Goal: Information Seeking & Learning: Learn about a topic

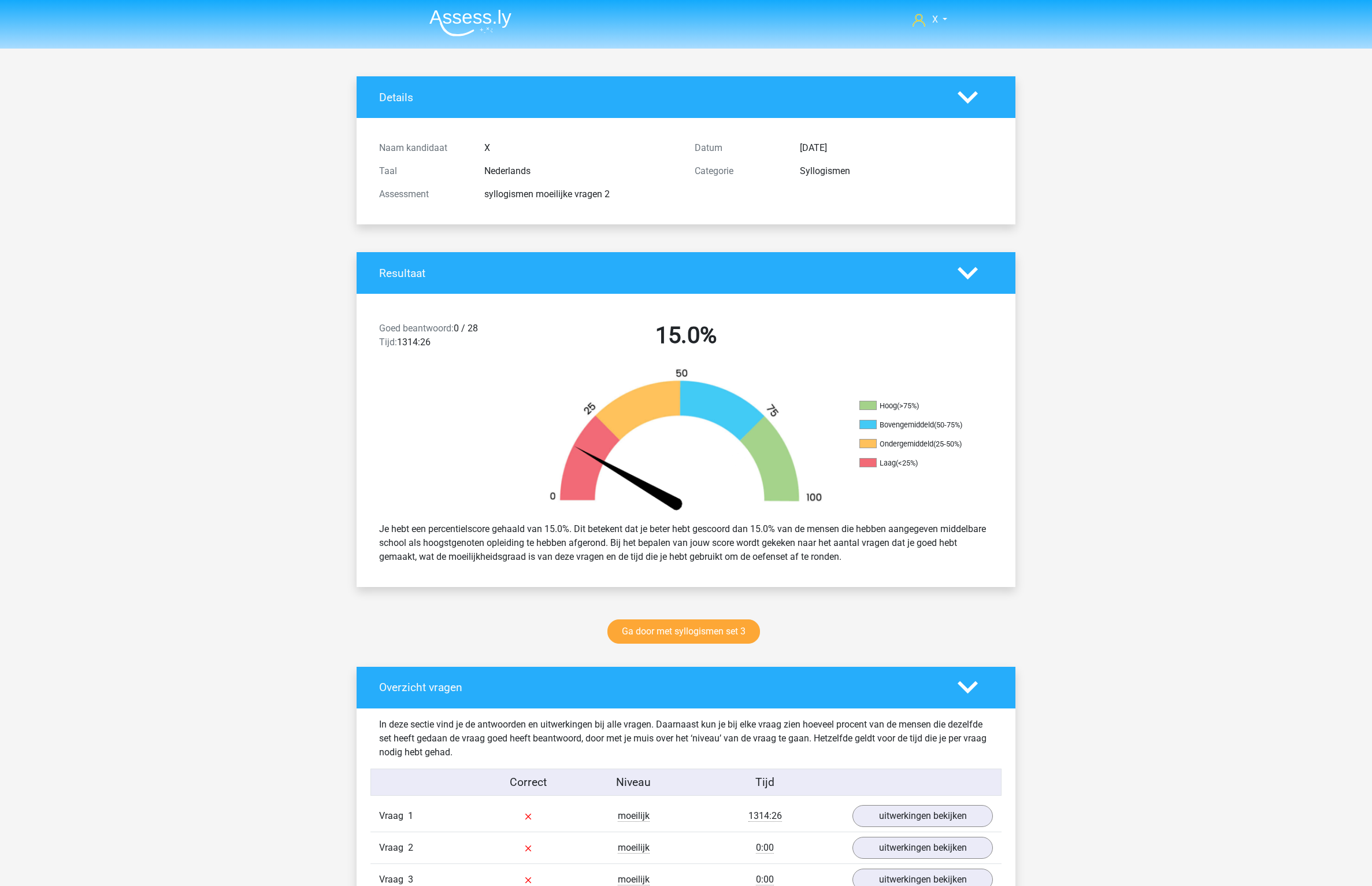
click at [481, 8] on li at bounding box center [466, 21] width 92 height 32
click at [493, 29] on img at bounding box center [470, 23] width 82 height 28
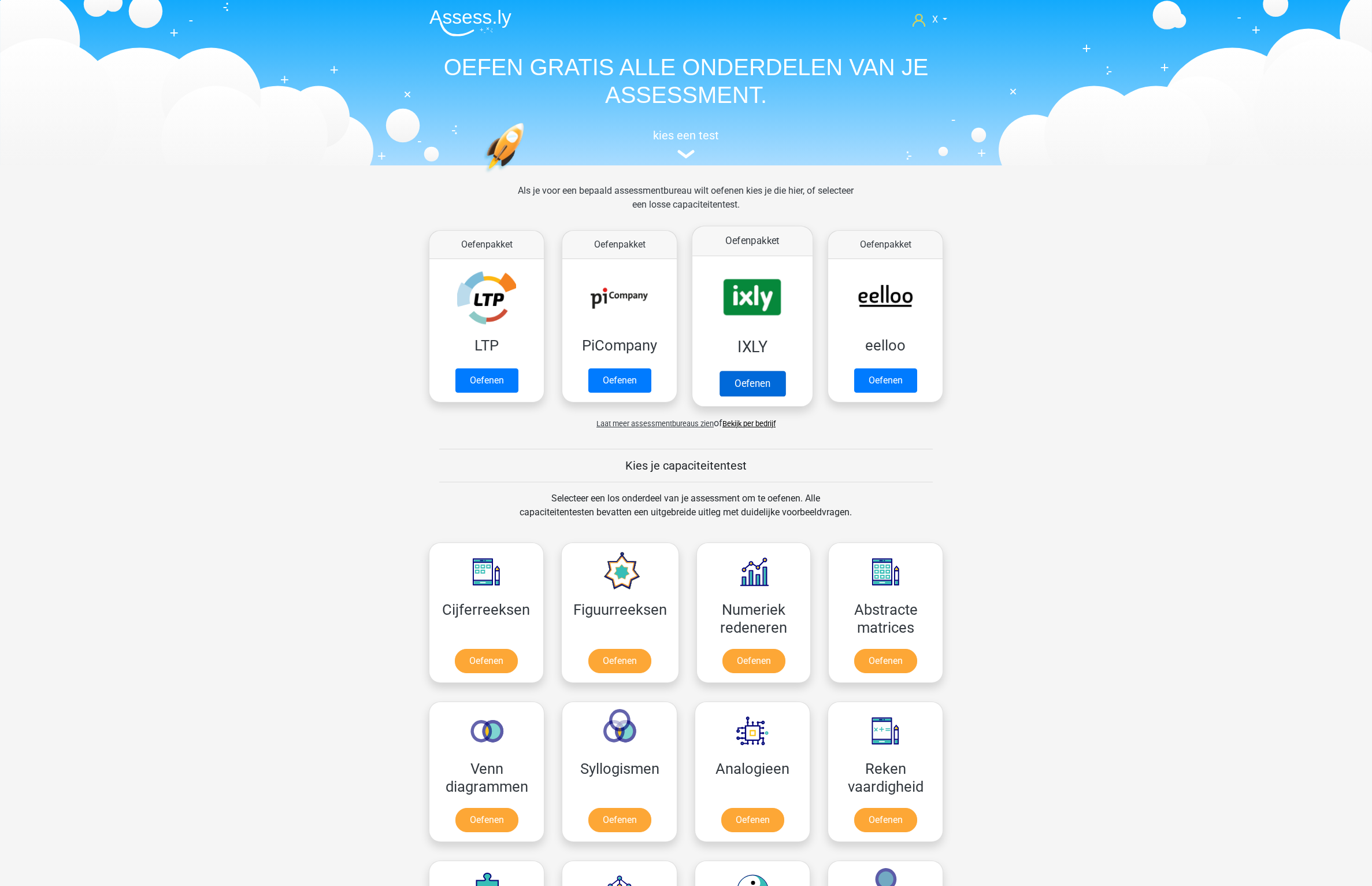
scroll to position [203, 0]
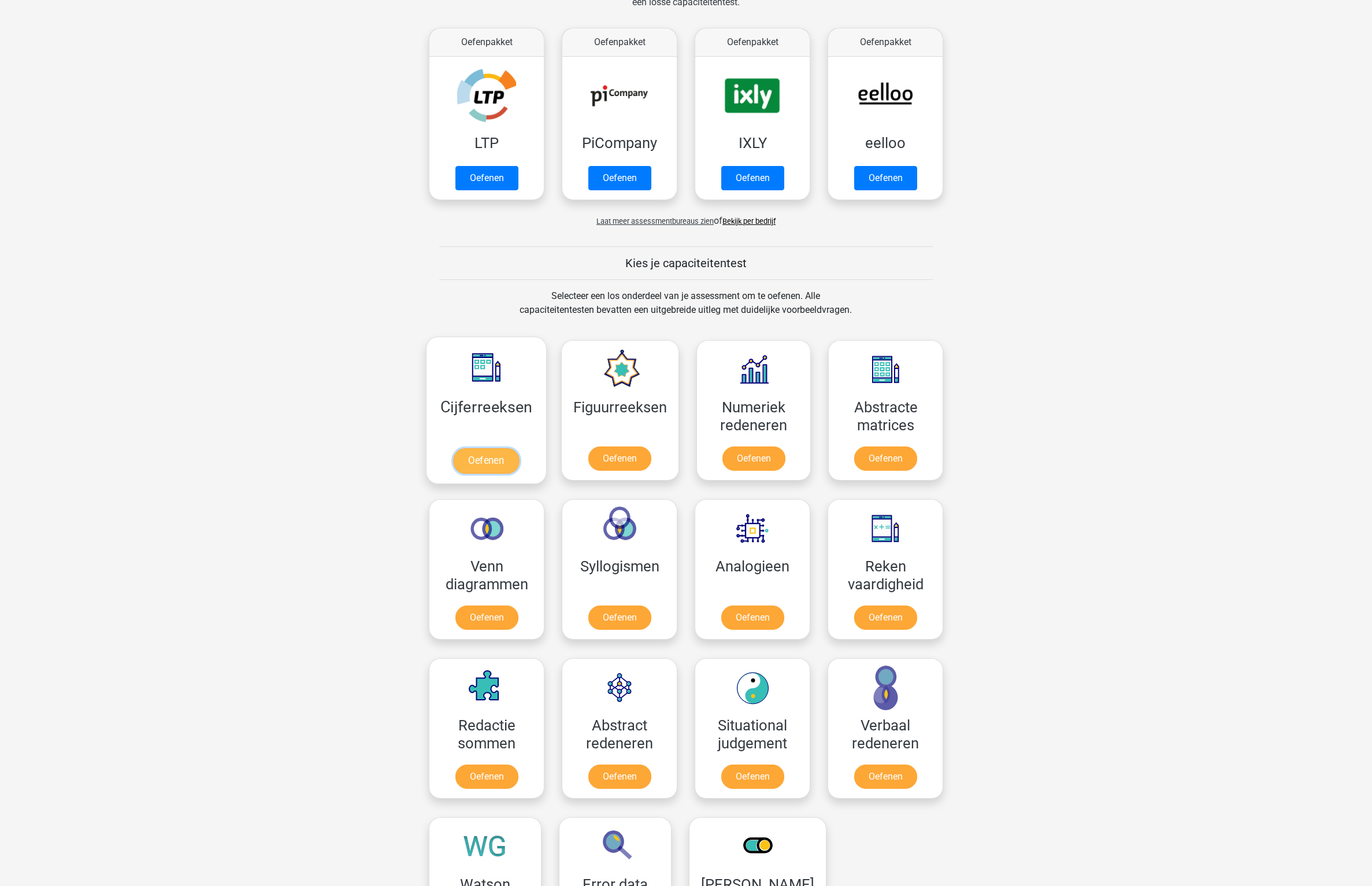
click at [499, 448] on link "Oefenen" at bounding box center [485, 461] width 66 height 25
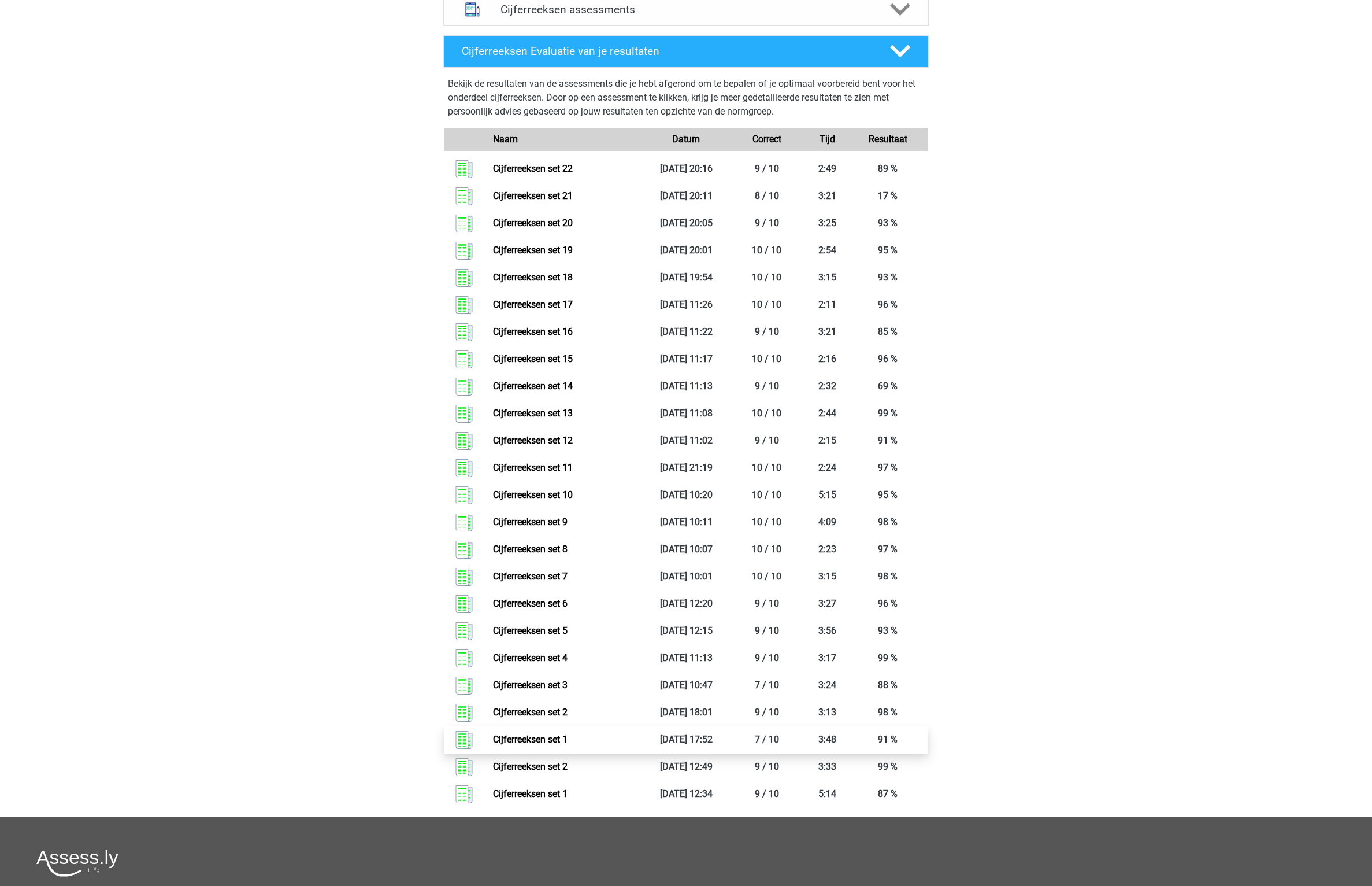
scroll to position [315, 0]
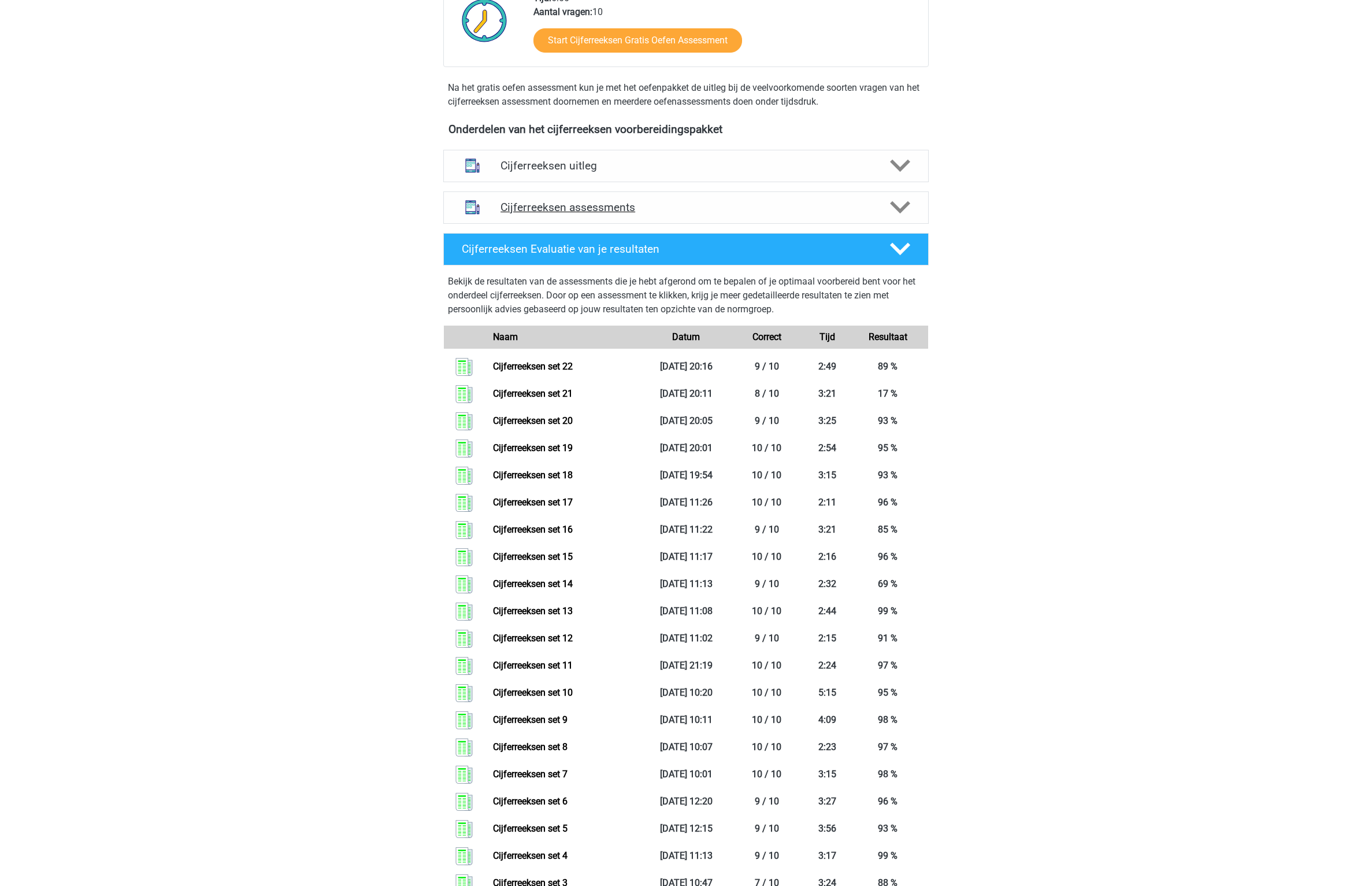
click at [796, 224] on div "Cijferreeksen assessments" at bounding box center [686, 207] width 485 height 33
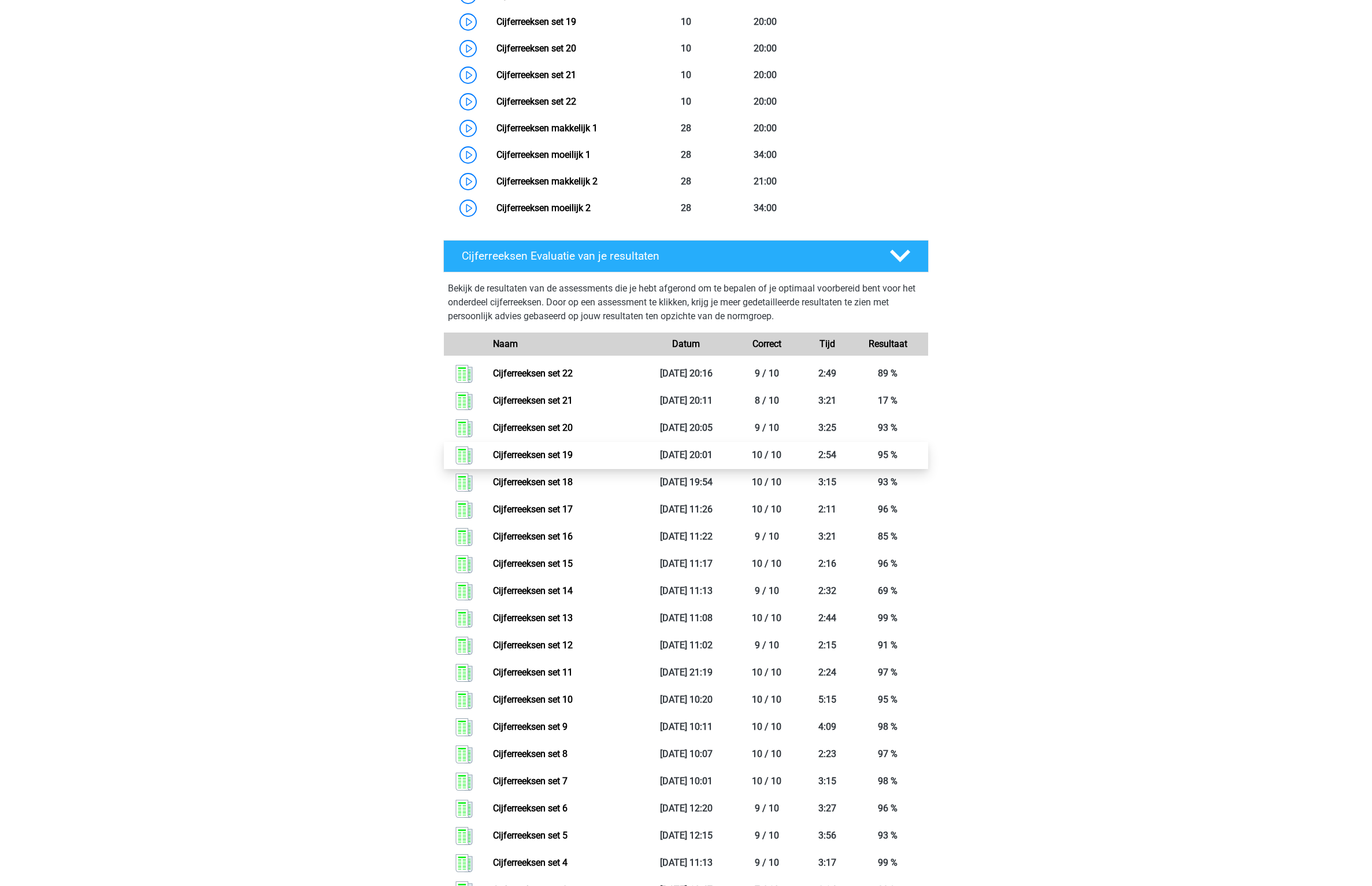
scroll to position [838, 0]
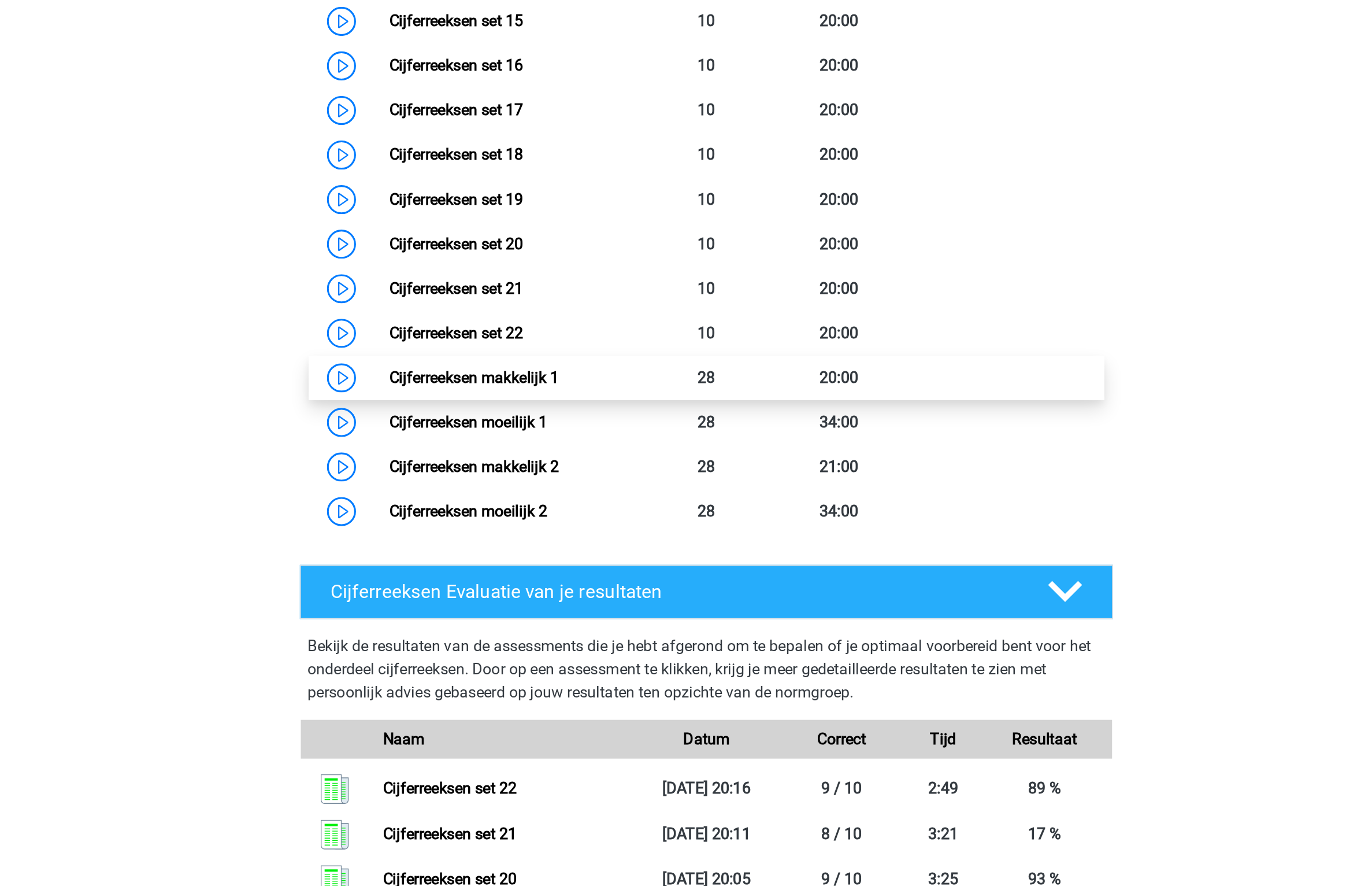
click at [598, 380] on link "Cijferreeksen makkelijk 1" at bounding box center [546, 374] width 101 height 11
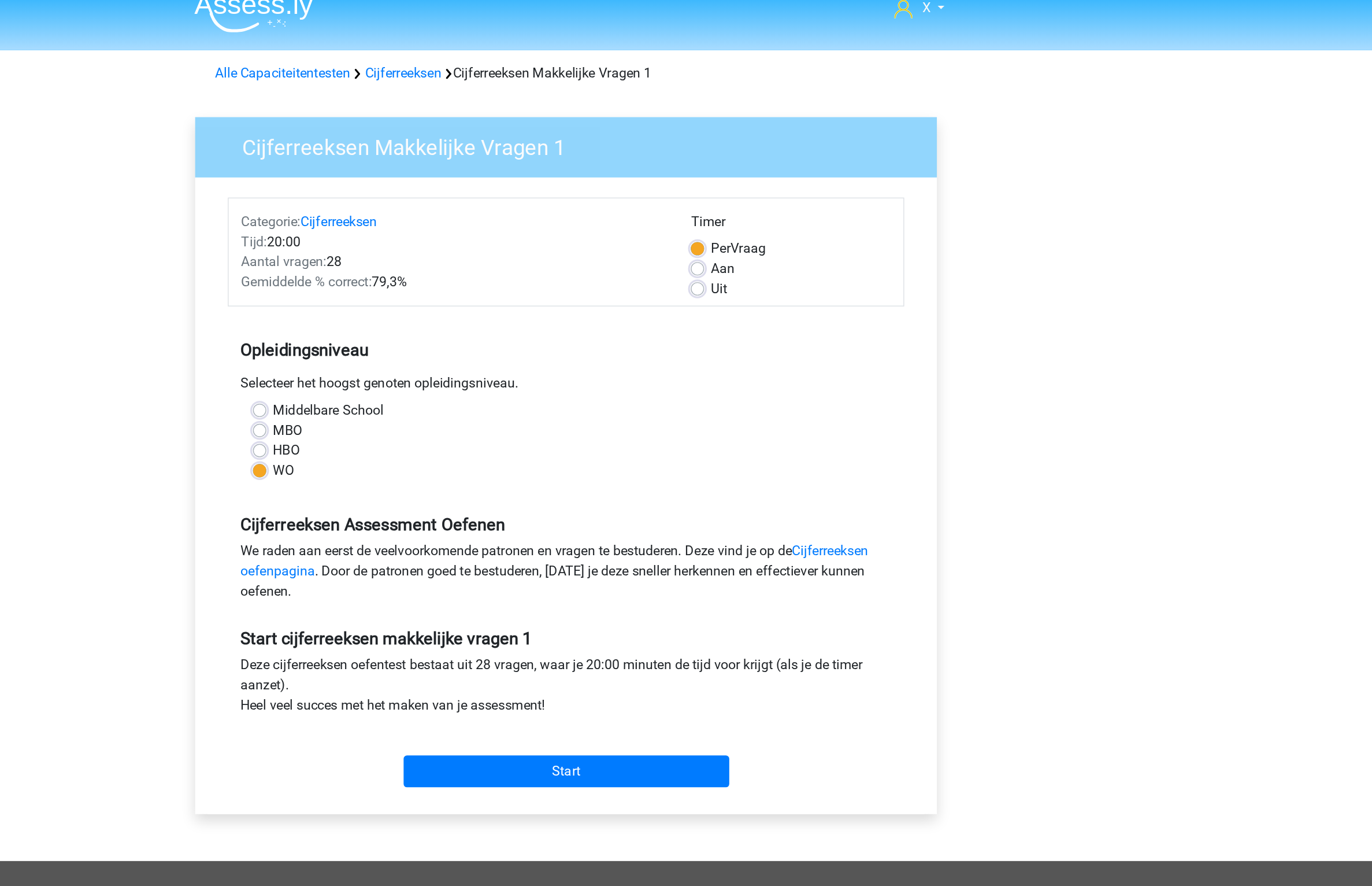
click at [710, 298] on div "Middelbare School" at bounding box center [686, 297] width 432 height 14
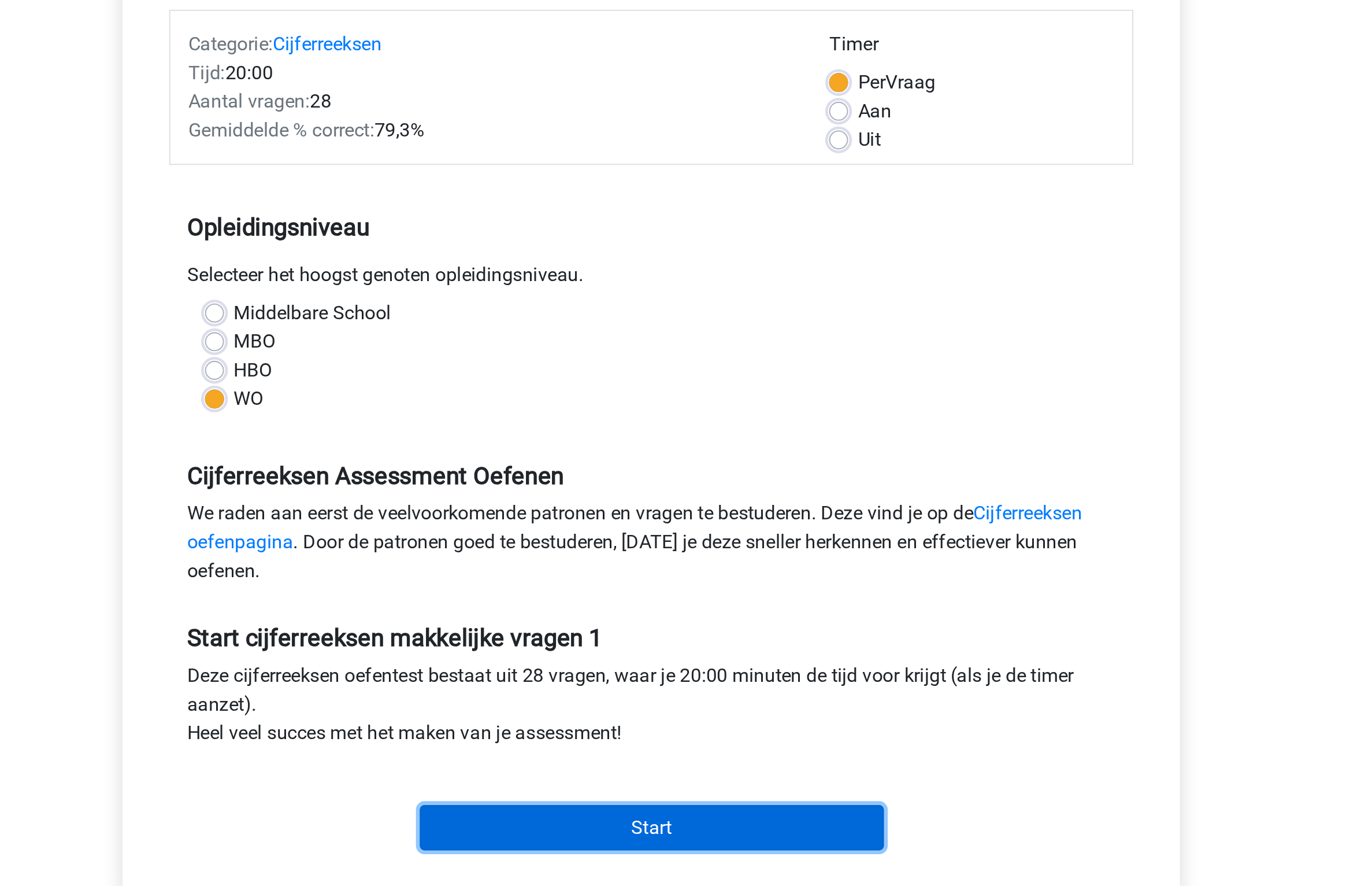
click at [620, 547] on input "Start" at bounding box center [686, 546] width 225 height 22
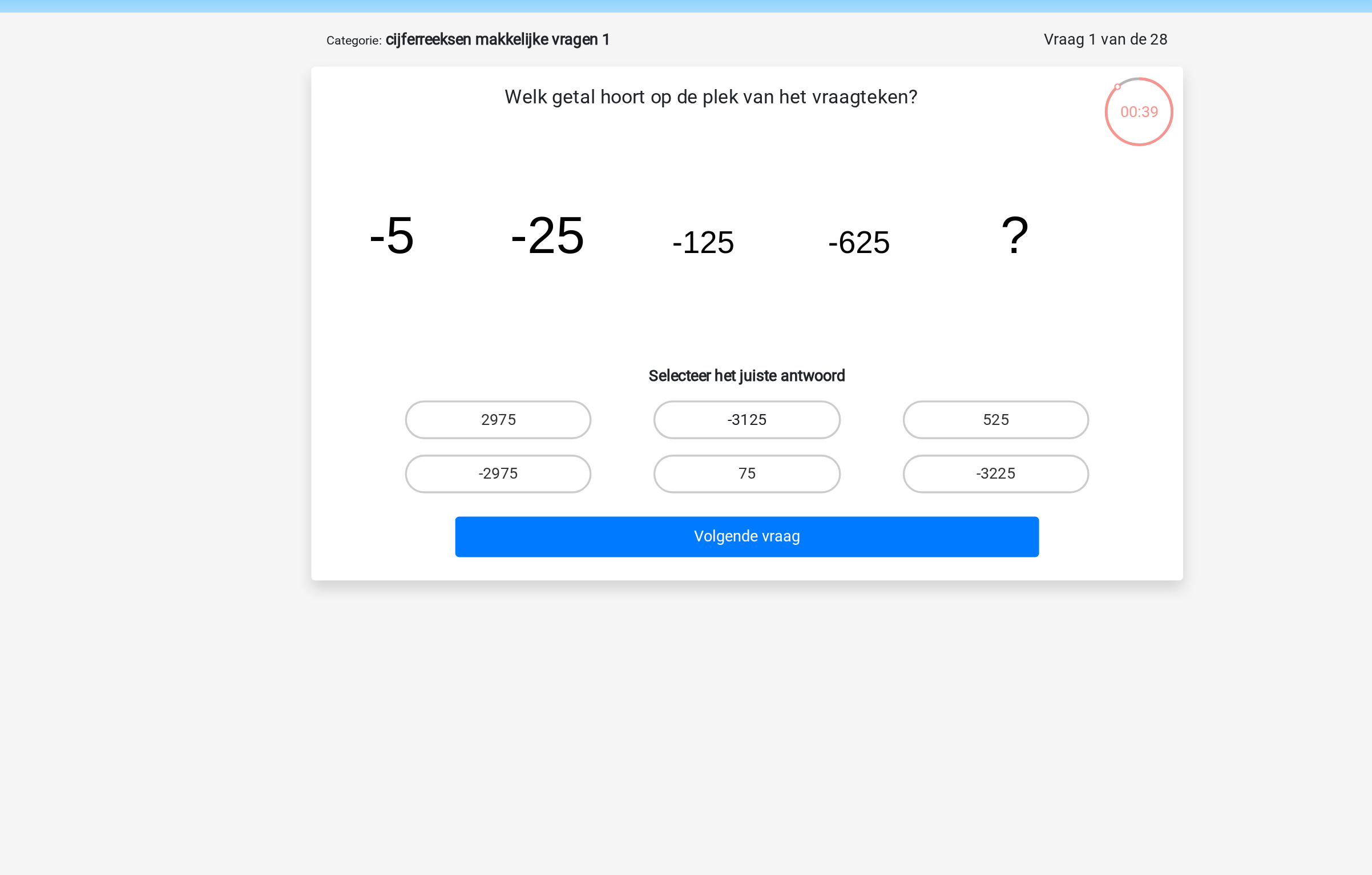
click at [682, 289] on label "-3125" at bounding box center [686, 288] width 110 height 23
click at [686, 289] on input "-3125" at bounding box center [689, 292] width 7 height 7
radio input "true"
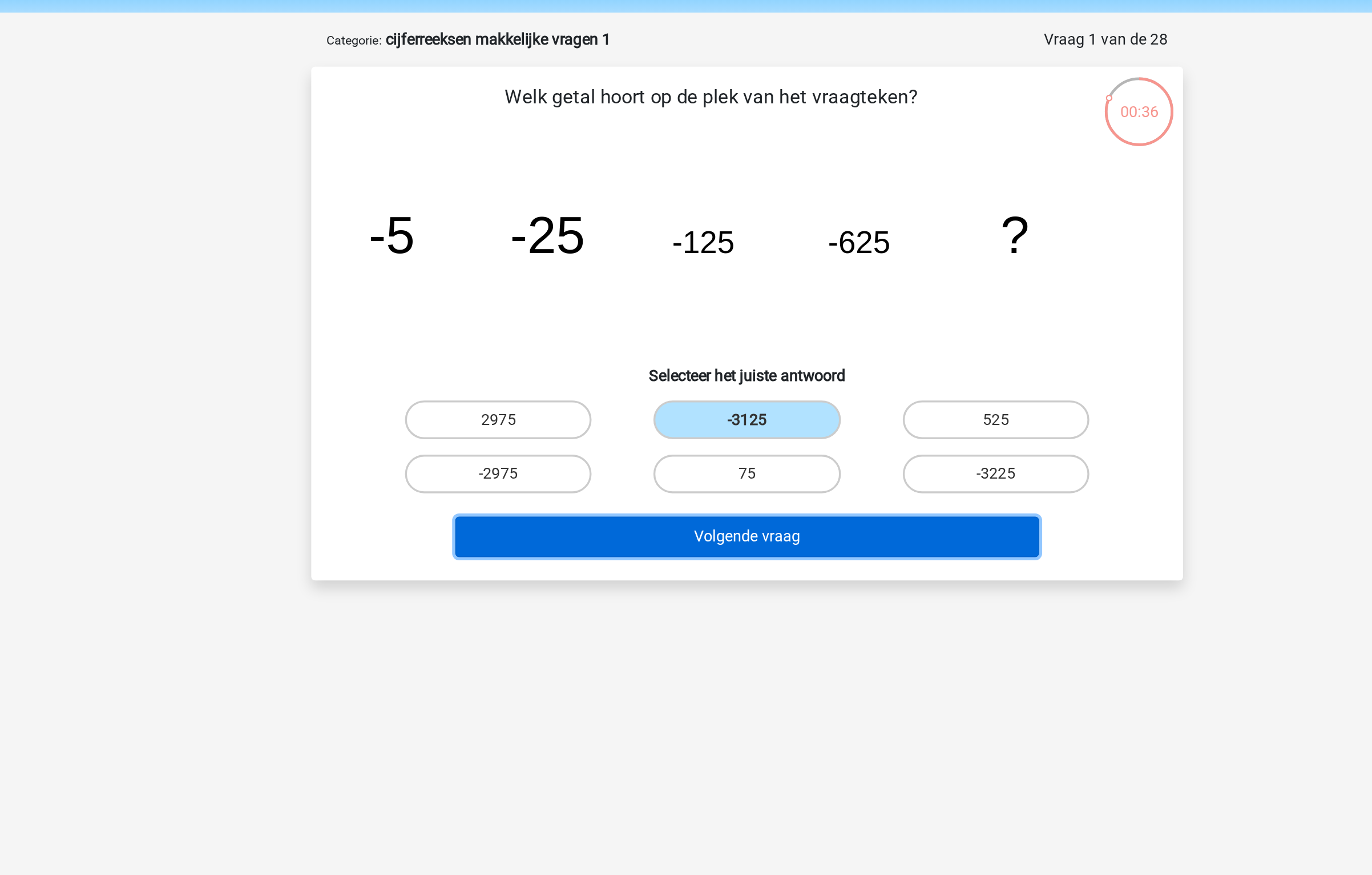
click at [679, 350] on button "Volgende vraag" at bounding box center [686, 357] width 345 height 24
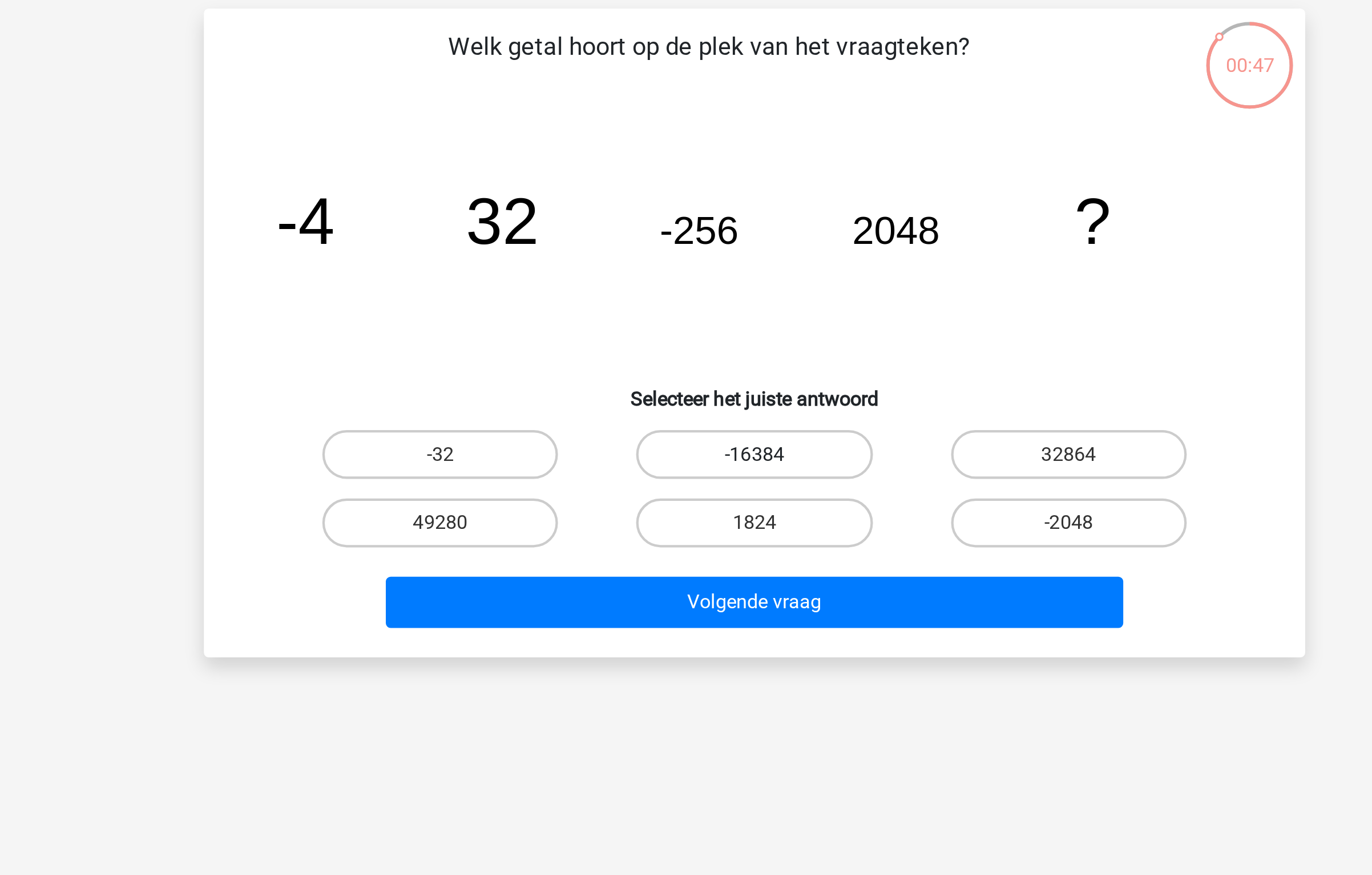
click at [723, 284] on label "-16384" at bounding box center [686, 288] width 110 height 23
click at [693, 288] on input "-16384" at bounding box center [689, 292] width 7 height 7
radio input "true"
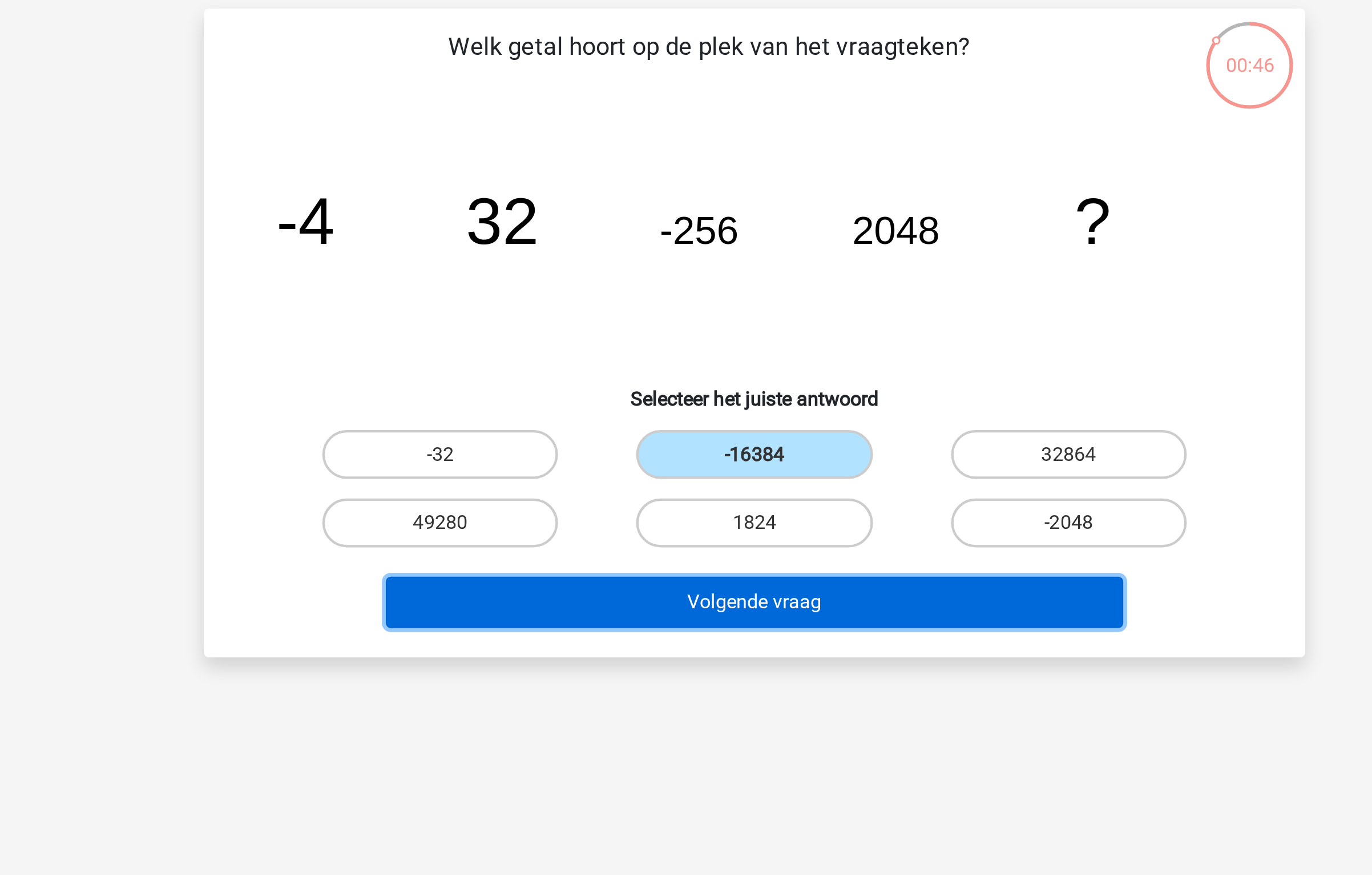
click at [711, 360] on button "Volgende vraag" at bounding box center [686, 357] width 345 height 24
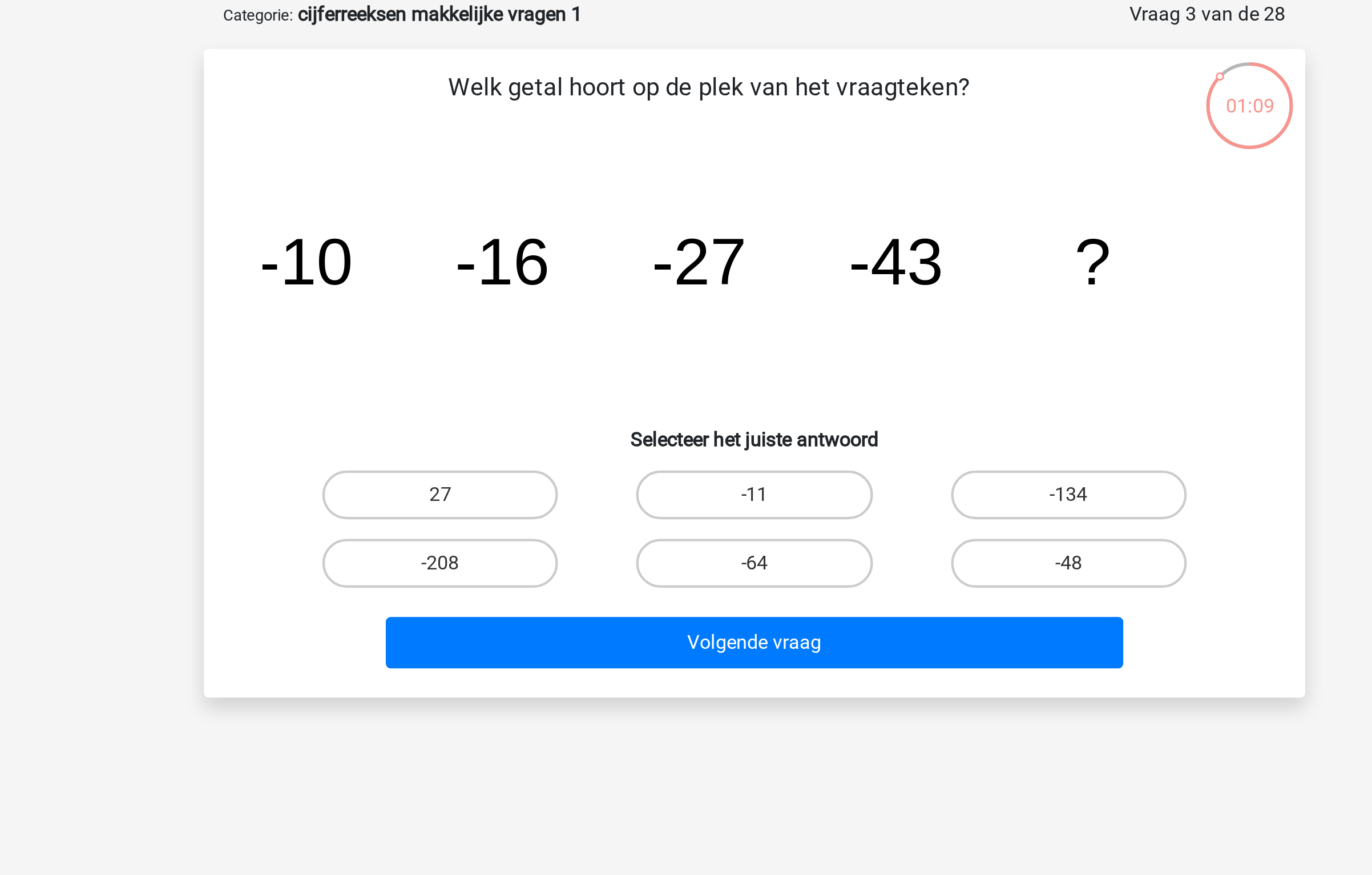
click at [696, 334] on div "-64" at bounding box center [686, 320] width 147 height 32
click at [700, 313] on label "-64" at bounding box center [686, 321] width 110 height 23
click at [693, 321] on input "-64" at bounding box center [689, 324] width 7 height 7
radio input "true"
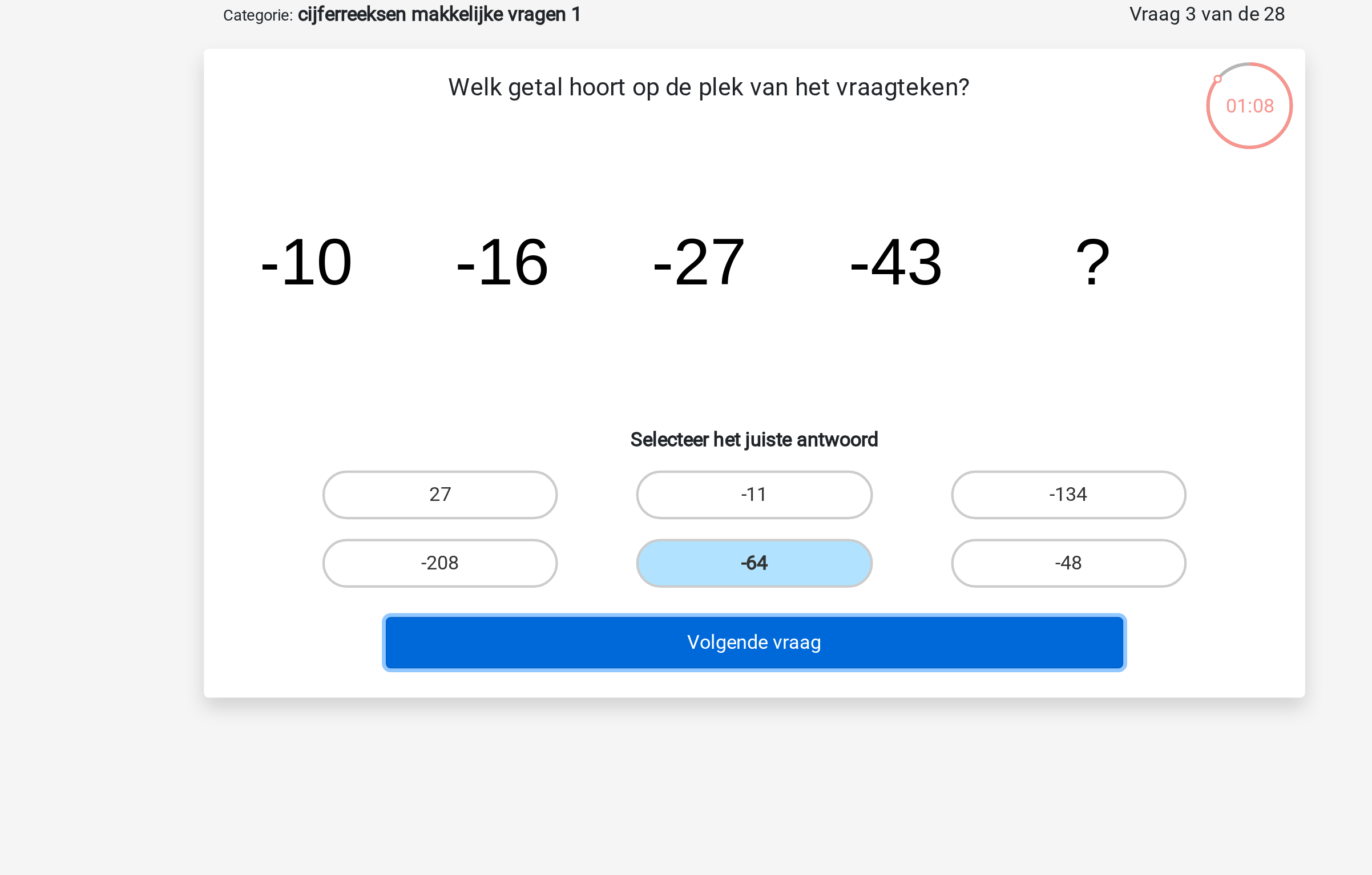
click at [688, 353] on button "Volgende vraag" at bounding box center [686, 357] width 345 height 24
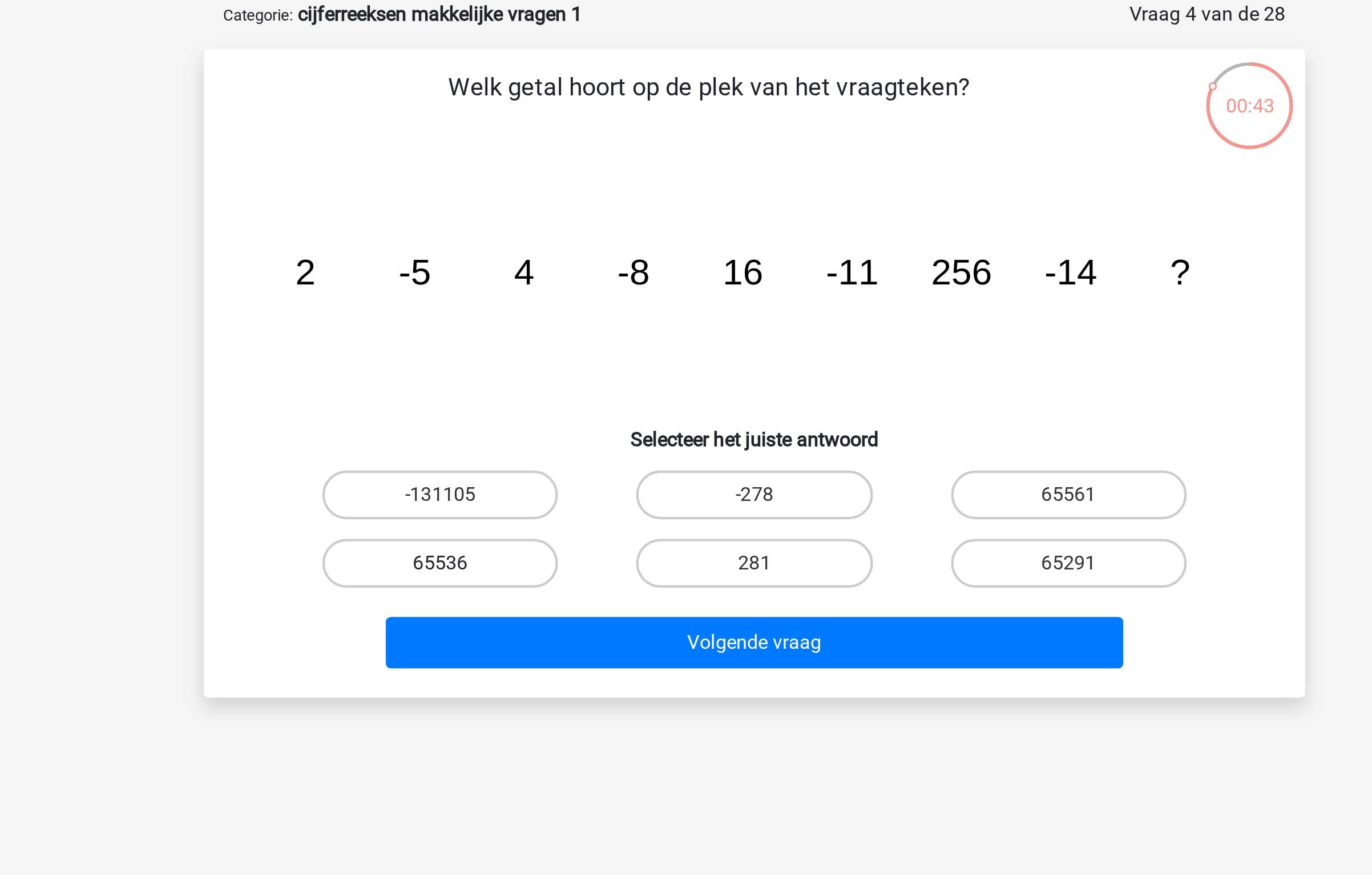
click at [567, 324] on label "65536" at bounding box center [539, 321] width 110 height 23
click at [547, 324] on input "65536" at bounding box center [543, 324] width 7 height 7
radio input "true"
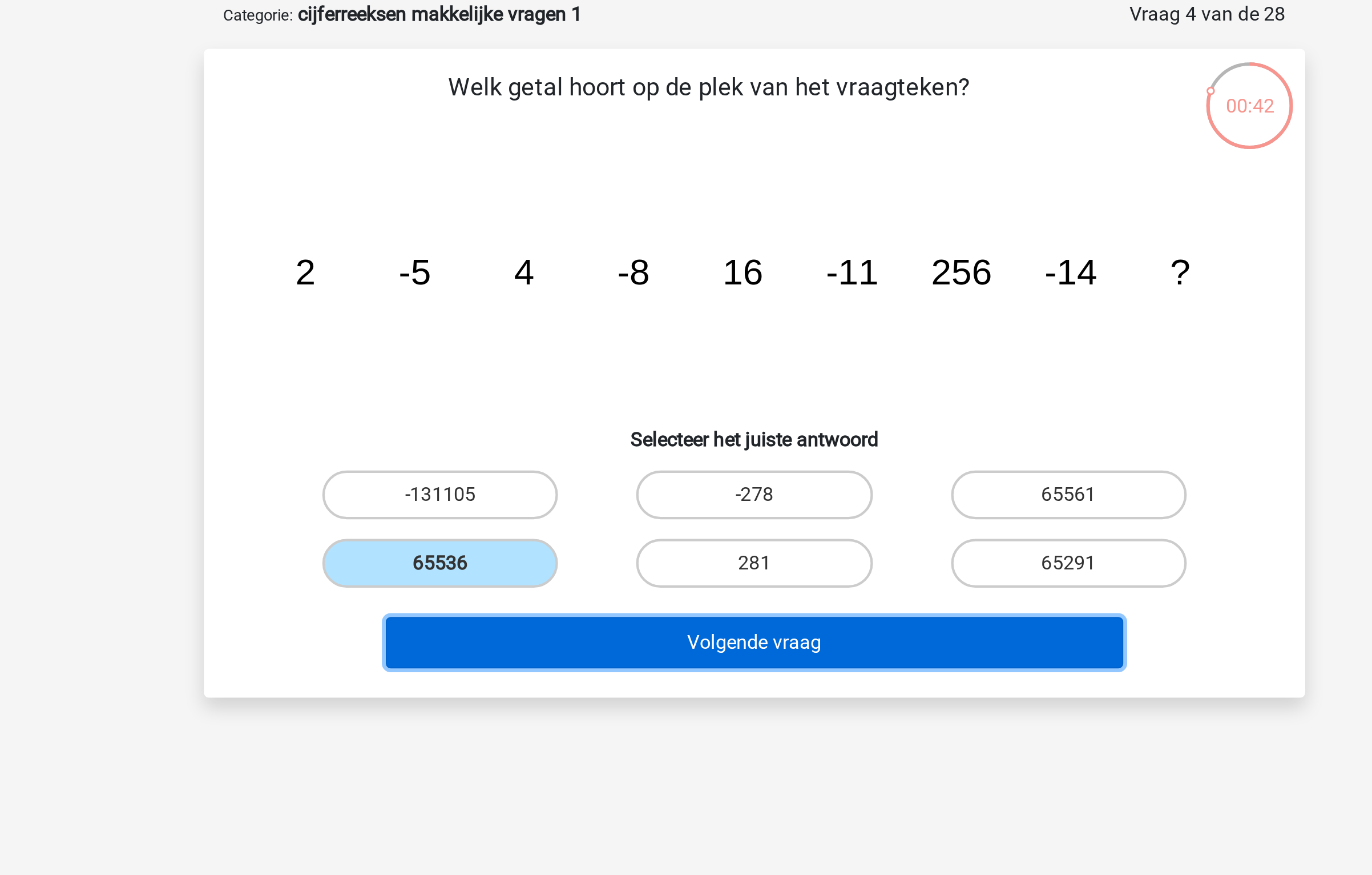
click at [729, 362] on button "Volgende vraag" at bounding box center [686, 357] width 345 height 24
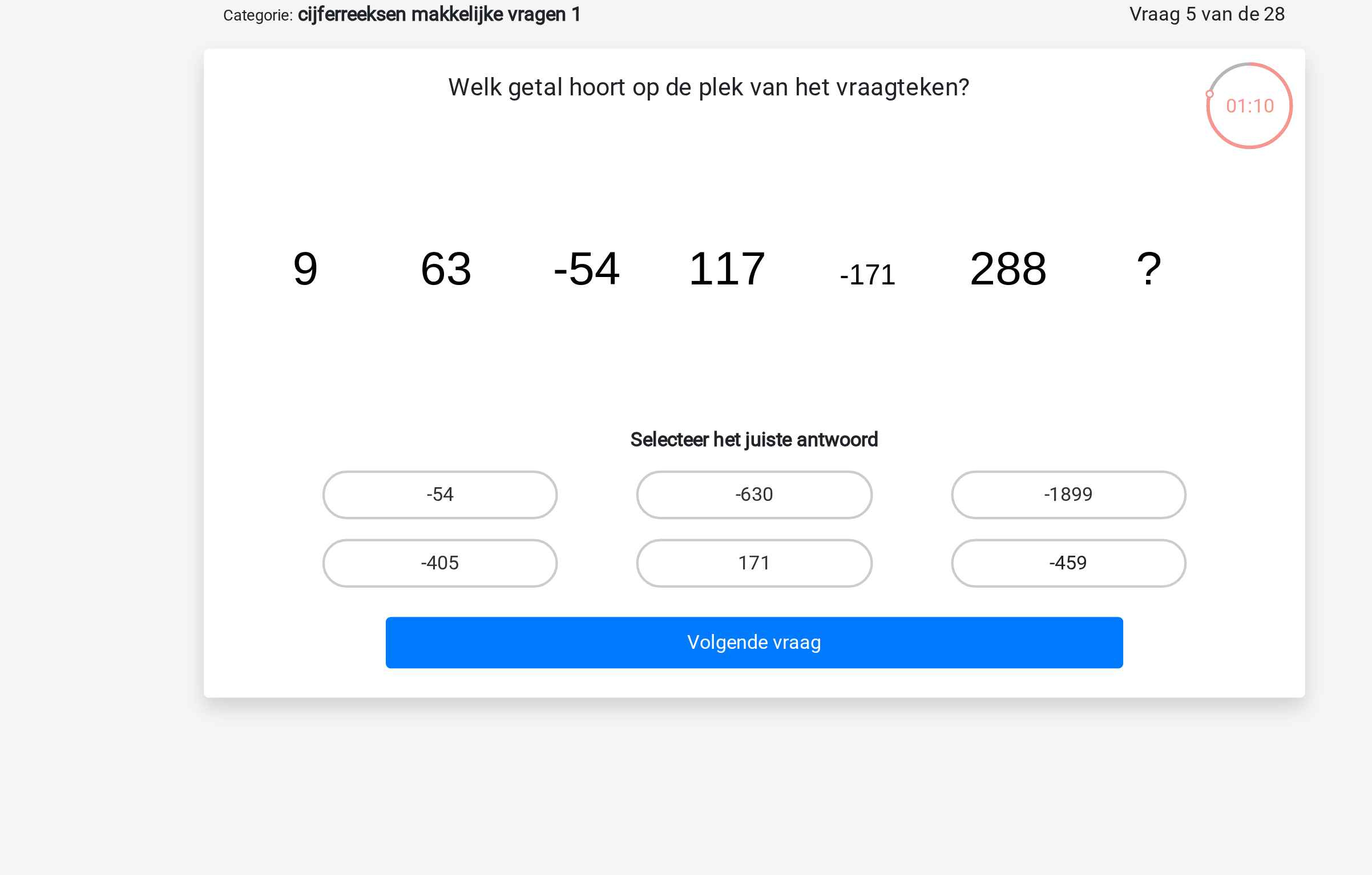
click at [803, 320] on label "-459" at bounding box center [833, 321] width 110 height 23
click at [833, 321] on input "-459" at bounding box center [836, 324] width 7 height 7
radio input "true"
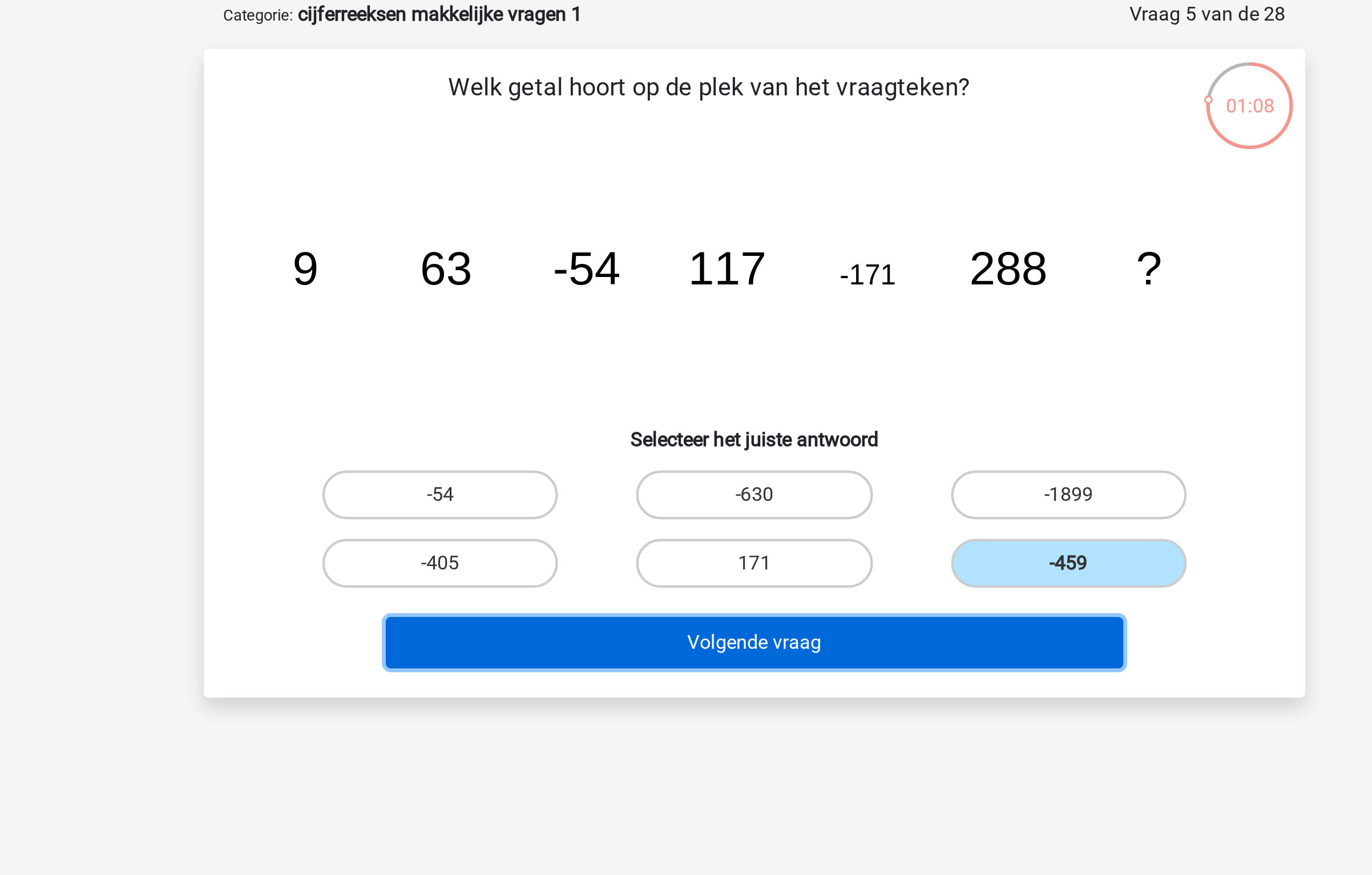
click at [767, 358] on button "Volgende vraag" at bounding box center [686, 357] width 345 height 24
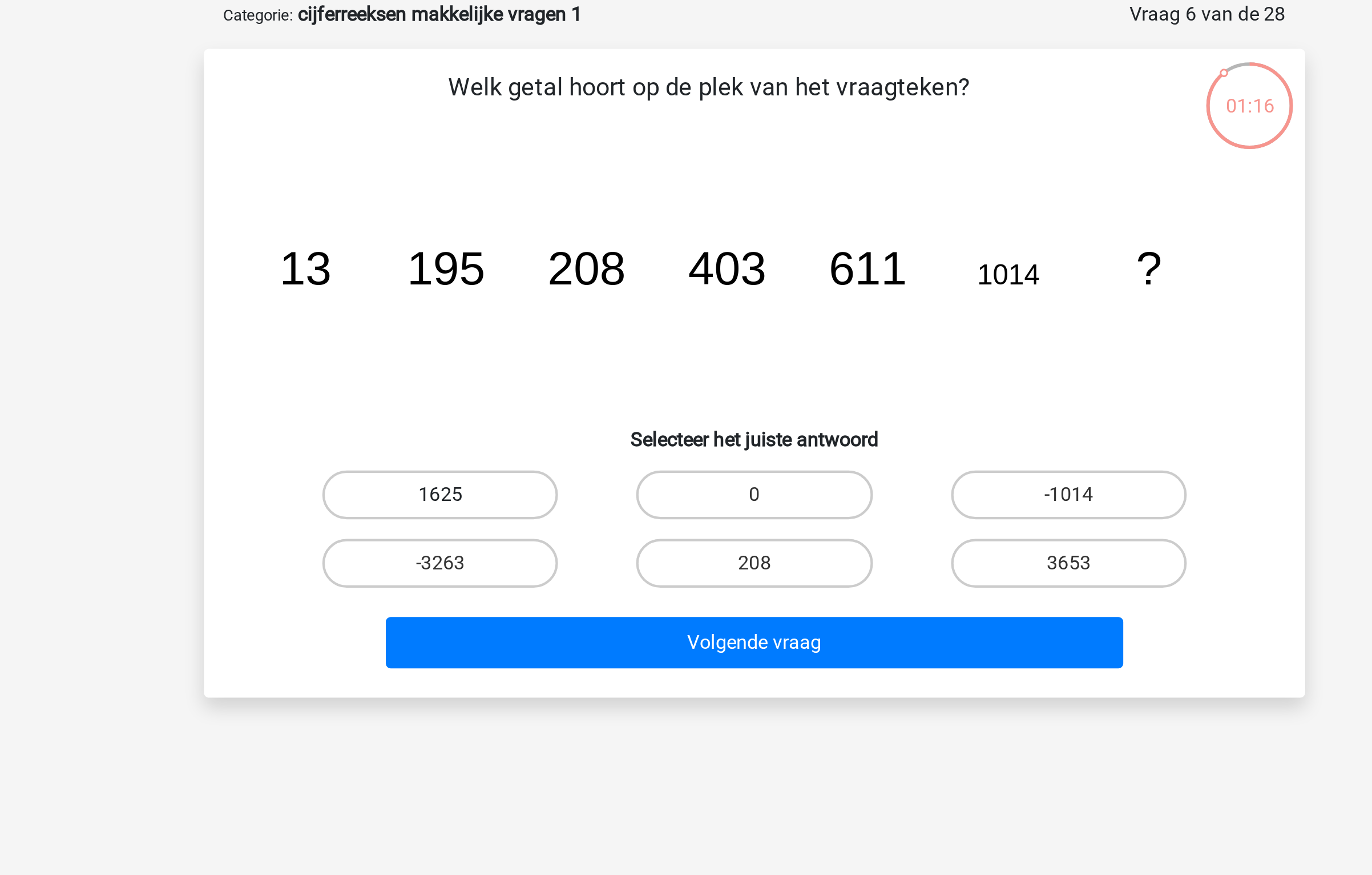
click at [572, 294] on label "1625" at bounding box center [539, 288] width 110 height 23
click at [547, 294] on input "1625" at bounding box center [543, 292] width 7 height 7
radio input "true"
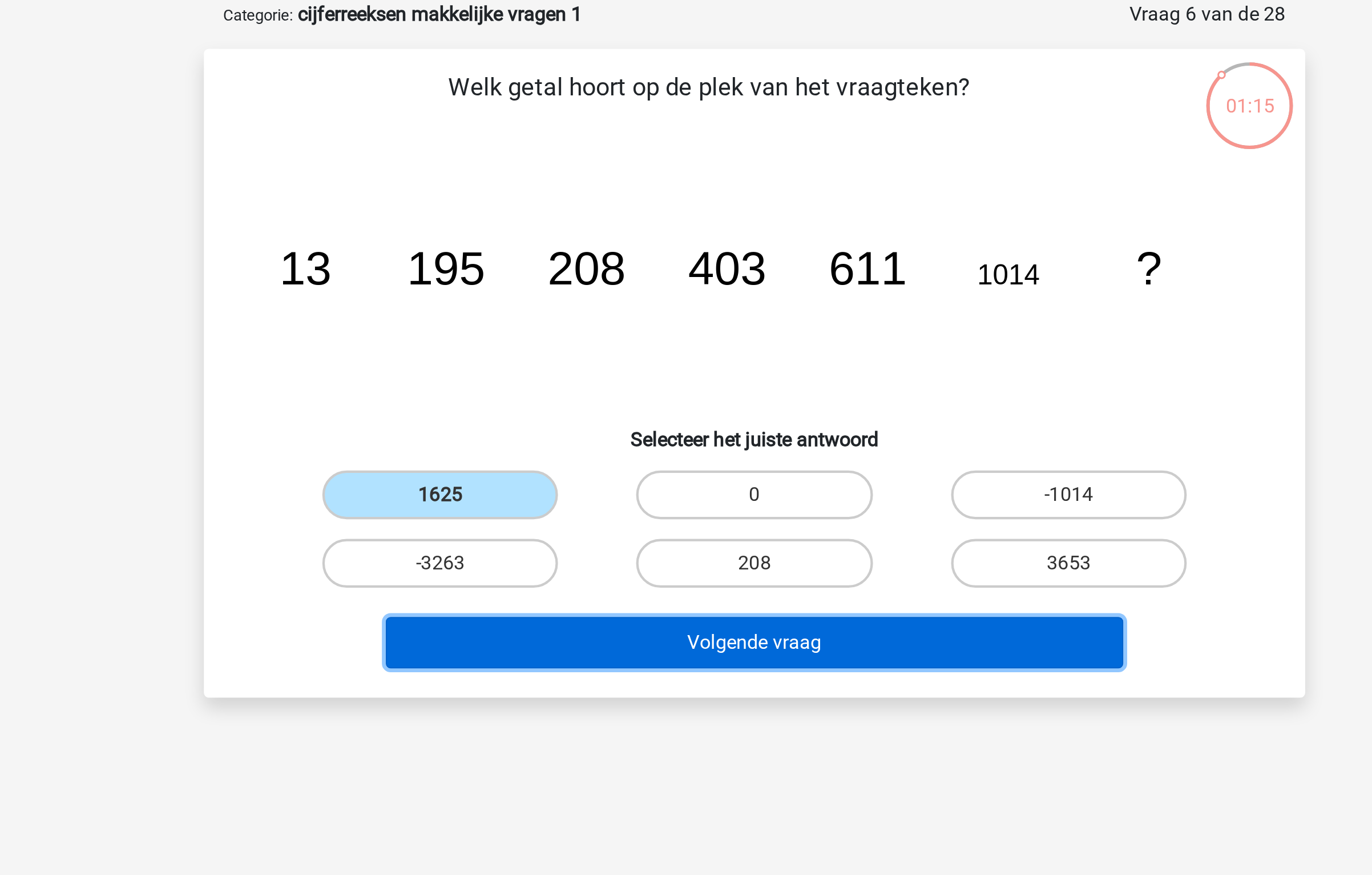
click at [601, 350] on button "Volgende vraag" at bounding box center [686, 357] width 345 height 24
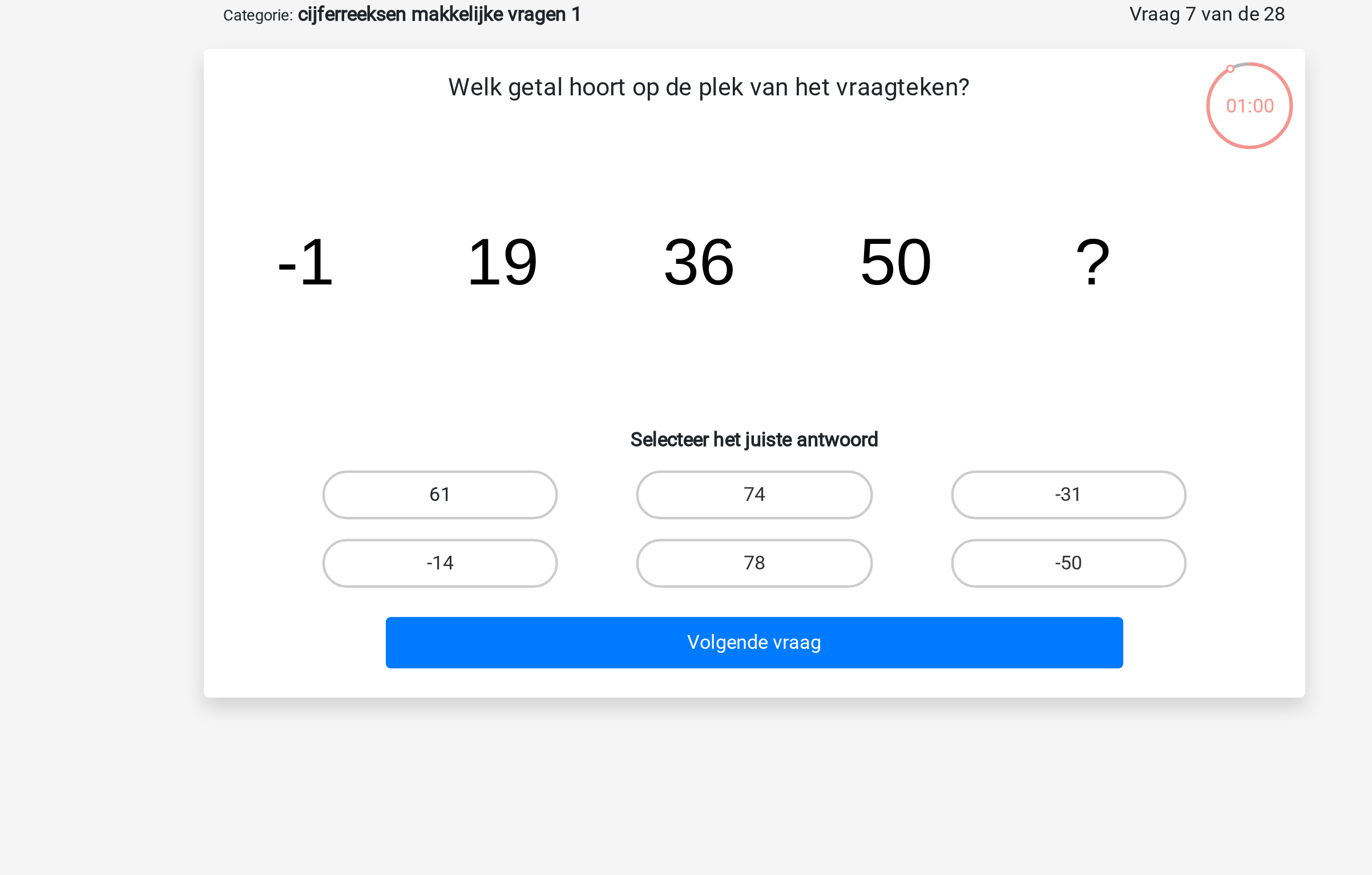
click at [566, 285] on label "61" at bounding box center [539, 288] width 110 height 23
click at [547, 288] on input "61" at bounding box center [543, 292] width 7 height 7
radio input "true"
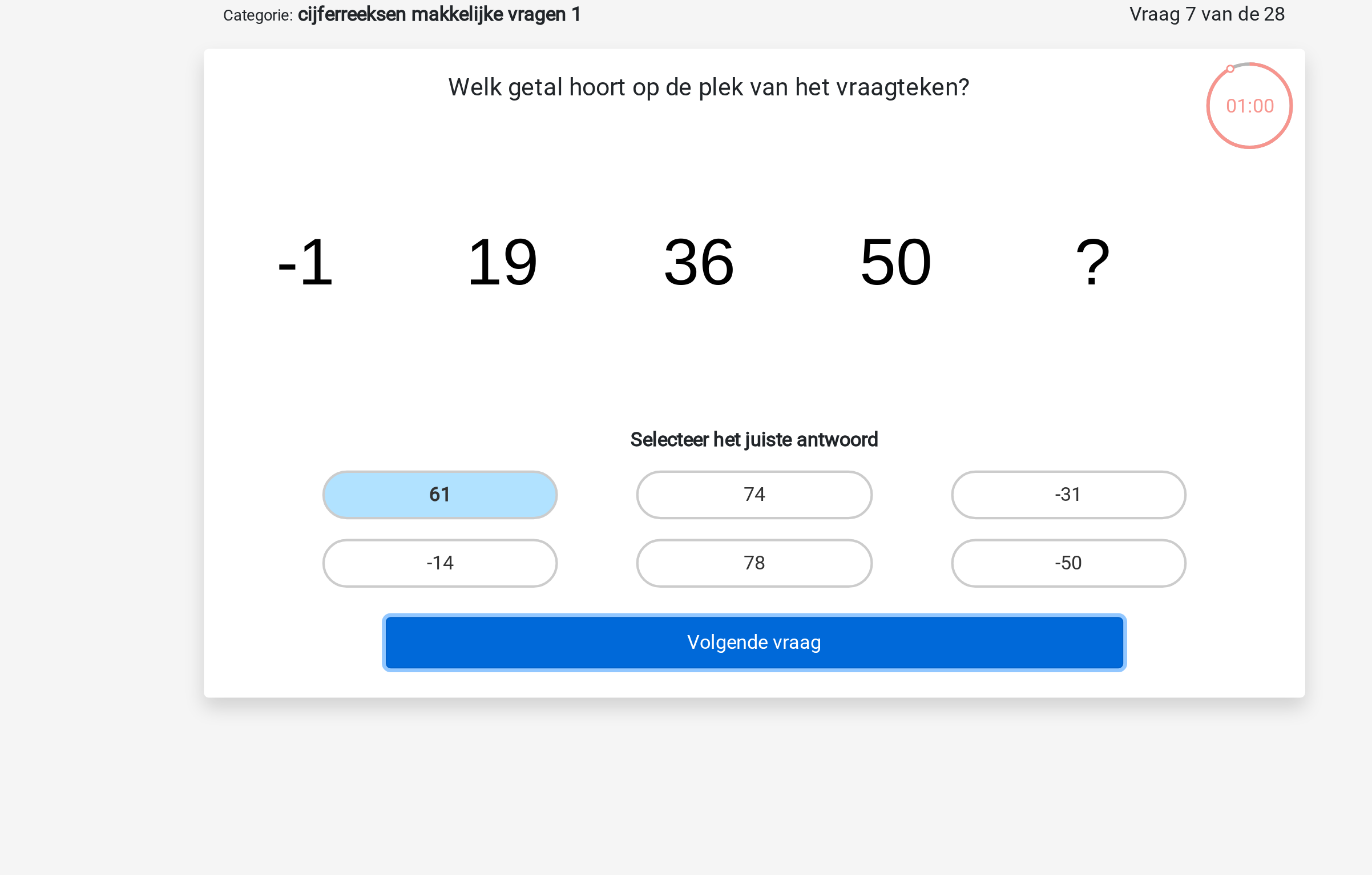
click at [630, 354] on button "Volgende vraag" at bounding box center [686, 357] width 345 height 24
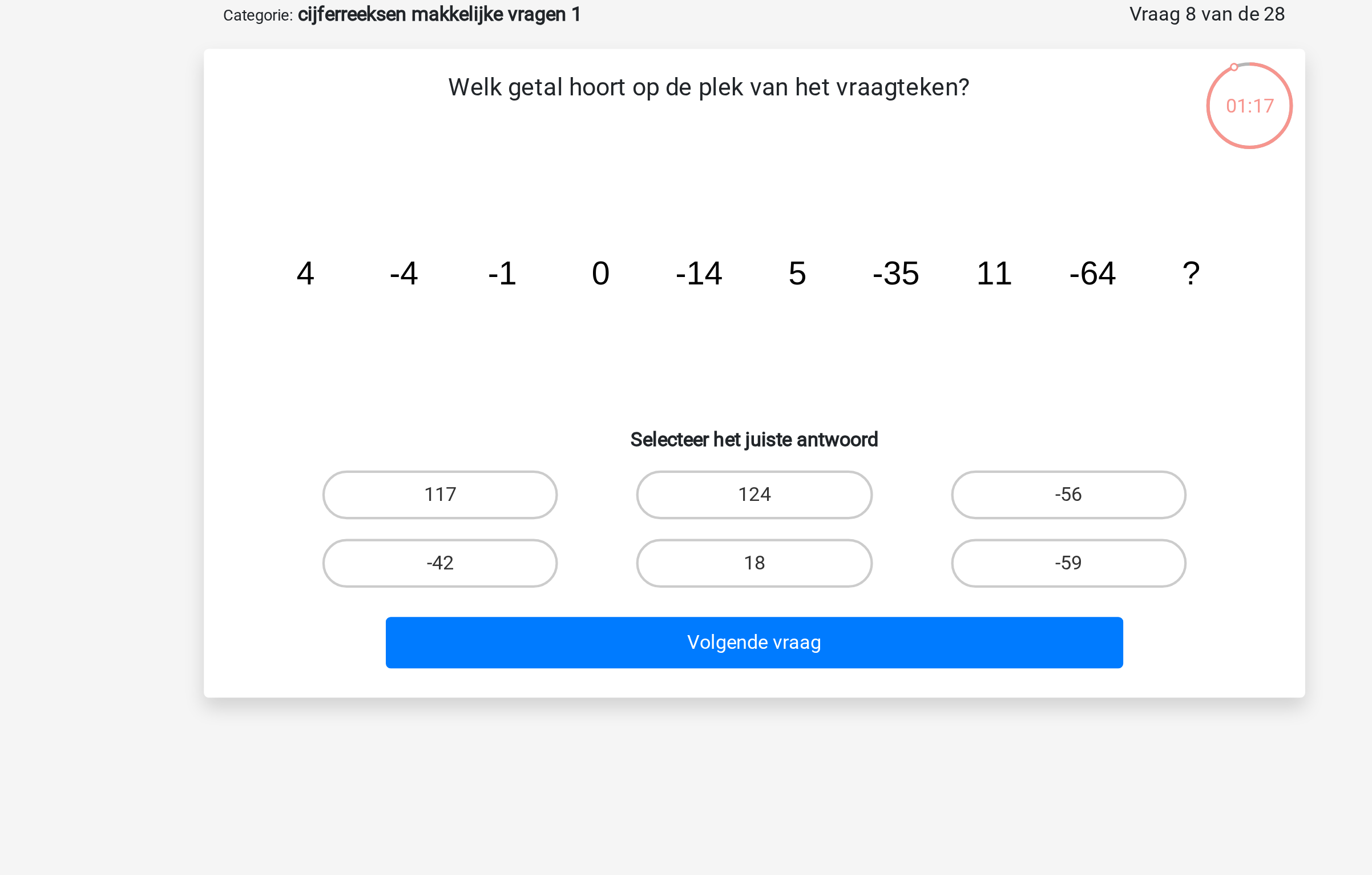
click at [676, 332] on div "18" at bounding box center [686, 320] width 147 height 32
click at [687, 321] on input "18" at bounding box center [689, 324] width 7 height 7
radio input "true"
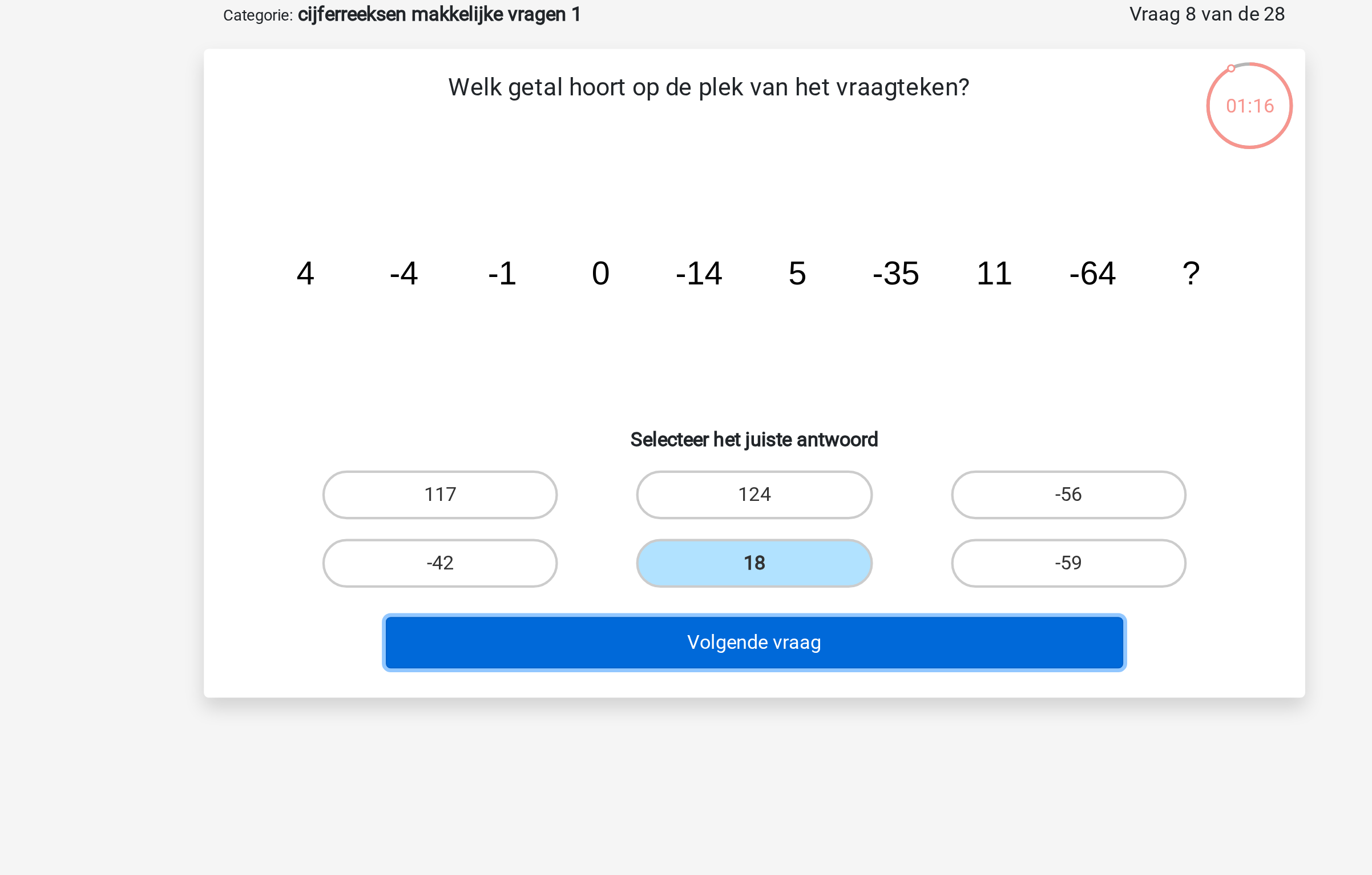
click at [670, 347] on button "Volgende vraag" at bounding box center [686, 357] width 345 height 24
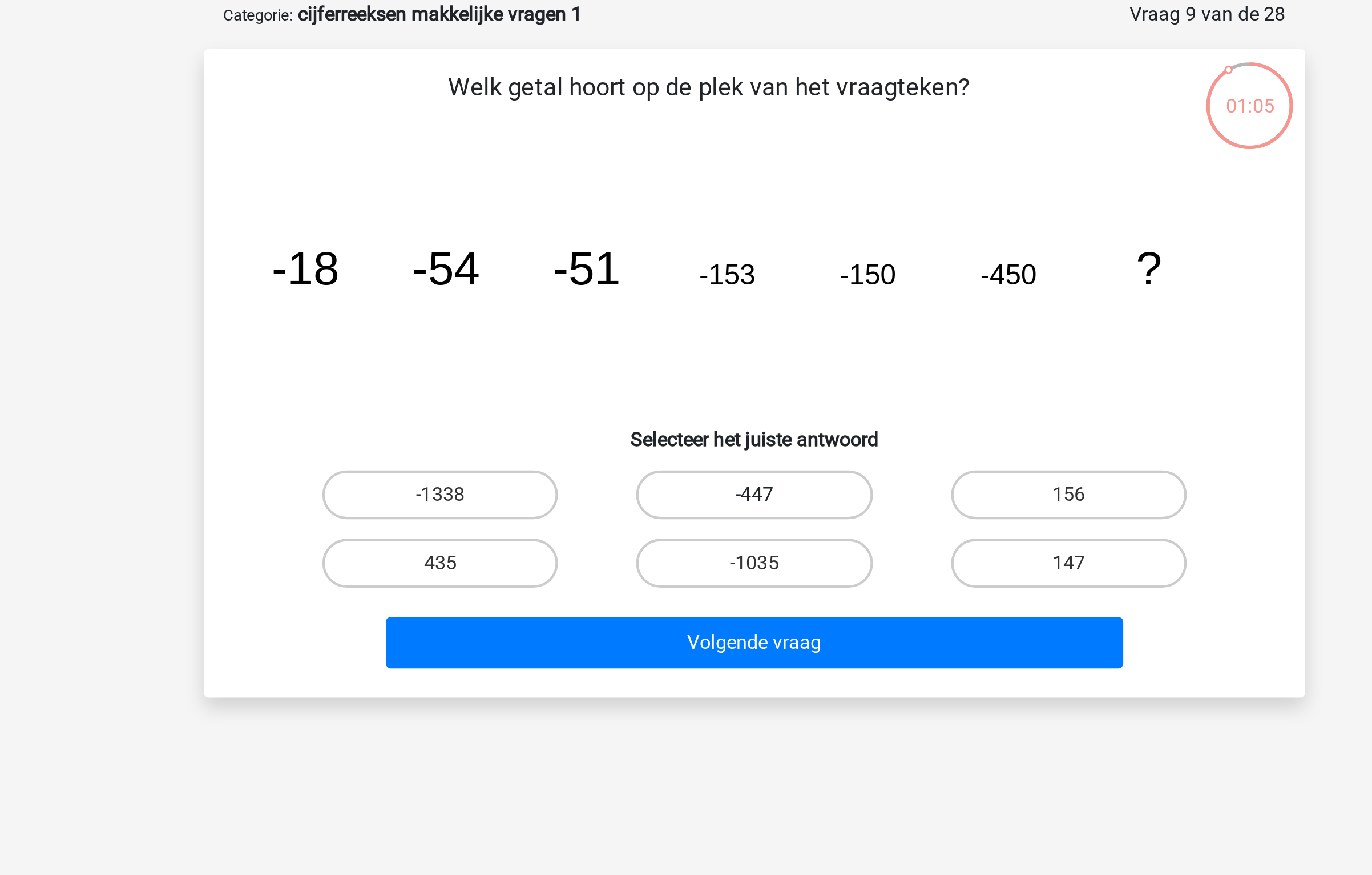
click at [717, 291] on label "-447" at bounding box center [686, 288] width 110 height 23
click at [693, 291] on input "-447" at bounding box center [689, 292] width 7 height 7
radio input "true"
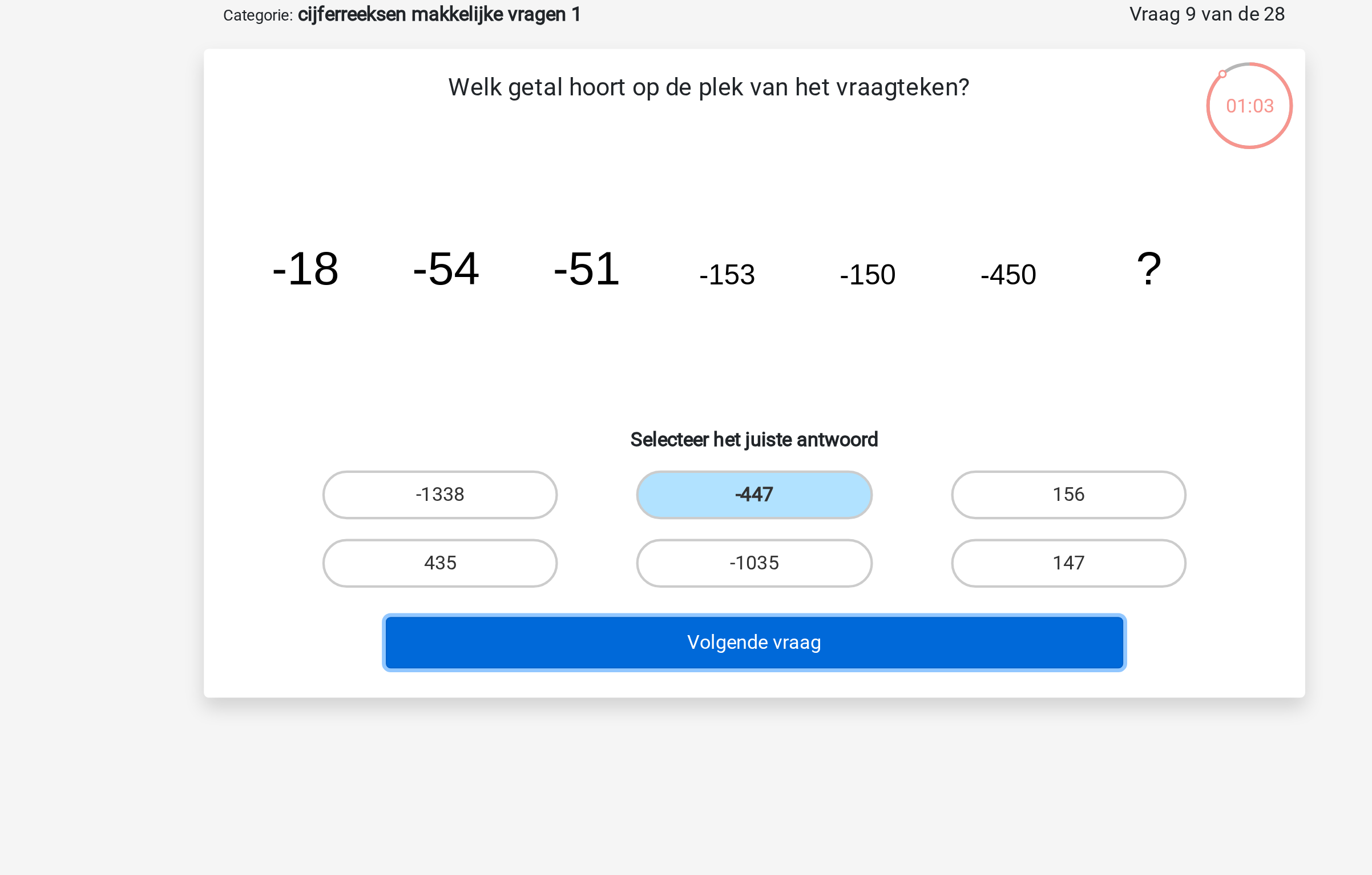
click at [693, 356] on button "Volgende vraag" at bounding box center [686, 357] width 345 height 24
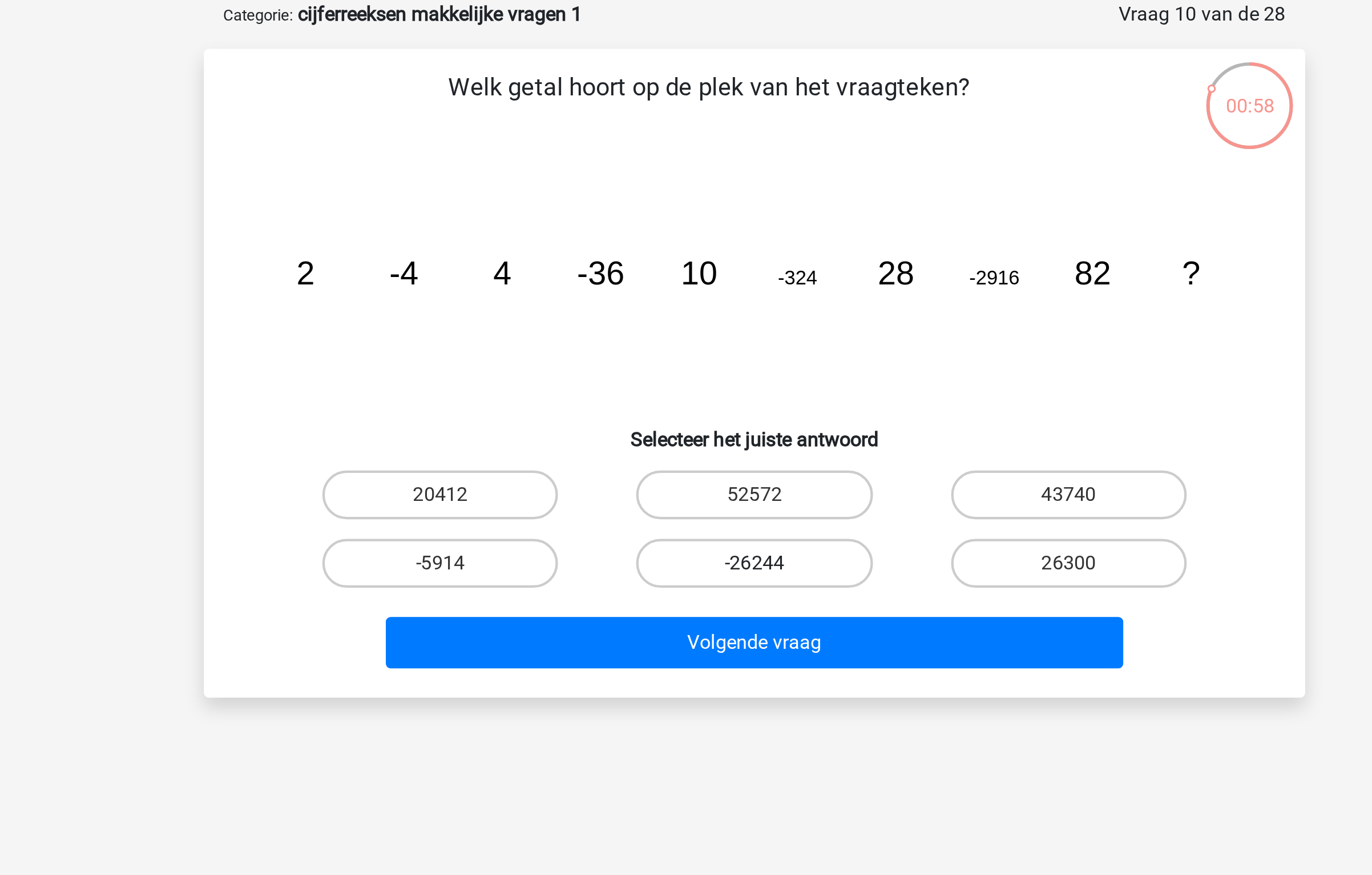
click at [702, 325] on label "-26244" at bounding box center [686, 321] width 110 height 23
click at [693, 325] on input "-26244" at bounding box center [689, 324] width 7 height 7
radio input "true"
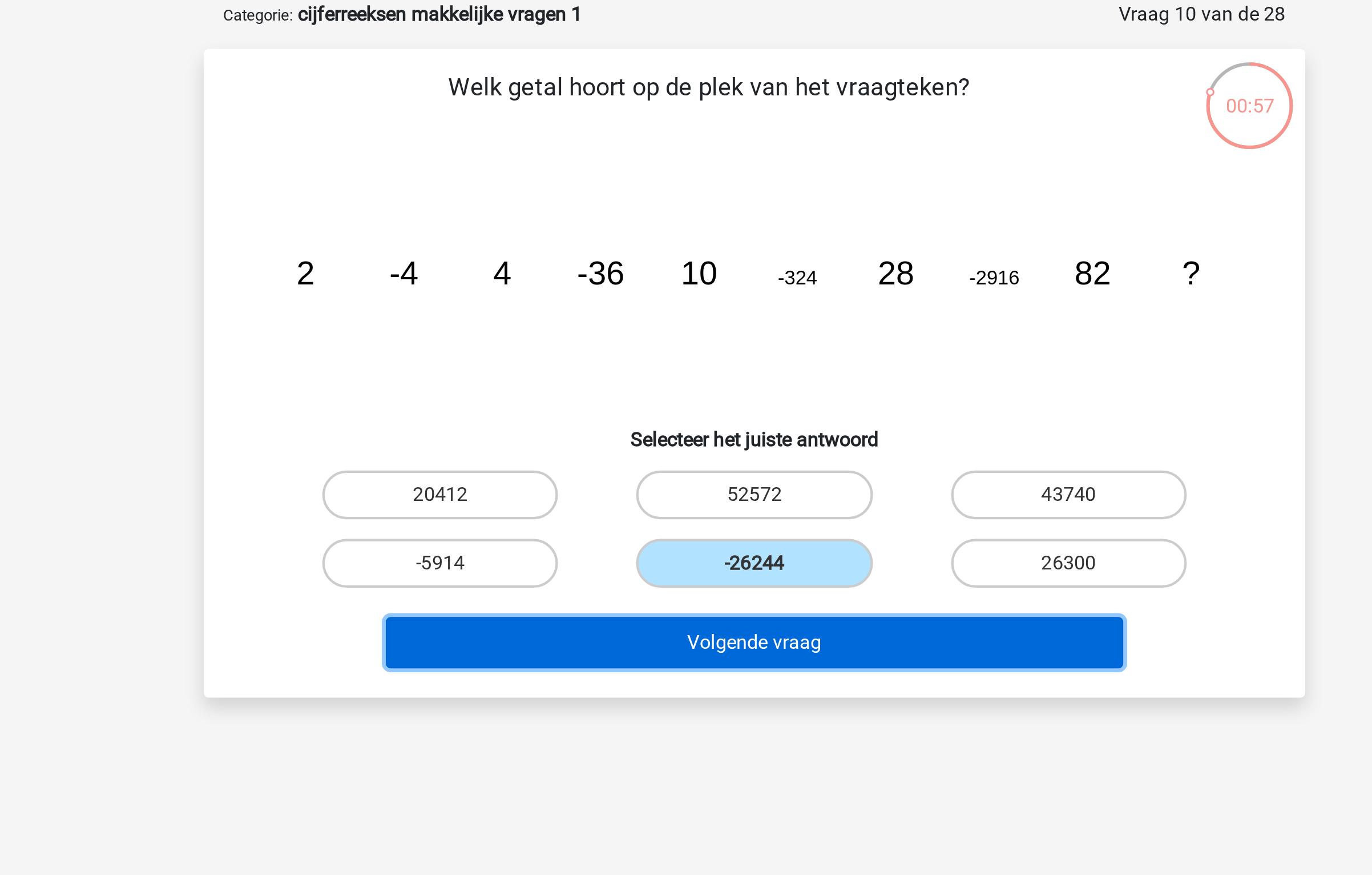
click at [698, 354] on button "Volgende vraag" at bounding box center [686, 357] width 345 height 24
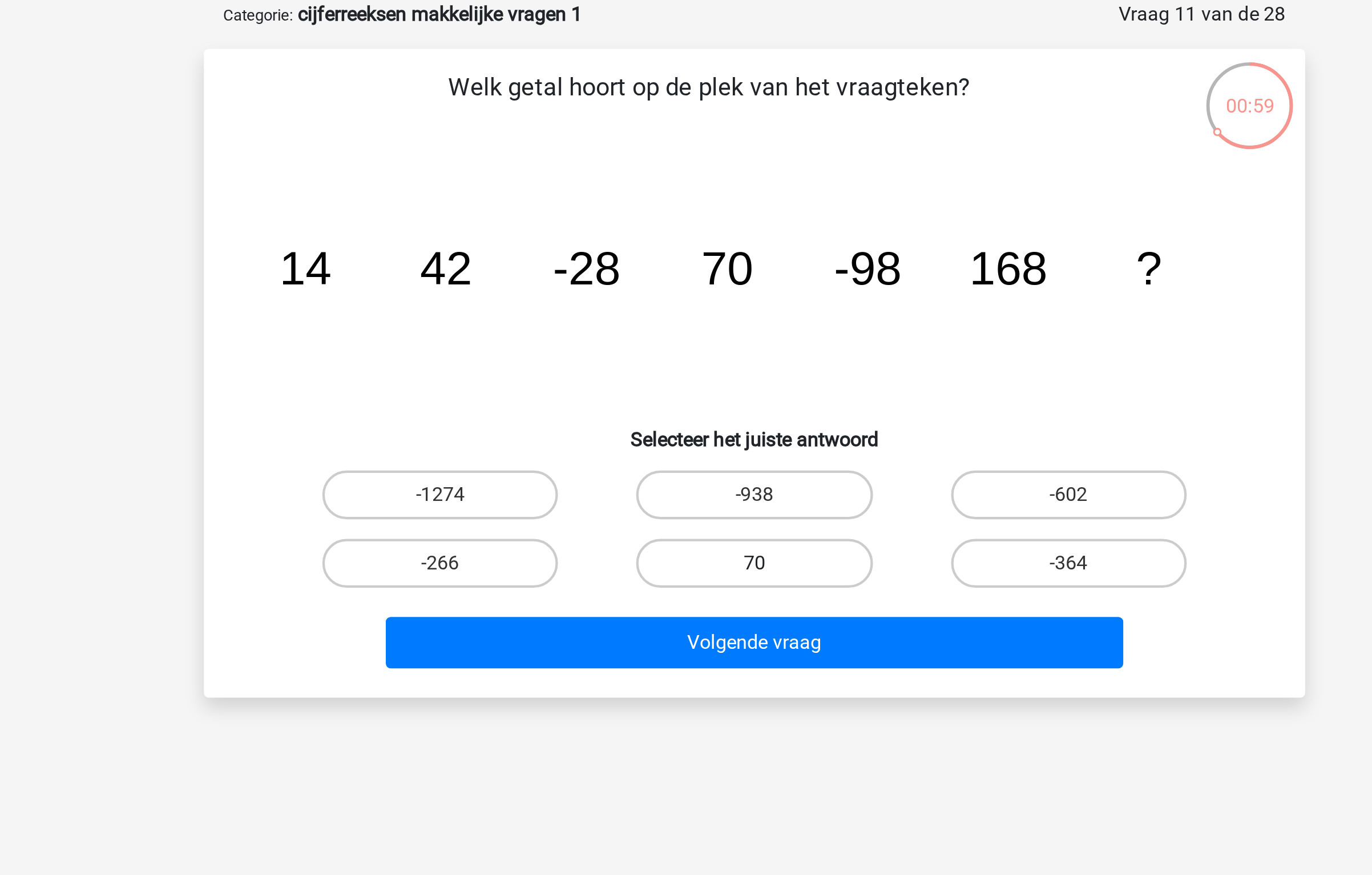
click at [672, 323] on label "70" at bounding box center [686, 321] width 110 height 23
click at [686, 323] on input "70" at bounding box center [689, 324] width 7 height 7
radio input "true"
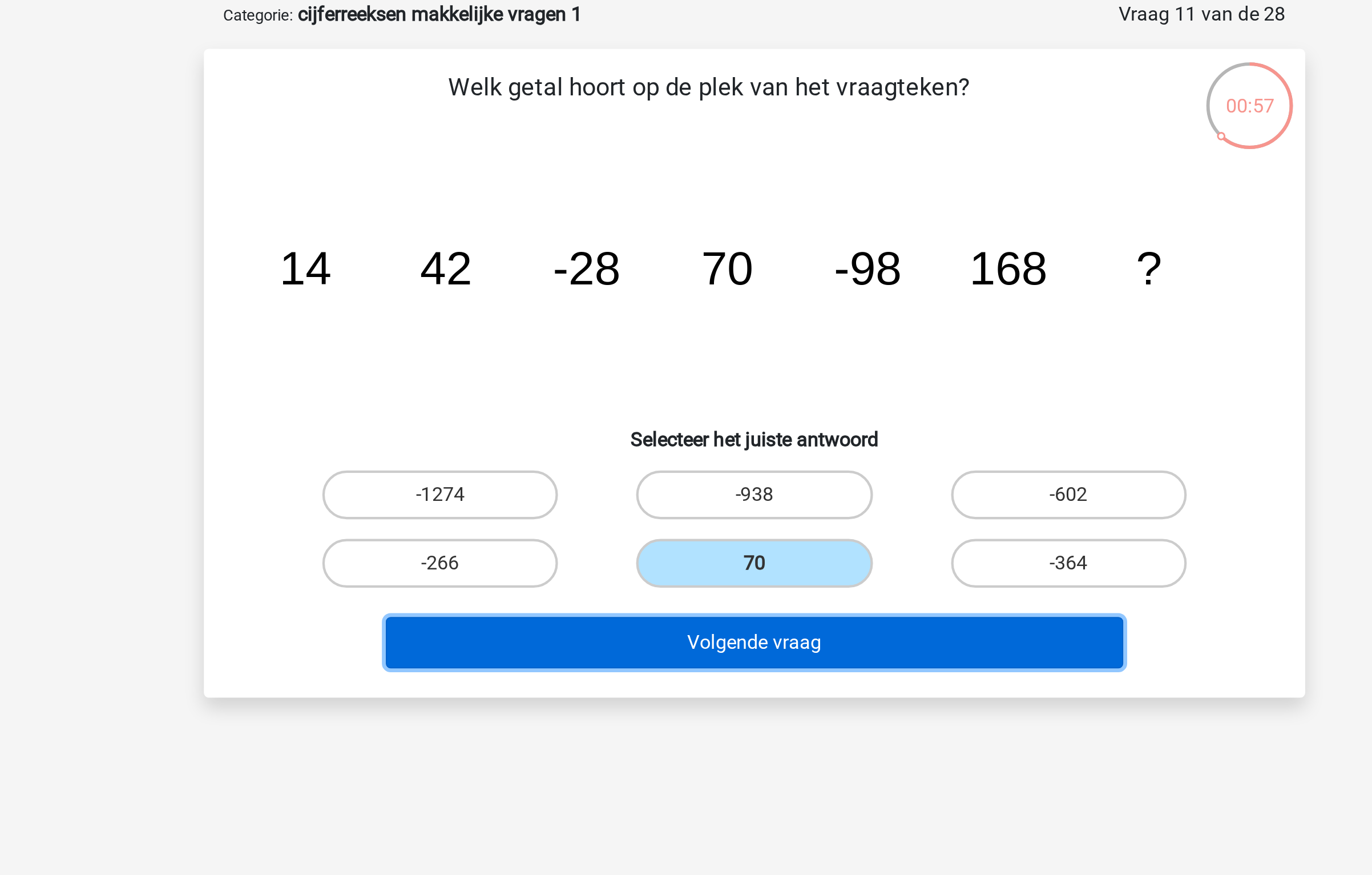
click at [663, 350] on button "Volgende vraag" at bounding box center [686, 357] width 345 height 24
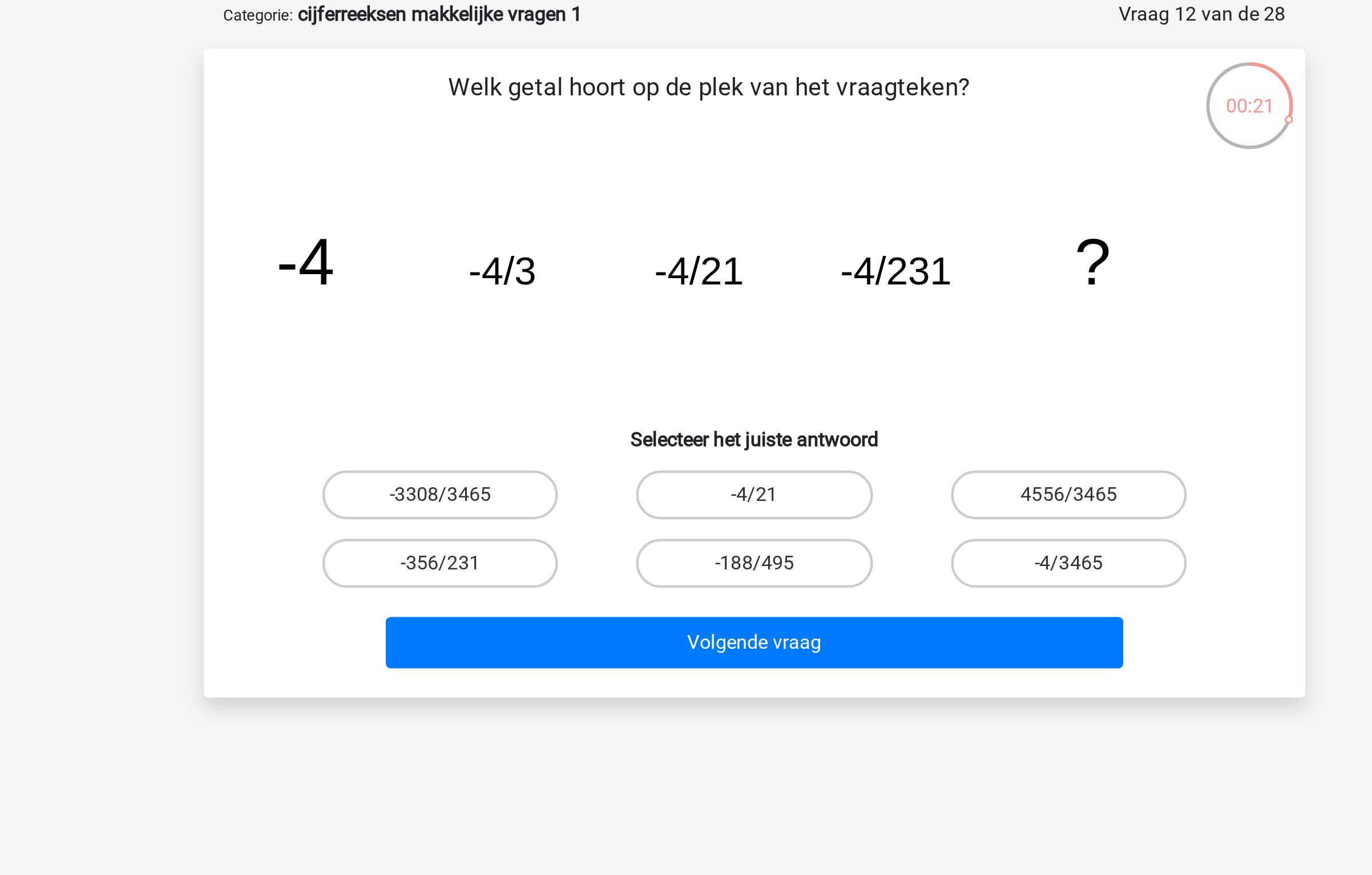
click at [803, 219] on icon "image/svg+xml -4 -4/3 -4/21 -4/231 ?" at bounding box center [686, 190] width 460 height 115
click at [811, 325] on label "-4/3465" at bounding box center [833, 321] width 110 height 23
click at [833, 325] on input "-4/3465" at bounding box center [836, 324] width 7 height 7
radio input "true"
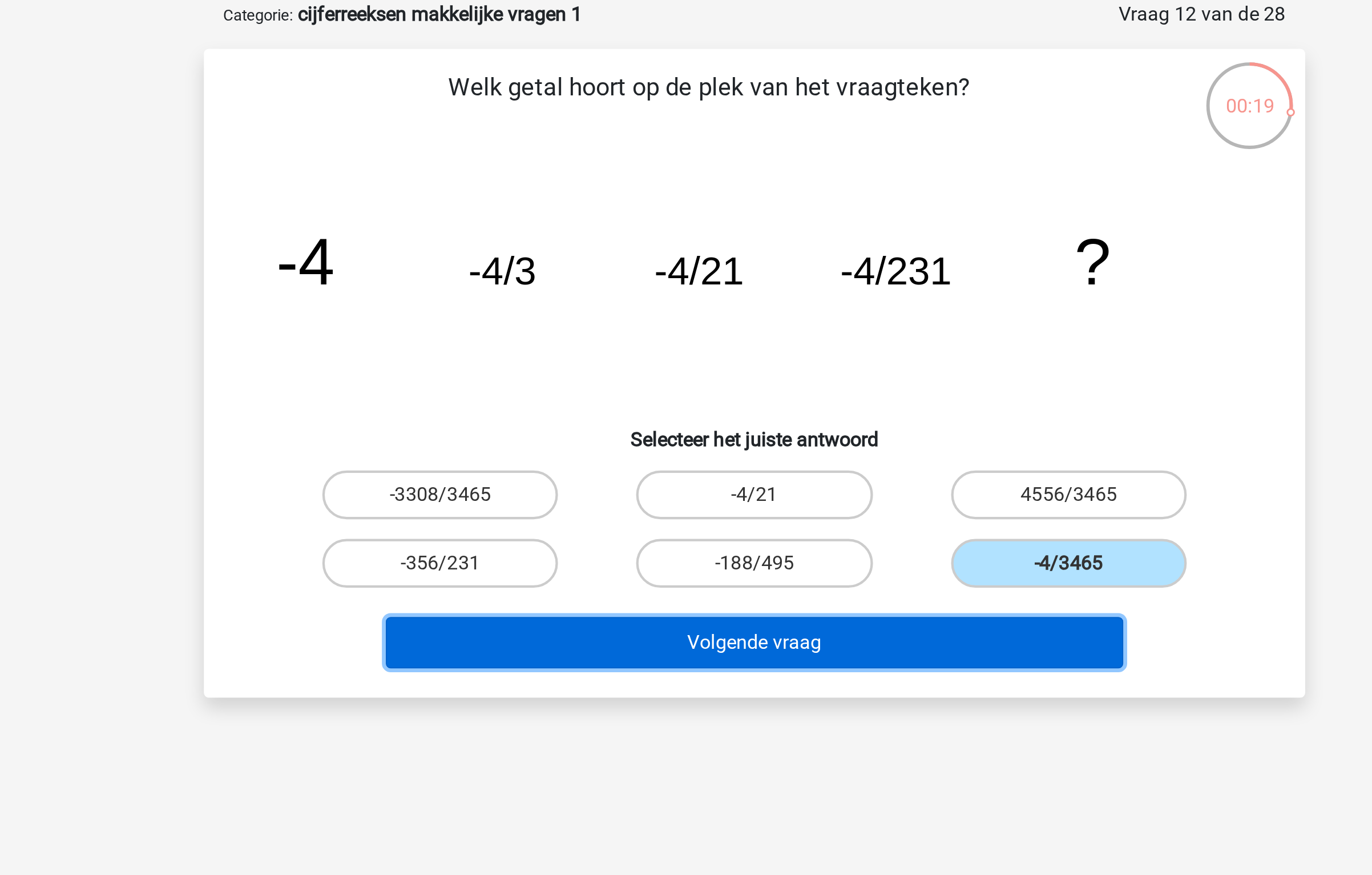
click at [771, 352] on button "Volgende vraag" at bounding box center [686, 357] width 345 height 24
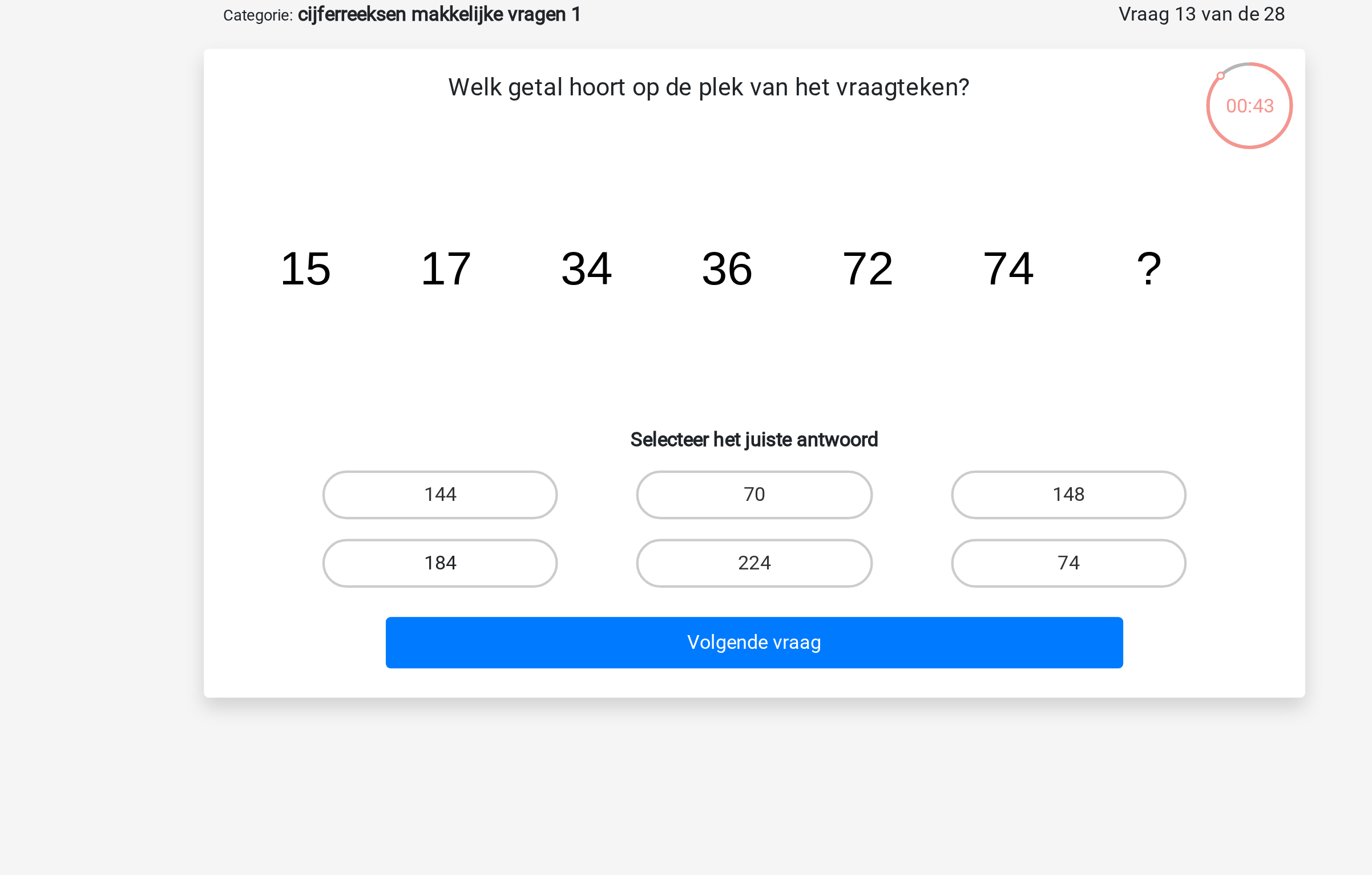
click at [576, 319] on label "184" at bounding box center [539, 321] width 110 height 23
click at [547, 321] on input "184" at bounding box center [543, 324] width 7 height 7
radio input "true"
click at [815, 285] on label "148" at bounding box center [833, 288] width 110 height 23
click at [833, 288] on input "148" at bounding box center [836, 292] width 7 height 7
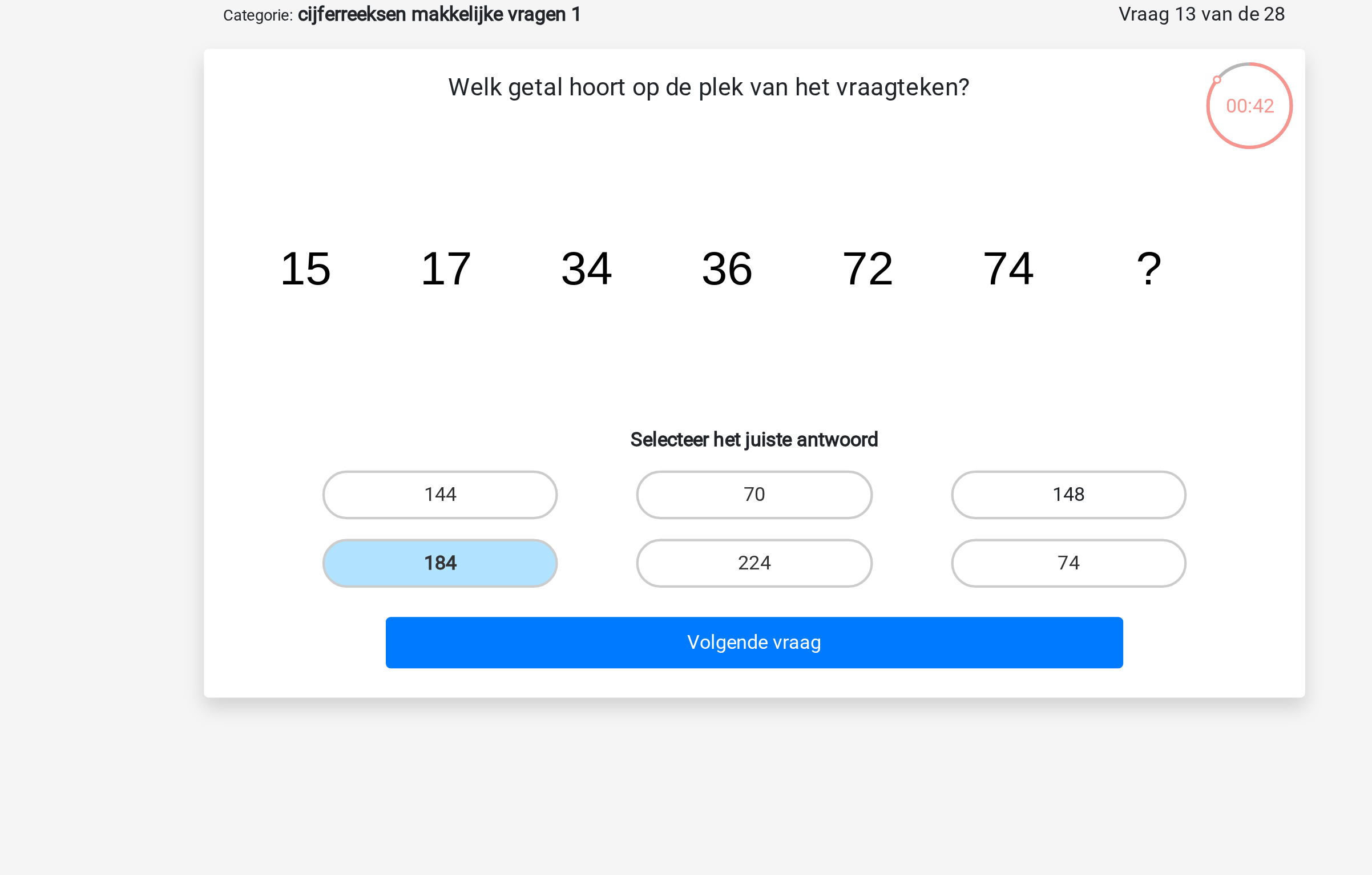
radio input "true"
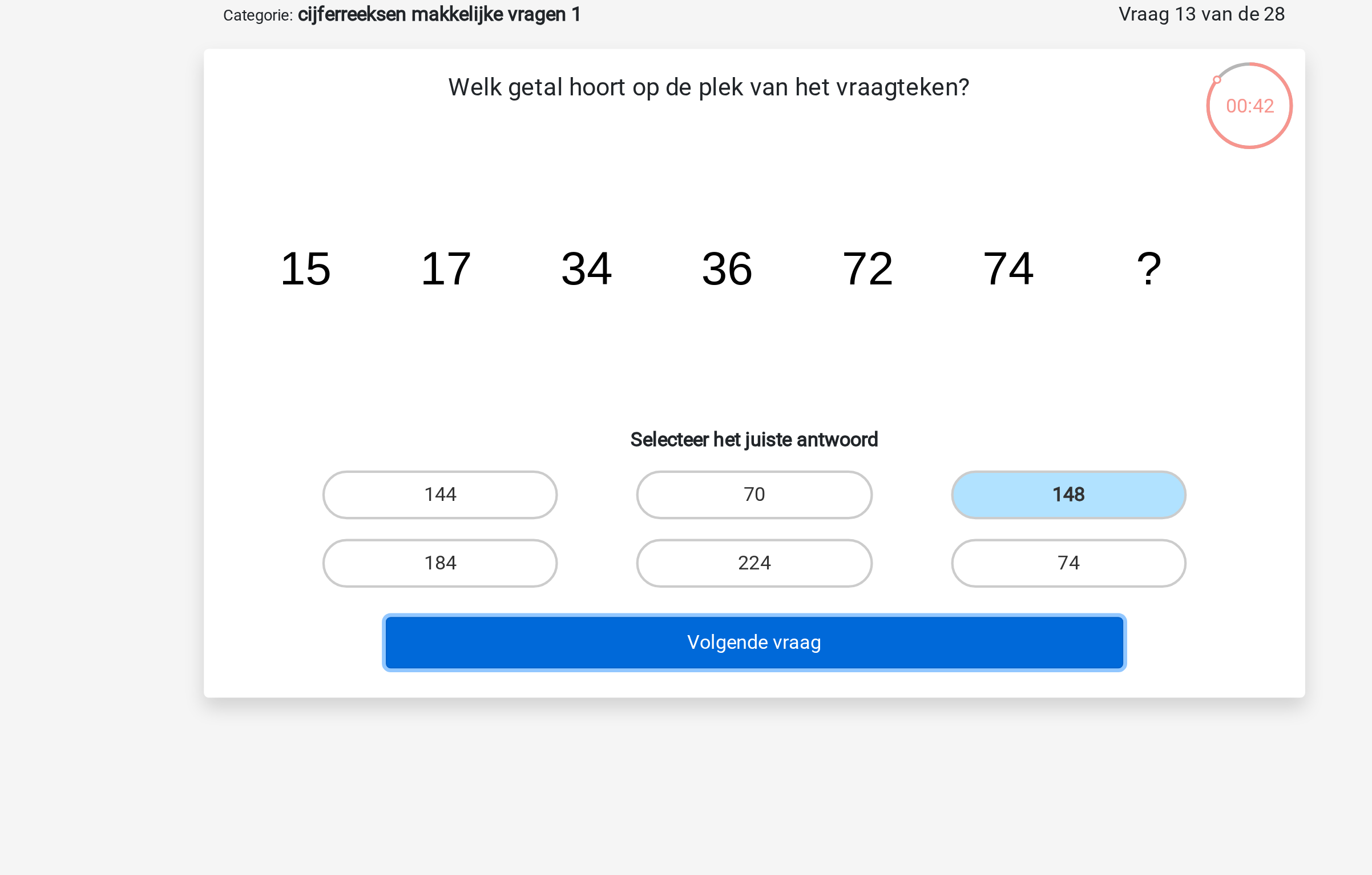
click at [707, 364] on button "Volgende vraag" at bounding box center [686, 357] width 345 height 24
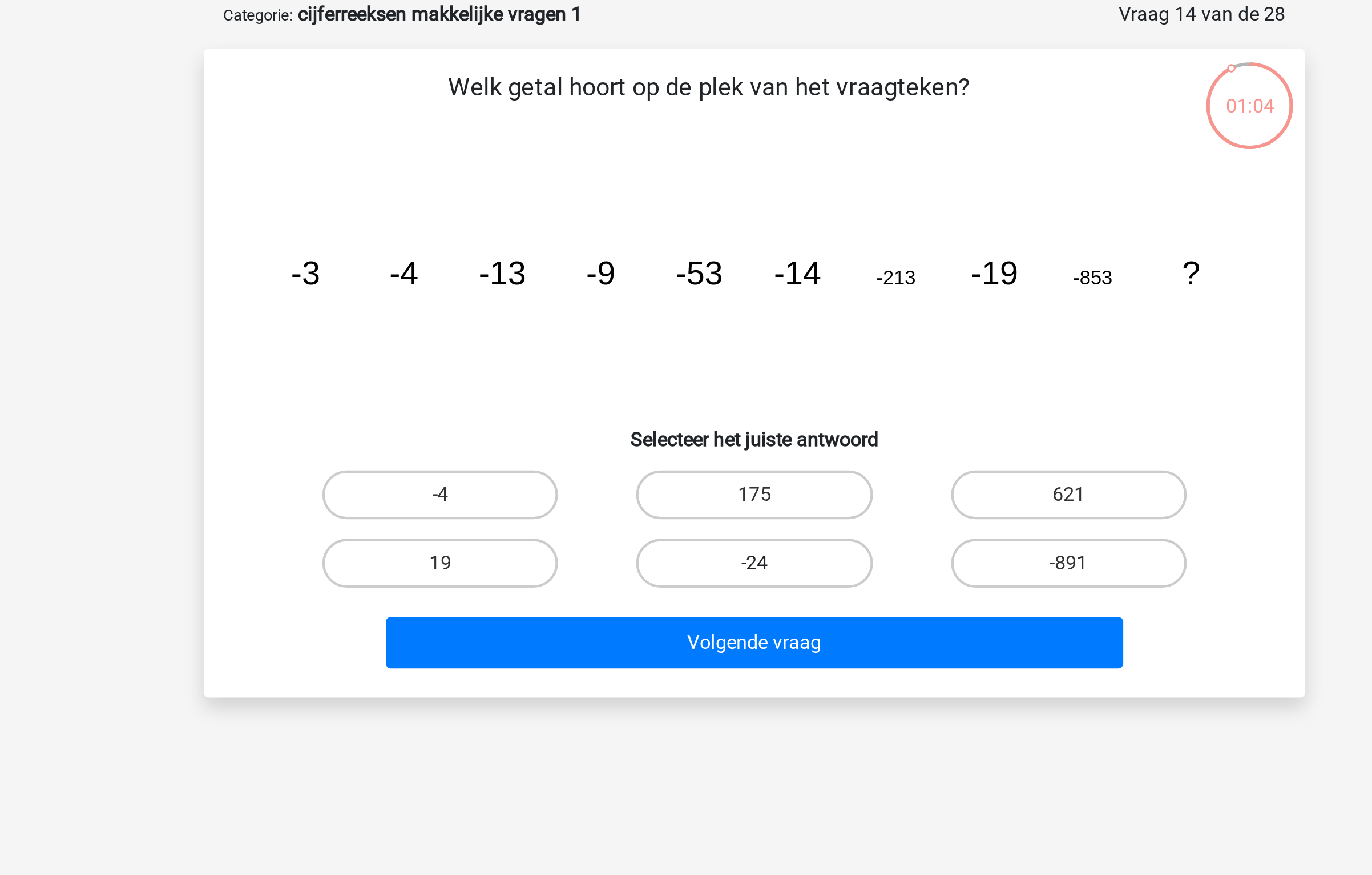
click at [672, 323] on label "-24" at bounding box center [686, 321] width 110 height 23
click at [686, 323] on input "-24" at bounding box center [689, 324] width 7 height 7
radio input "true"
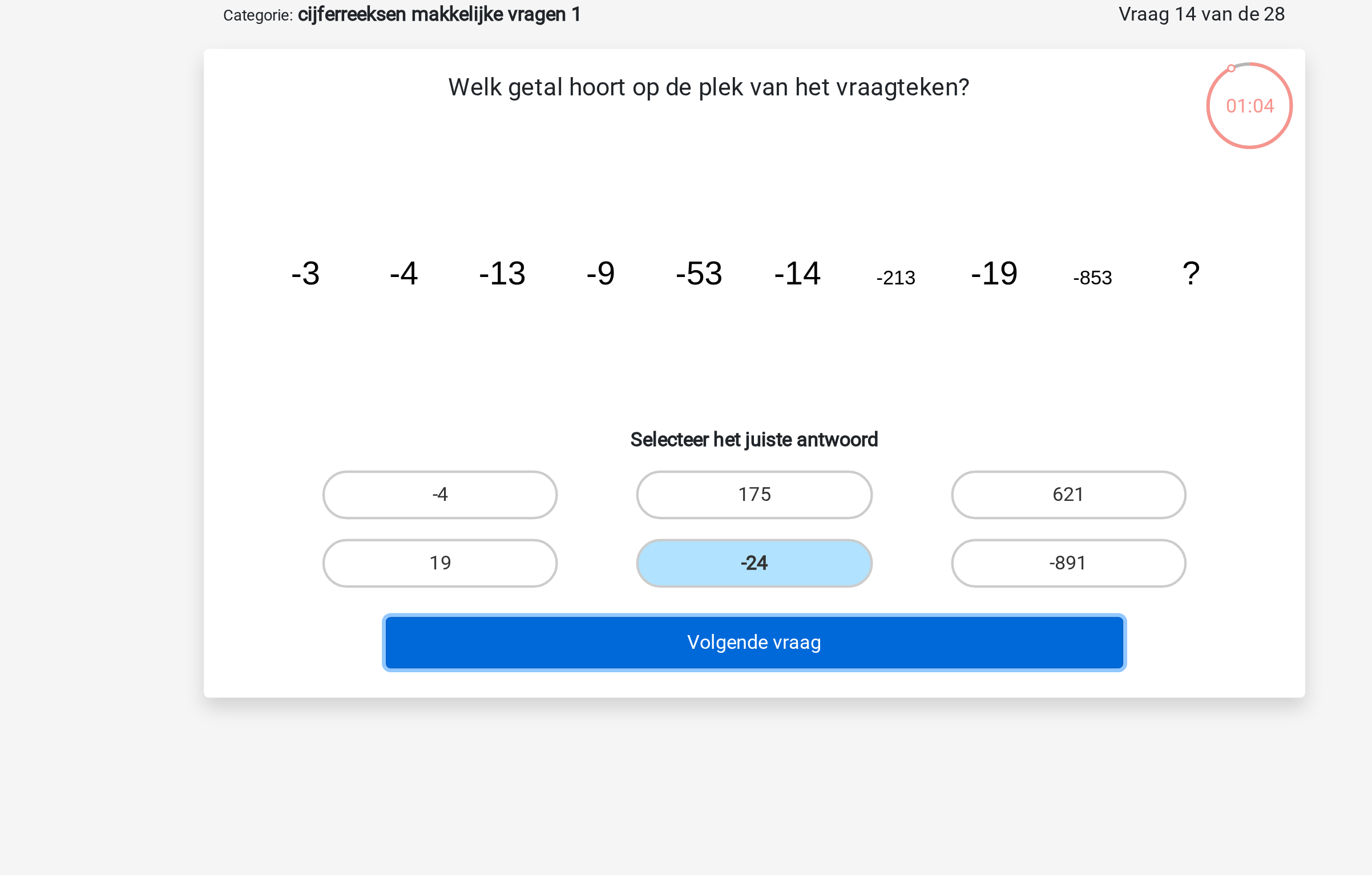
click at [672, 352] on button "Volgende vraag" at bounding box center [686, 357] width 345 height 24
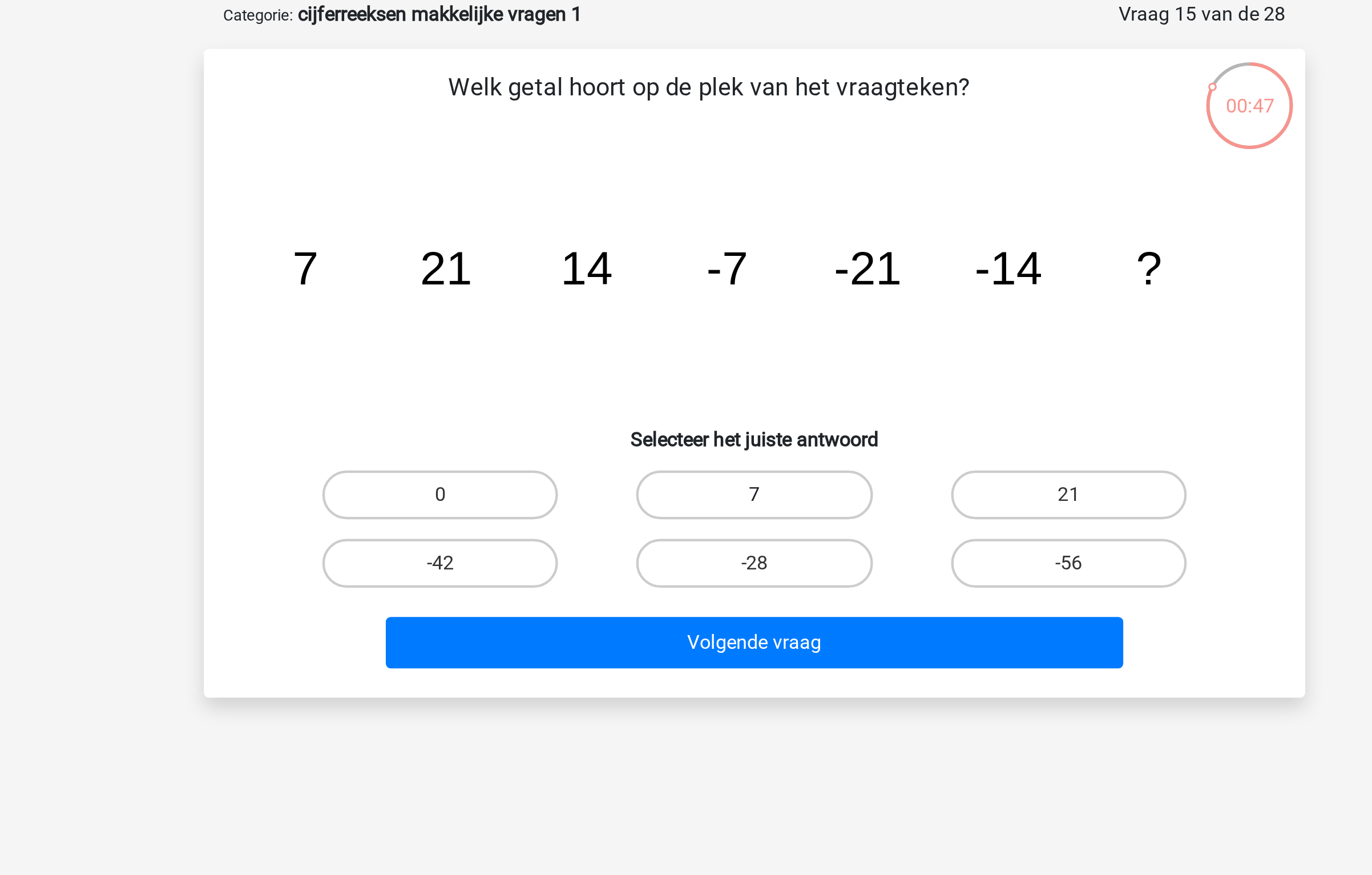
click at [691, 286] on label "7" at bounding box center [686, 288] width 110 height 23
click at [691, 288] on input "7" at bounding box center [689, 292] width 7 height 7
radio input "true"
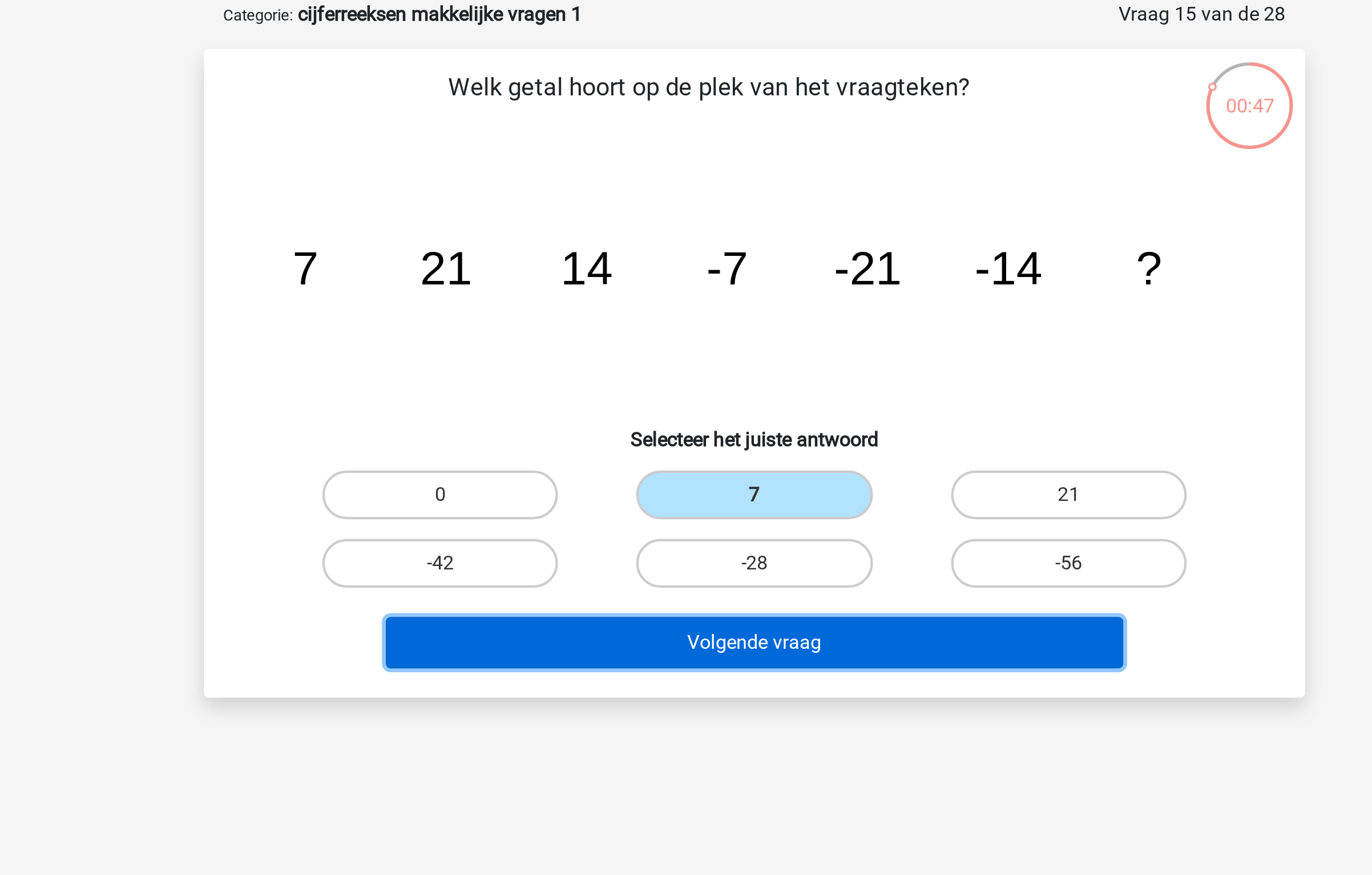
click at [687, 354] on button "Volgende vraag" at bounding box center [686, 357] width 345 height 24
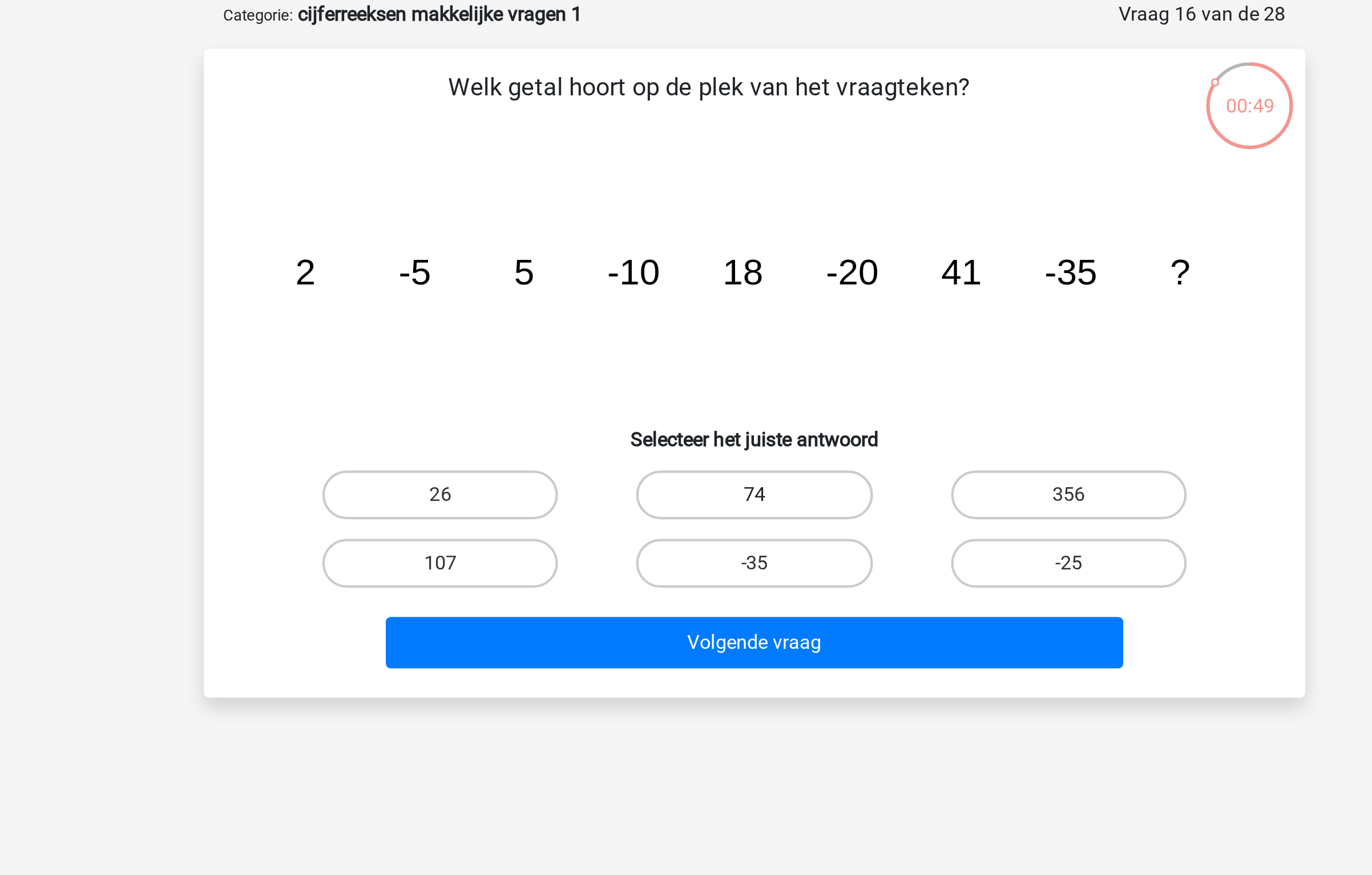
click at [700, 289] on label "74" at bounding box center [686, 288] width 110 height 23
click at [693, 289] on input "74" at bounding box center [689, 292] width 7 height 7
radio input "true"
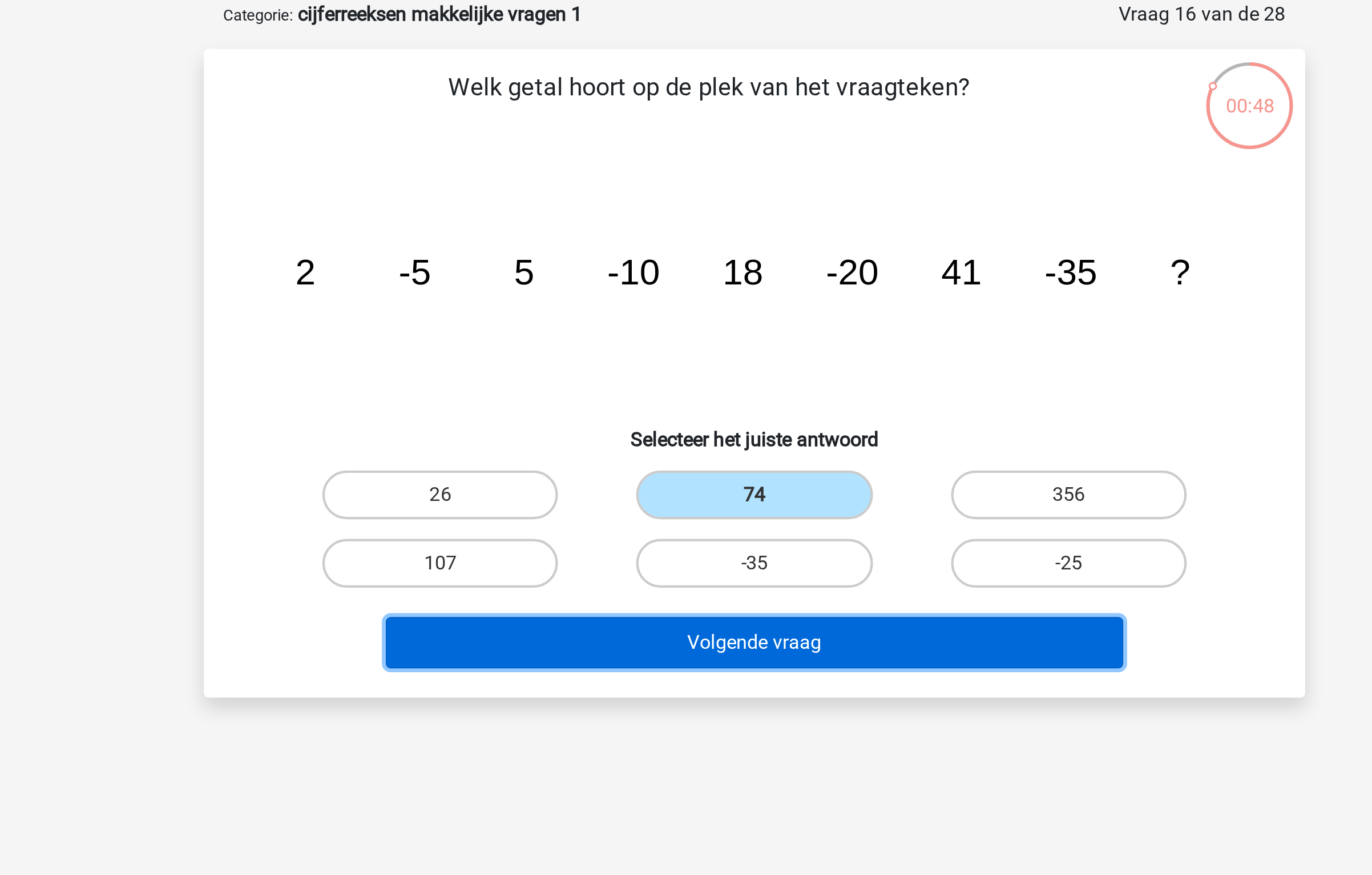
click at [676, 352] on button "Volgende vraag" at bounding box center [686, 357] width 345 height 24
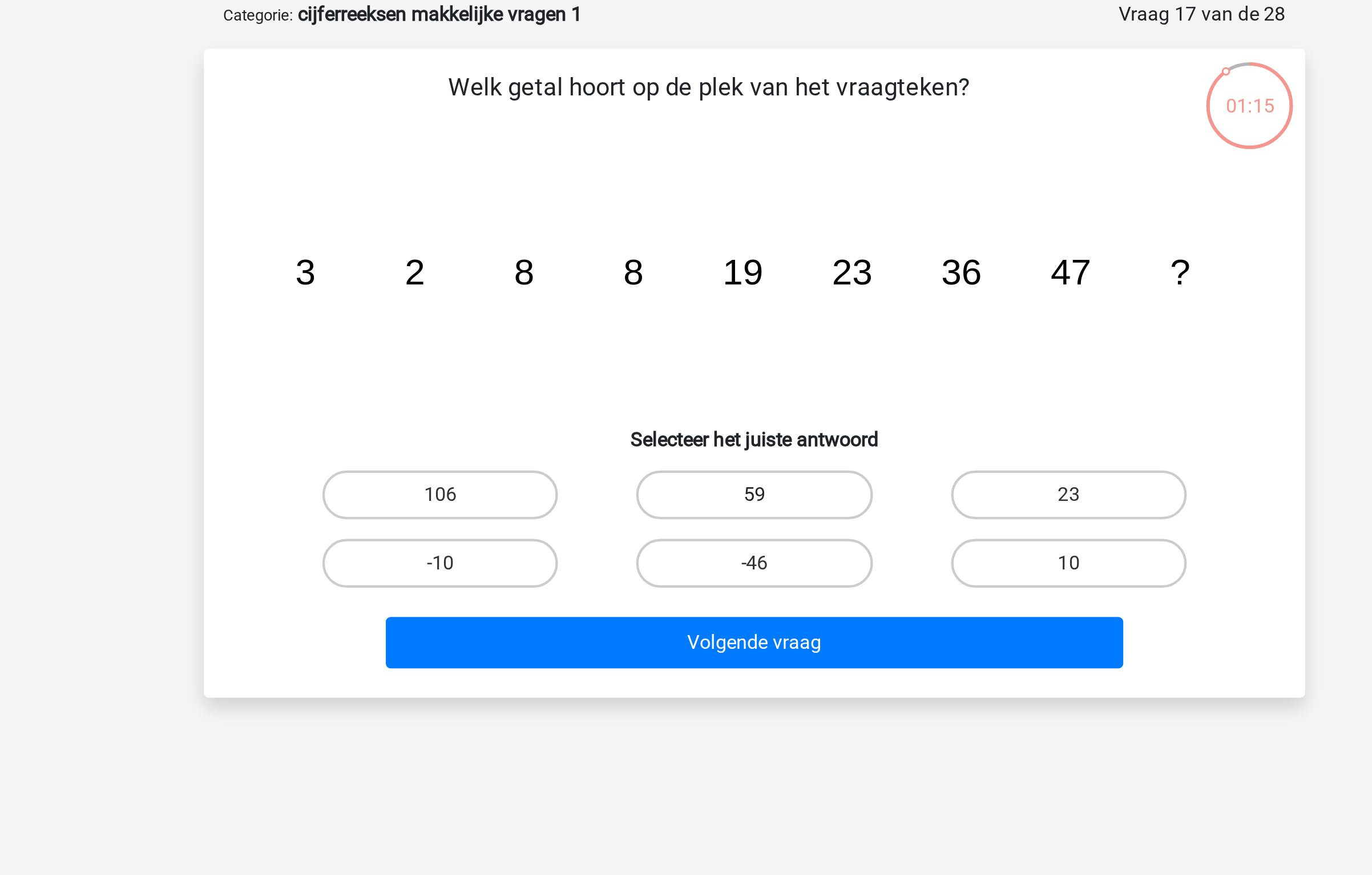
click at [658, 282] on label "59" at bounding box center [686, 288] width 110 height 23
click at [686, 288] on input "59" at bounding box center [689, 292] width 7 height 7
radio input "true"
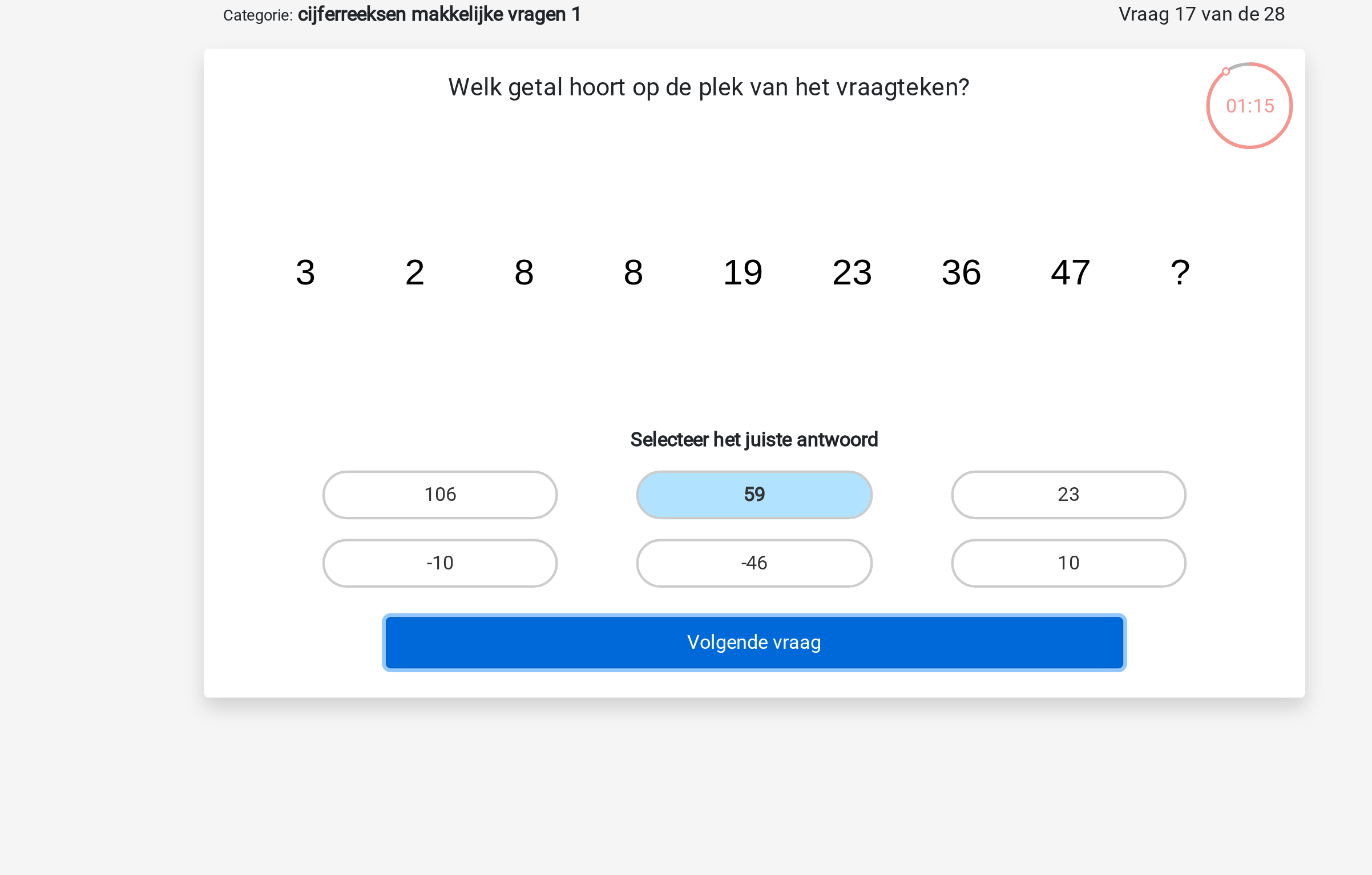
click at [657, 349] on button "Volgende vraag" at bounding box center [686, 357] width 345 height 24
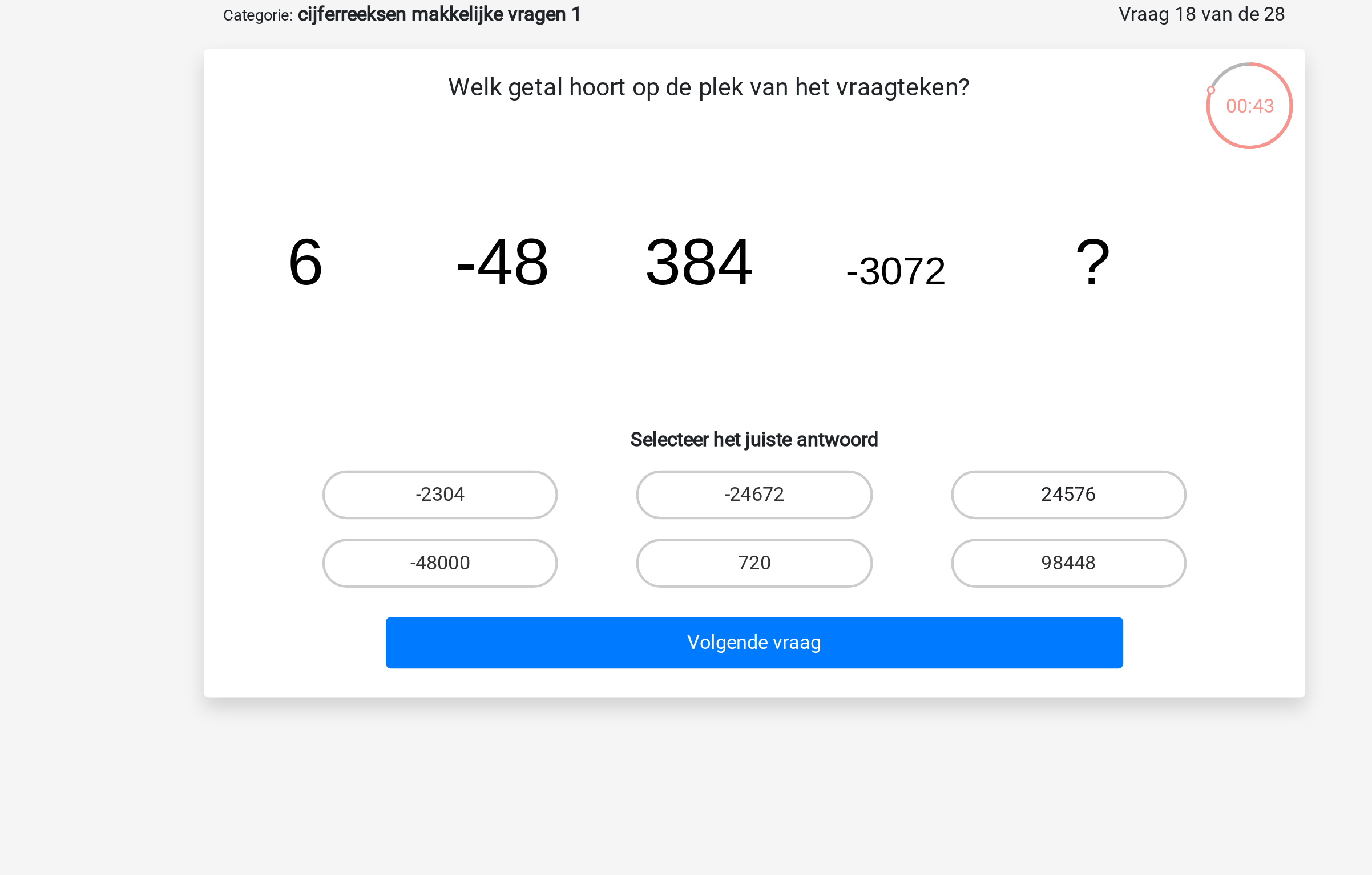
click at [791, 285] on label "24576" at bounding box center [833, 288] width 110 height 23
click at [833, 288] on input "24576" at bounding box center [836, 292] width 7 height 7
radio input "true"
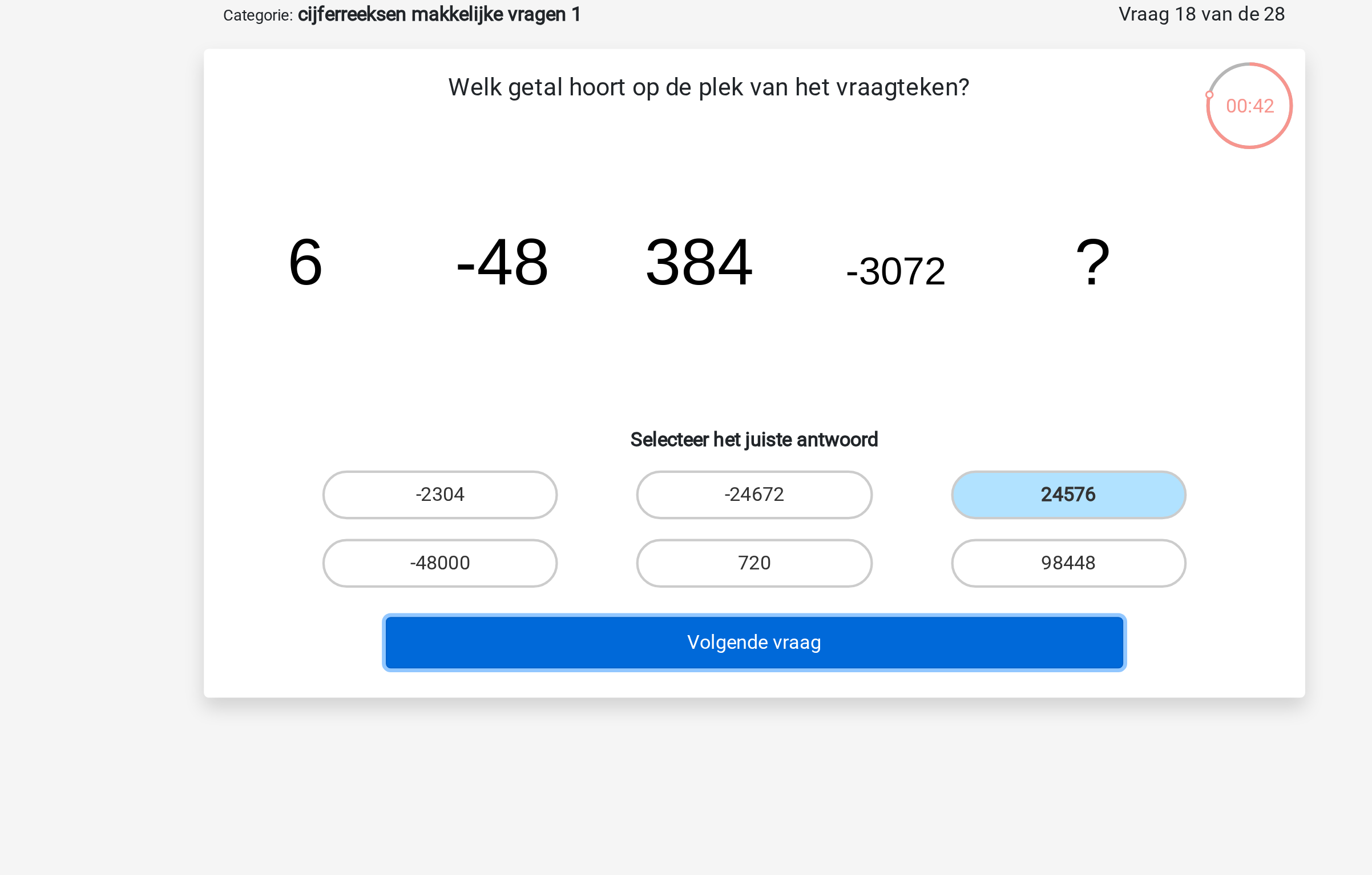
click at [704, 351] on button "Volgende vraag" at bounding box center [686, 357] width 345 height 24
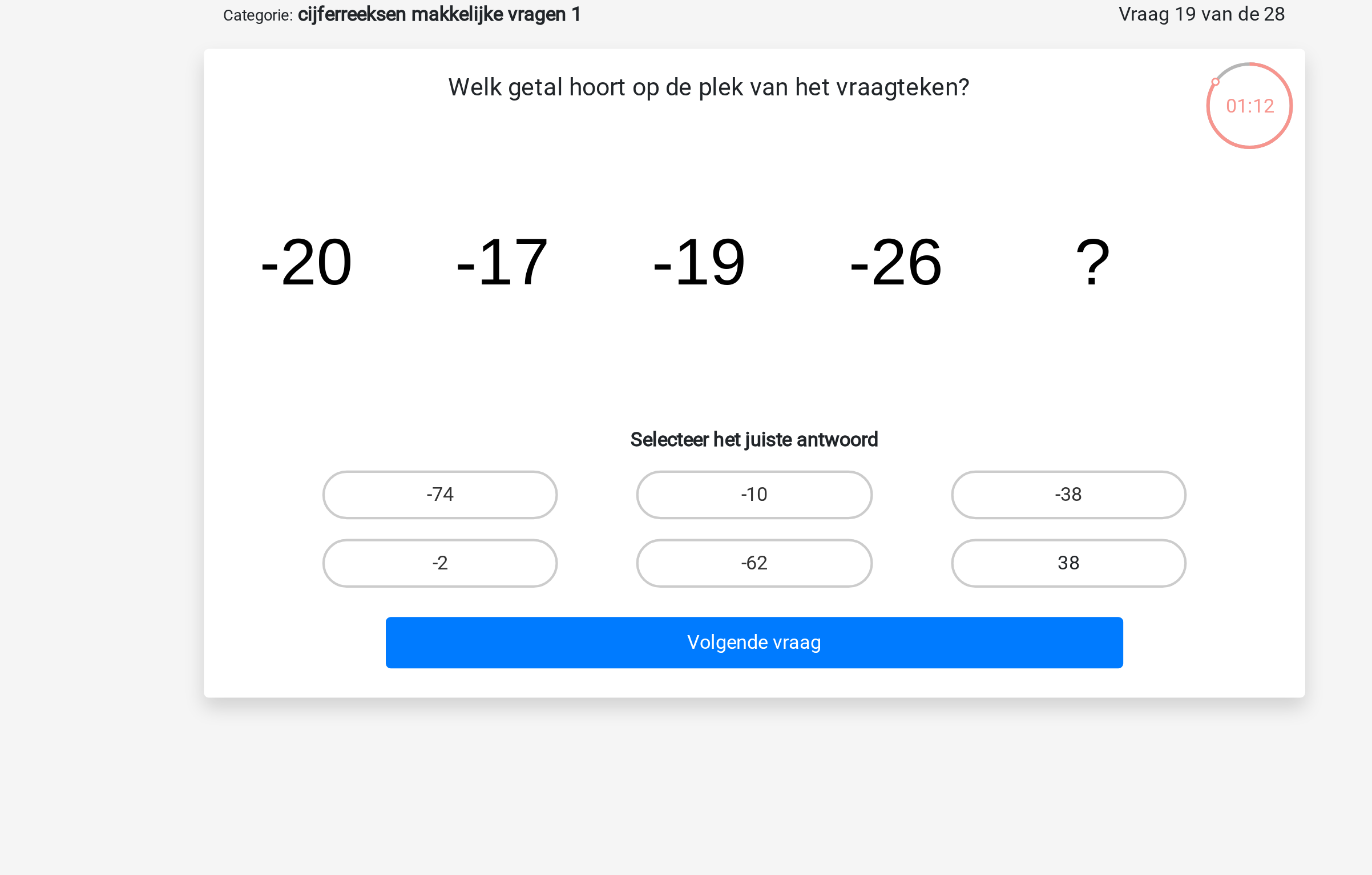
click at [824, 312] on label "38" at bounding box center [833, 321] width 110 height 23
click at [833, 321] on input "38" at bounding box center [836, 324] width 7 height 7
radio input "true"
click at [828, 286] on label "-38" at bounding box center [833, 288] width 110 height 23
click at [833, 288] on input "-38" at bounding box center [836, 292] width 7 height 7
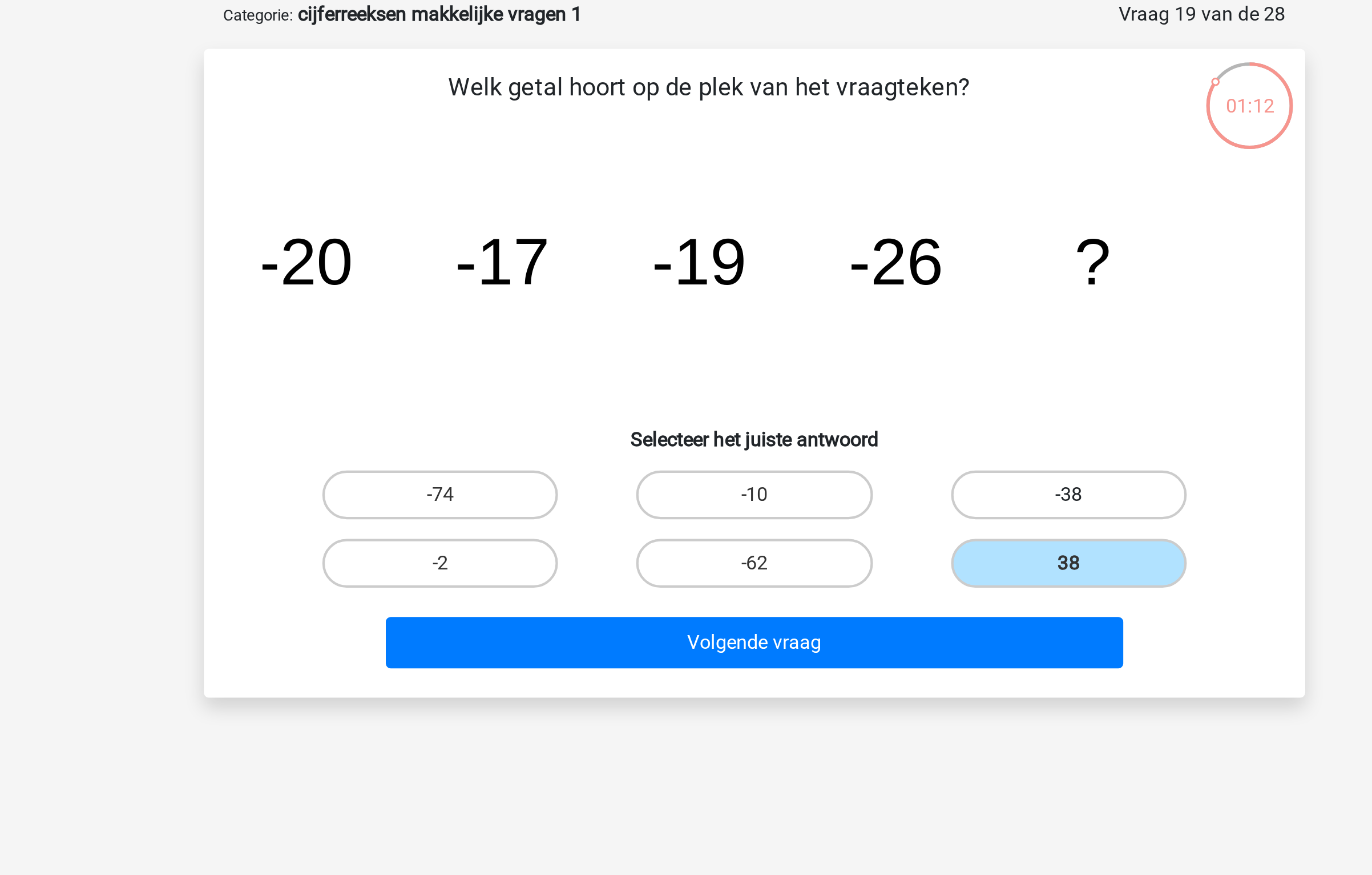
radio input "true"
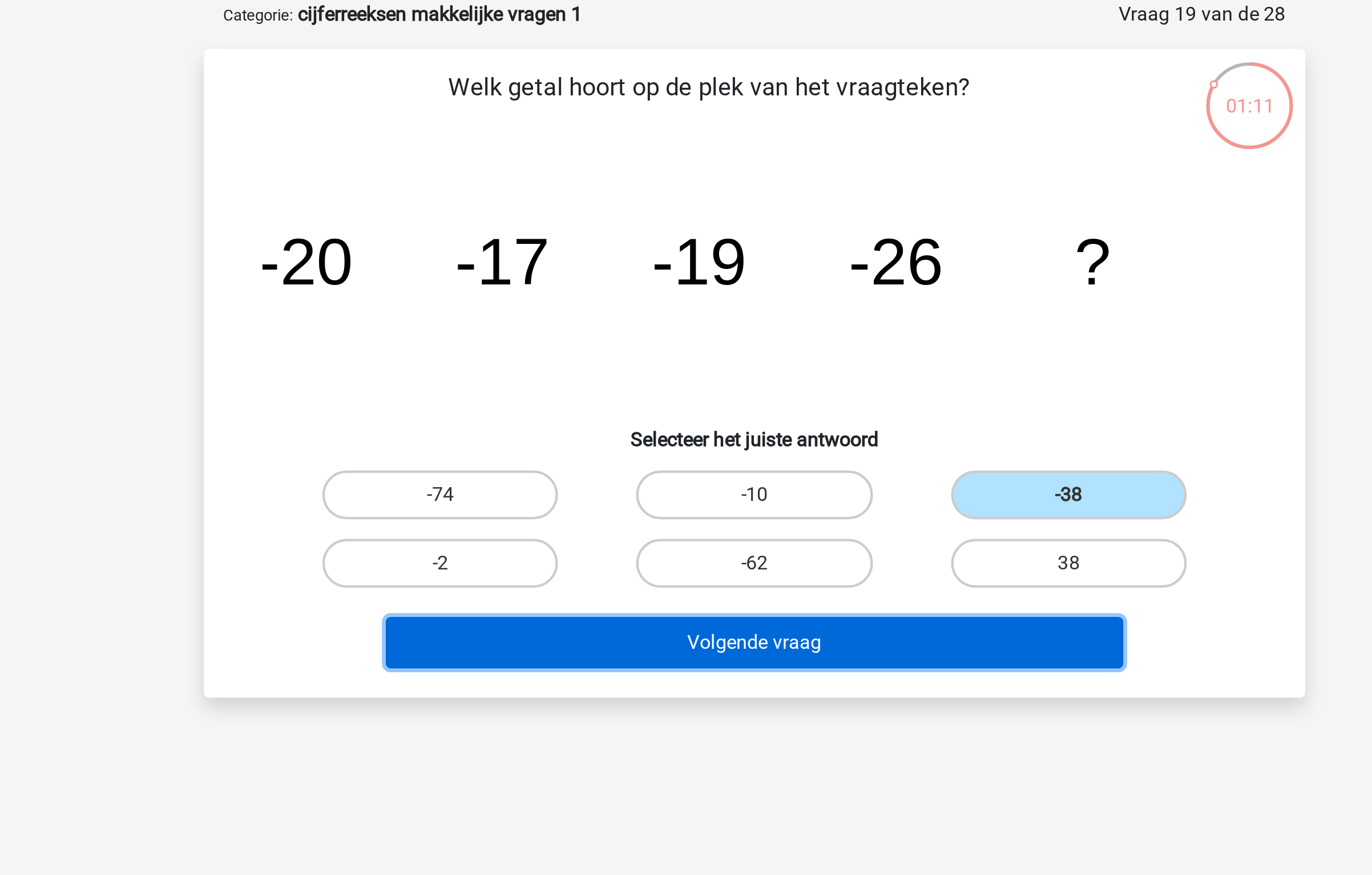
click at [741, 353] on button "Volgende vraag" at bounding box center [686, 357] width 345 height 24
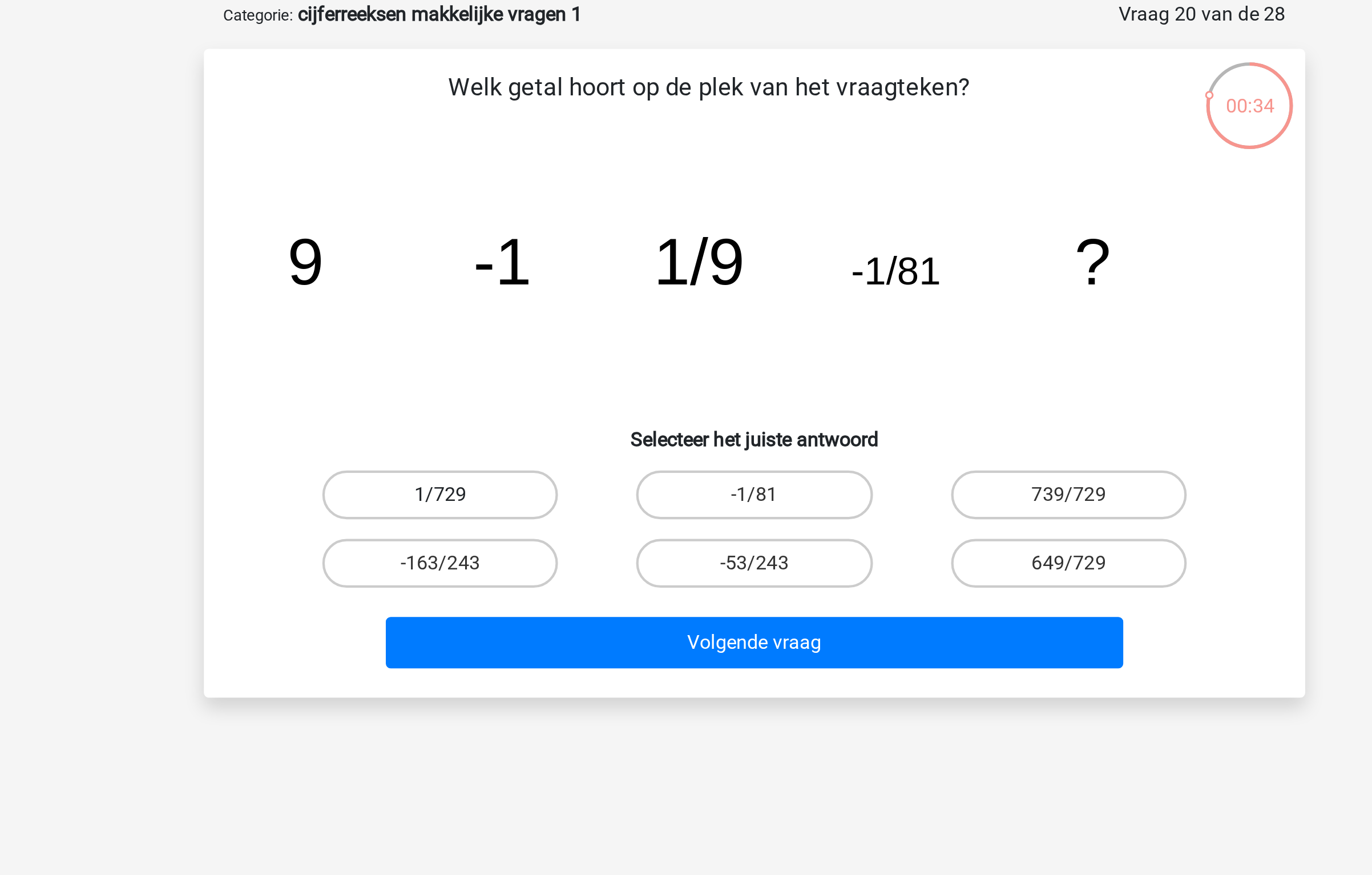
click at [562, 288] on label "1/729" at bounding box center [539, 288] width 110 height 23
click at [547, 288] on input "1/729" at bounding box center [543, 292] width 7 height 7
radio input "true"
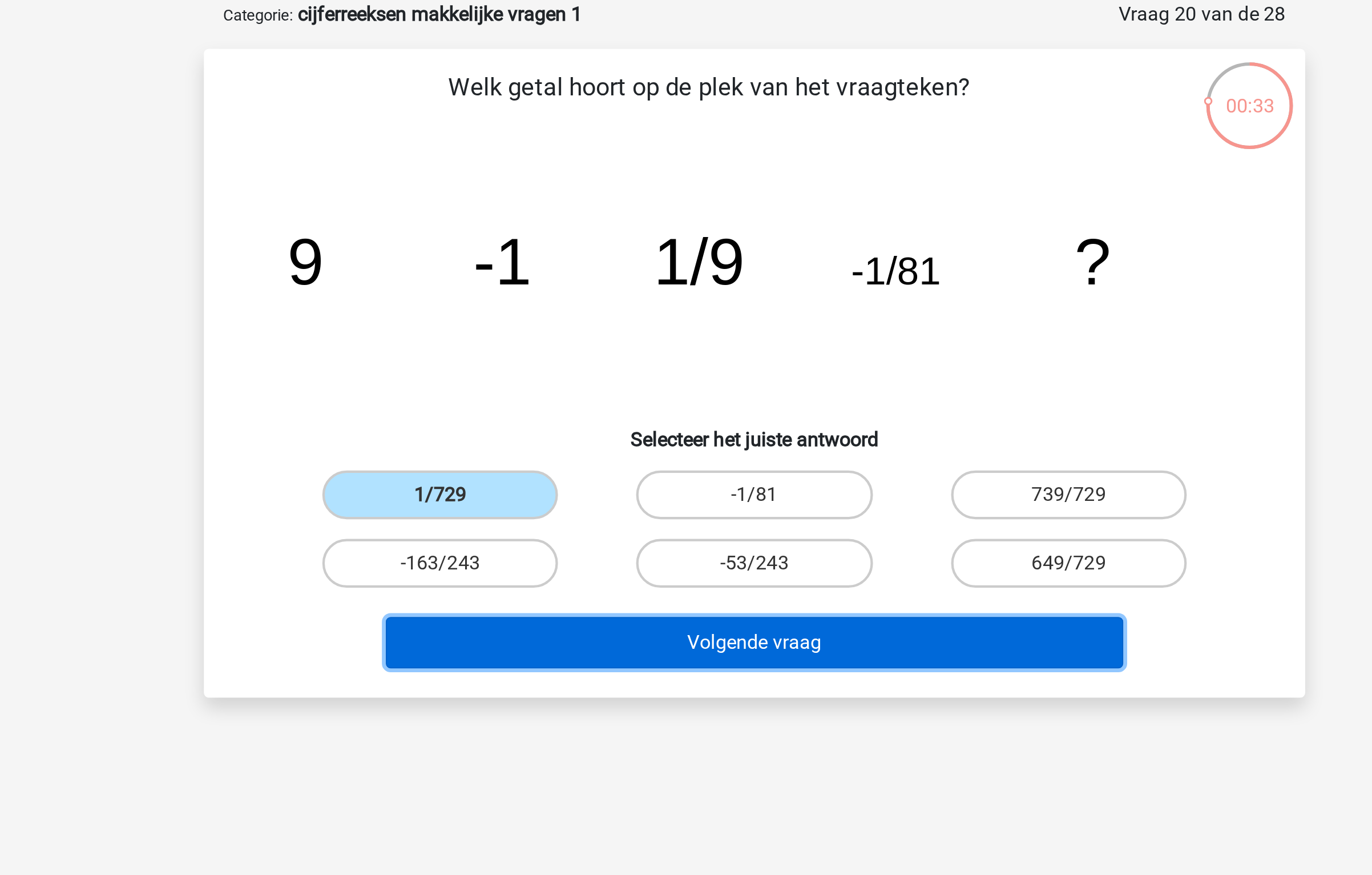
click at [641, 351] on button "Volgende vraag" at bounding box center [686, 357] width 345 height 24
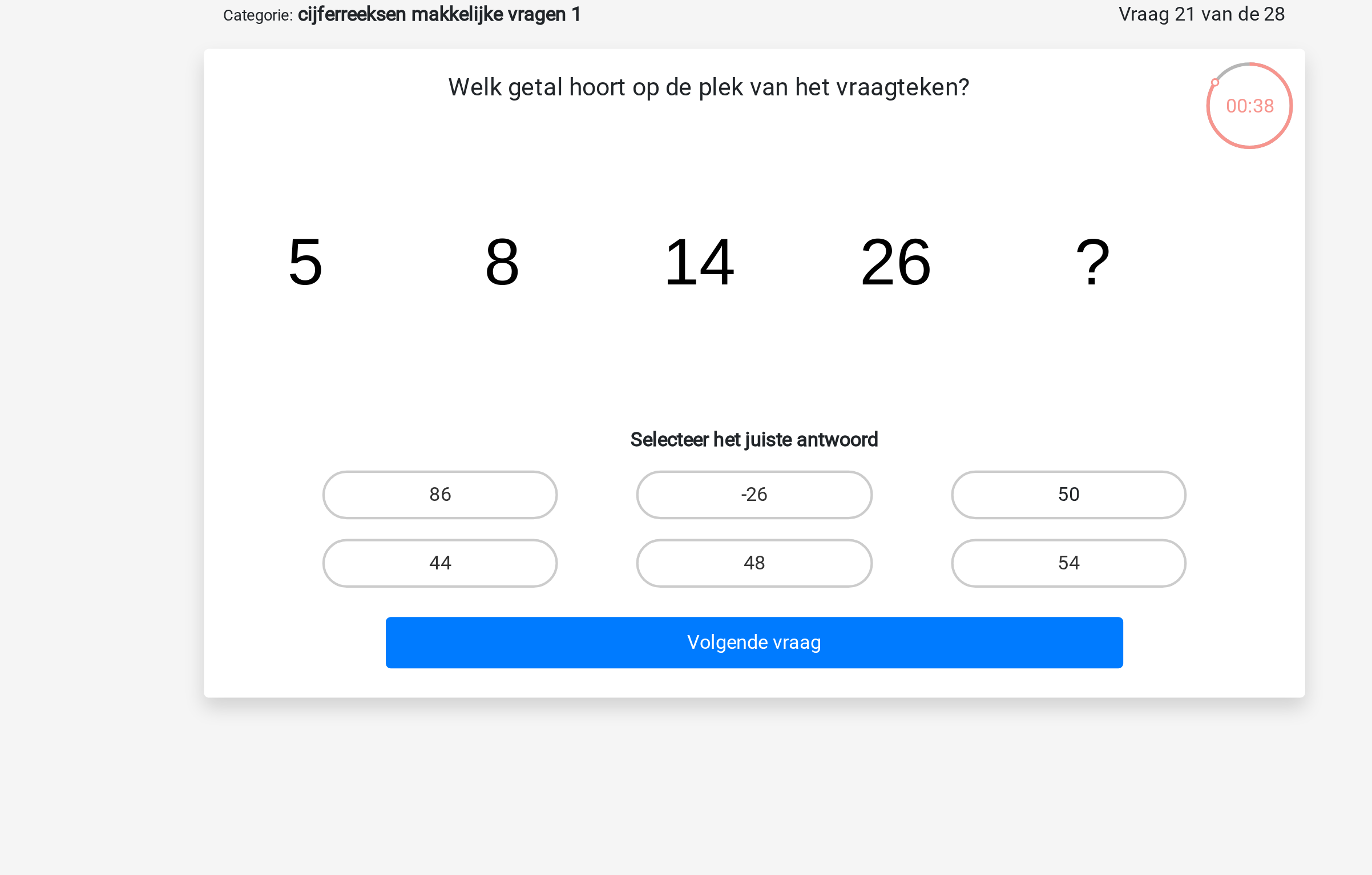
click at [828, 297] on label "50" at bounding box center [833, 288] width 110 height 23
click at [833, 296] on input "50" at bounding box center [836, 292] width 7 height 7
radio input "true"
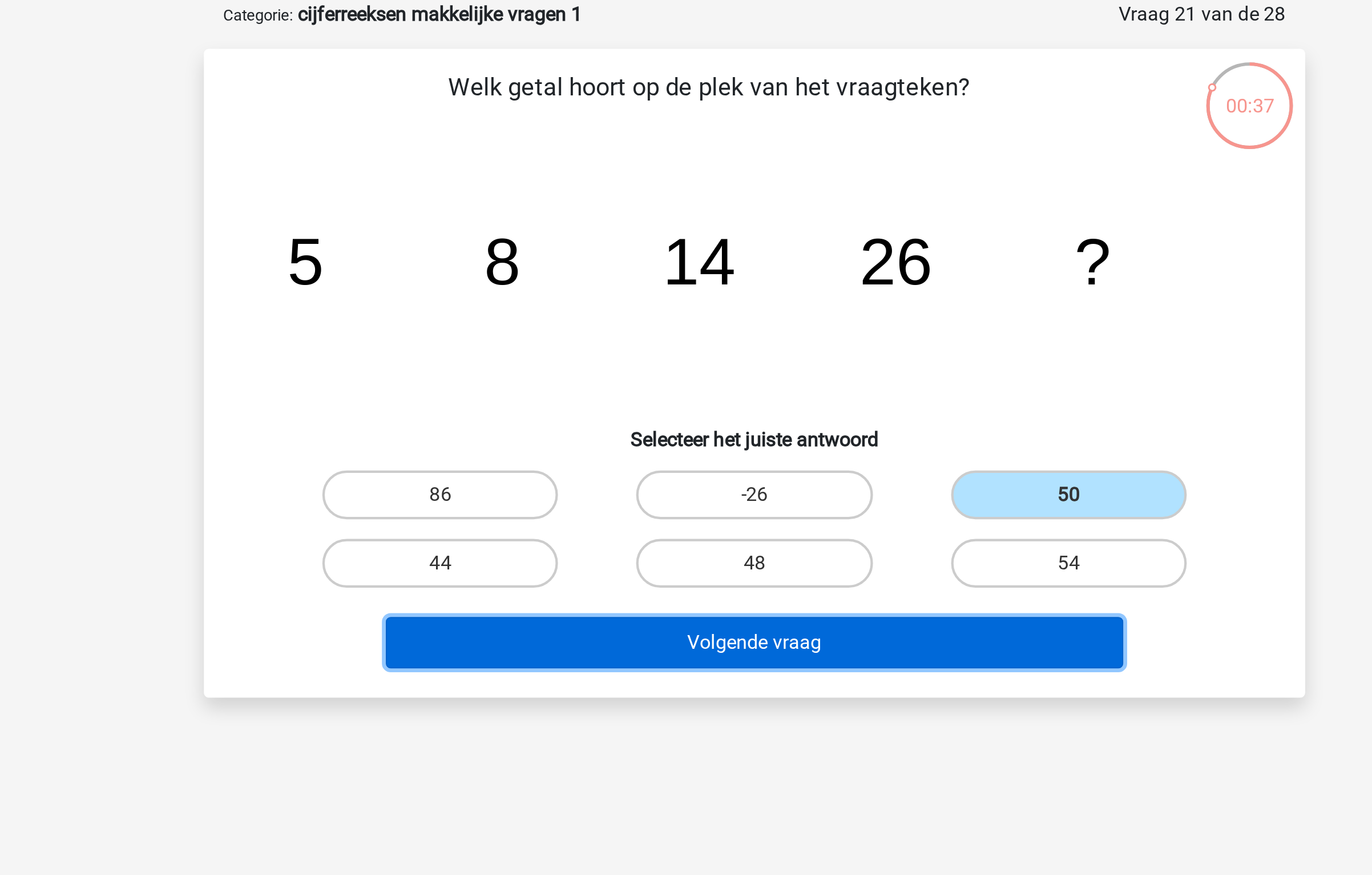
click at [734, 353] on button "Volgende vraag" at bounding box center [686, 357] width 345 height 24
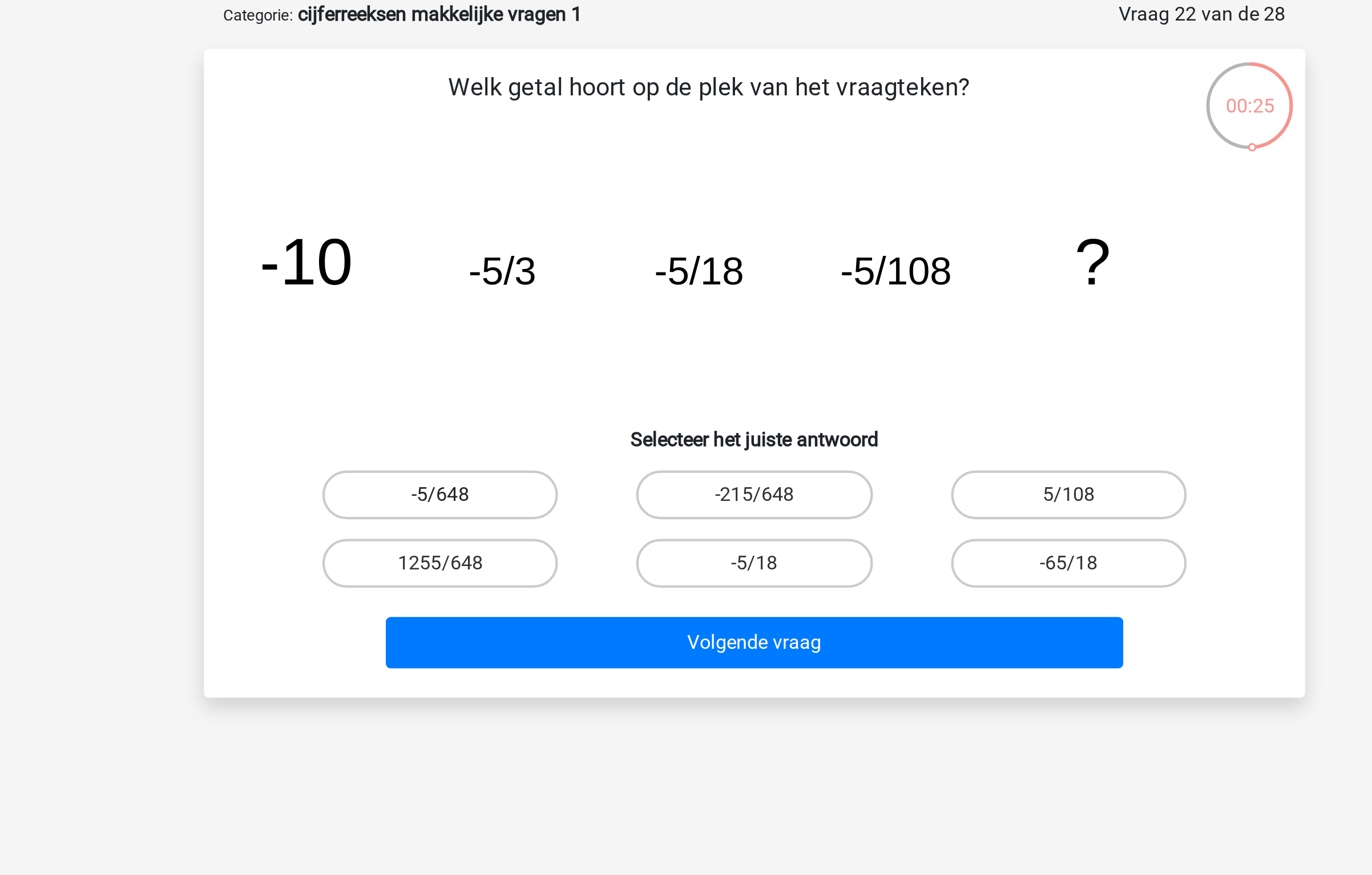
click at [567, 286] on label "-5/648" at bounding box center [539, 288] width 110 height 23
click at [547, 288] on input "-5/648" at bounding box center [543, 292] width 7 height 7
radio input "true"
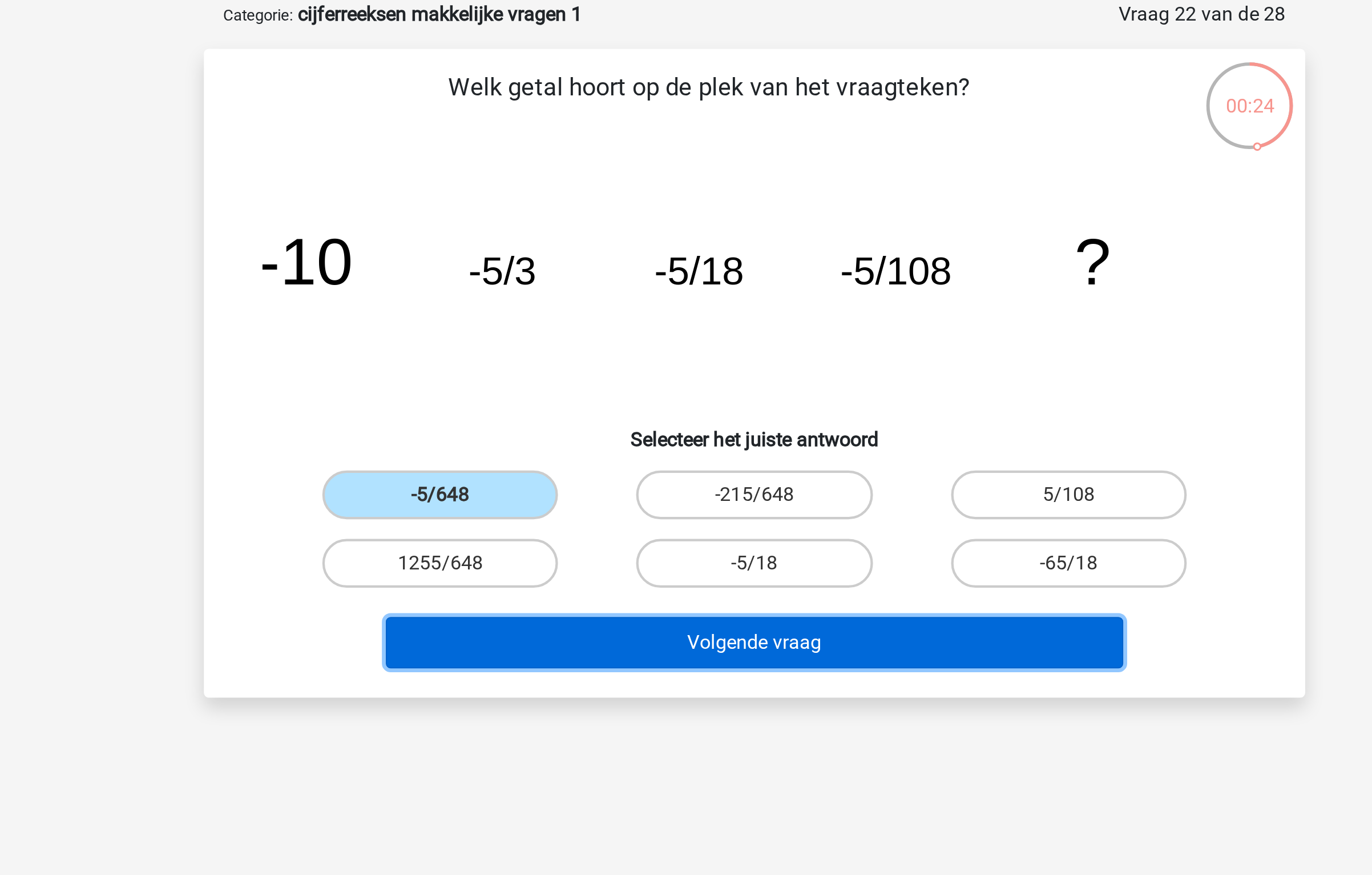
click at [661, 354] on button "Volgende vraag" at bounding box center [686, 357] width 345 height 24
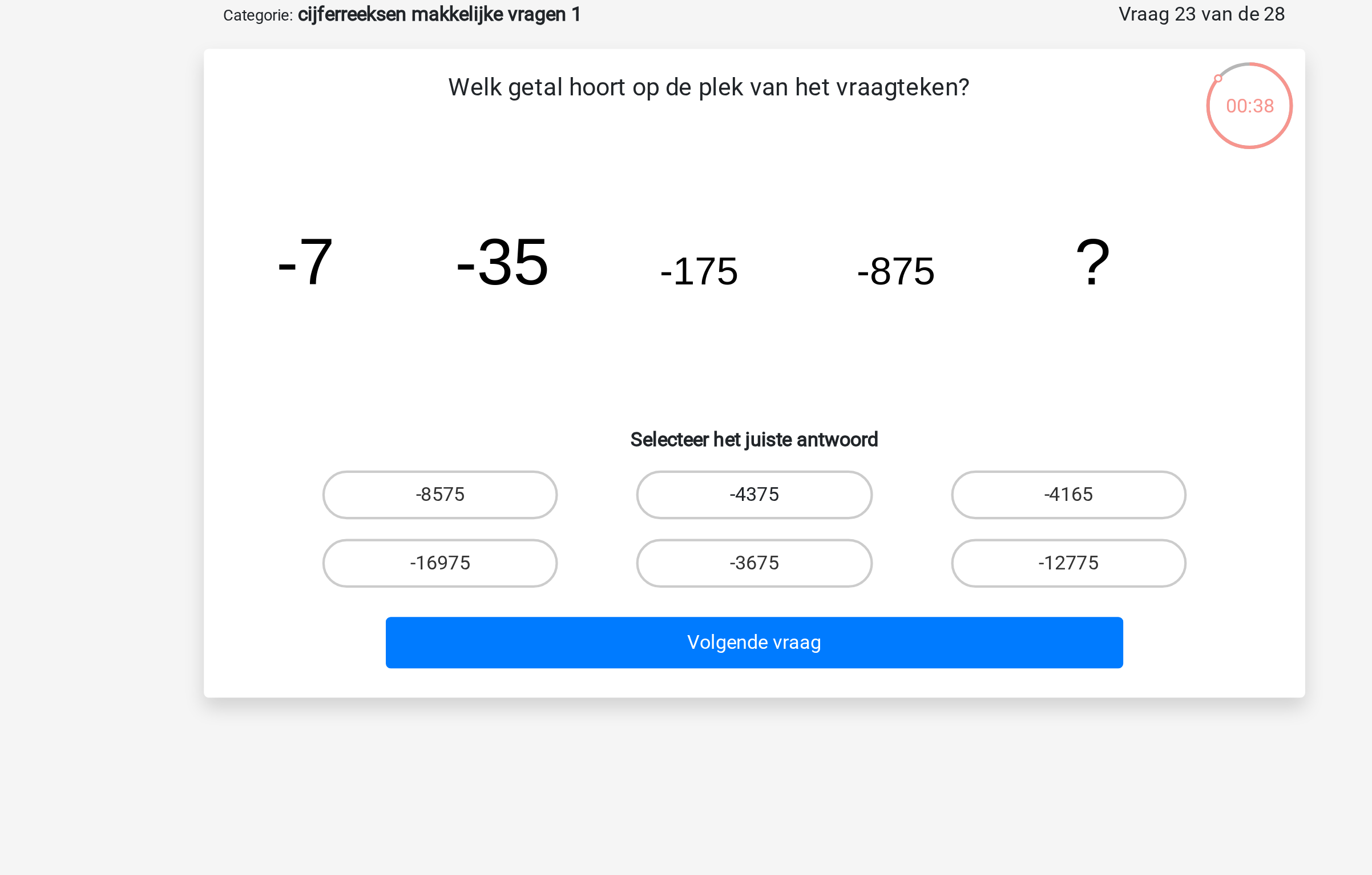
click at [675, 292] on label "-4375" at bounding box center [686, 288] width 110 height 23
click at [686, 292] on input "-4375" at bounding box center [689, 292] width 7 height 7
radio input "true"
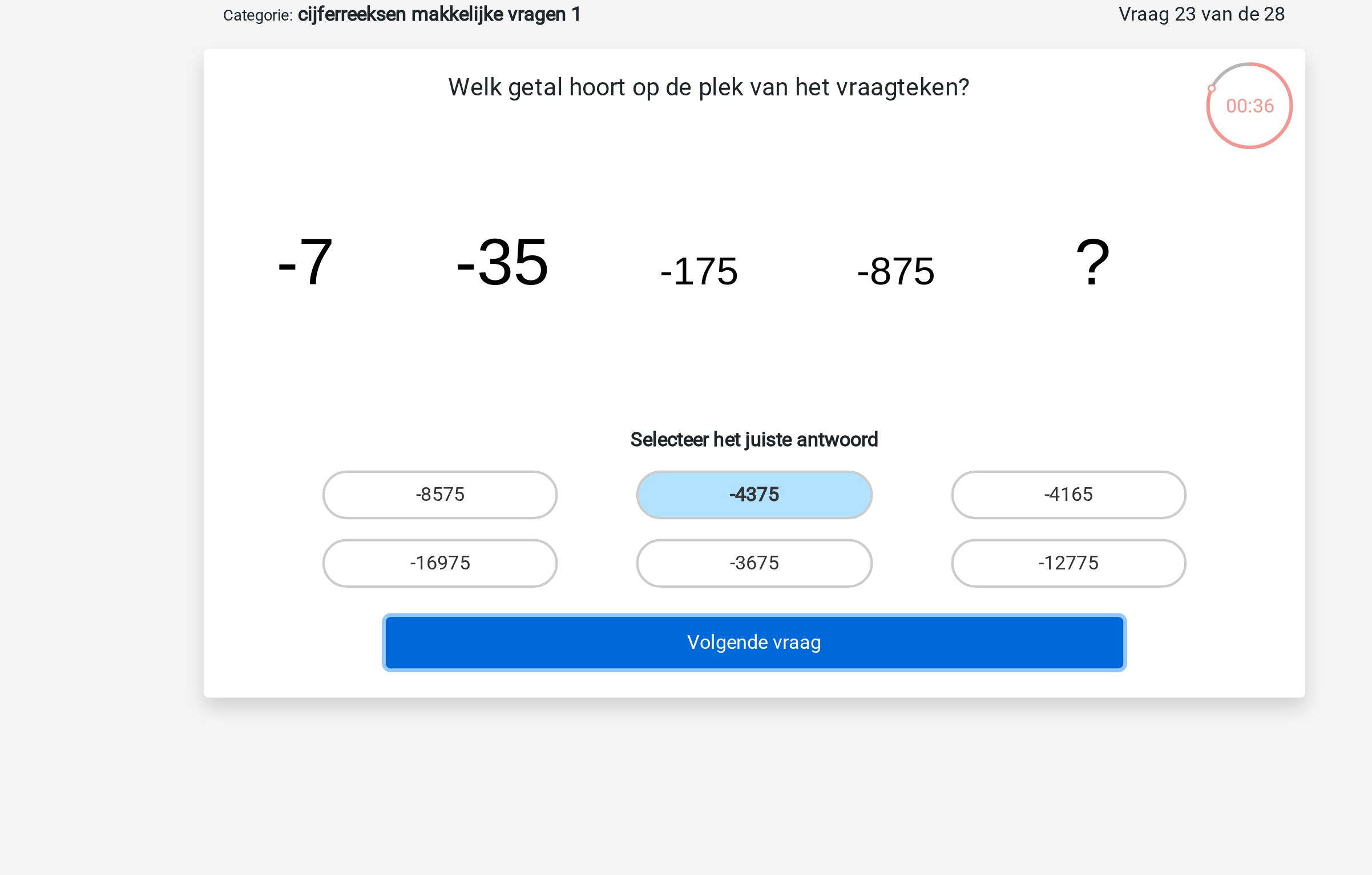
click at [659, 360] on button "Volgende vraag" at bounding box center [686, 357] width 345 height 24
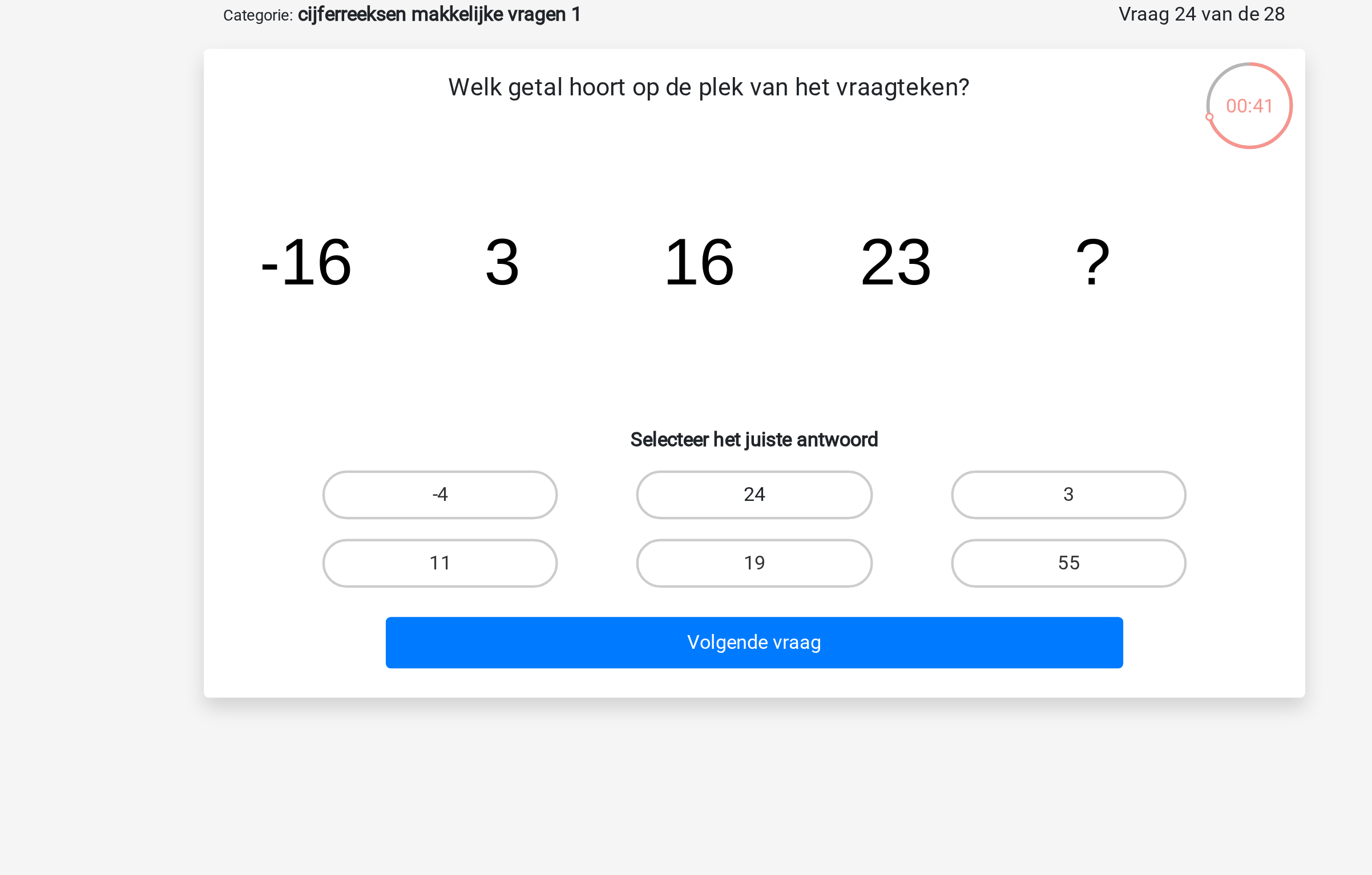
click at [702, 289] on label "24" at bounding box center [686, 288] width 110 height 23
click at [693, 289] on input "24" at bounding box center [689, 292] width 7 height 7
radio input "true"
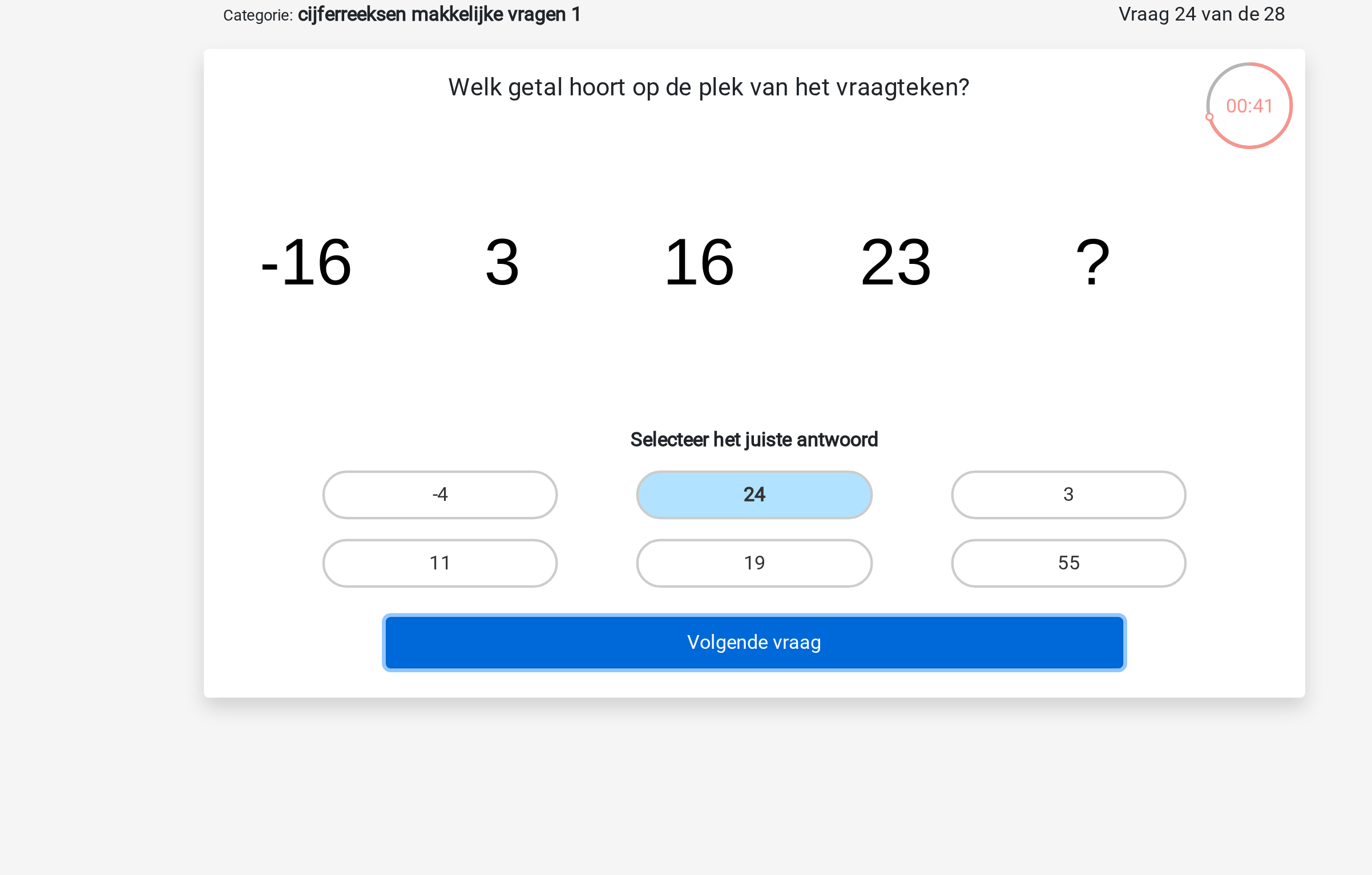
click at [679, 353] on button "Volgende vraag" at bounding box center [686, 357] width 345 height 24
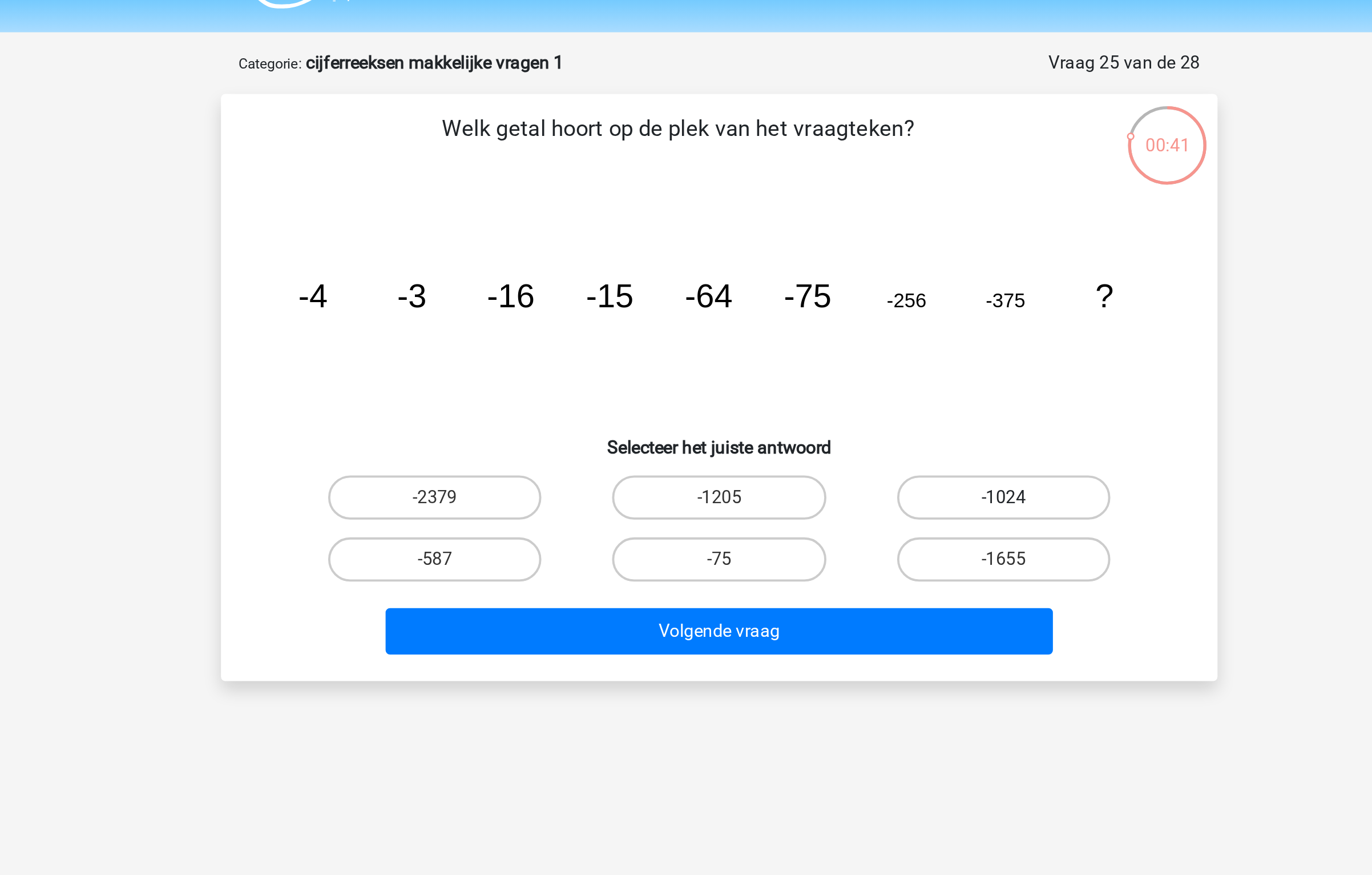
click at [866, 286] on label "-1024" at bounding box center [833, 288] width 110 height 23
click at [840, 288] on input "-1024" at bounding box center [836, 292] width 7 height 7
radio input "true"
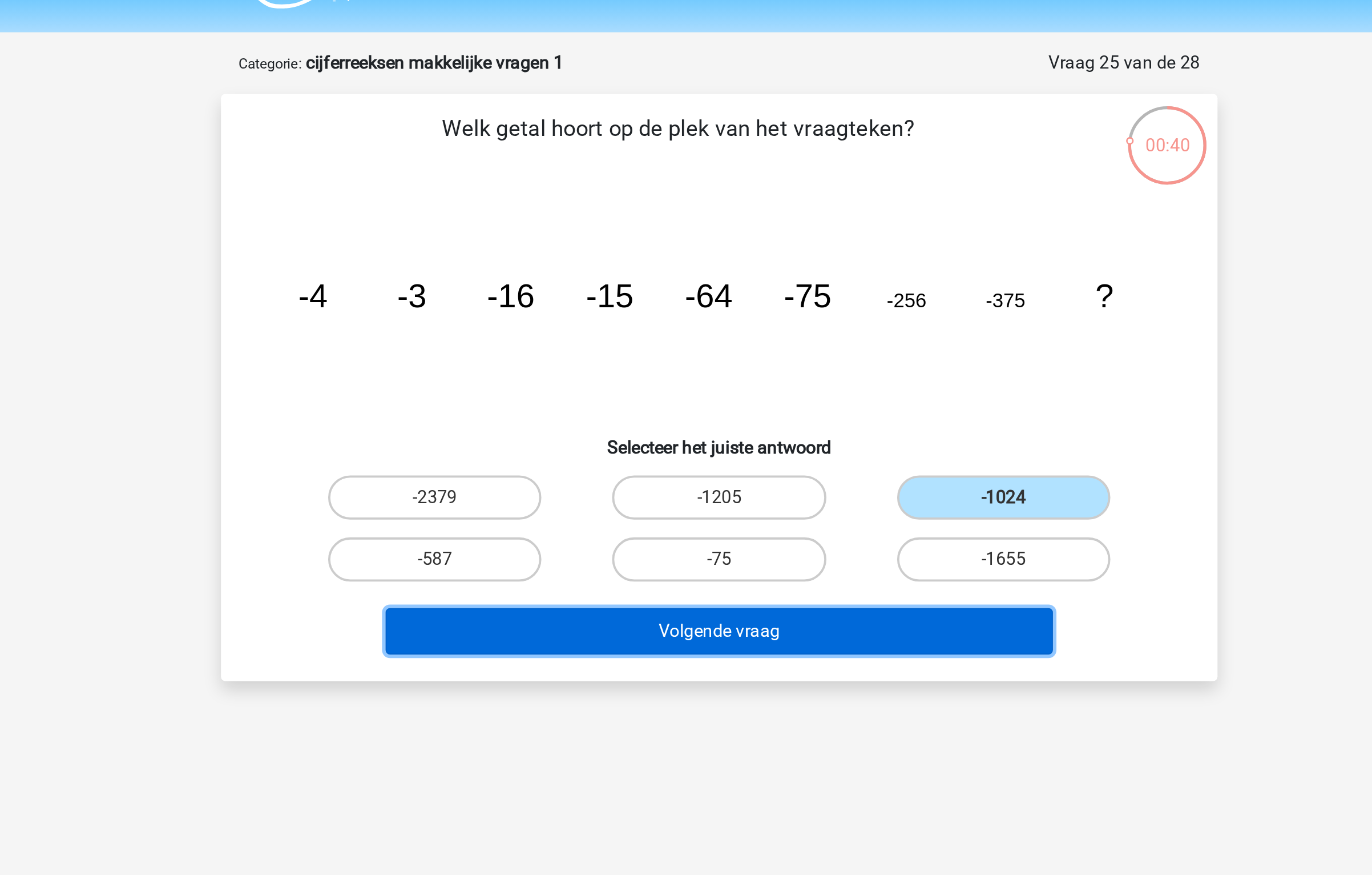
click at [784, 349] on button "Volgende vraag" at bounding box center [686, 357] width 345 height 24
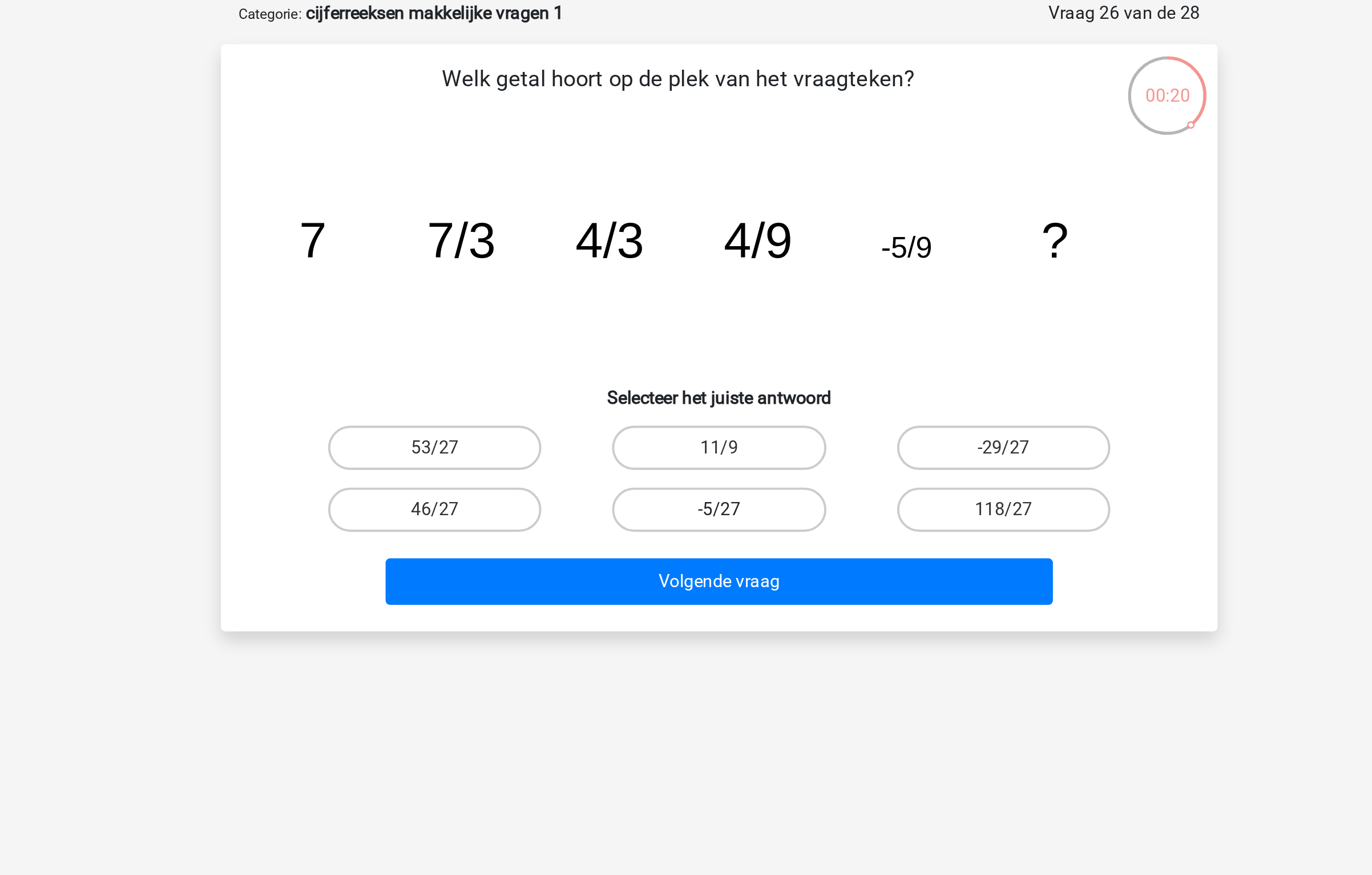
click at [720, 324] on label "-5/27" at bounding box center [686, 321] width 110 height 23
click at [693, 324] on input "-5/27" at bounding box center [689, 324] width 7 height 7
radio input "true"
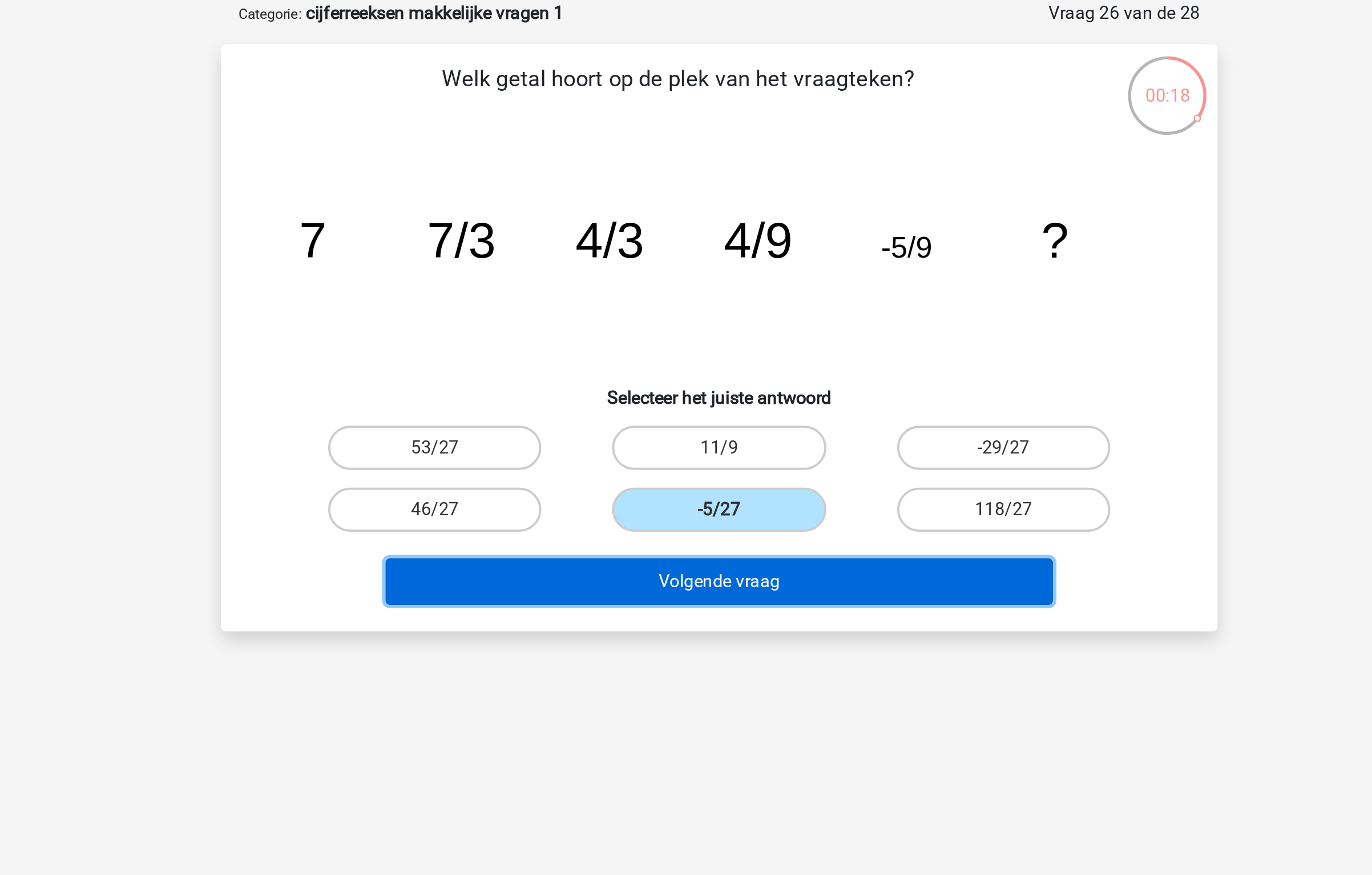
click at [723, 362] on button "Volgende vraag" at bounding box center [686, 357] width 345 height 24
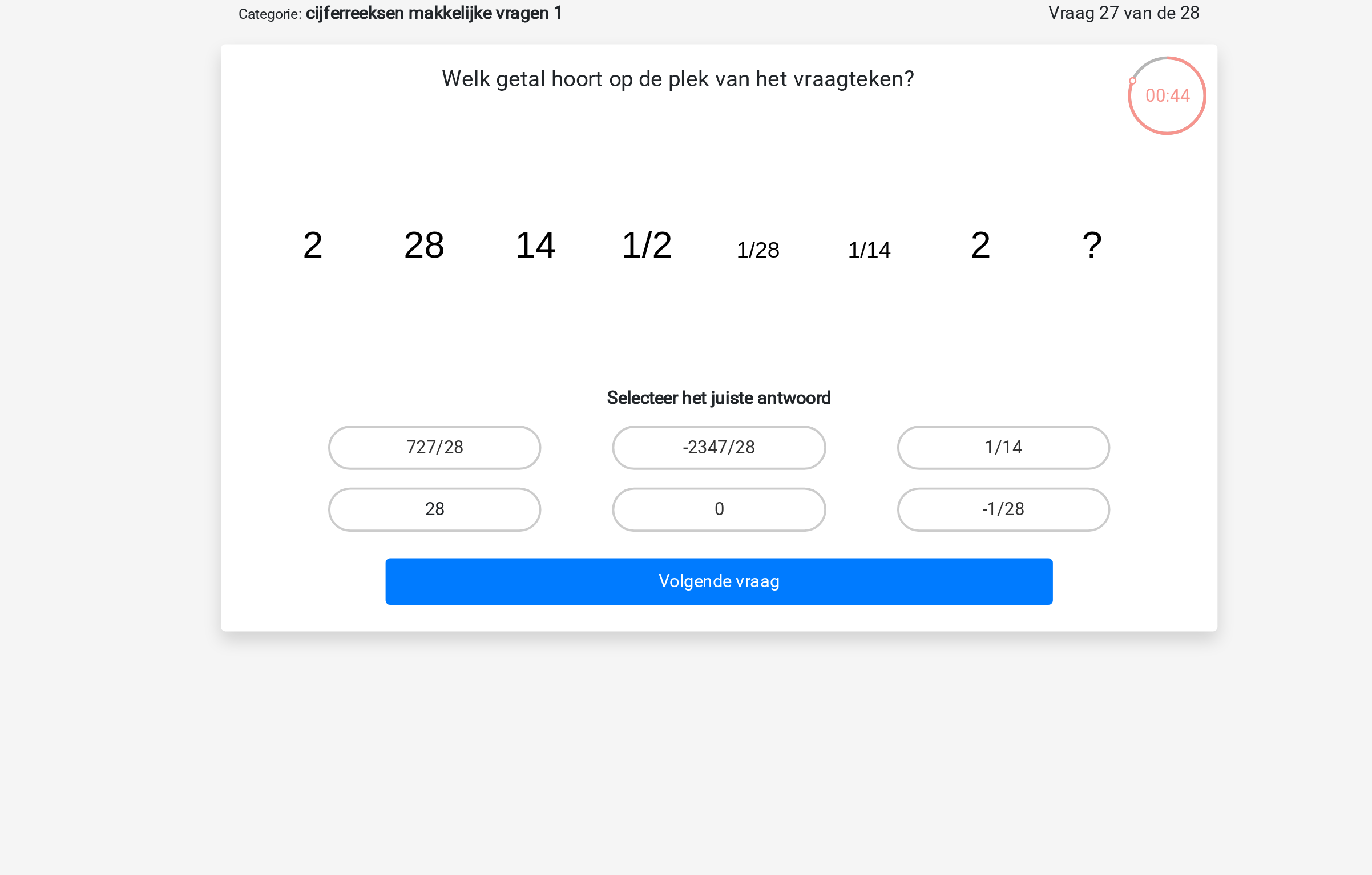
click at [581, 323] on label "28" at bounding box center [539, 321] width 110 height 23
click at [547, 323] on input "28" at bounding box center [543, 324] width 7 height 7
radio input "true"
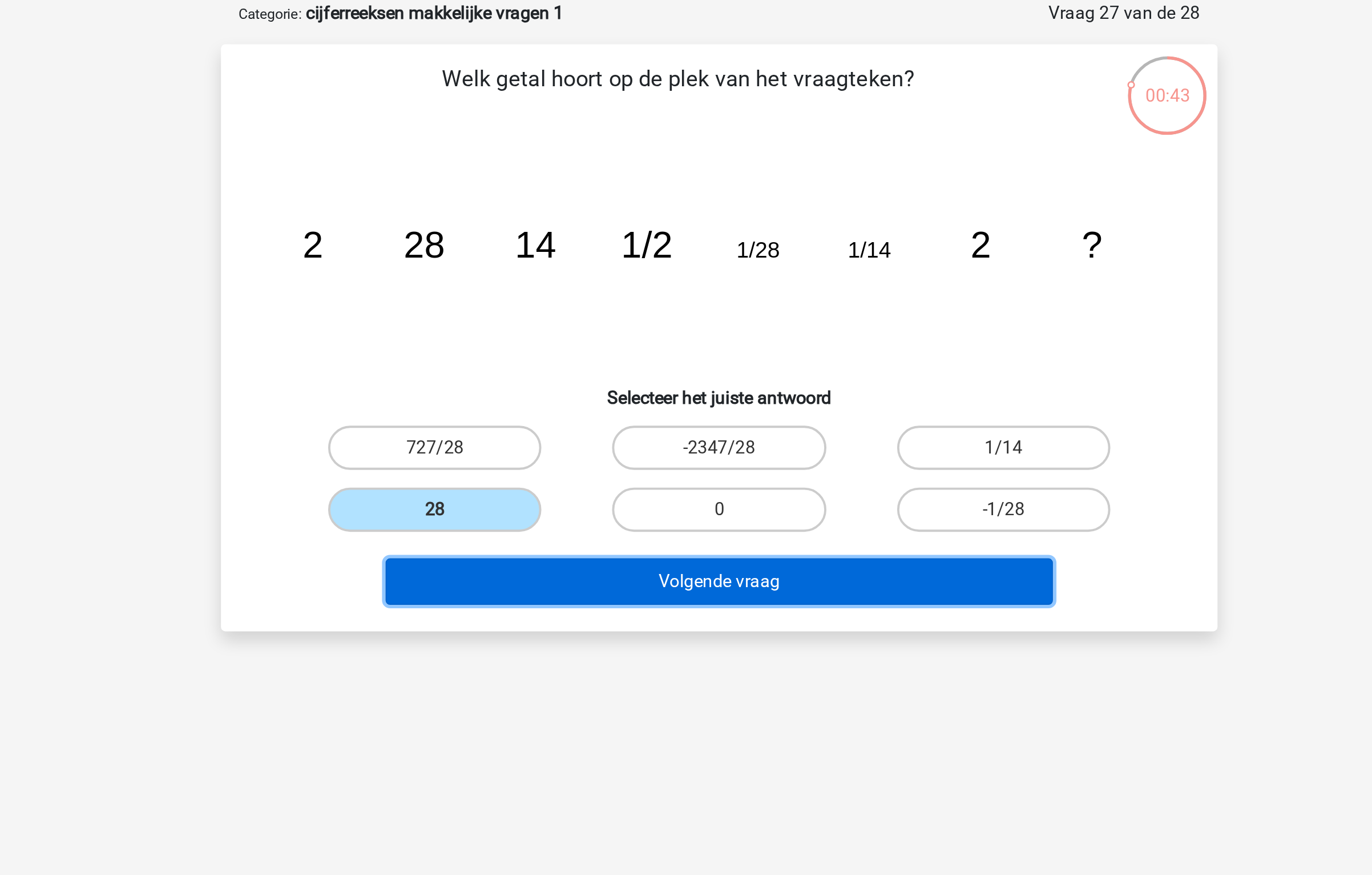
click at [618, 363] on button "Volgende vraag" at bounding box center [686, 357] width 345 height 24
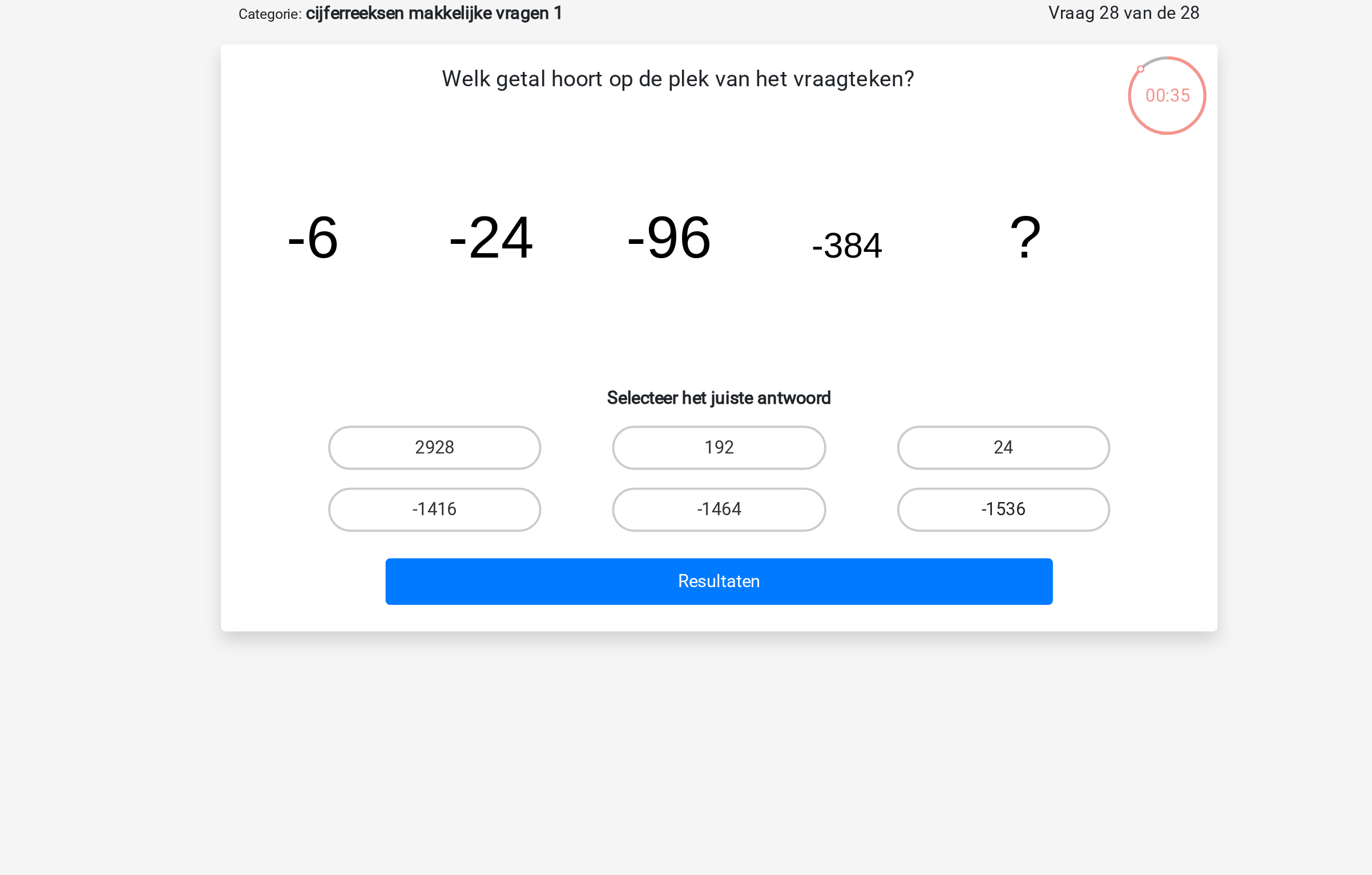
click at [792, 320] on label "-1536" at bounding box center [833, 321] width 110 height 23
click at [833, 321] on input "-1536" at bounding box center [836, 324] width 7 height 7
radio input "true"
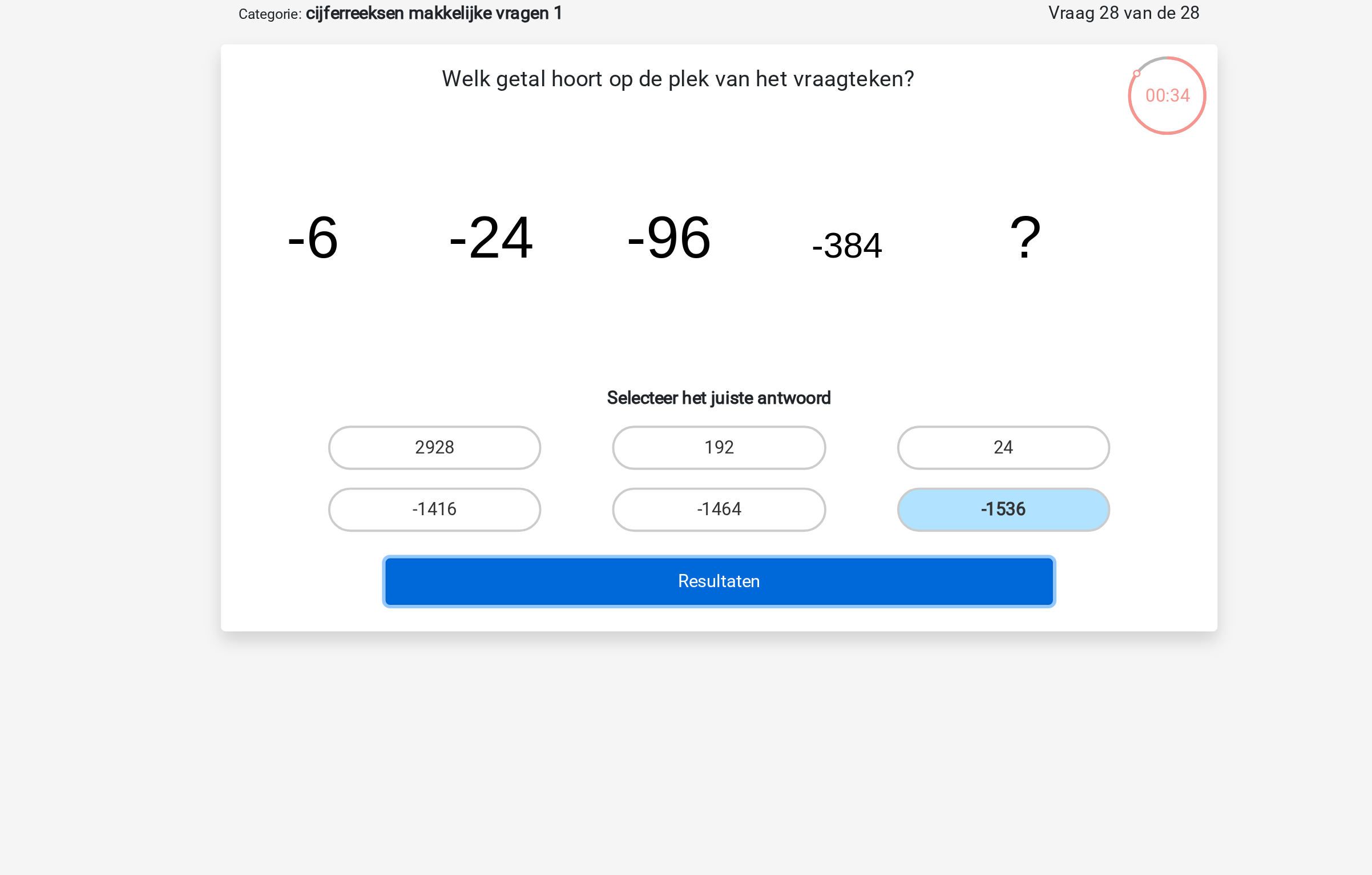
click at [749, 356] on button "Resultaten" at bounding box center [686, 357] width 345 height 24
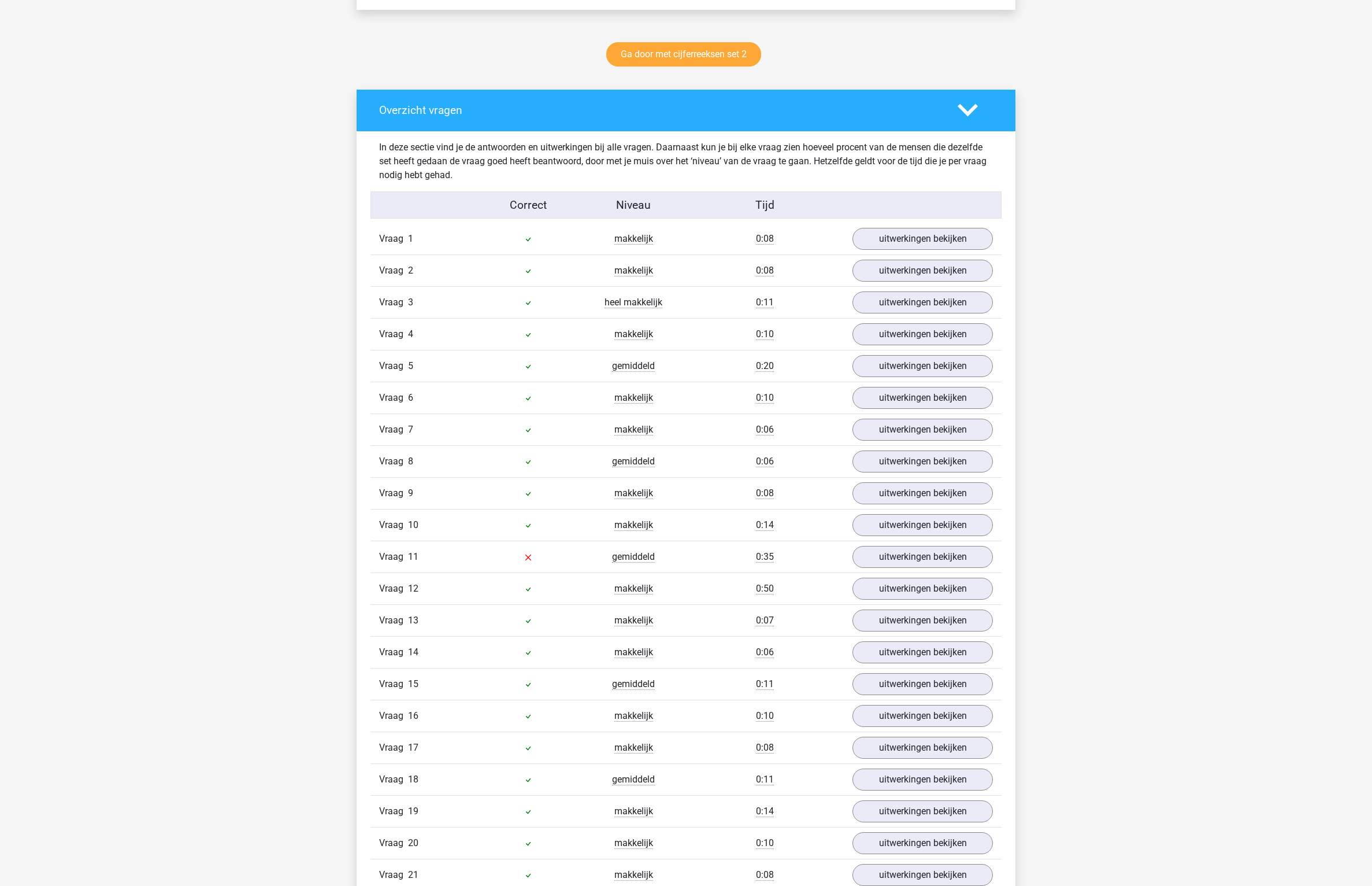
scroll to position [881, 0]
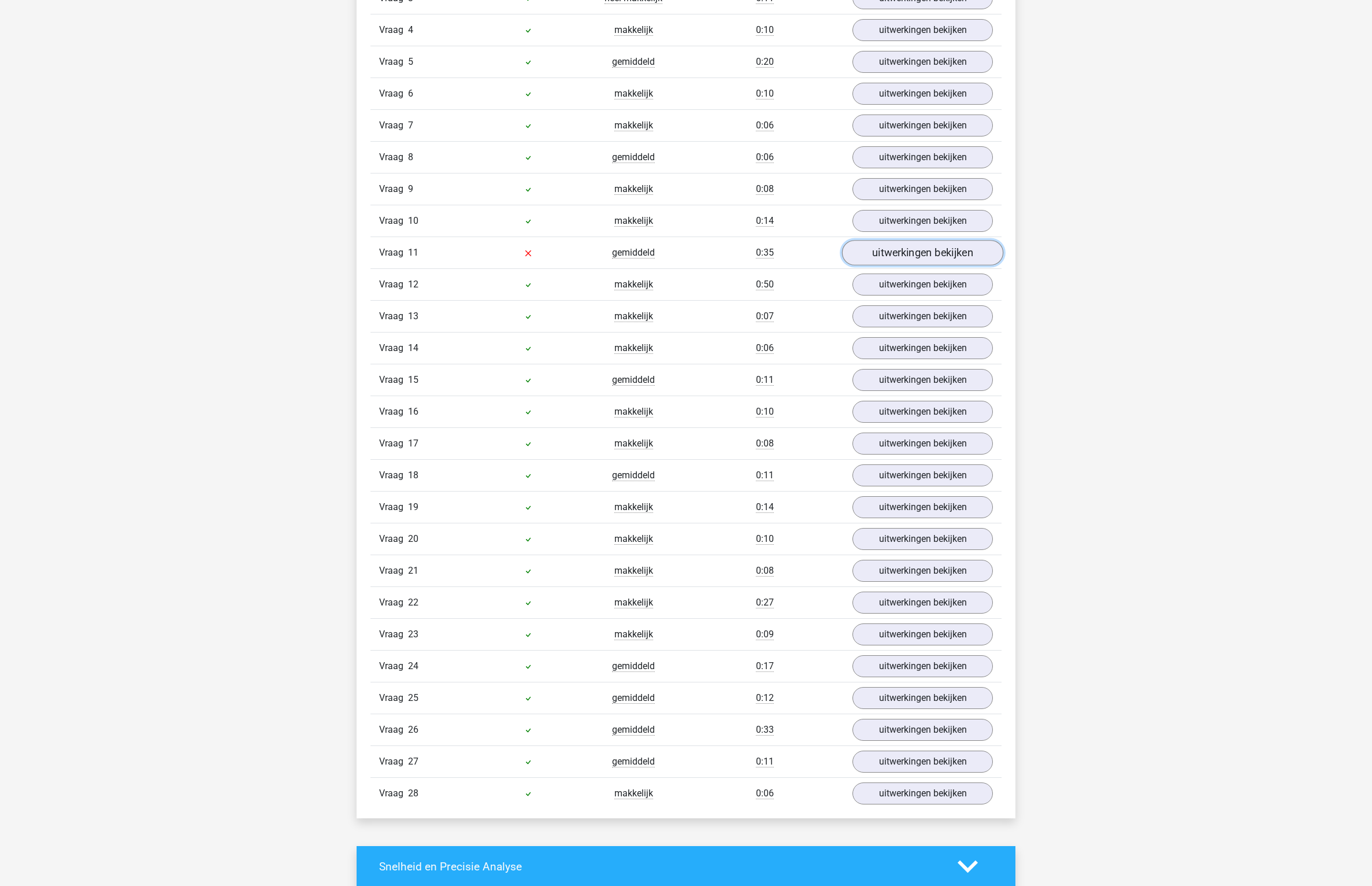
click at [917, 259] on link "uitwerkingen bekijken" at bounding box center [922, 253] width 161 height 25
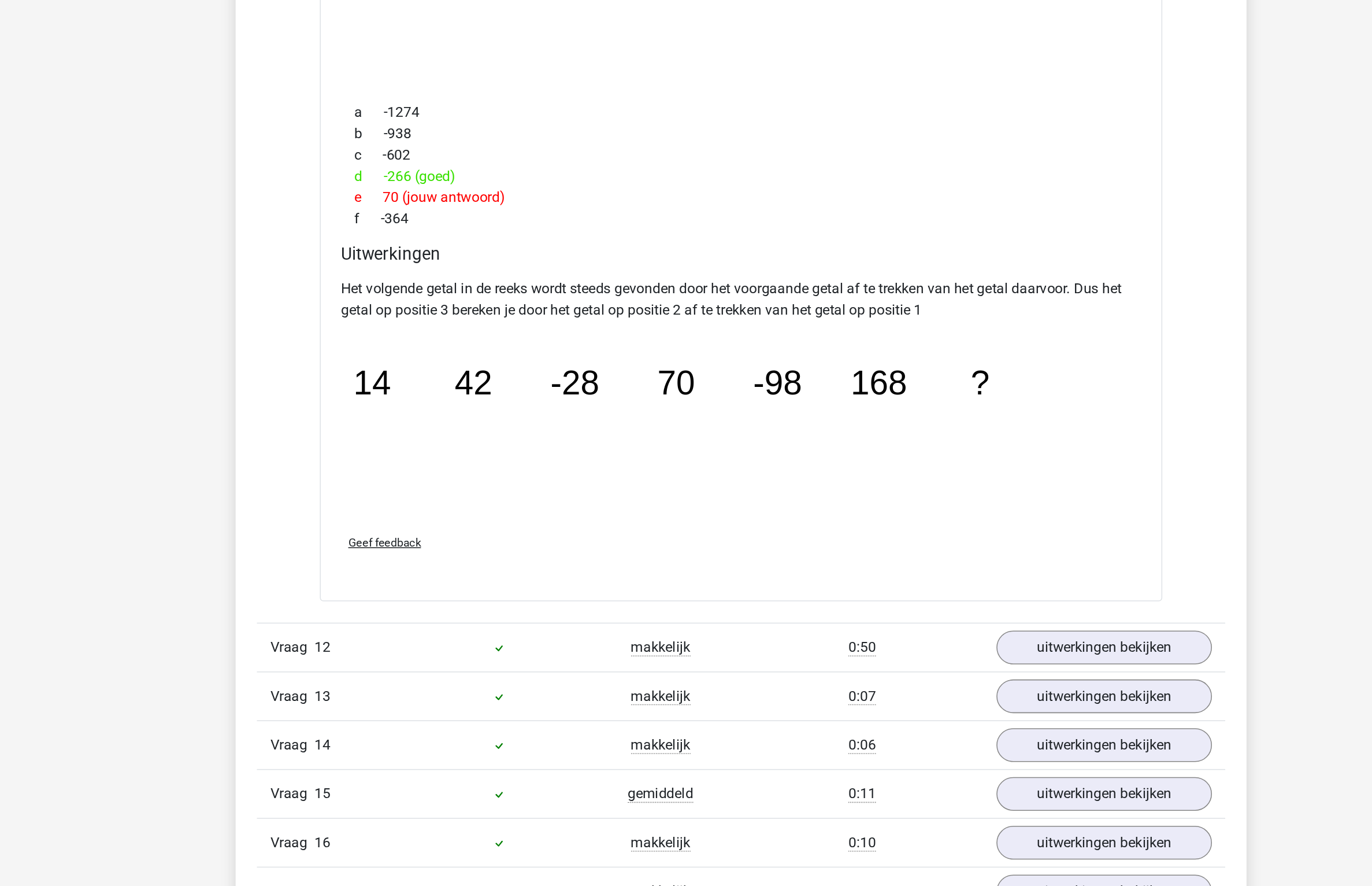
scroll to position [0, 0]
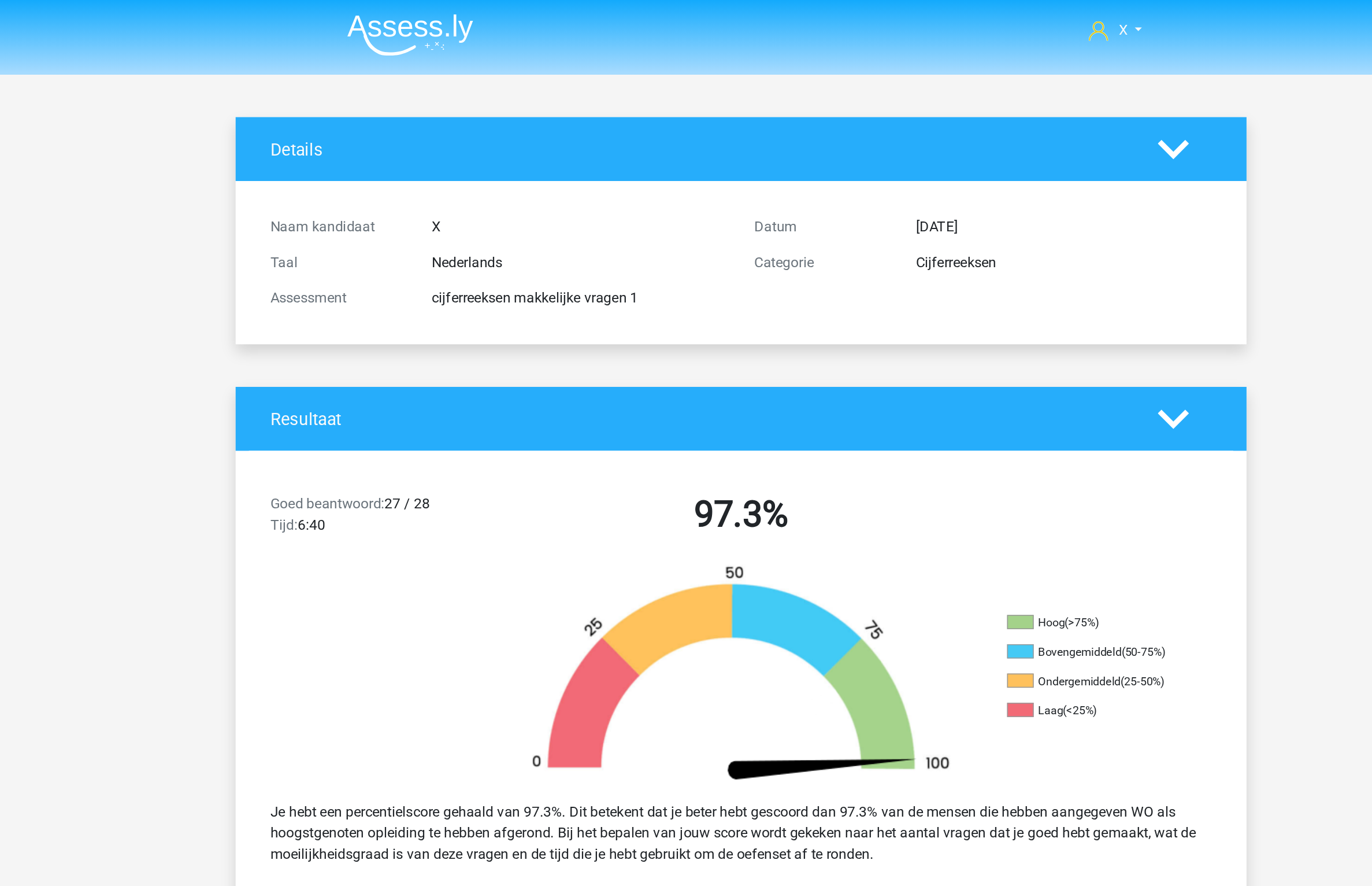
click at [465, 16] on img at bounding box center [470, 23] width 82 height 28
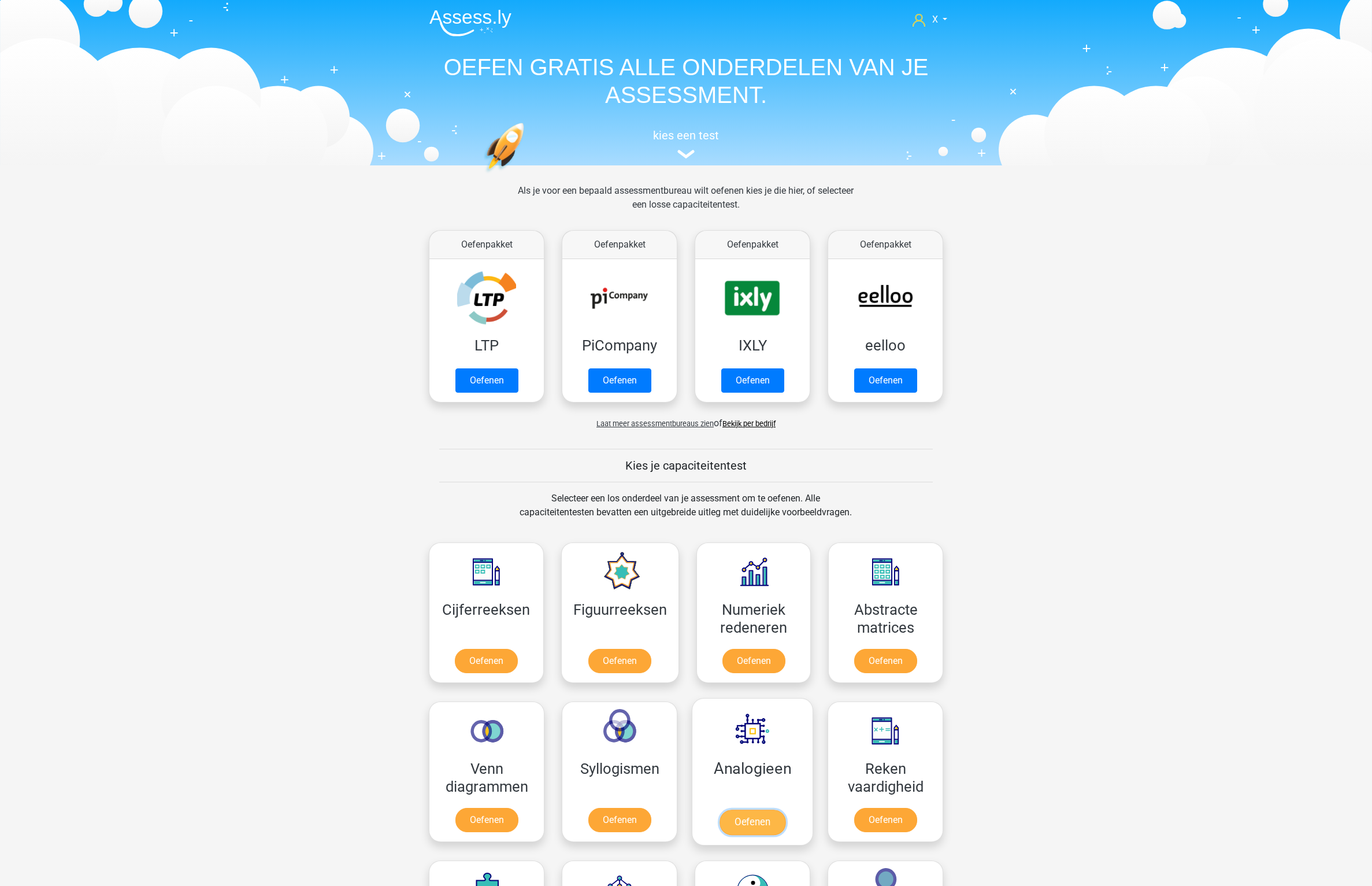
click at [751, 809] on link "Oefenen" at bounding box center [752, 822] width 66 height 25
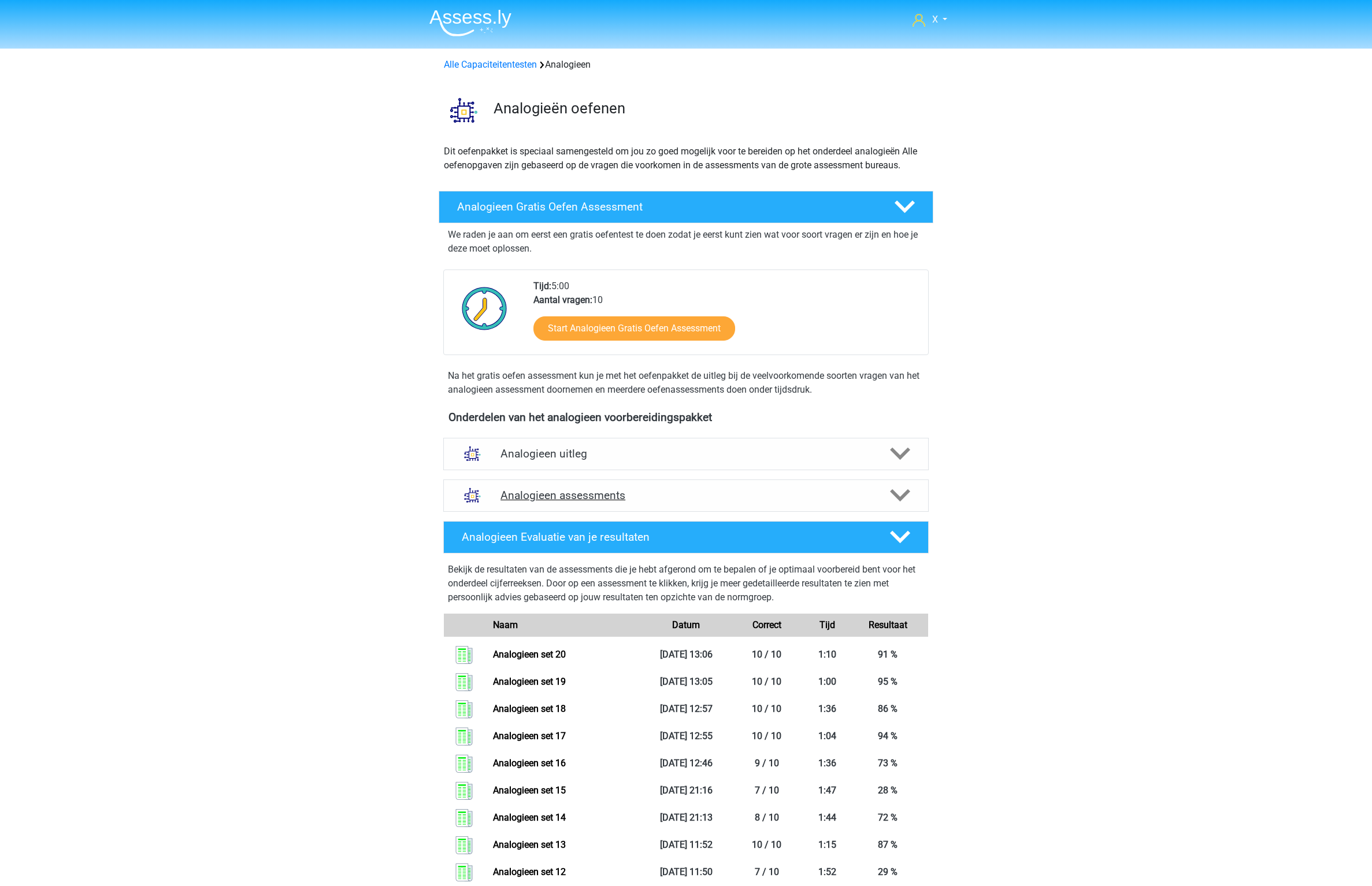
click at [822, 491] on h4 "Analogieen assessments" at bounding box center [686, 496] width 371 height 13
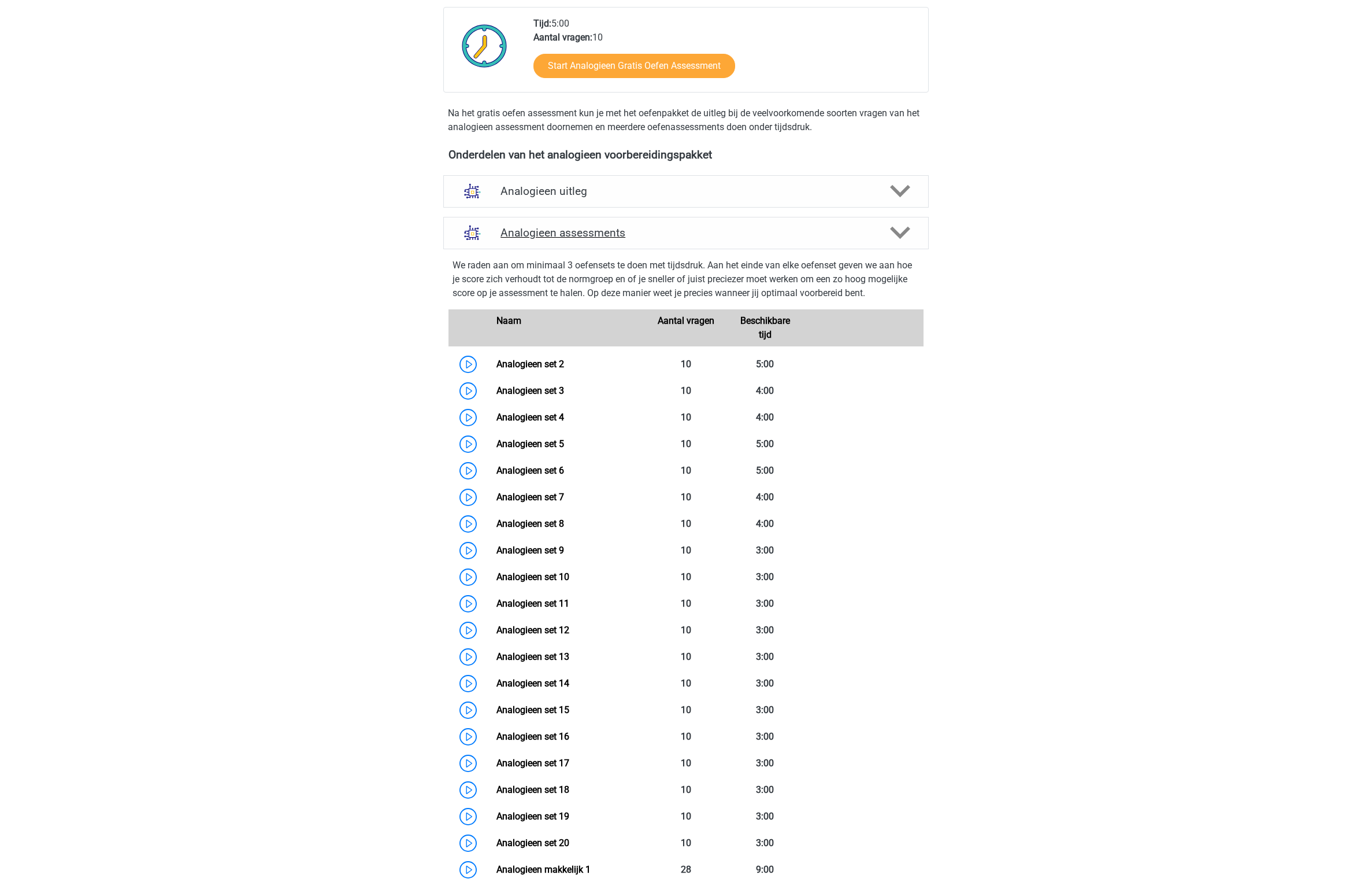
scroll to position [607, 0]
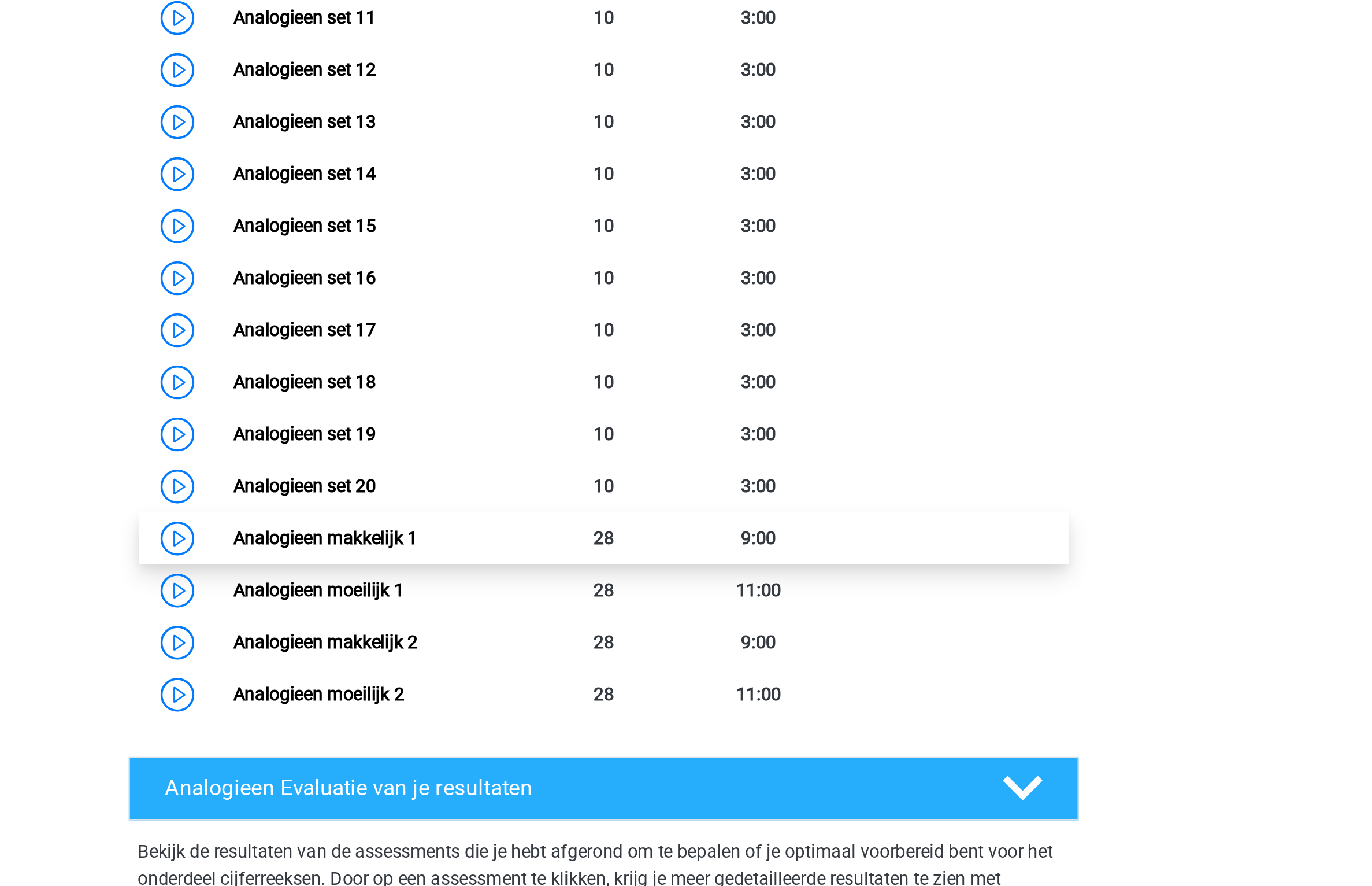
click at [591, 526] on link "Analogieen makkelijk 1" at bounding box center [543, 524] width 94 height 11
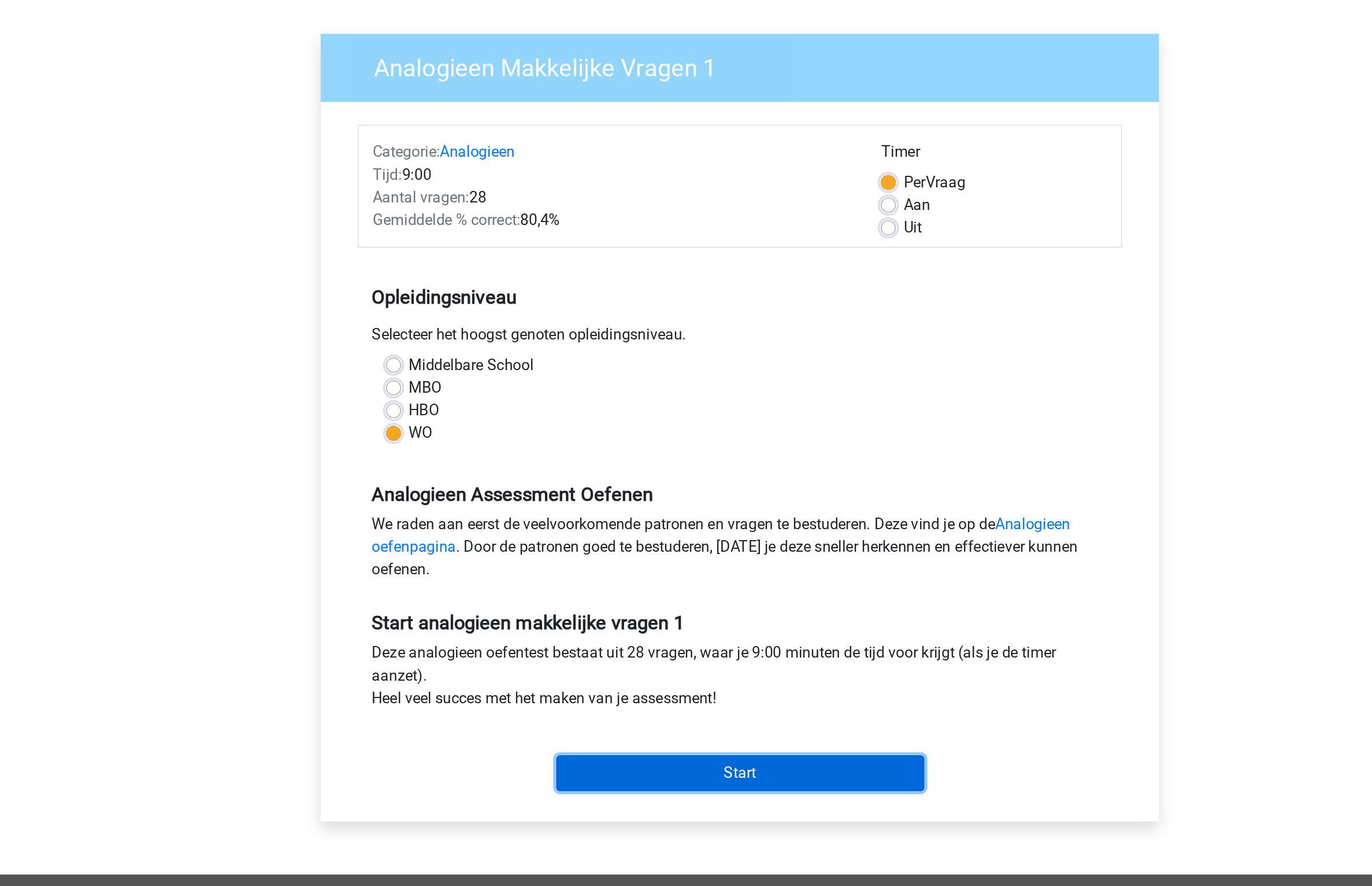
click at [747, 545] on input "Start" at bounding box center [686, 546] width 225 height 22
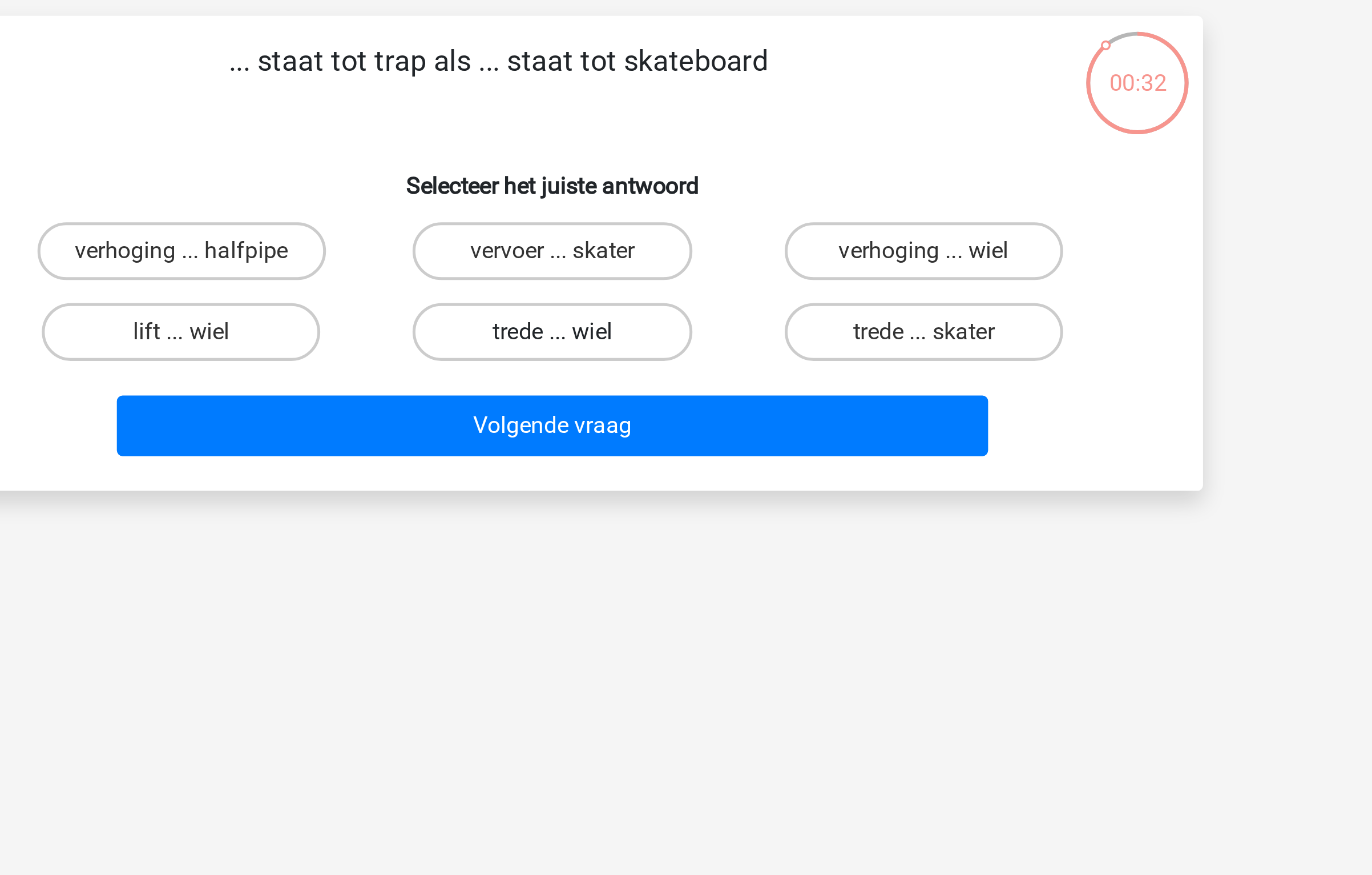
click at [697, 194] on label "trede ... wiel" at bounding box center [686, 205] width 110 height 23
click at [693, 205] on input "trede ... wiel" at bounding box center [689, 208] width 7 height 7
radio input "true"
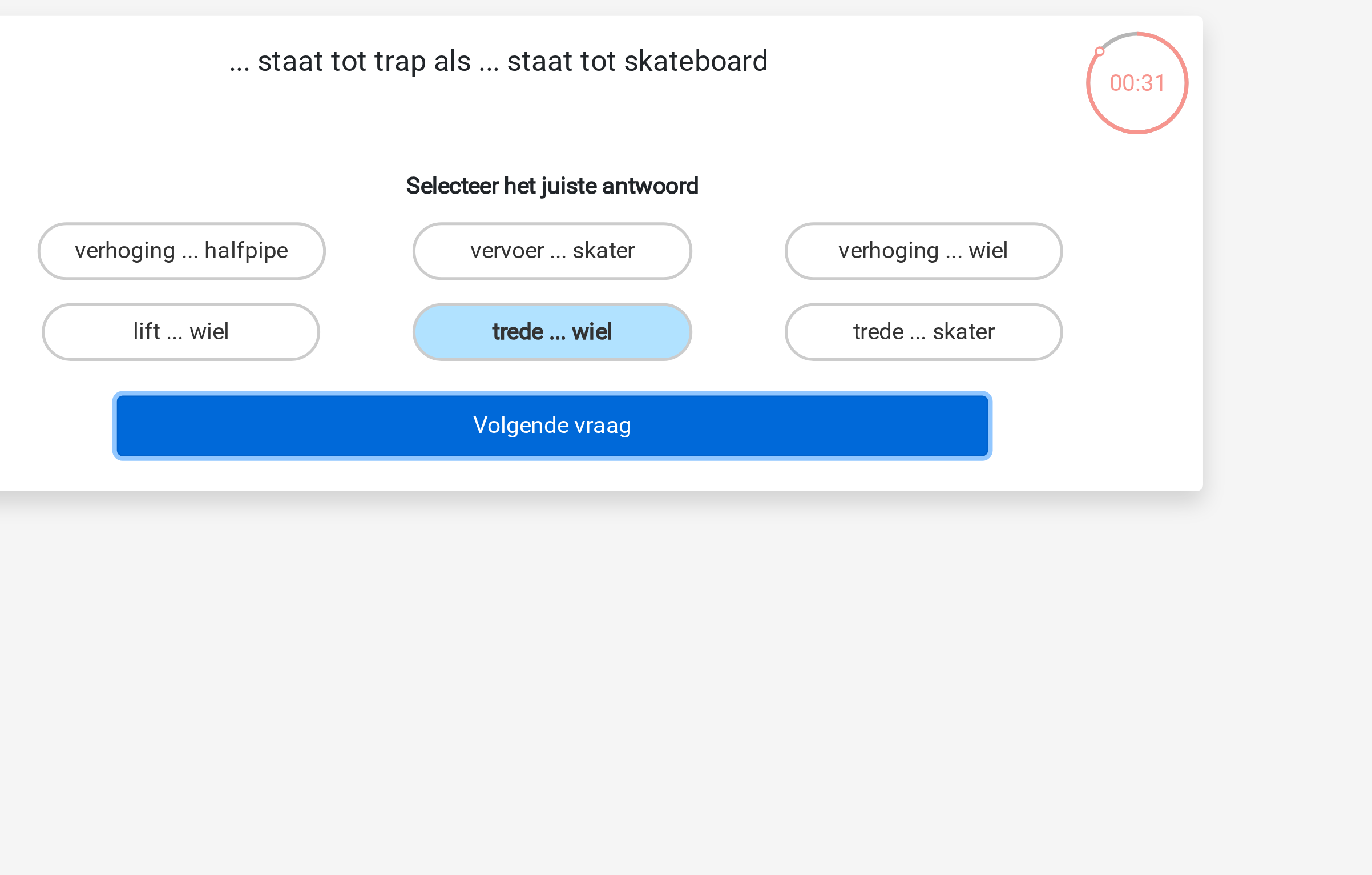
click at [687, 250] on button "Volgende vraag" at bounding box center [686, 241] width 345 height 24
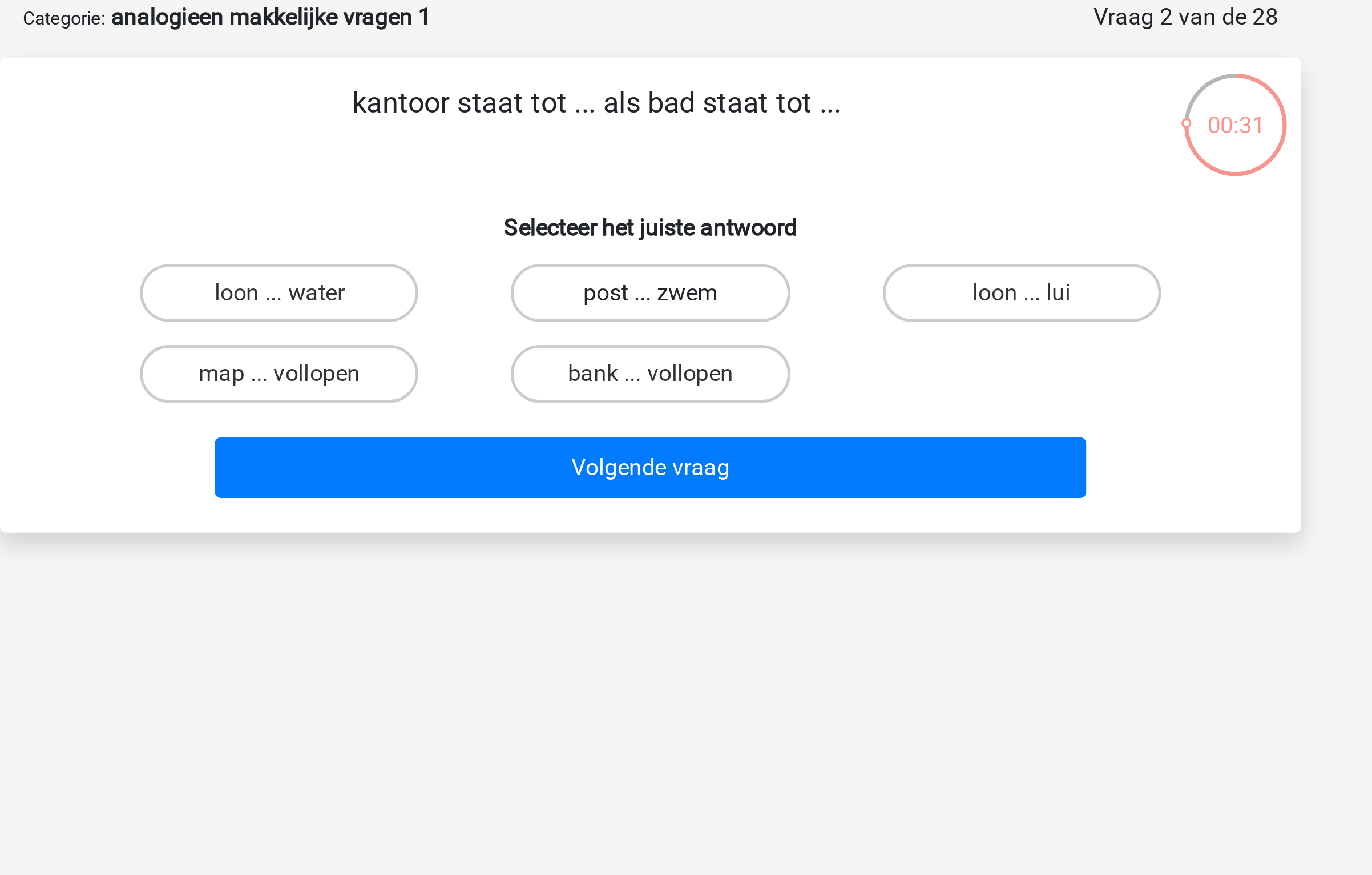
click at [712, 175] on label "post ... zwem" at bounding box center [686, 173] width 110 height 23
click at [693, 175] on input "post ... zwem" at bounding box center [689, 176] width 7 height 7
radio input "true"
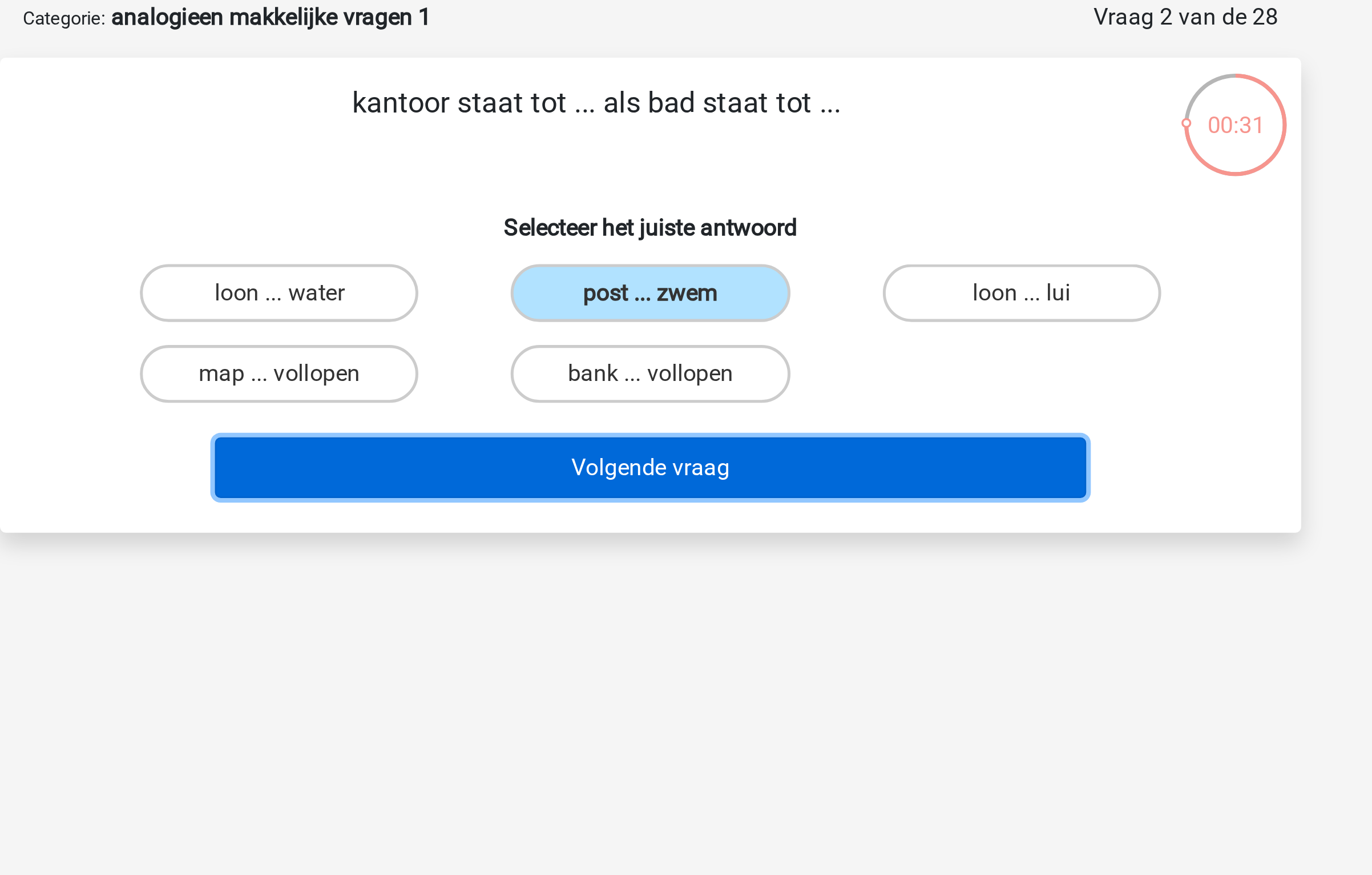
click at [694, 245] on button "Volgende vraag" at bounding box center [686, 241] width 345 height 24
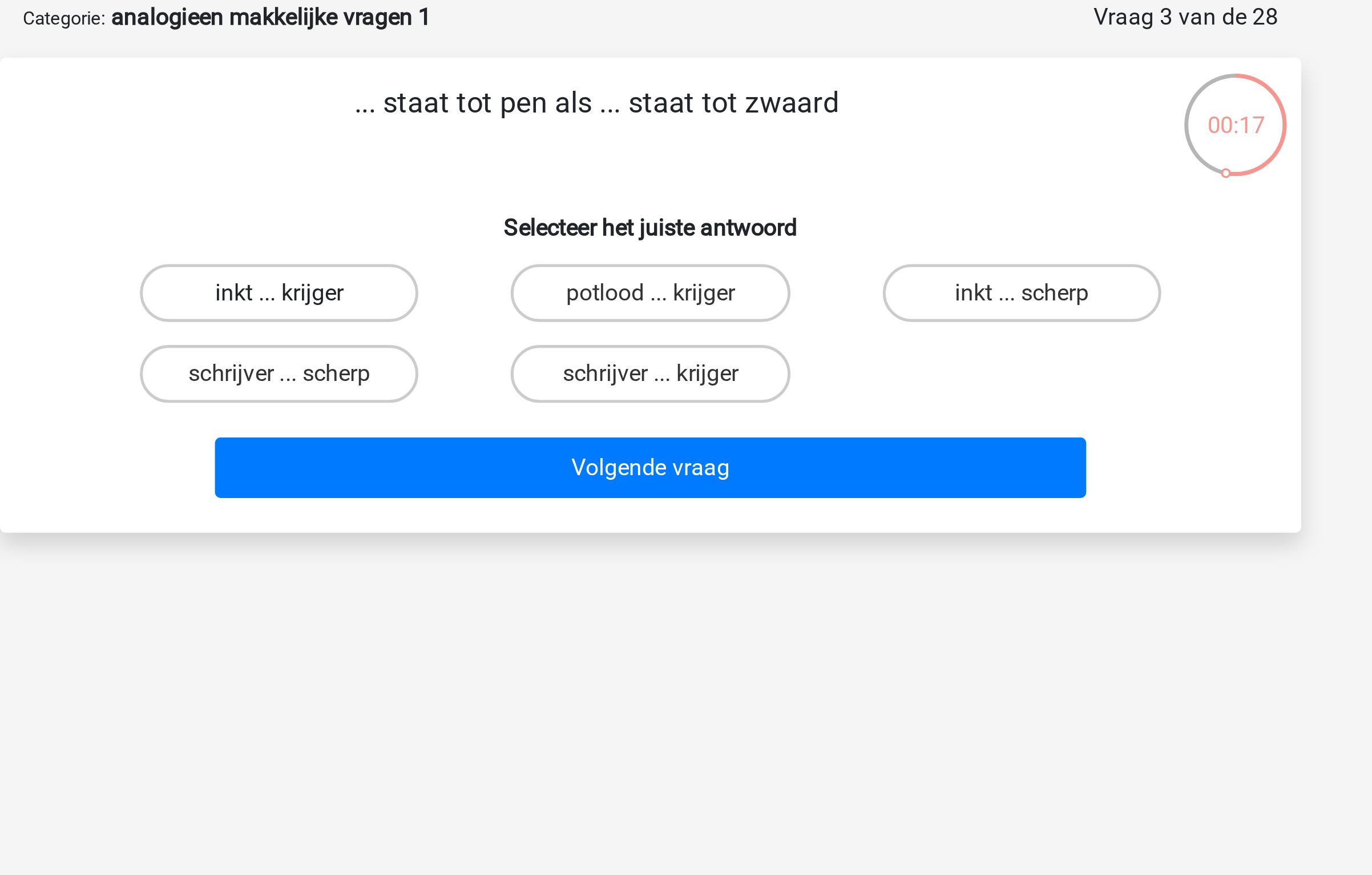
click at [567, 166] on label "inkt ... krijger" at bounding box center [539, 173] width 110 height 23
click at [547, 173] on input "inkt ... krijger" at bounding box center [543, 176] width 7 height 7
radio input "true"
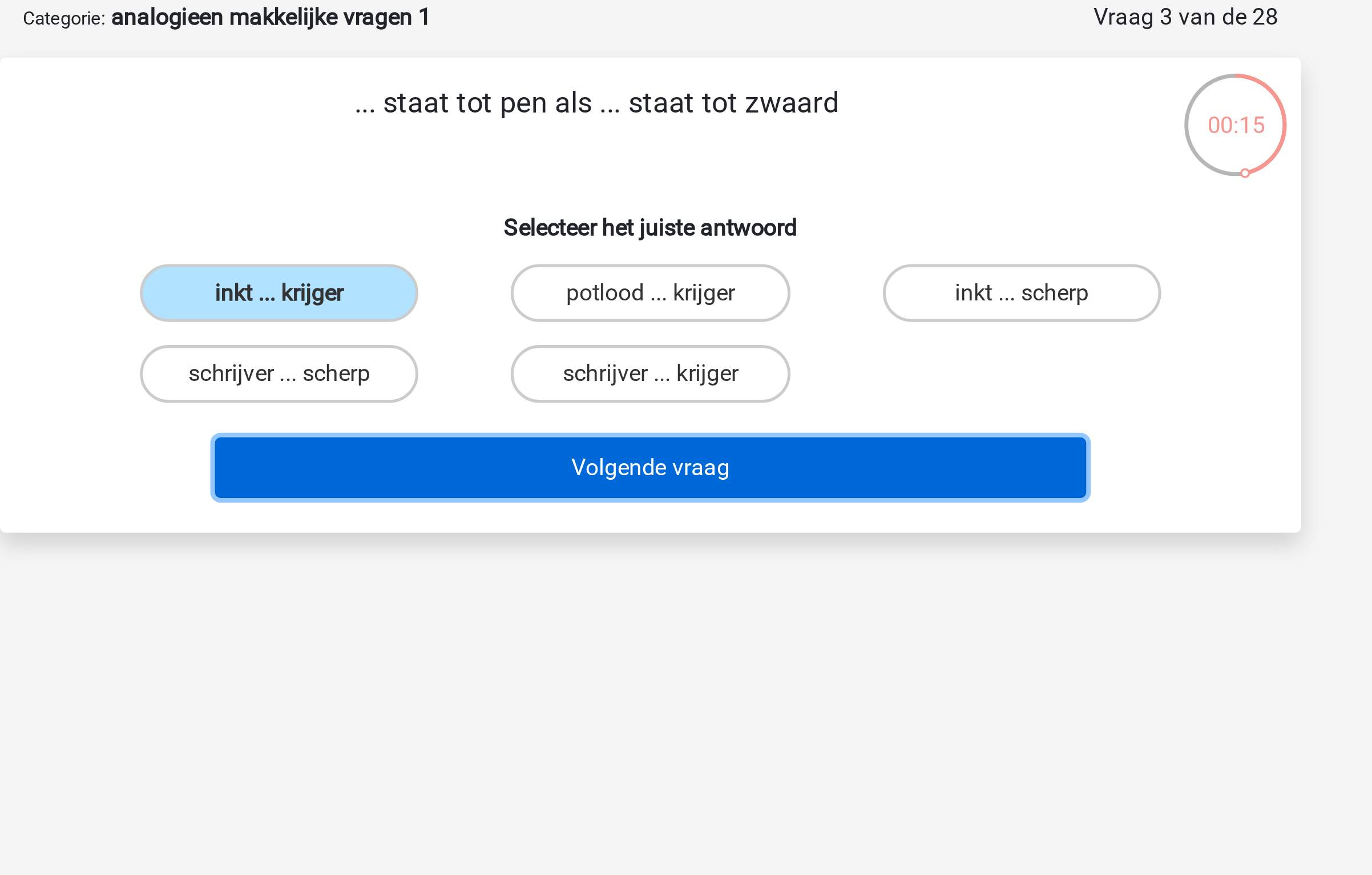
click at [716, 252] on button "Volgende vraag" at bounding box center [686, 241] width 345 height 24
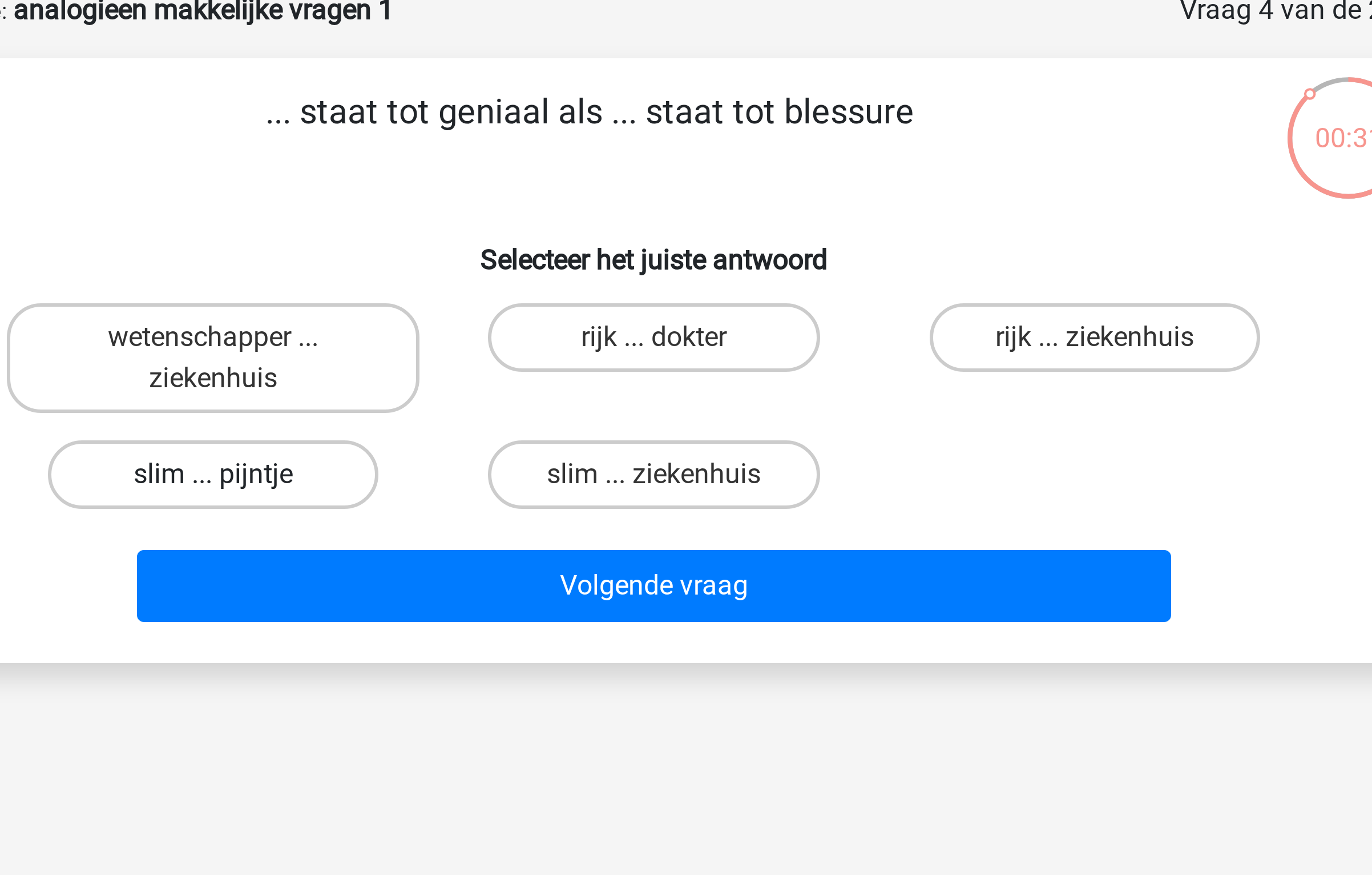
click at [585, 215] on label "slim ... pijntje" at bounding box center [539, 219] width 110 height 23
click at [547, 218] on input "slim ... pijntje" at bounding box center [543, 222] width 7 height 7
radio input "true"
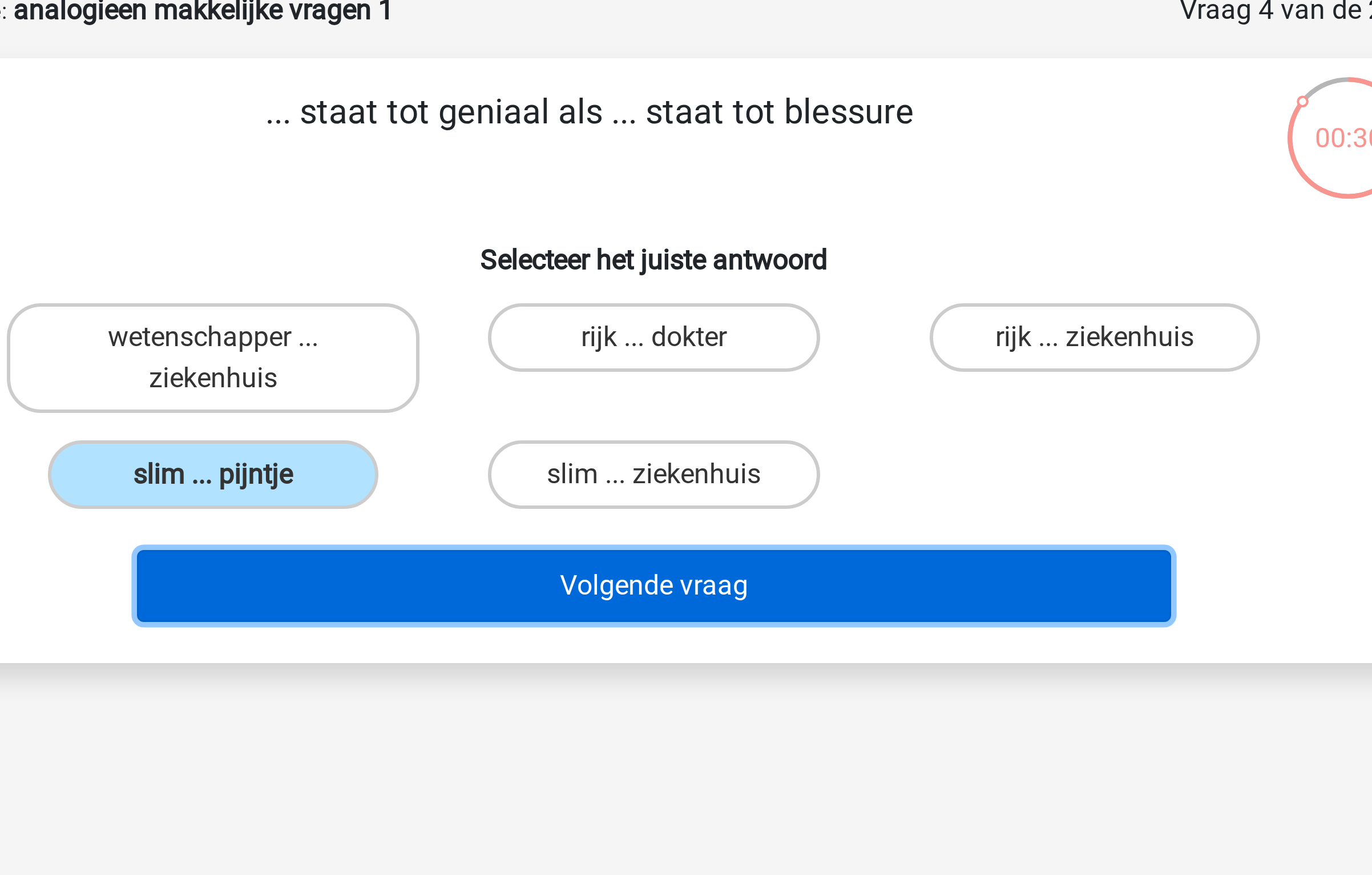
click at [643, 254] on button "Volgende vraag" at bounding box center [686, 255] width 345 height 24
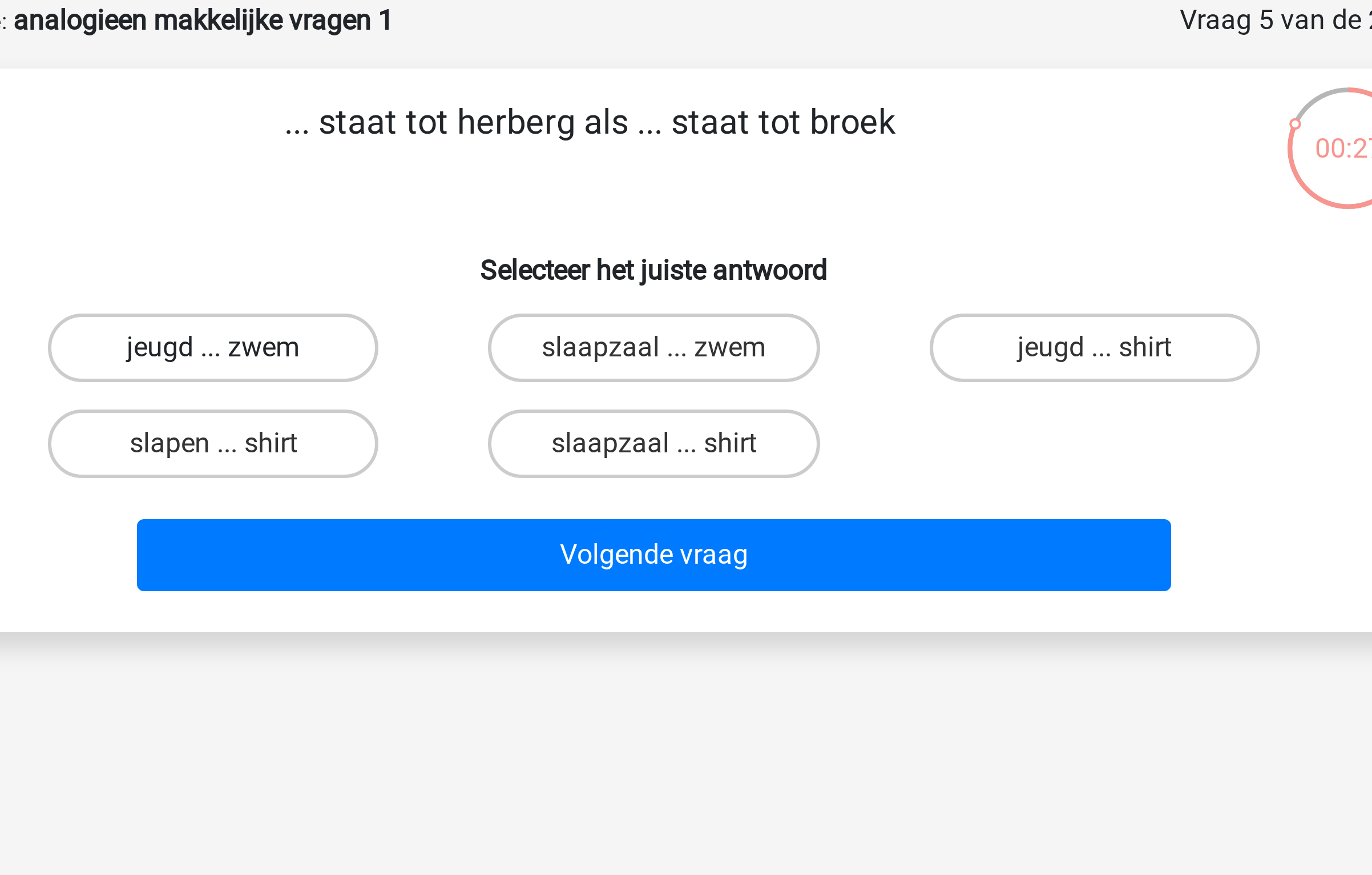
click at [564, 178] on label "jeugd ... zwem" at bounding box center [539, 173] width 110 height 23
click at [547, 178] on input "jeugd ... zwem" at bounding box center [543, 176] width 7 height 7
radio input "true"
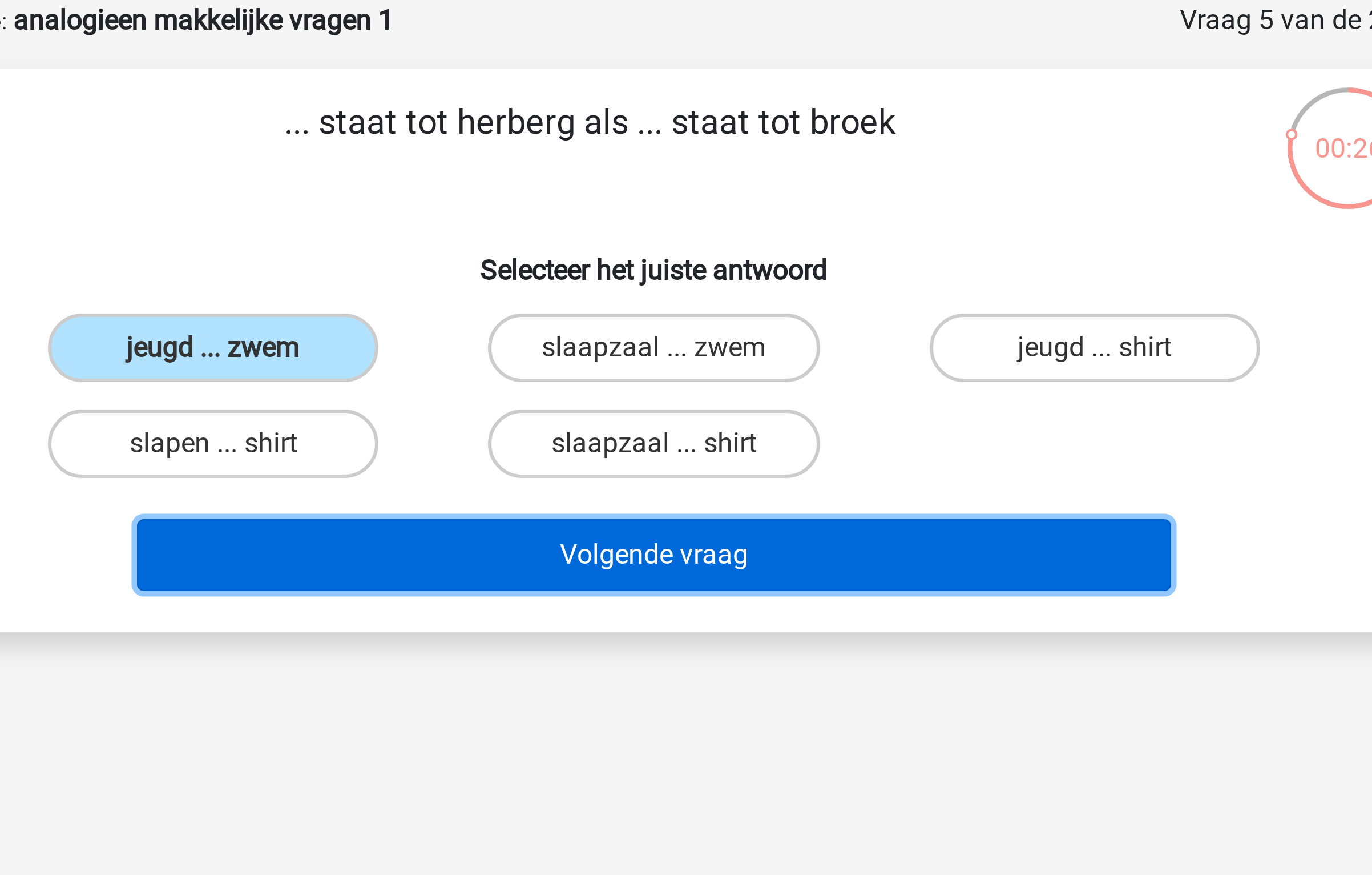
click at [600, 236] on button "Volgende vraag" at bounding box center [686, 241] width 345 height 24
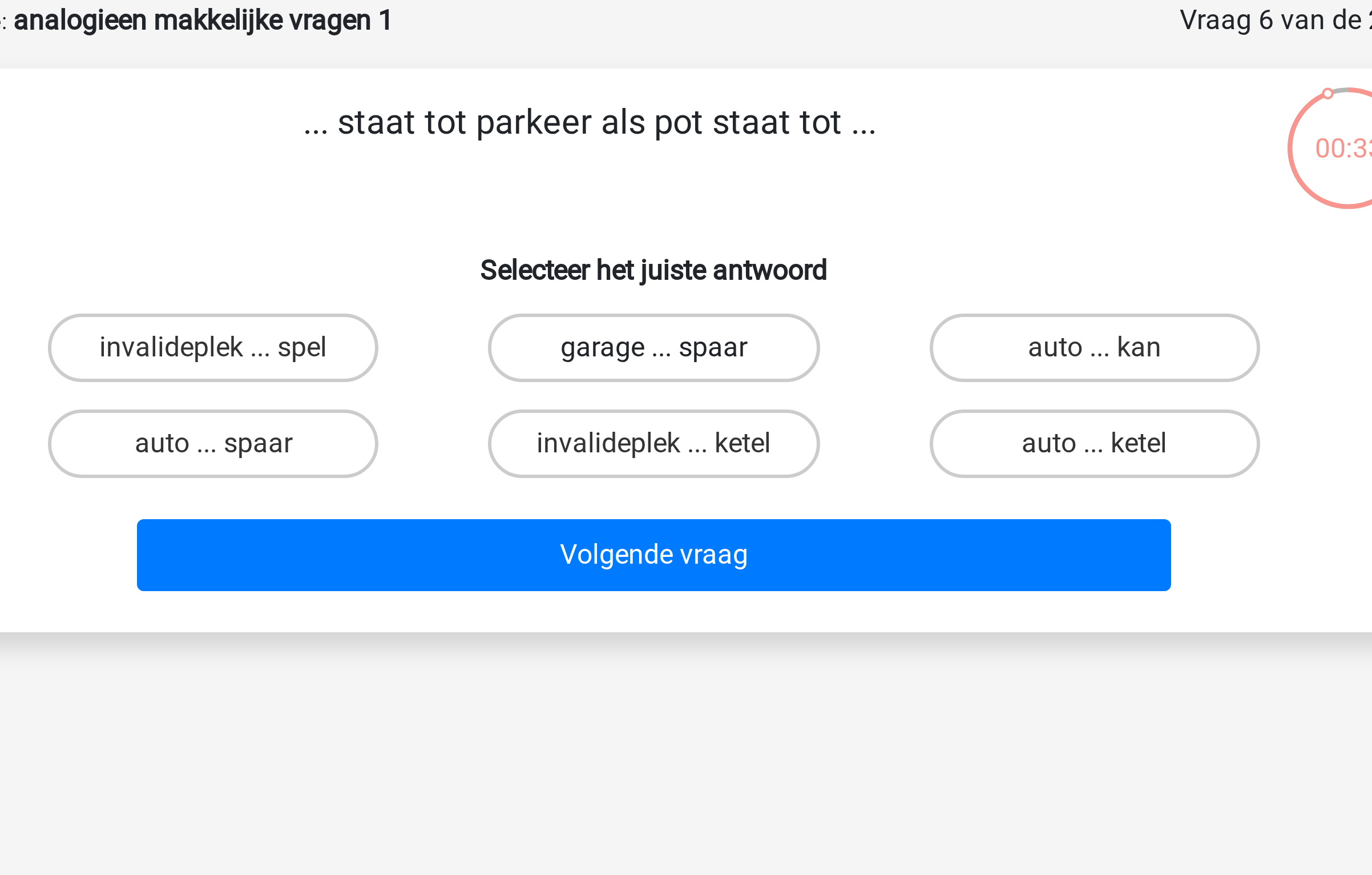
click at [670, 174] on label "garage ... spaar" at bounding box center [686, 173] width 110 height 23
click at [686, 174] on input "garage ... spaar" at bounding box center [689, 176] width 7 height 7
radio input "true"
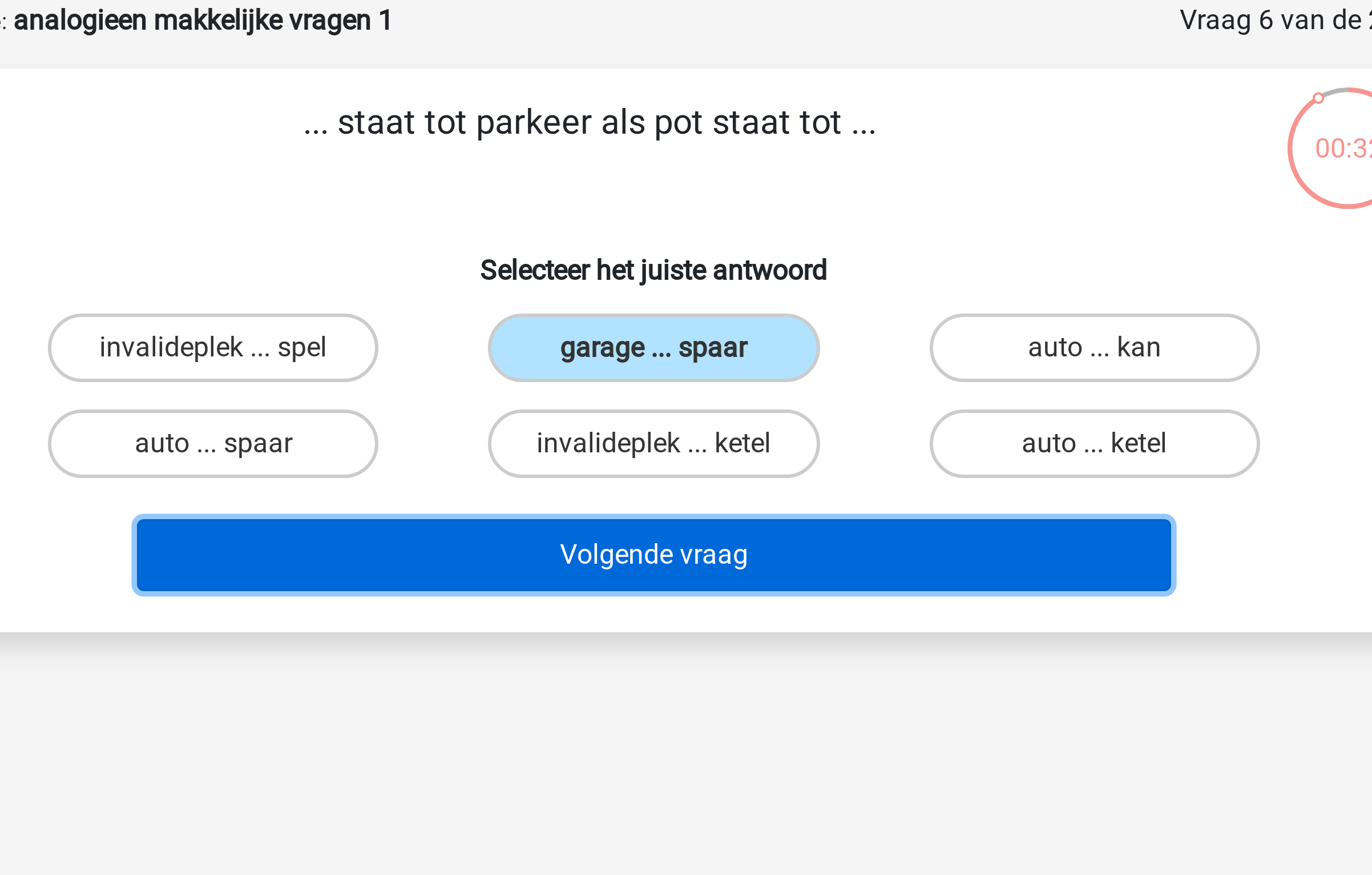
click at [679, 246] on button "Volgende vraag" at bounding box center [686, 241] width 345 height 24
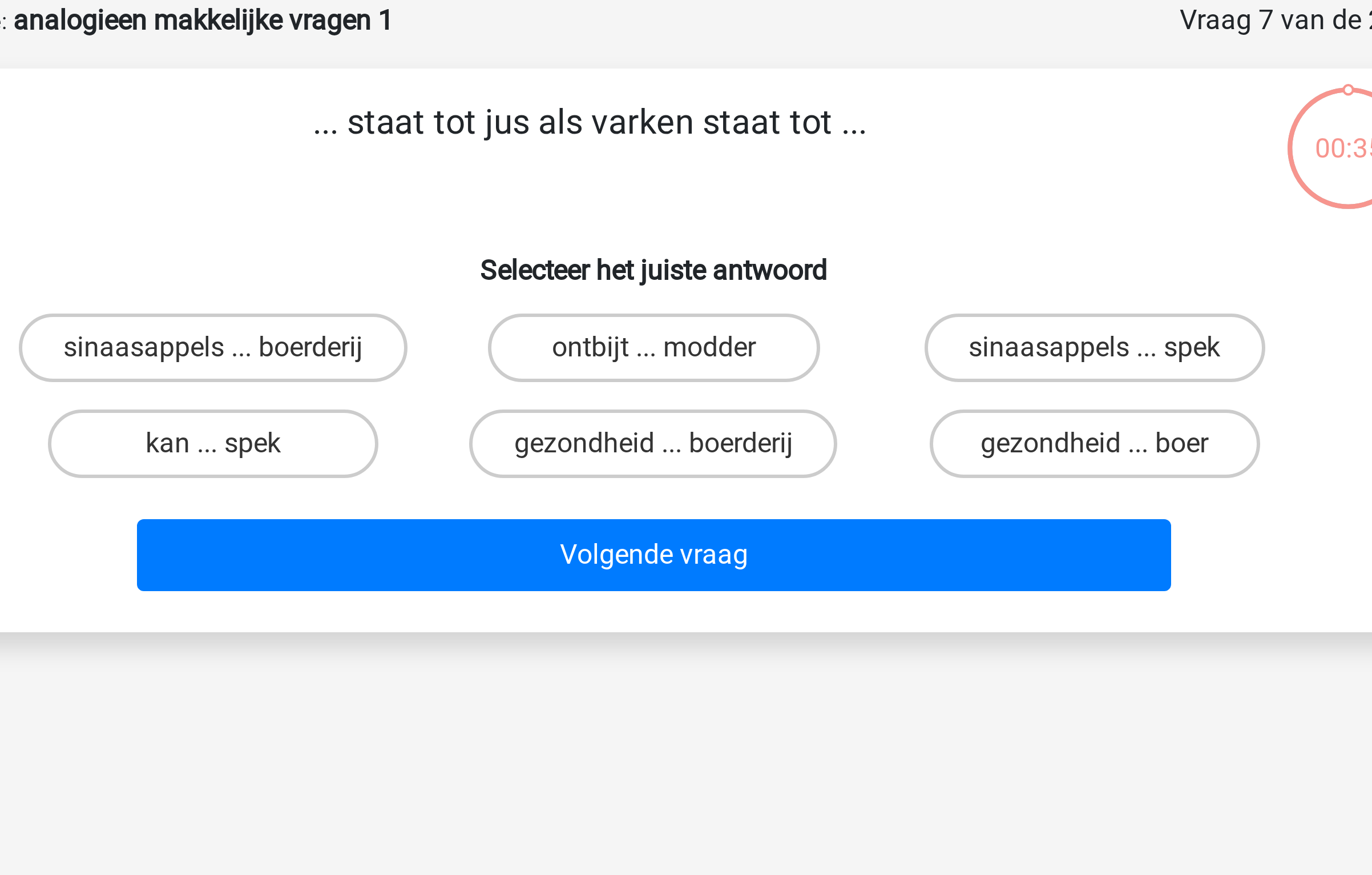
click at [617, 100] on p "... staat tot jus als varken staat tot ..." at bounding box center [665, 106] width 436 height 35
click at [572, 202] on label "kan ... spek" at bounding box center [539, 205] width 110 height 23
click at [547, 205] on input "kan ... spek" at bounding box center [543, 208] width 7 height 7
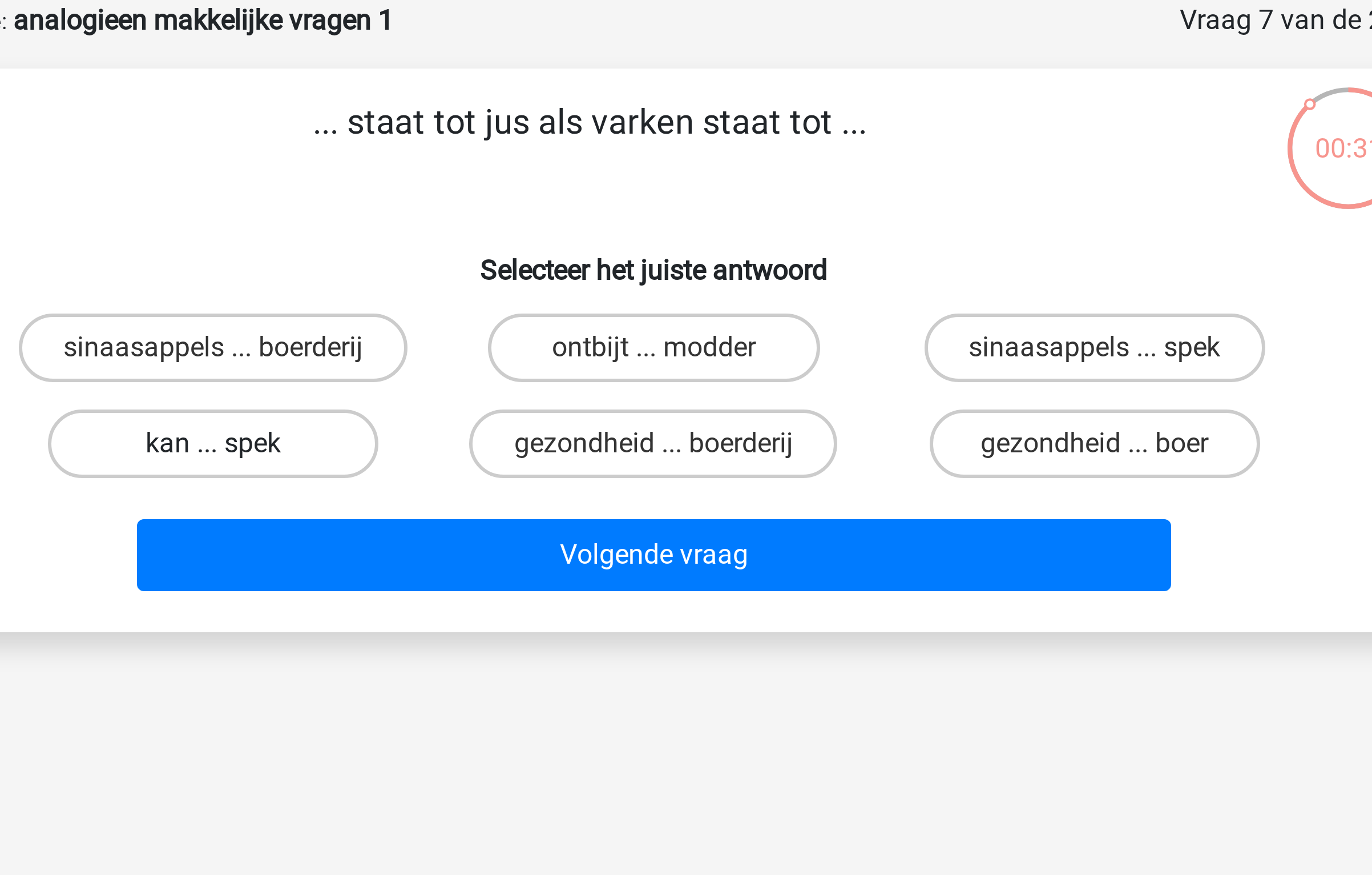
radio input "true"
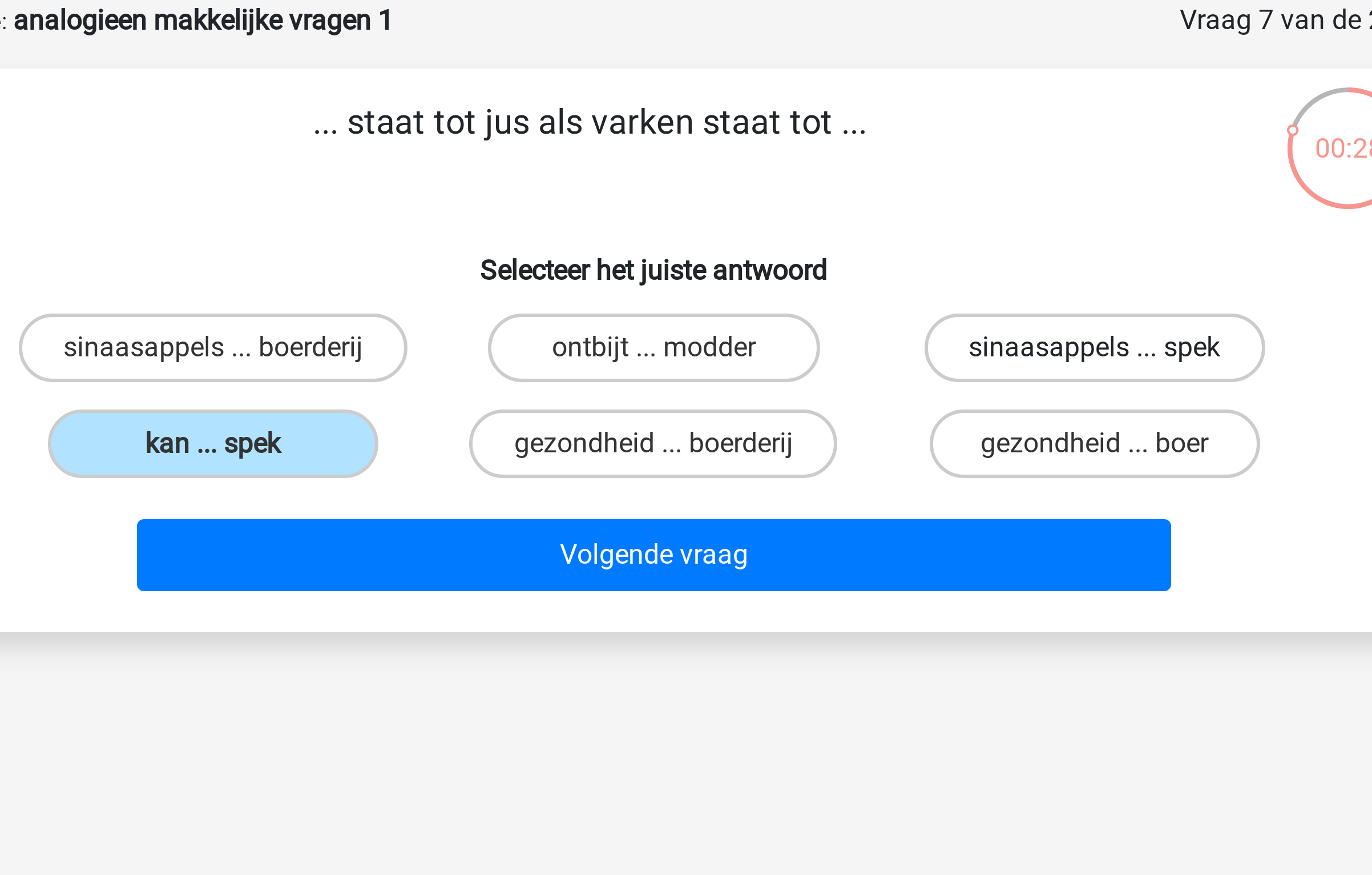
click at [808, 174] on label "sinaasappels ... spek" at bounding box center [833, 173] width 114 height 23
click at [833, 174] on input "sinaasappels ... spek" at bounding box center [836, 176] width 7 height 7
radio input "true"
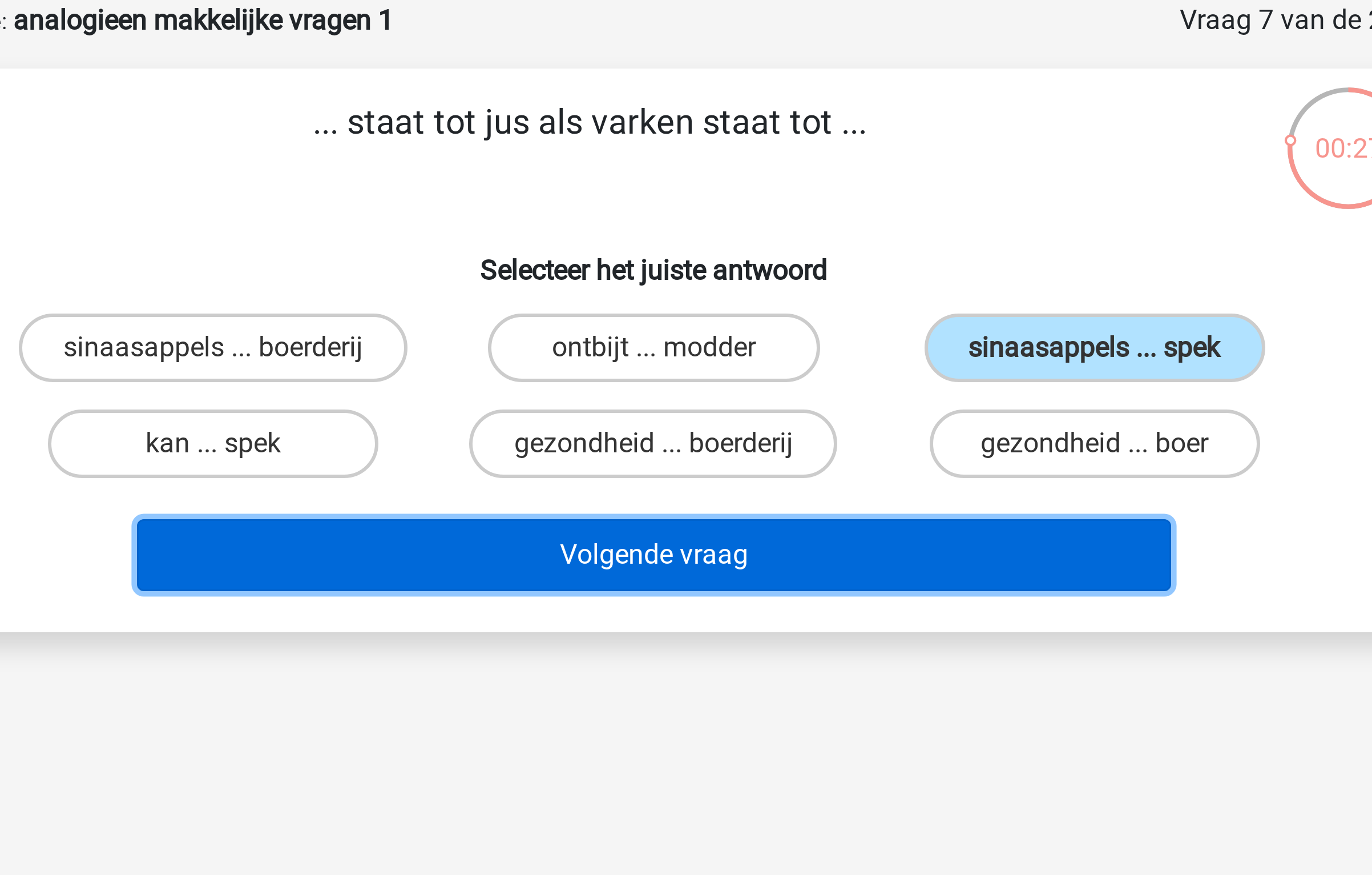
click at [754, 241] on button "Volgende vraag" at bounding box center [686, 241] width 345 height 24
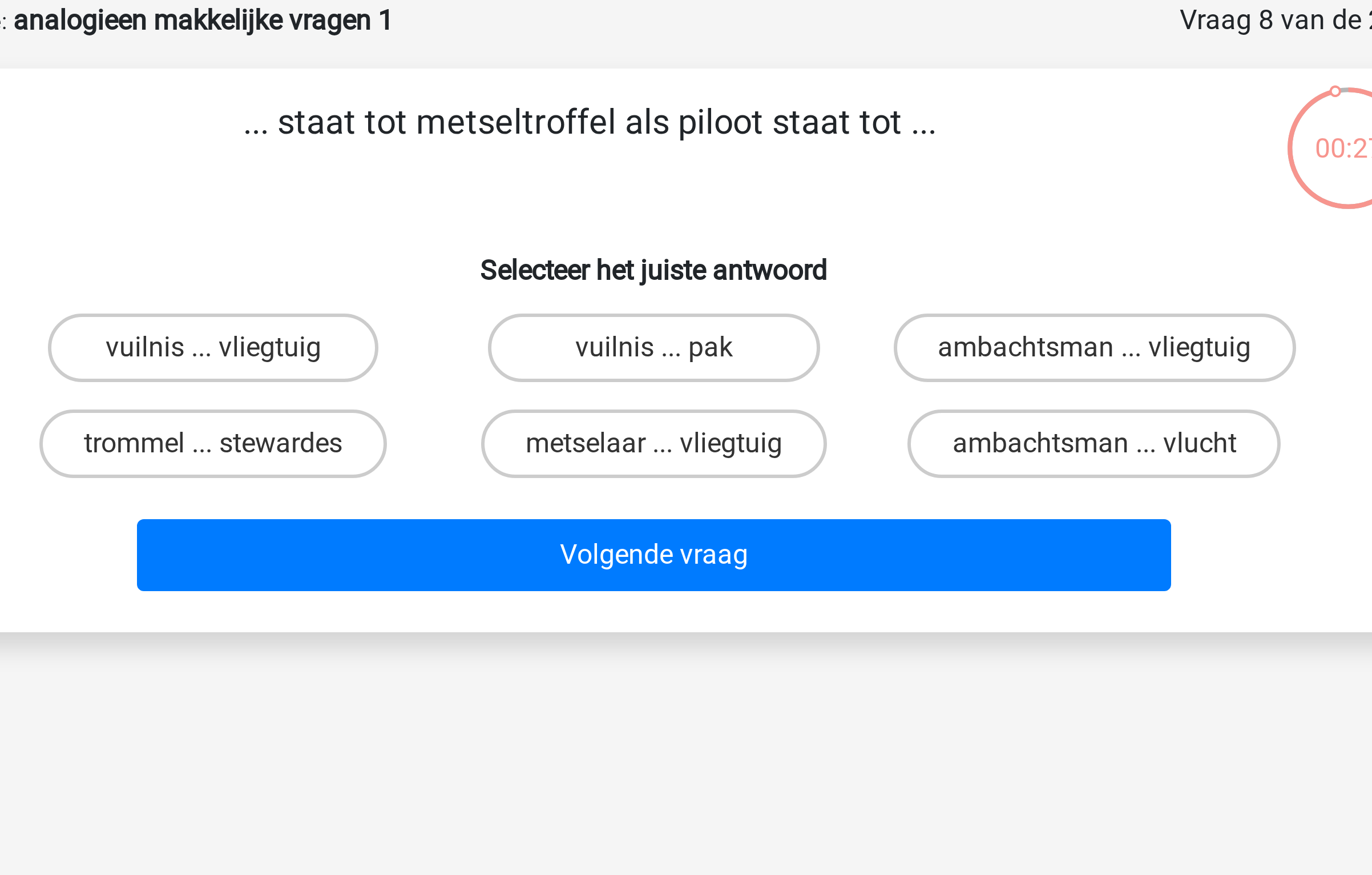
click at [652, 100] on p "... staat tot metseltroffel als piloot staat tot ..." at bounding box center [665, 106] width 436 height 35
click at [727, 209] on label "metselaar ... vliegtuig" at bounding box center [686, 205] width 115 height 23
click at [693, 209] on input "metselaar ... vliegtuig" at bounding box center [689, 208] width 7 height 7
radio input "true"
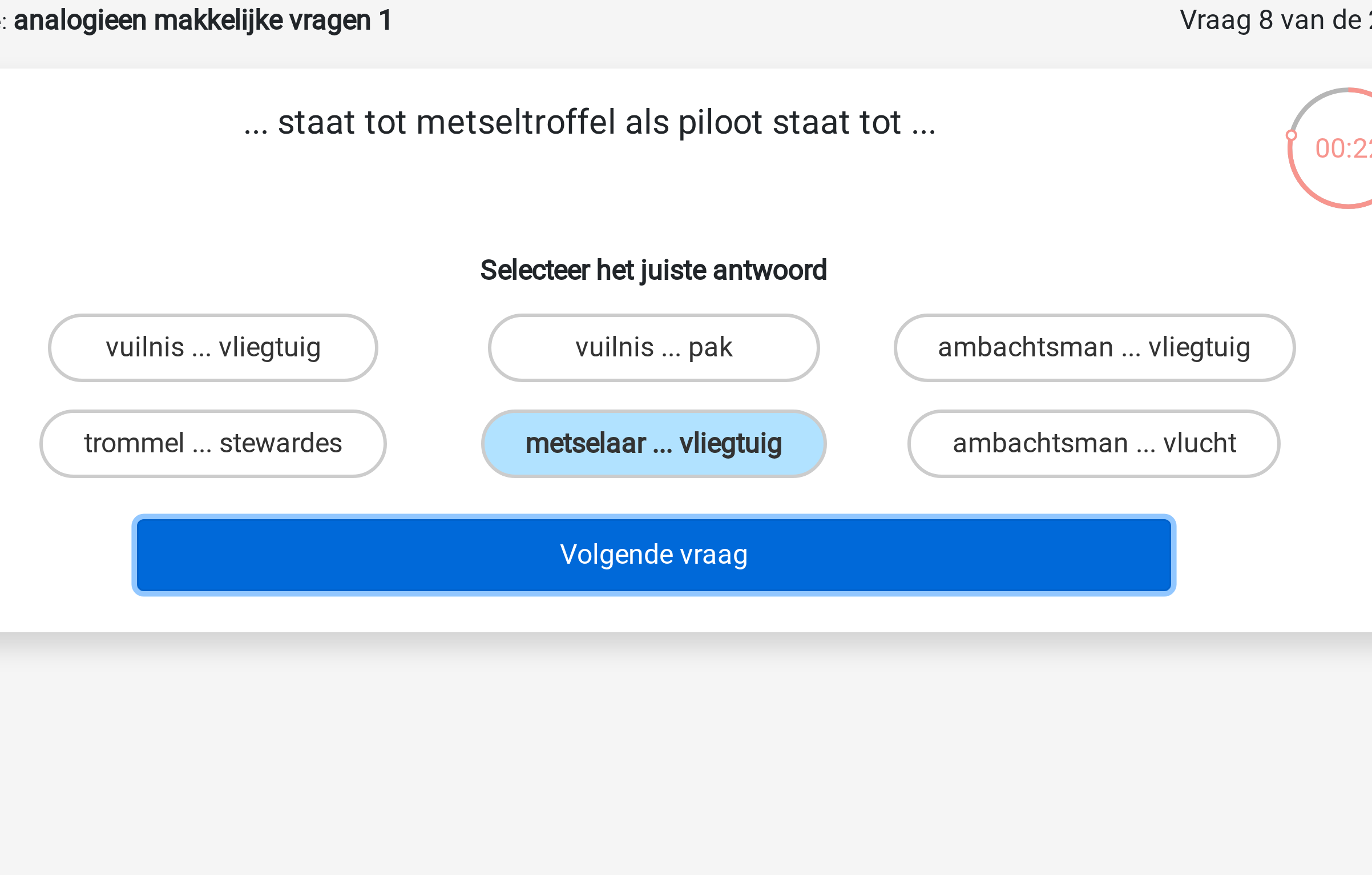
click at [721, 242] on button "Volgende vraag" at bounding box center [686, 241] width 345 height 24
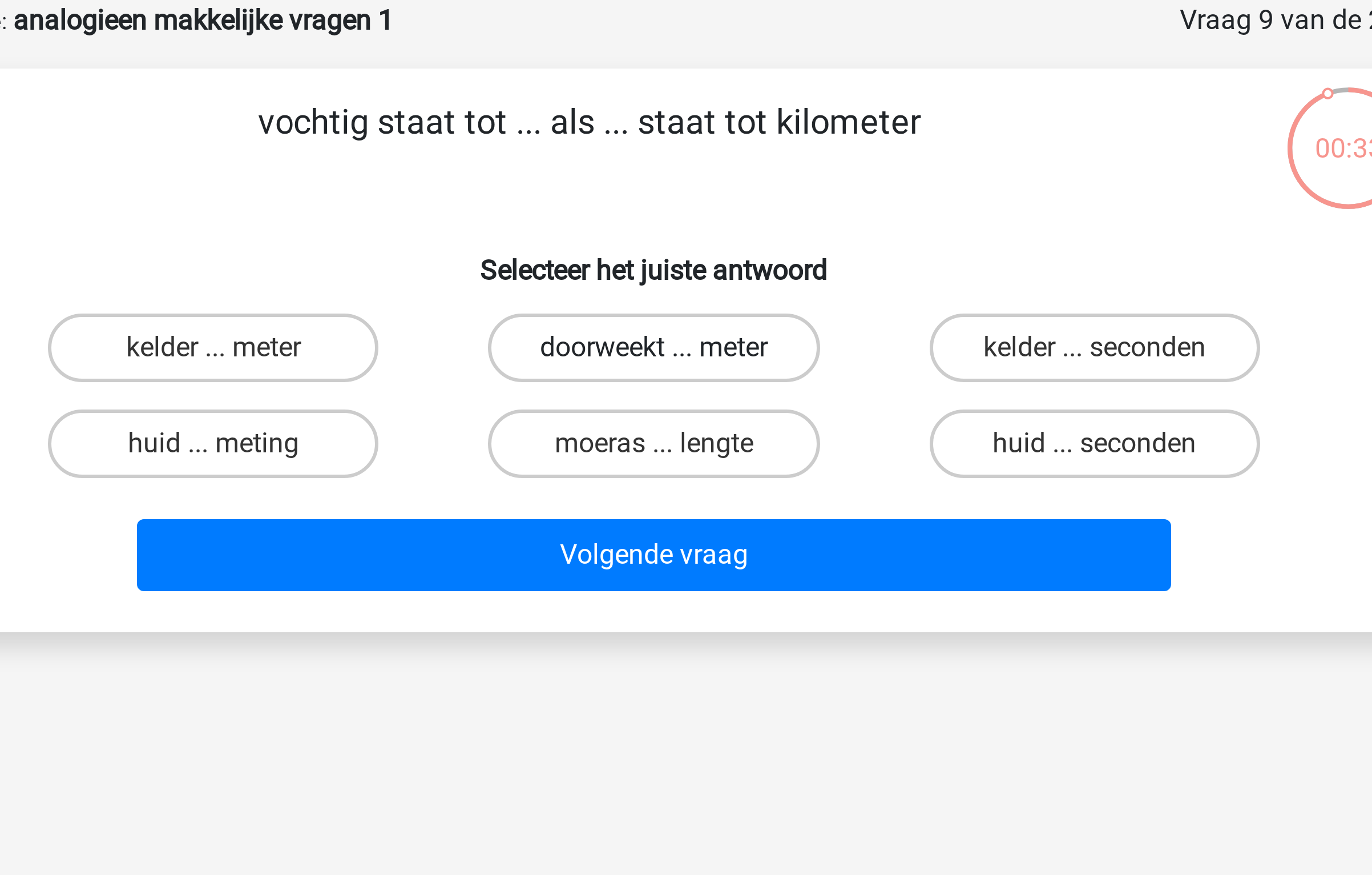
click at [682, 181] on label "doorweekt ... meter" at bounding box center [686, 173] width 110 height 23
click at [686, 180] on input "doorweekt ... meter" at bounding box center [689, 176] width 7 height 7
radio input "true"
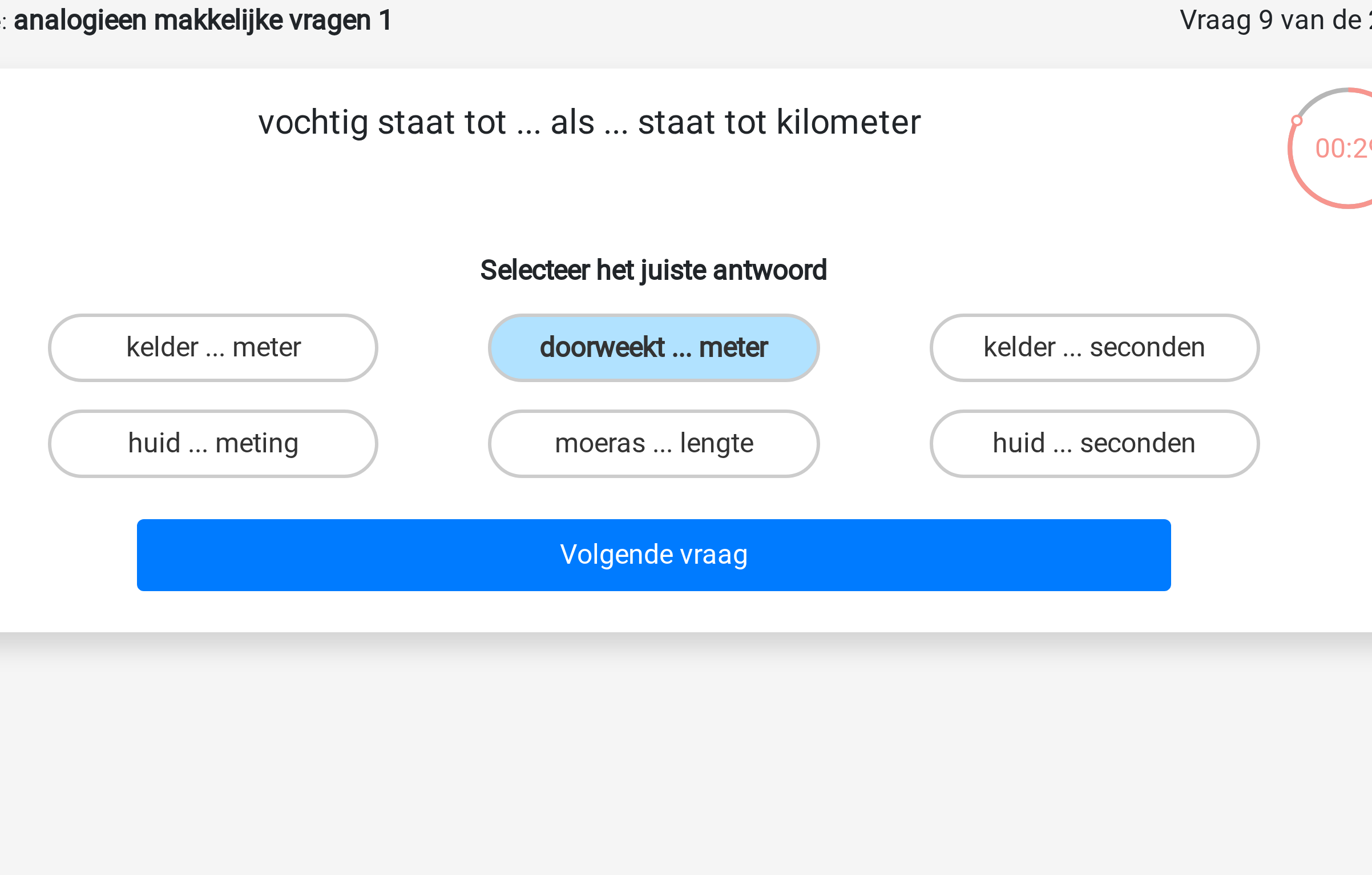
click at [707, 229] on div "Volgende vraag" at bounding box center [686, 240] width 478 height 38
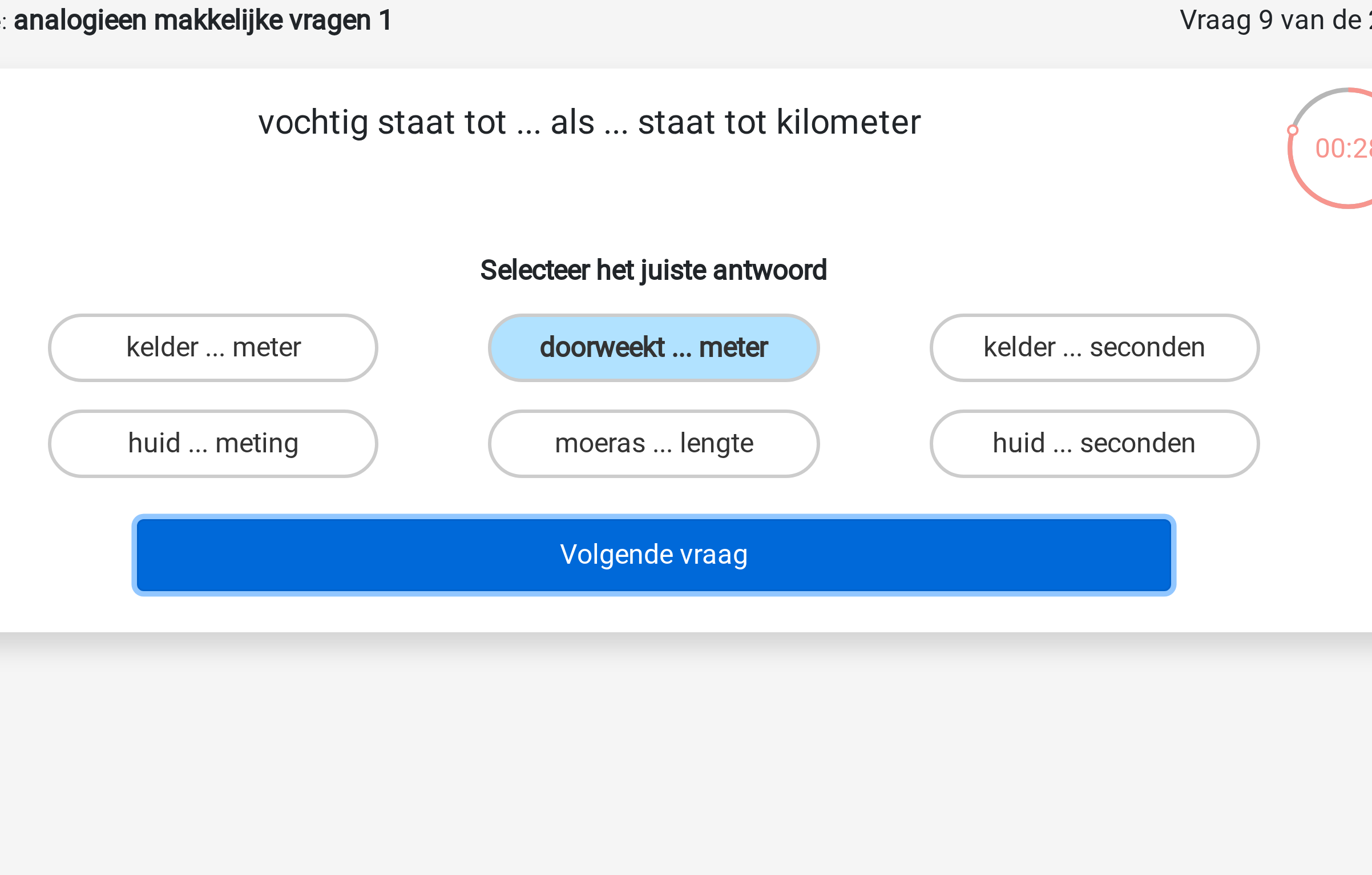
click at [704, 238] on button "Volgende vraag" at bounding box center [686, 241] width 345 height 24
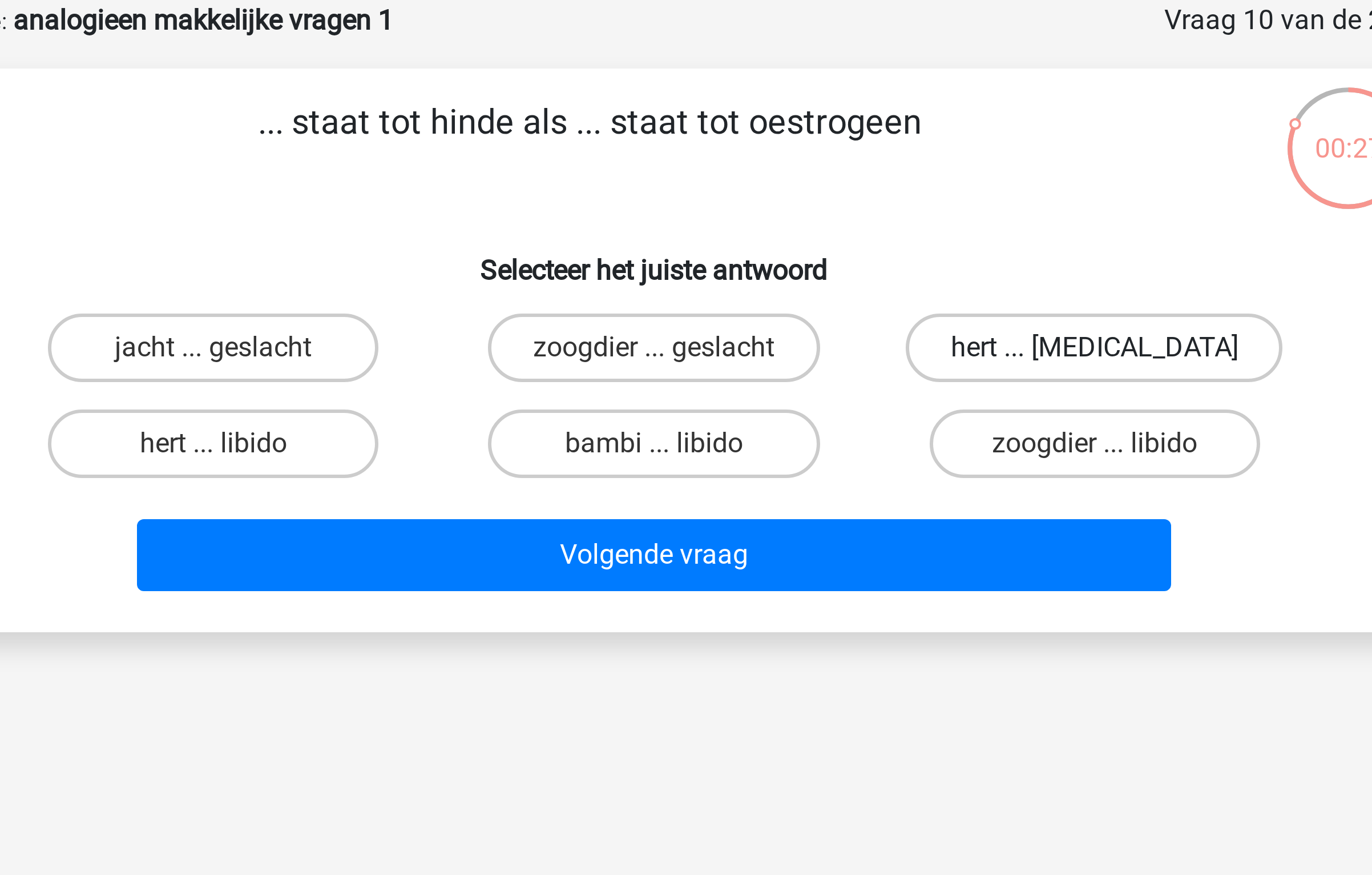
click at [816, 178] on label "hert ... testosteron" at bounding box center [833, 173] width 125 height 23
click at [833, 178] on input "hert ... testosteron" at bounding box center [836, 176] width 7 height 7
radio input "true"
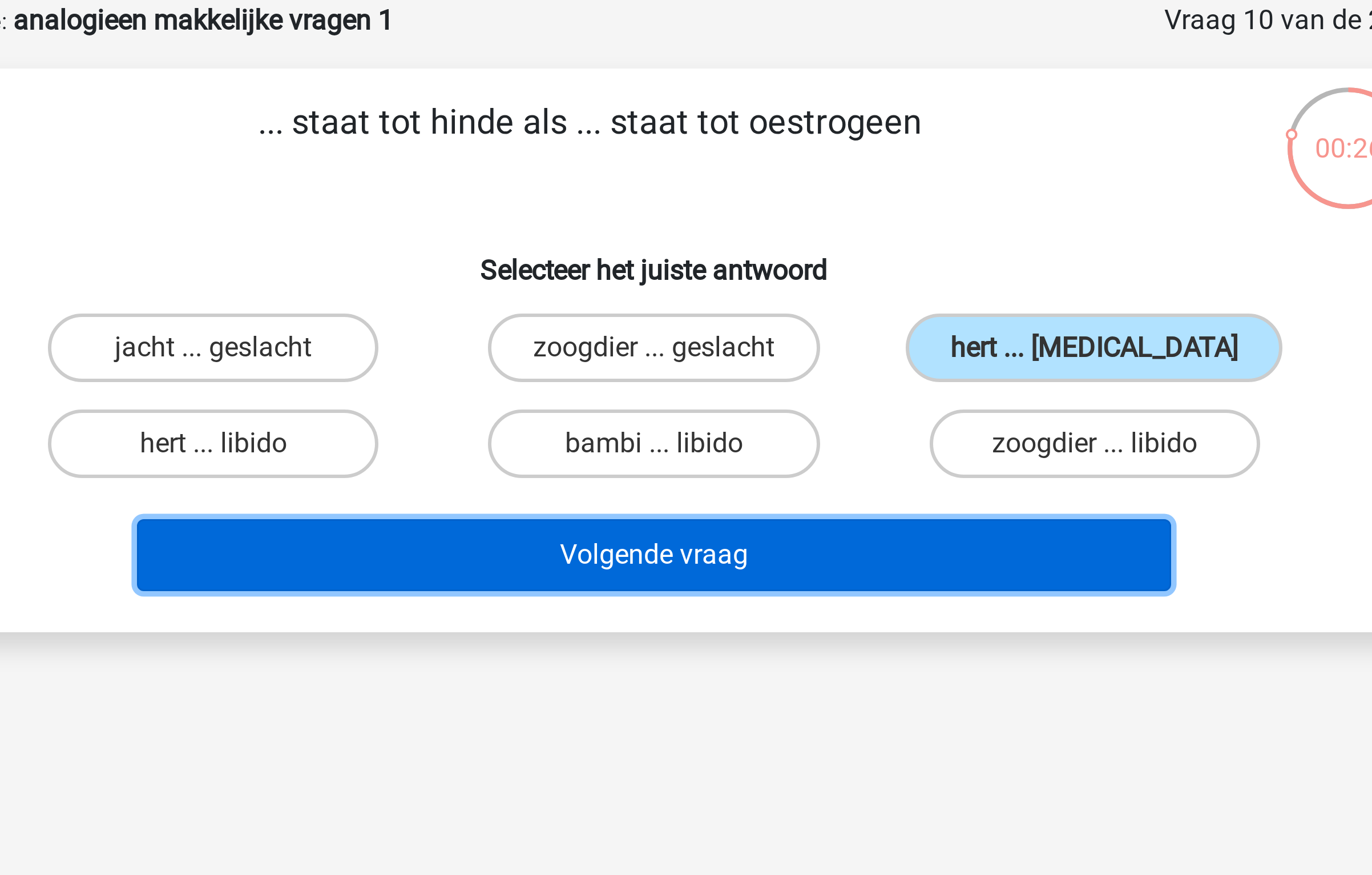
click at [772, 249] on button "Volgende vraag" at bounding box center [686, 241] width 345 height 24
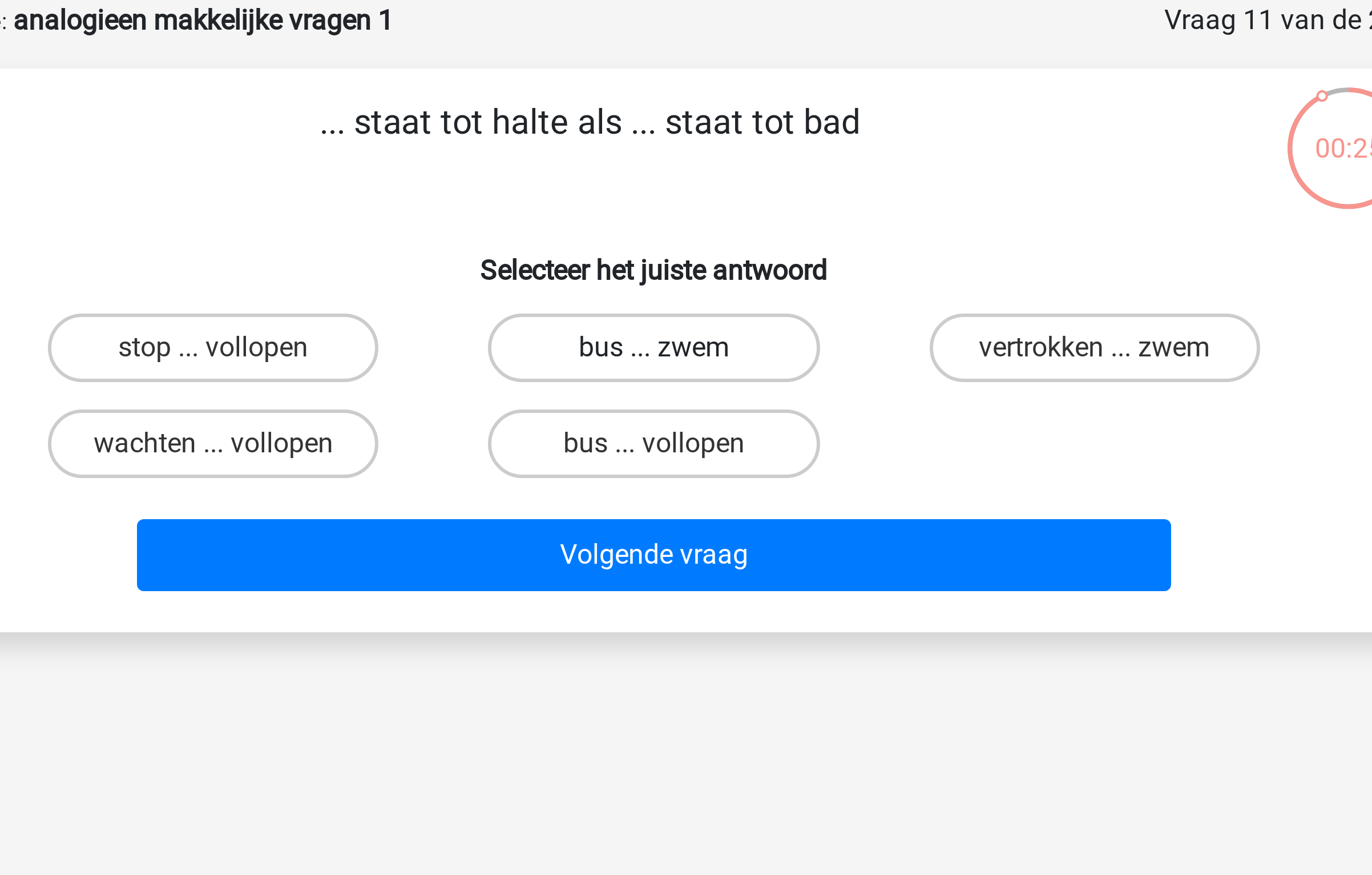
click at [728, 162] on label "bus ... zwem" at bounding box center [686, 173] width 110 height 23
click at [693, 173] on input "bus ... zwem" at bounding box center [689, 176] width 7 height 7
radio input "true"
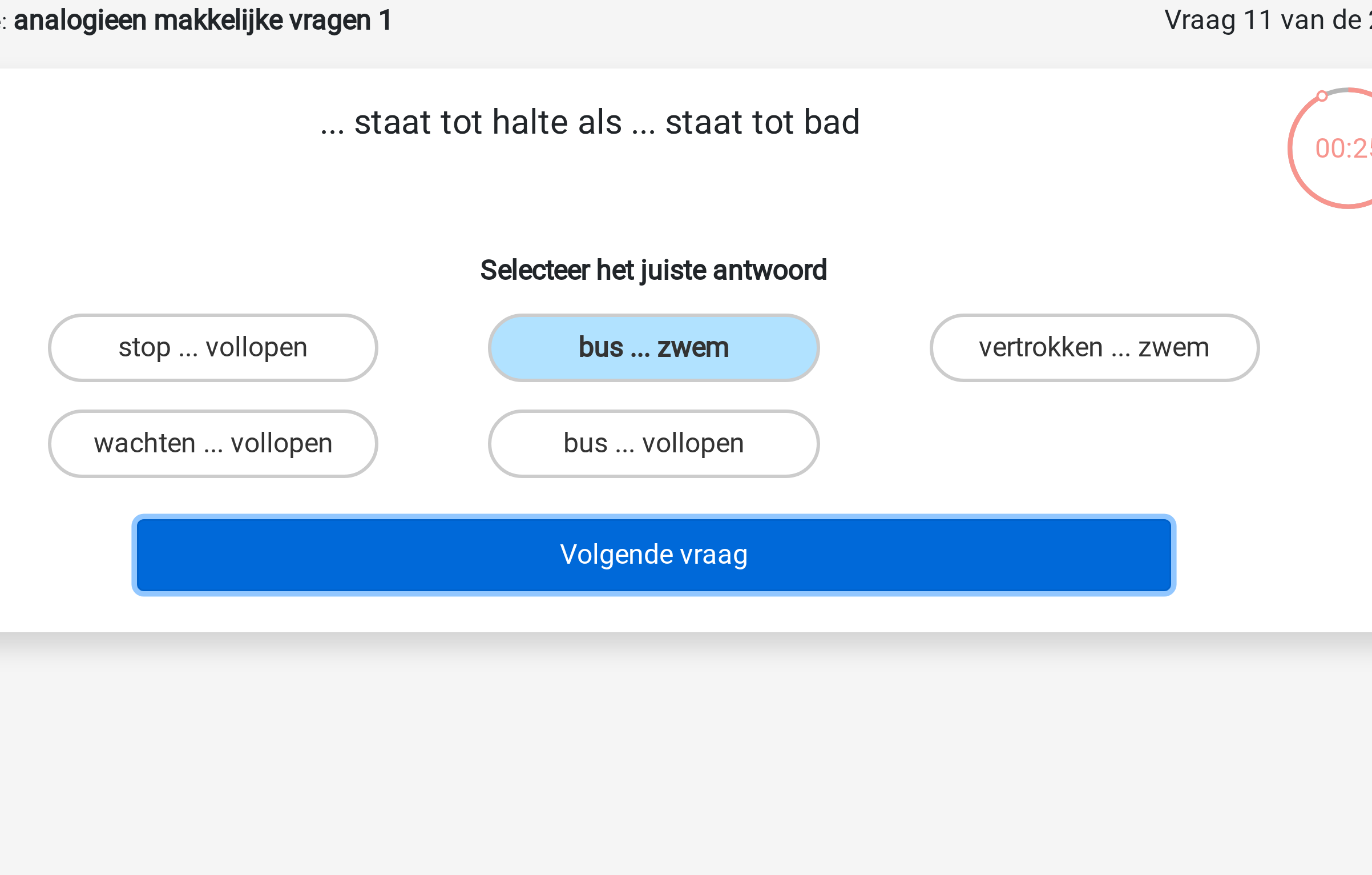
click at [712, 241] on button "Volgende vraag" at bounding box center [686, 241] width 345 height 24
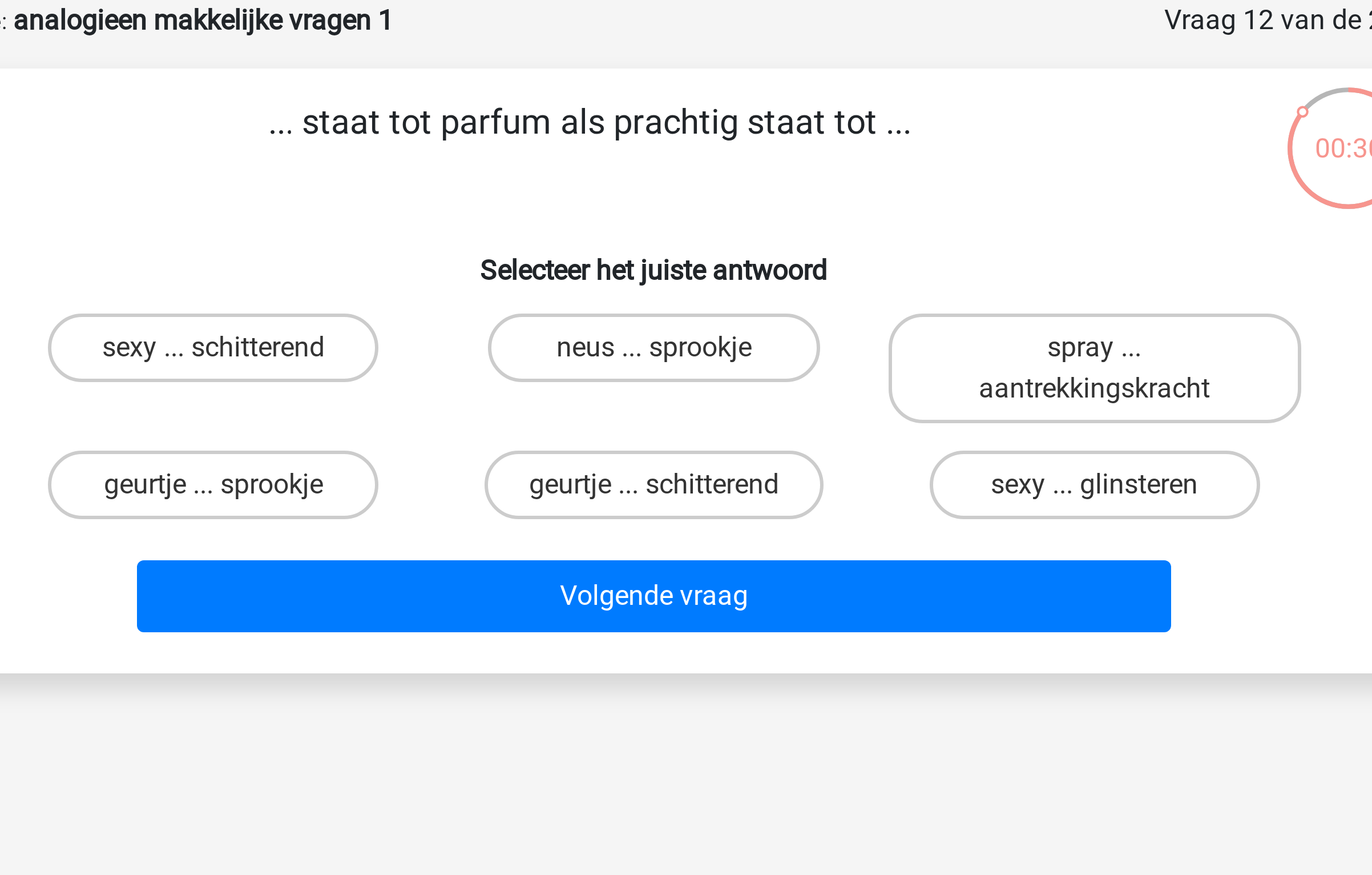
click at [688, 218] on input "geurtje ... schitterend" at bounding box center [689, 222] width 7 height 7
radio input "true"
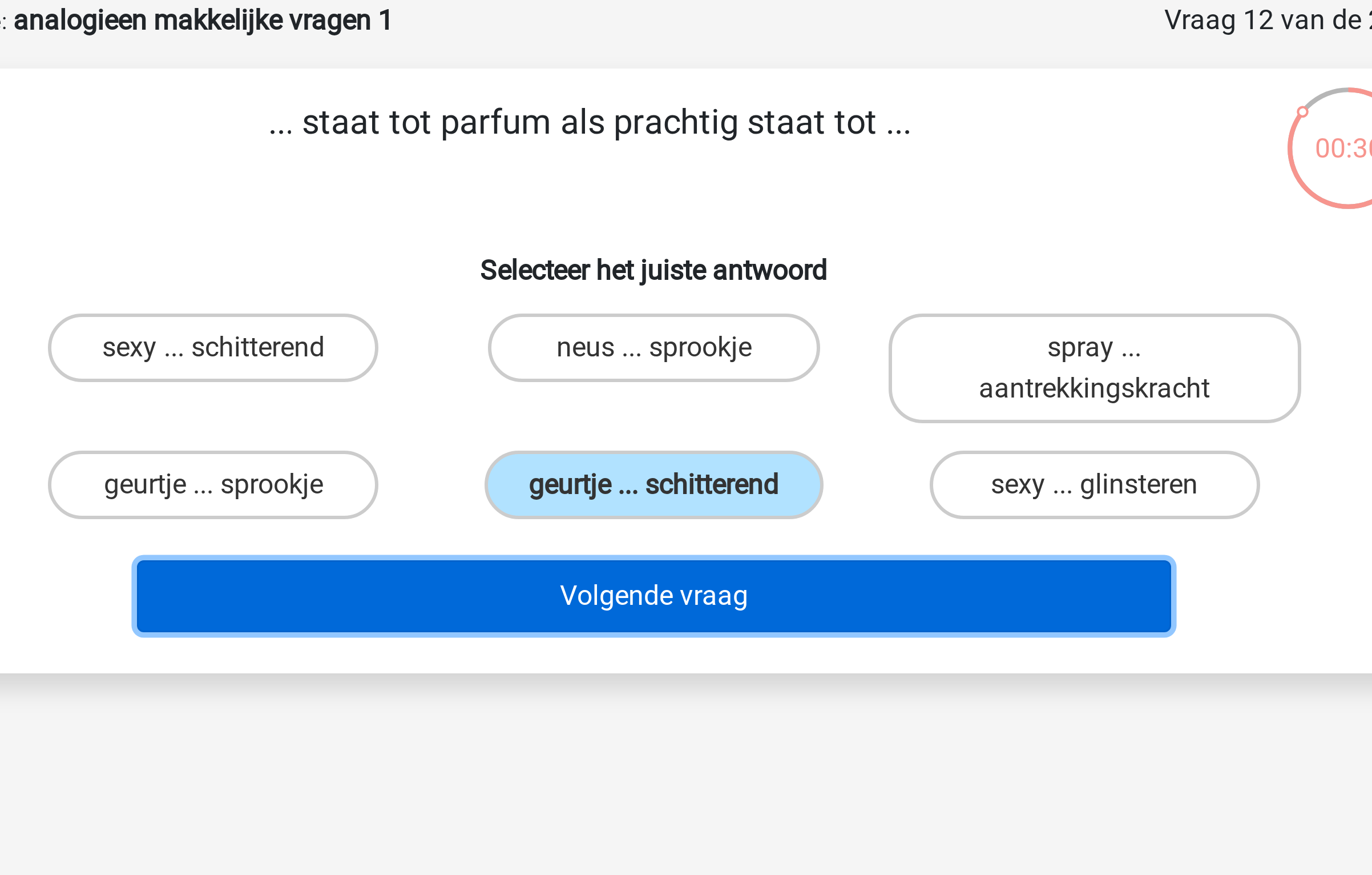
click at [683, 252] on button "Volgende vraag" at bounding box center [686, 255] width 345 height 24
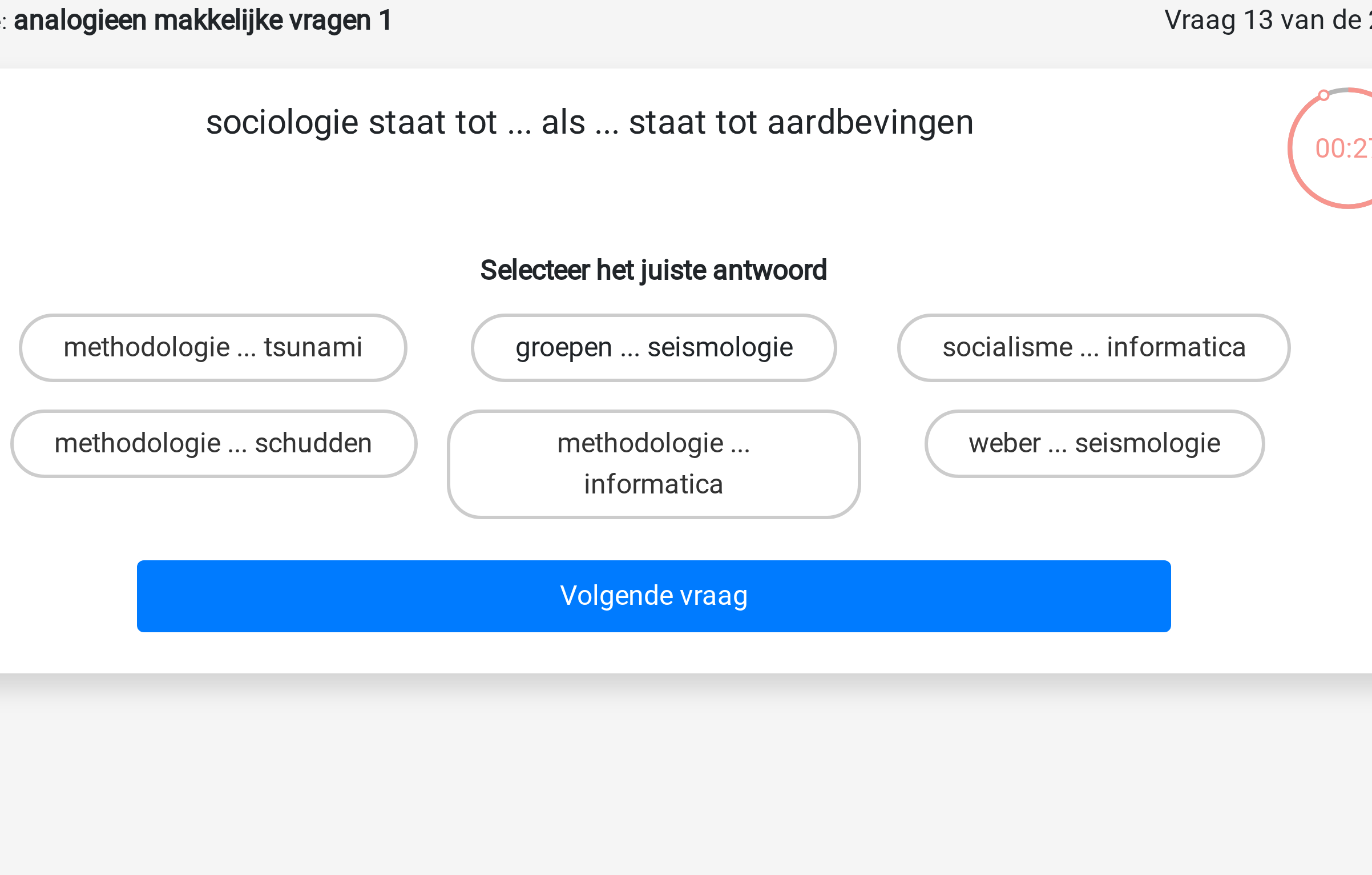
click at [692, 171] on label "groepen ... seismologie" at bounding box center [686, 173] width 122 height 23
click at [692, 173] on input "groepen ... seismologie" at bounding box center [689, 176] width 7 height 7
radio input "true"
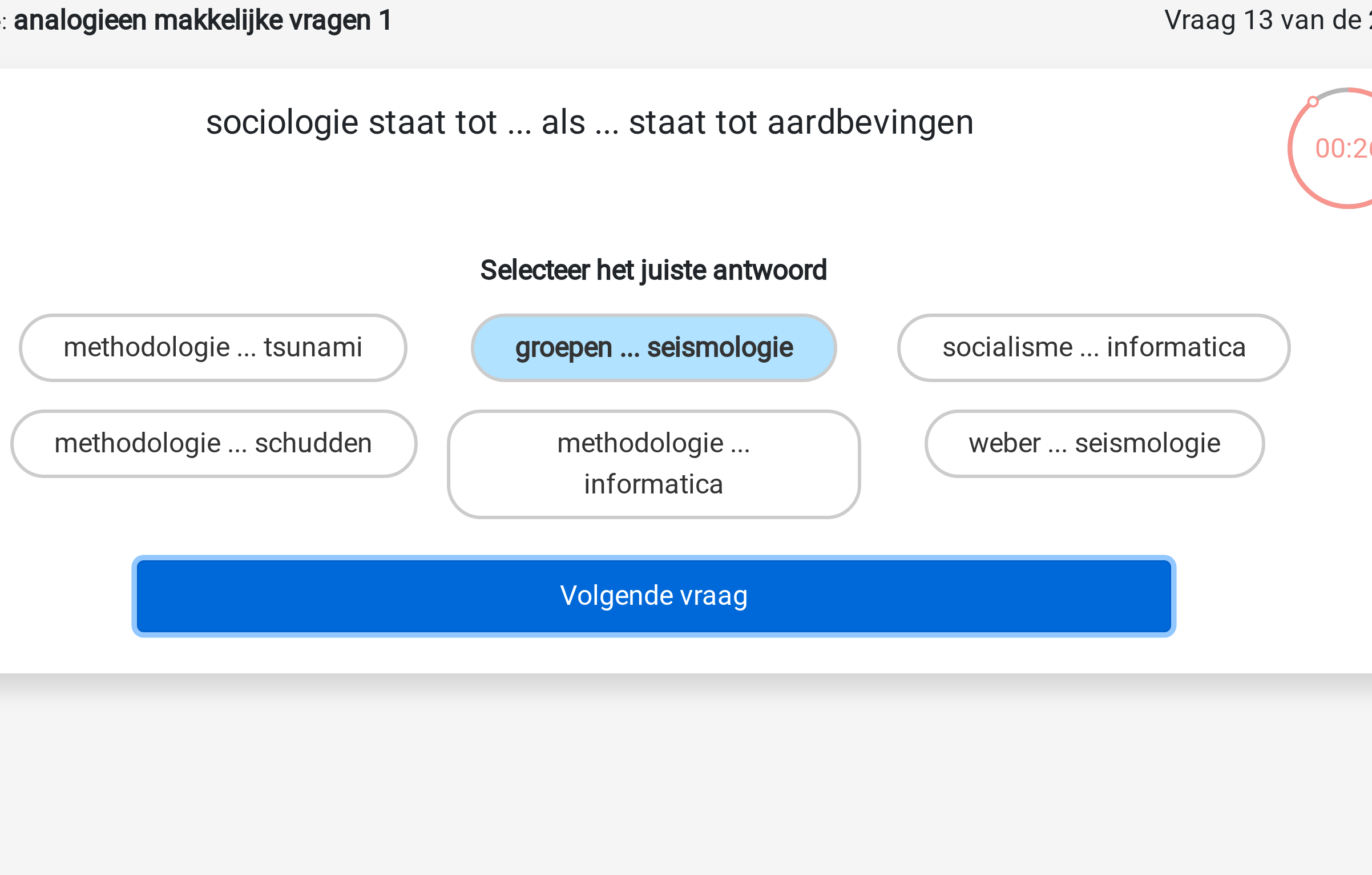
click at [695, 255] on button "Volgende vraag" at bounding box center [686, 255] width 345 height 24
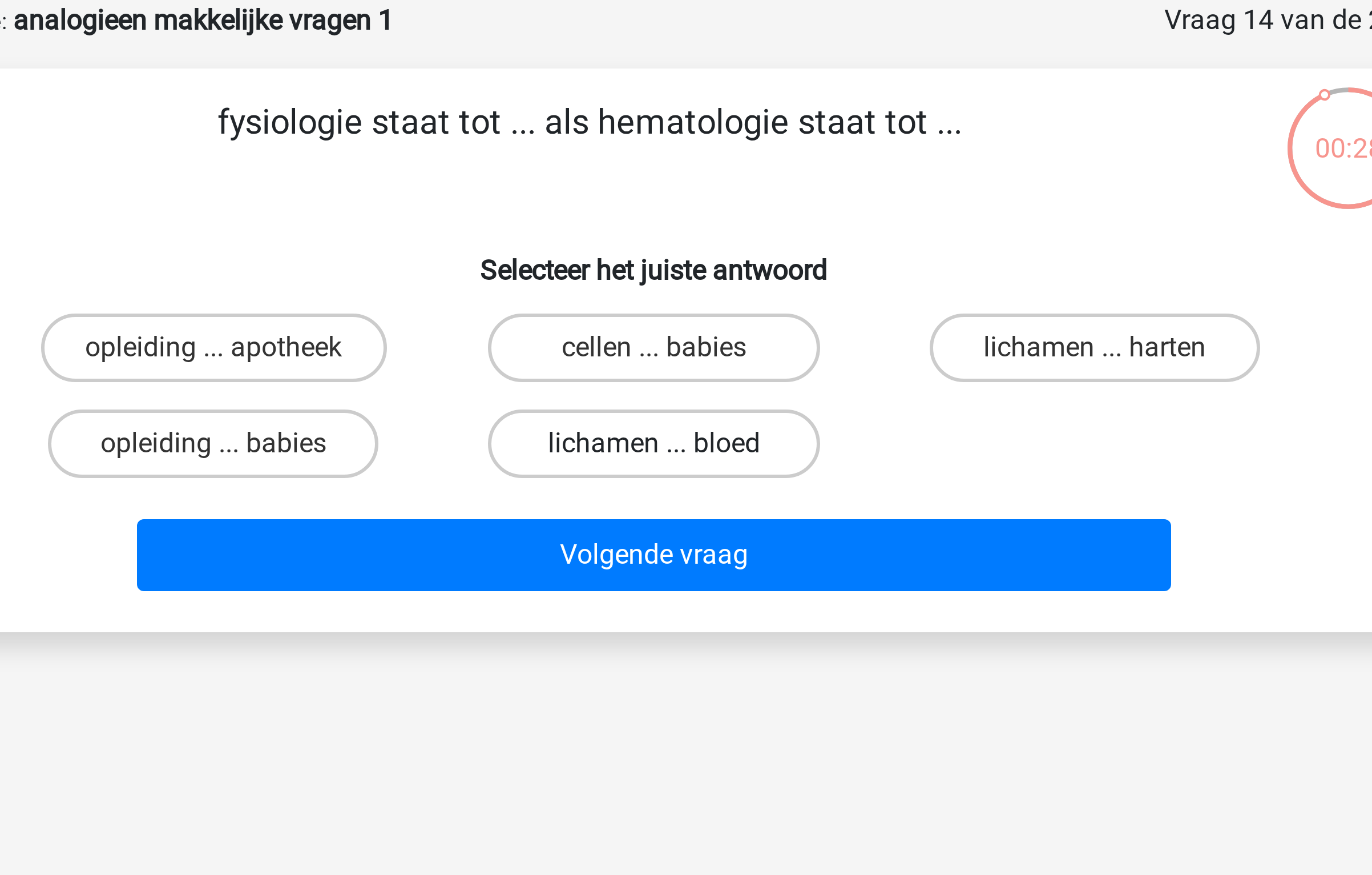
click at [689, 199] on label "lichamen ... bloed" at bounding box center [686, 205] width 110 height 23
click at [689, 205] on input "lichamen ... bloed" at bounding box center [689, 208] width 7 height 7
radio input "true"
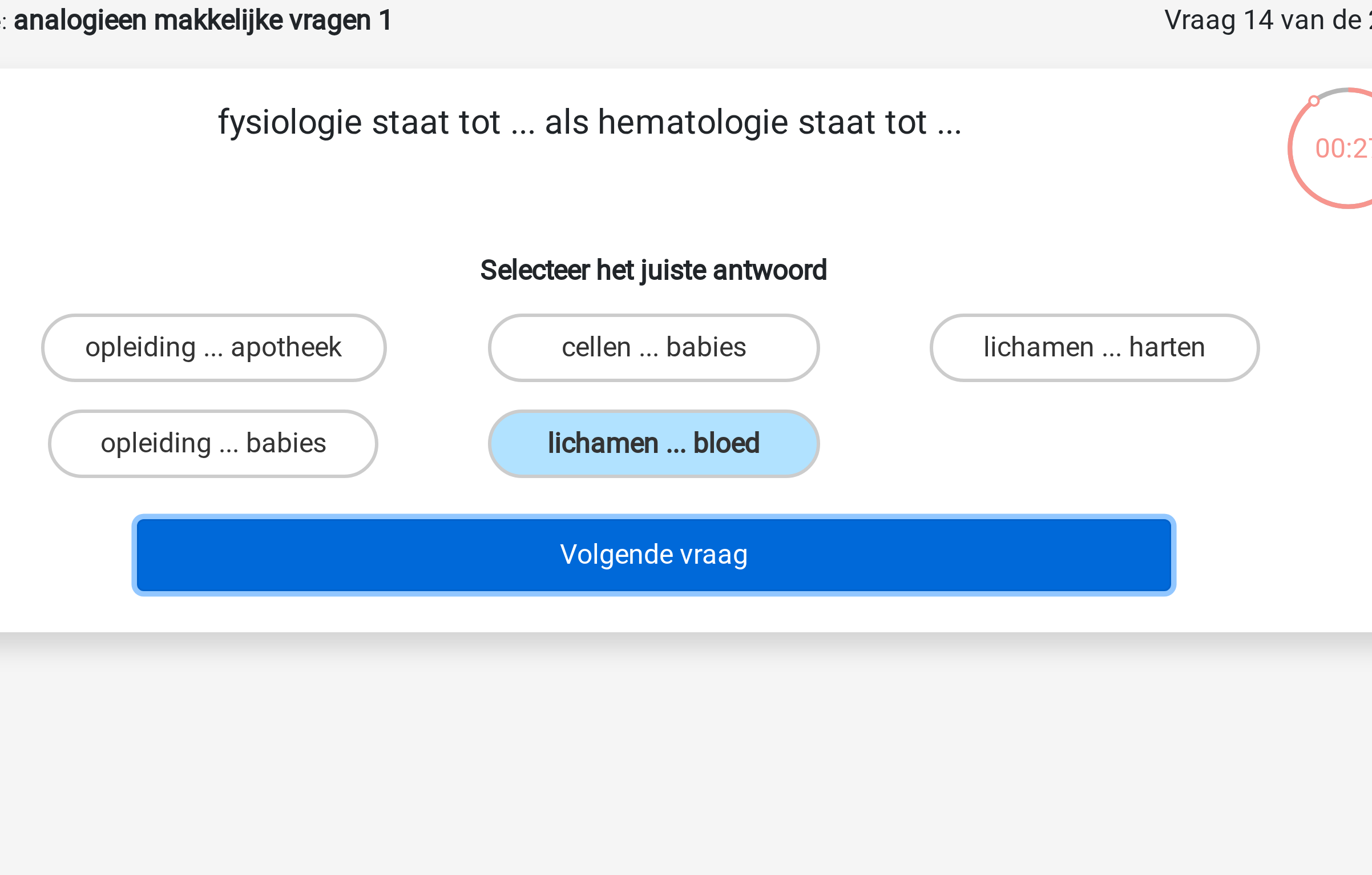
click at [680, 242] on button "Volgende vraag" at bounding box center [686, 241] width 345 height 24
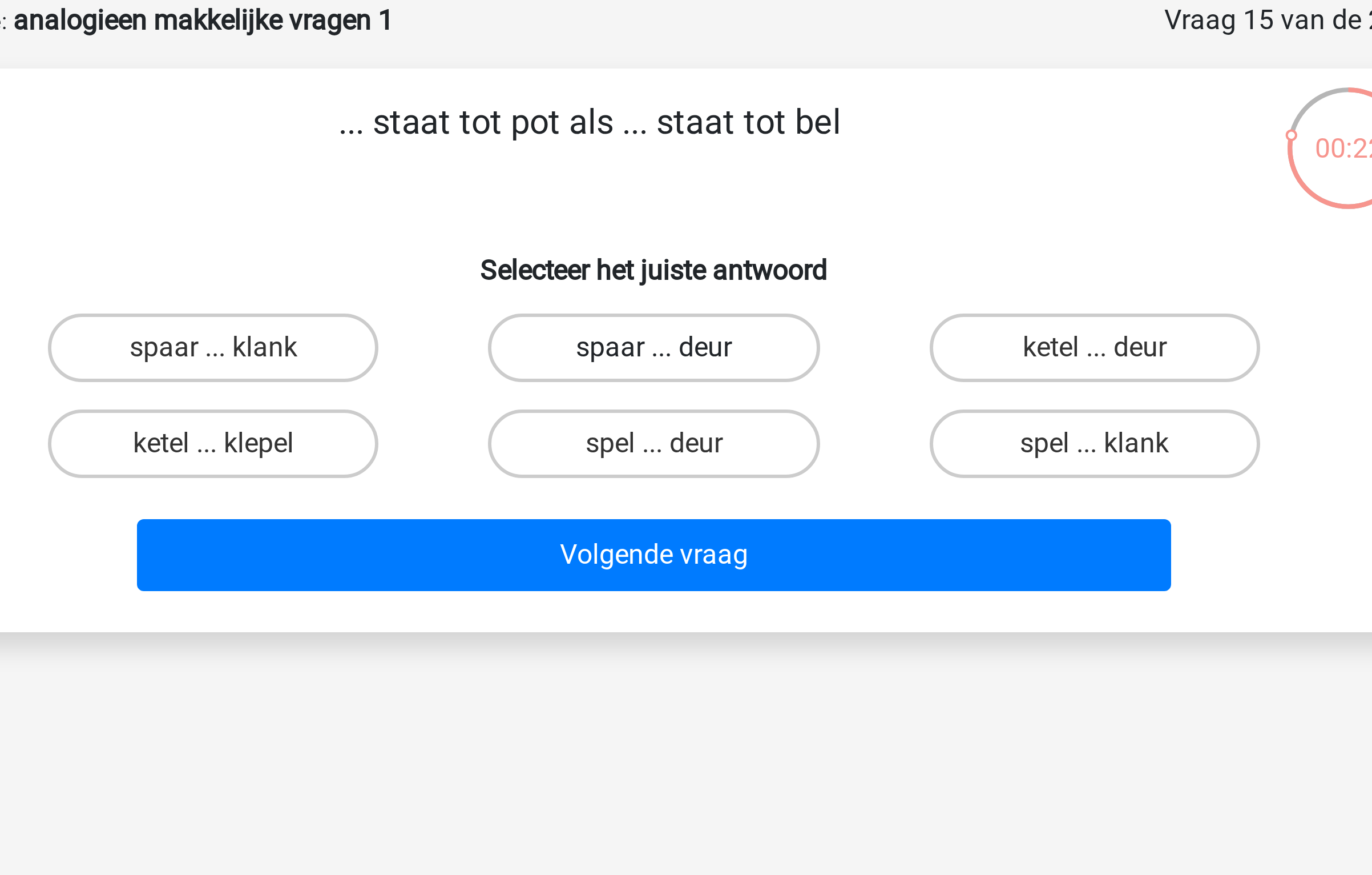
click at [715, 175] on label "spaar ... deur" at bounding box center [686, 173] width 110 height 23
click at [693, 175] on input "spaar ... deur" at bounding box center [689, 176] width 7 height 7
radio input "true"
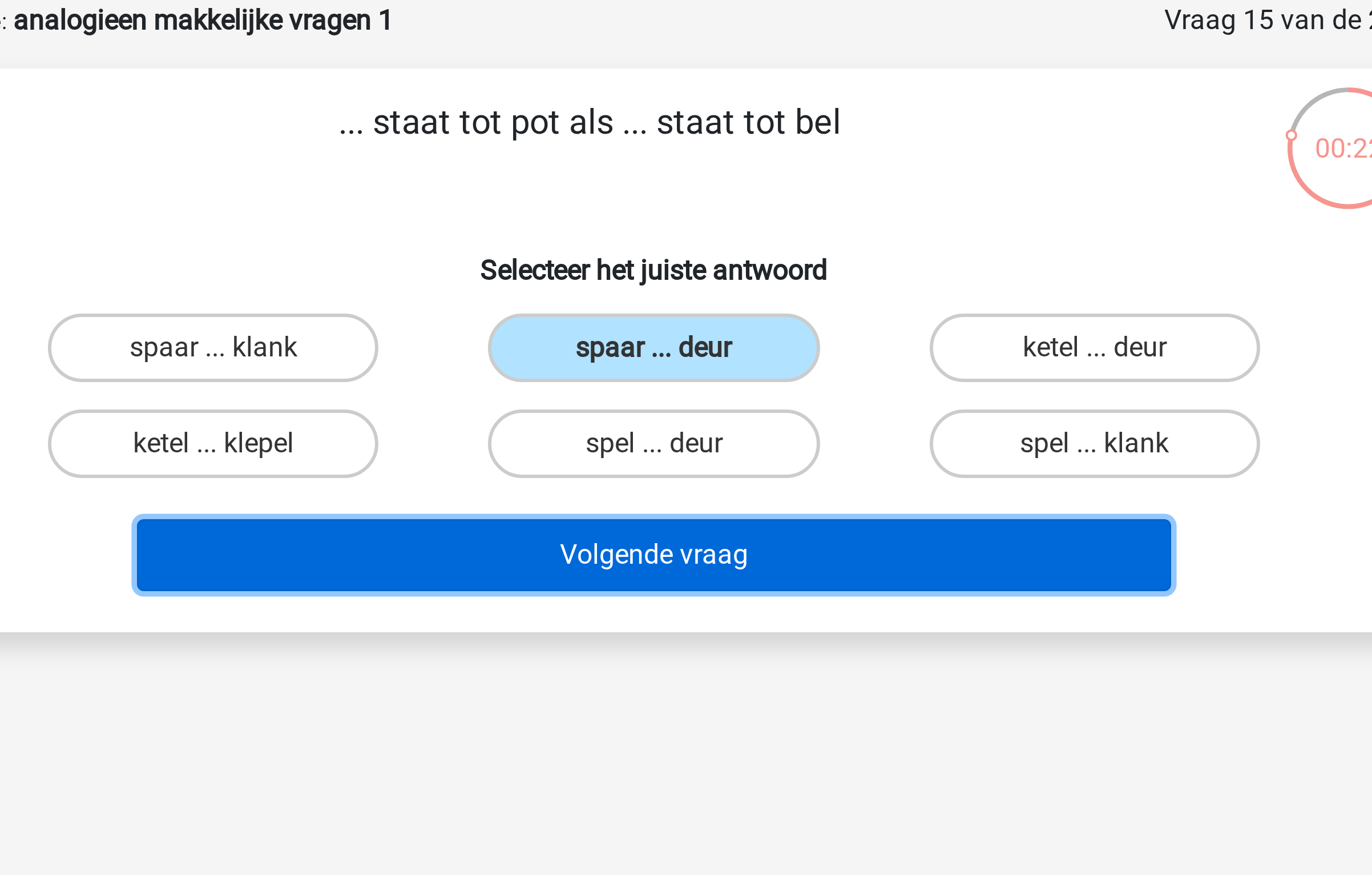
click at [693, 237] on button "Volgende vraag" at bounding box center [686, 241] width 345 height 24
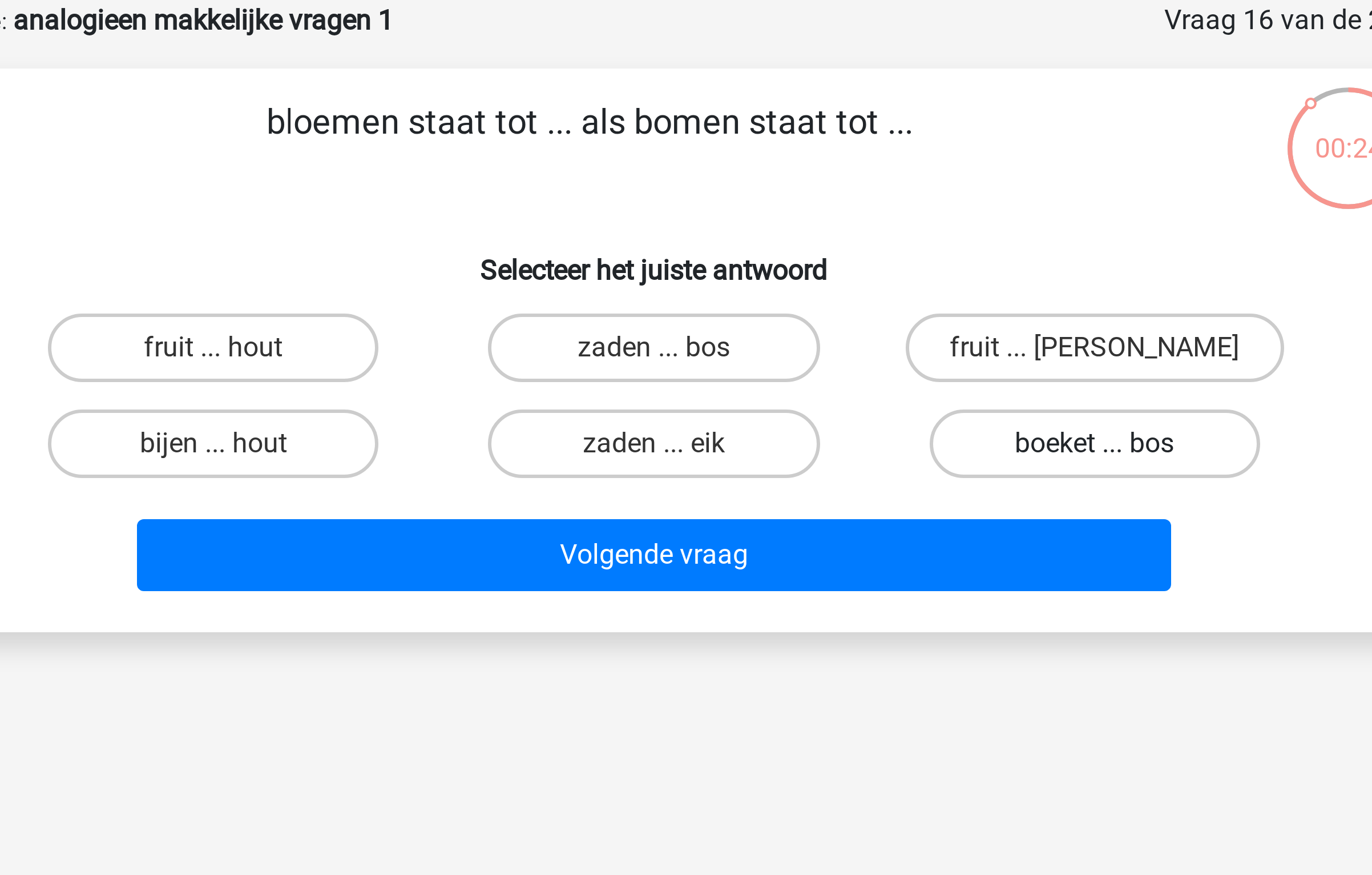
click at [819, 209] on label "boeket ... bos" at bounding box center [833, 205] width 110 height 23
click at [833, 209] on input "boeket ... bos" at bounding box center [836, 208] width 7 height 7
radio input "true"
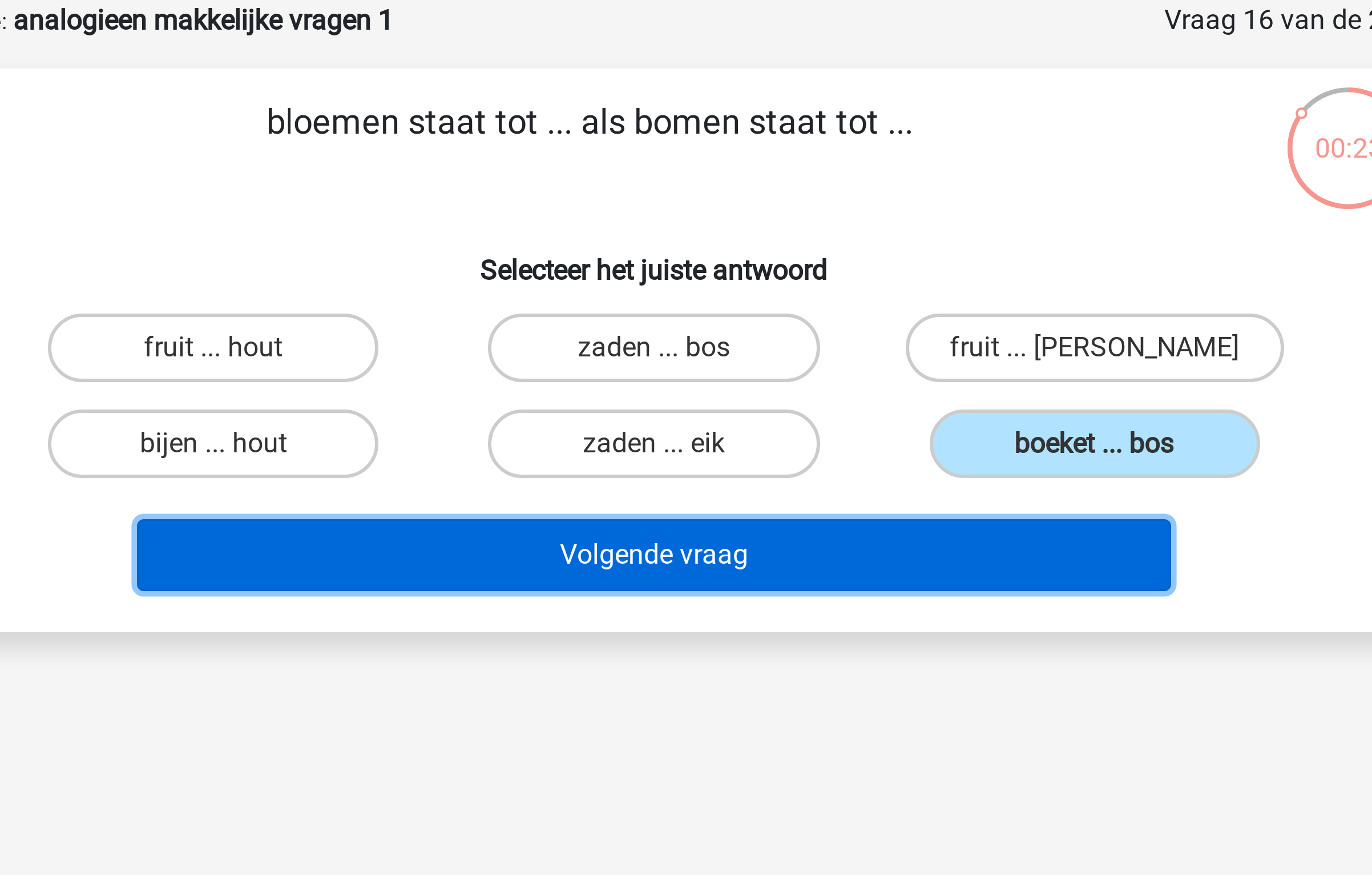
click at [747, 249] on button "Volgende vraag" at bounding box center [686, 241] width 345 height 24
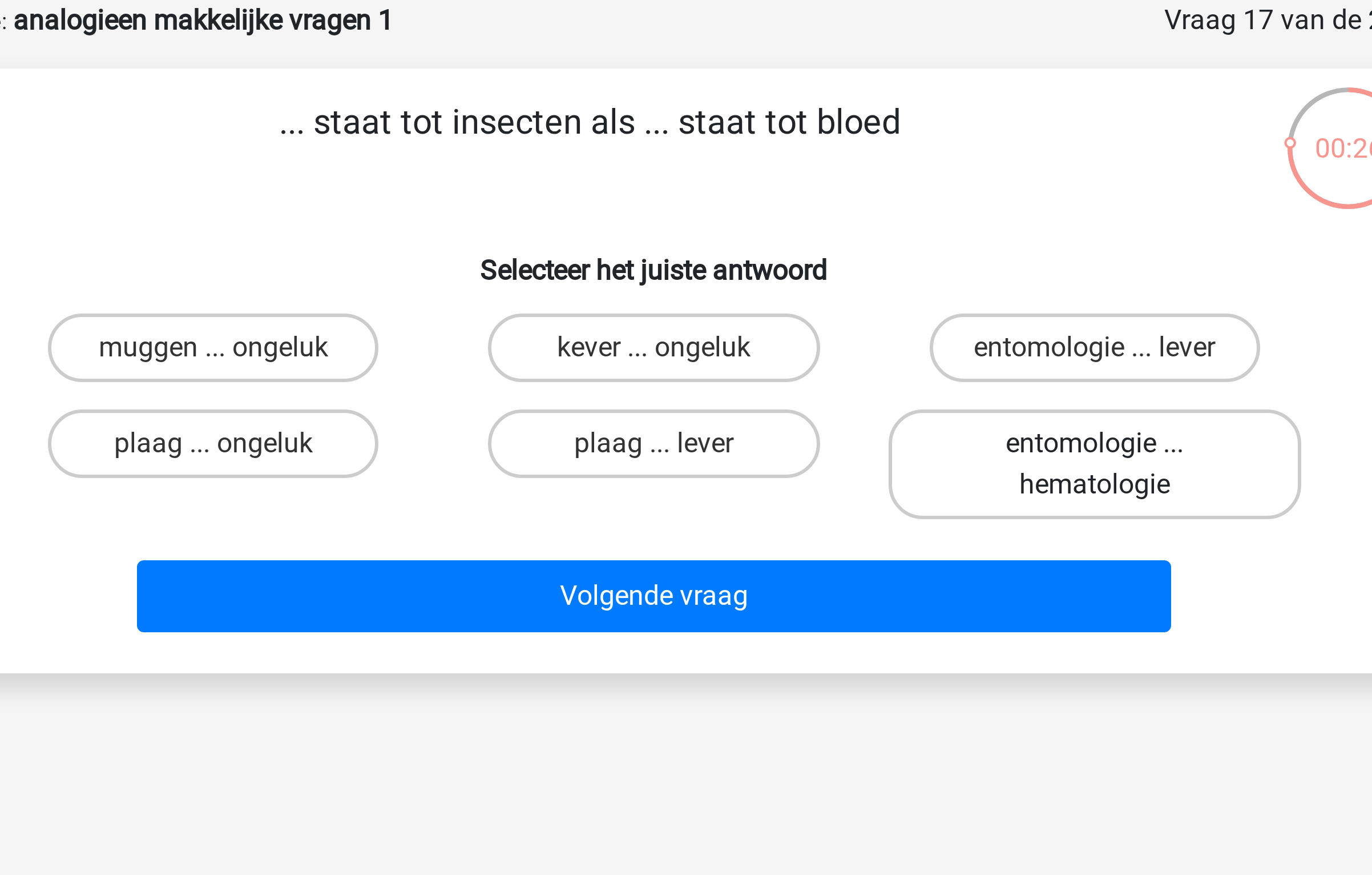
click at [820, 222] on label "entomologie ... hematologie" at bounding box center [833, 212] width 138 height 36
click at [833, 213] on input "entomologie ... hematologie" at bounding box center [836, 208] width 7 height 7
radio input "true"
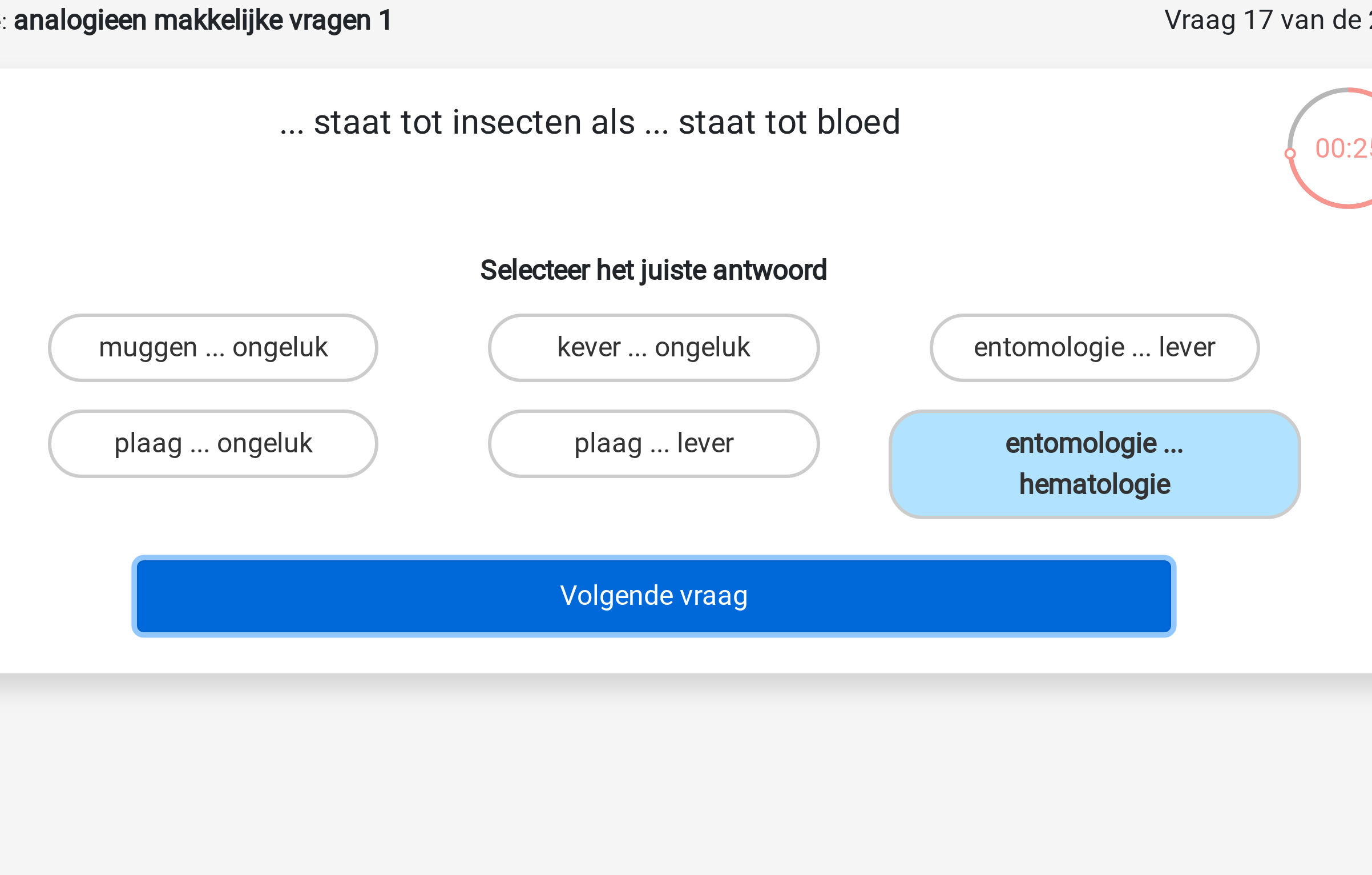
click at [769, 247] on button "Volgende vraag" at bounding box center [686, 255] width 345 height 24
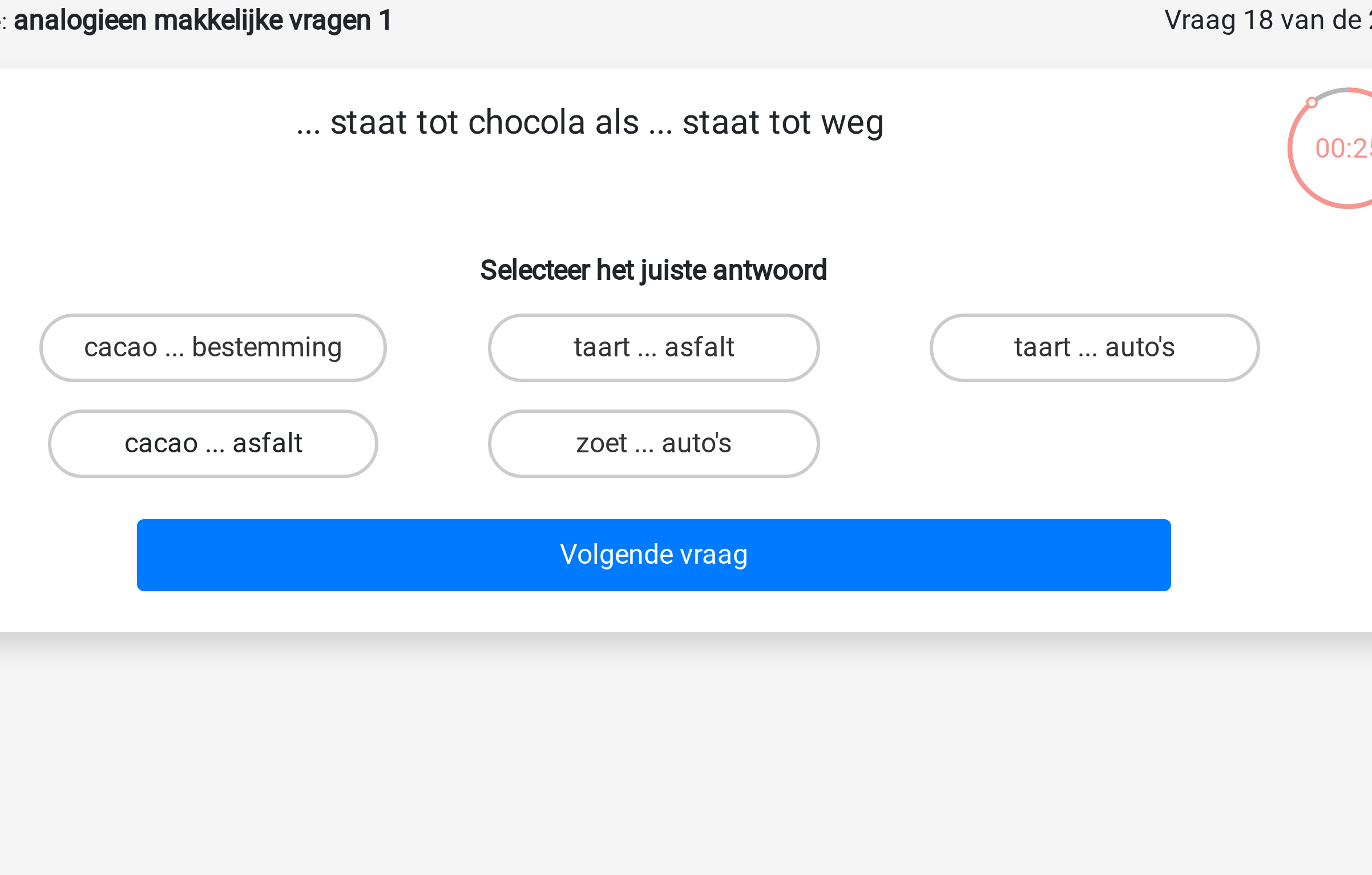
click at [572, 210] on label "cacao ... asfalt" at bounding box center [539, 205] width 110 height 23
click at [547, 210] on input "cacao ... asfalt" at bounding box center [543, 208] width 7 height 7
radio input "true"
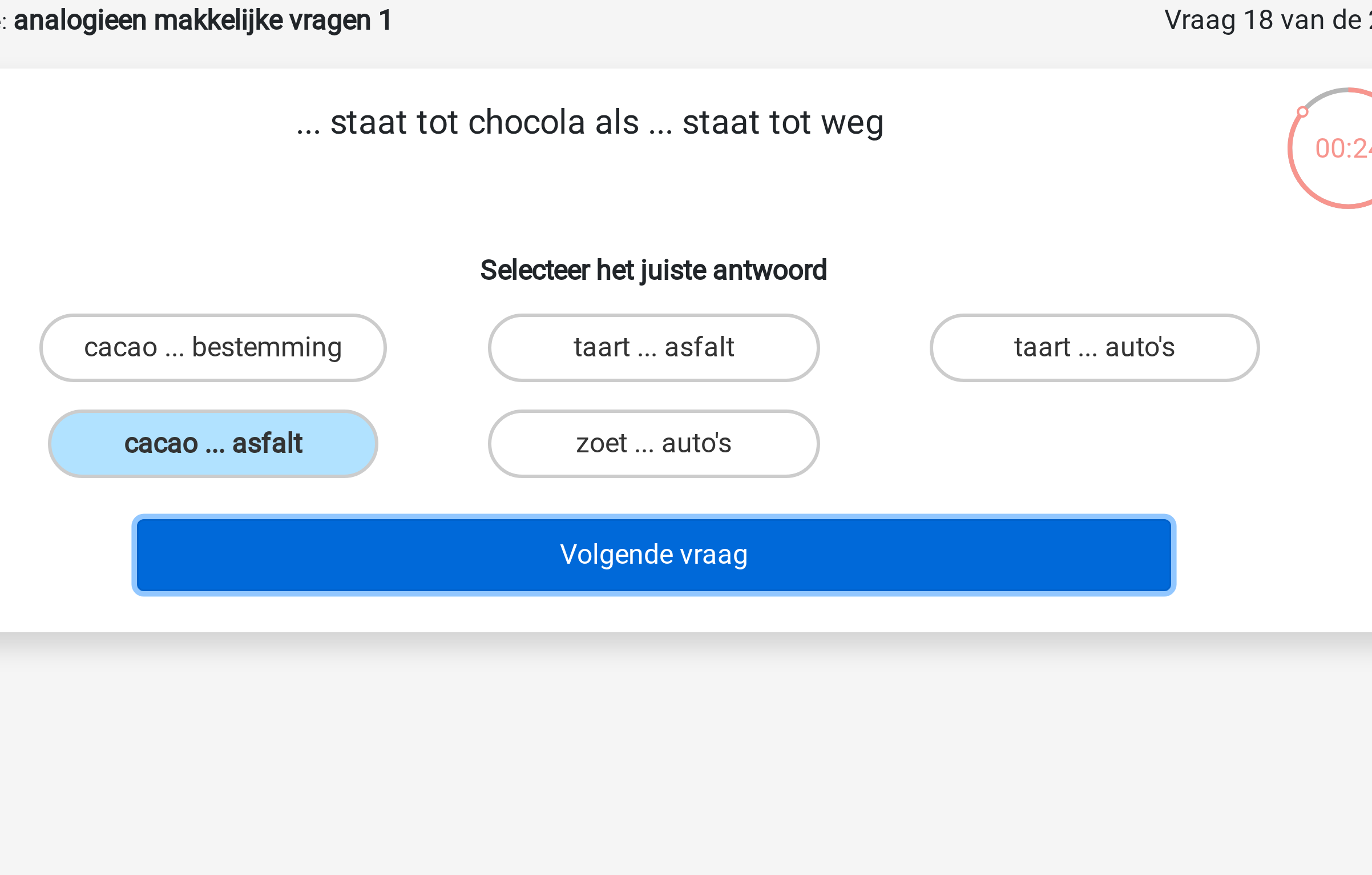
click at [642, 240] on button "Volgende vraag" at bounding box center [686, 241] width 345 height 24
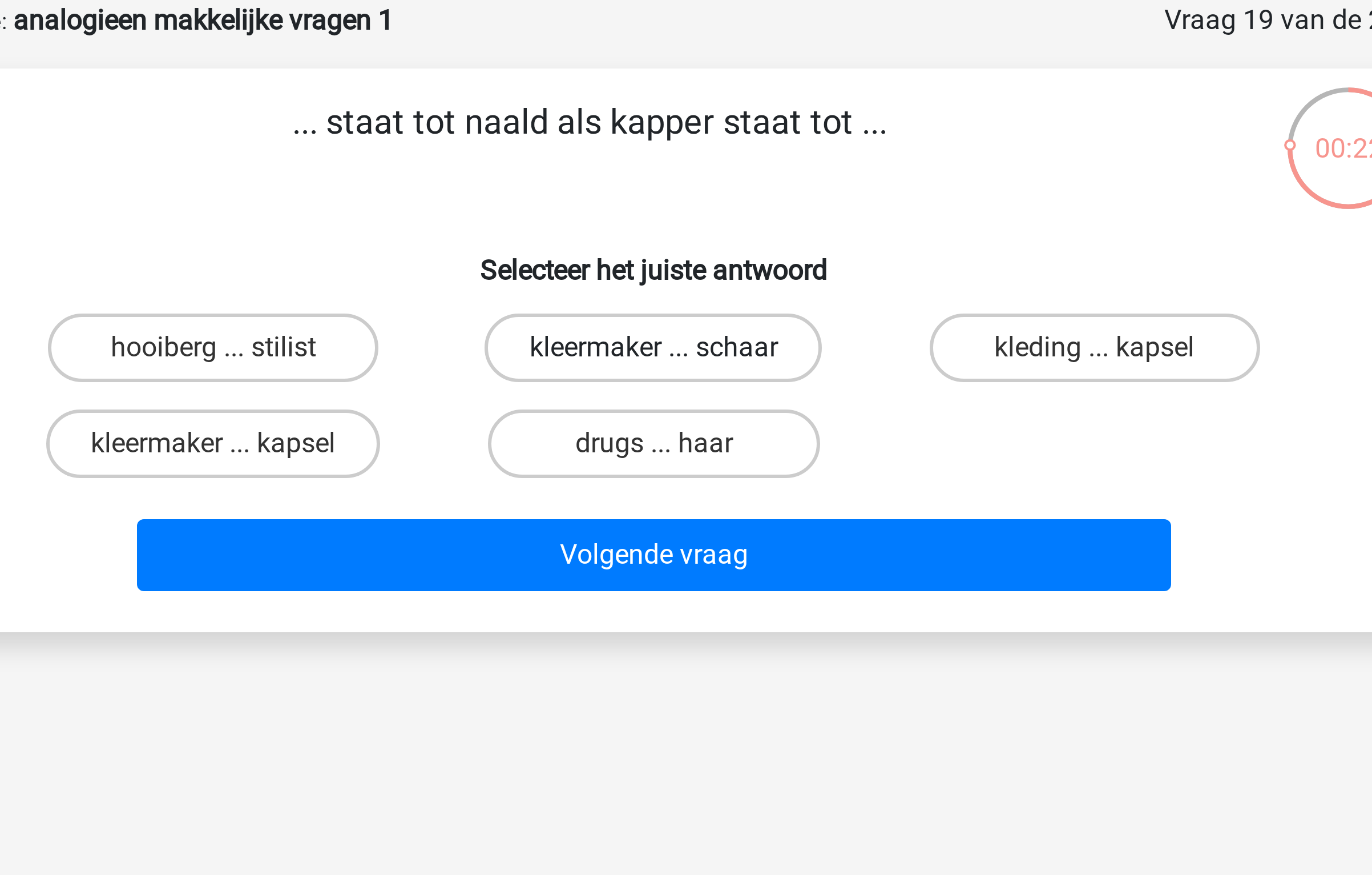
click at [704, 173] on label "kleermaker ... schaar" at bounding box center [685, 173] width 113 height 23
click at [693, 173] on input "kleermaker ... schaar" at bounding box center [689, 176] width 7 height 7
radio input "true"
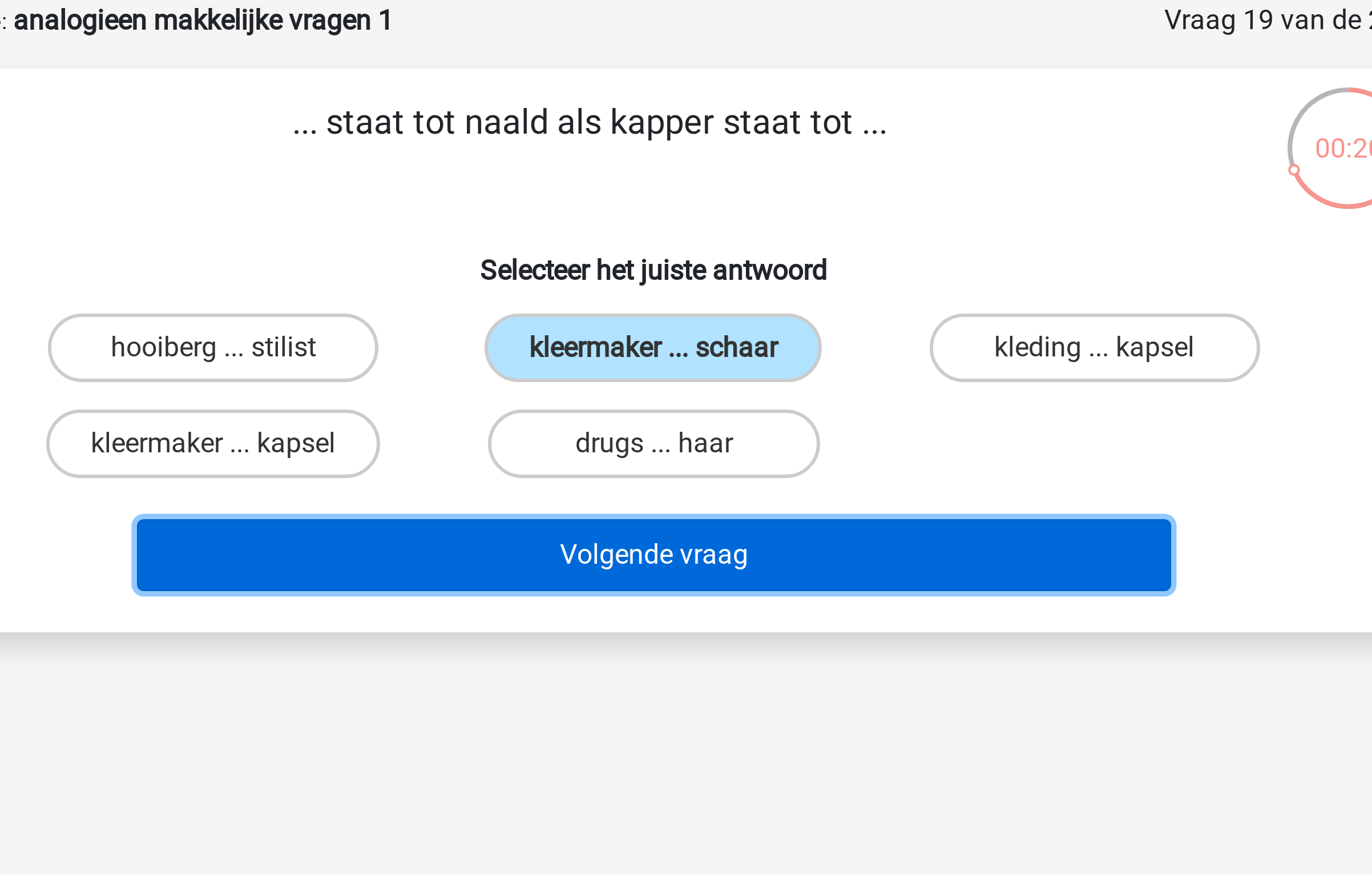
click at [696, 241] on button "Volgende vraag" at bounding box center [686, 241] width 345 height 24
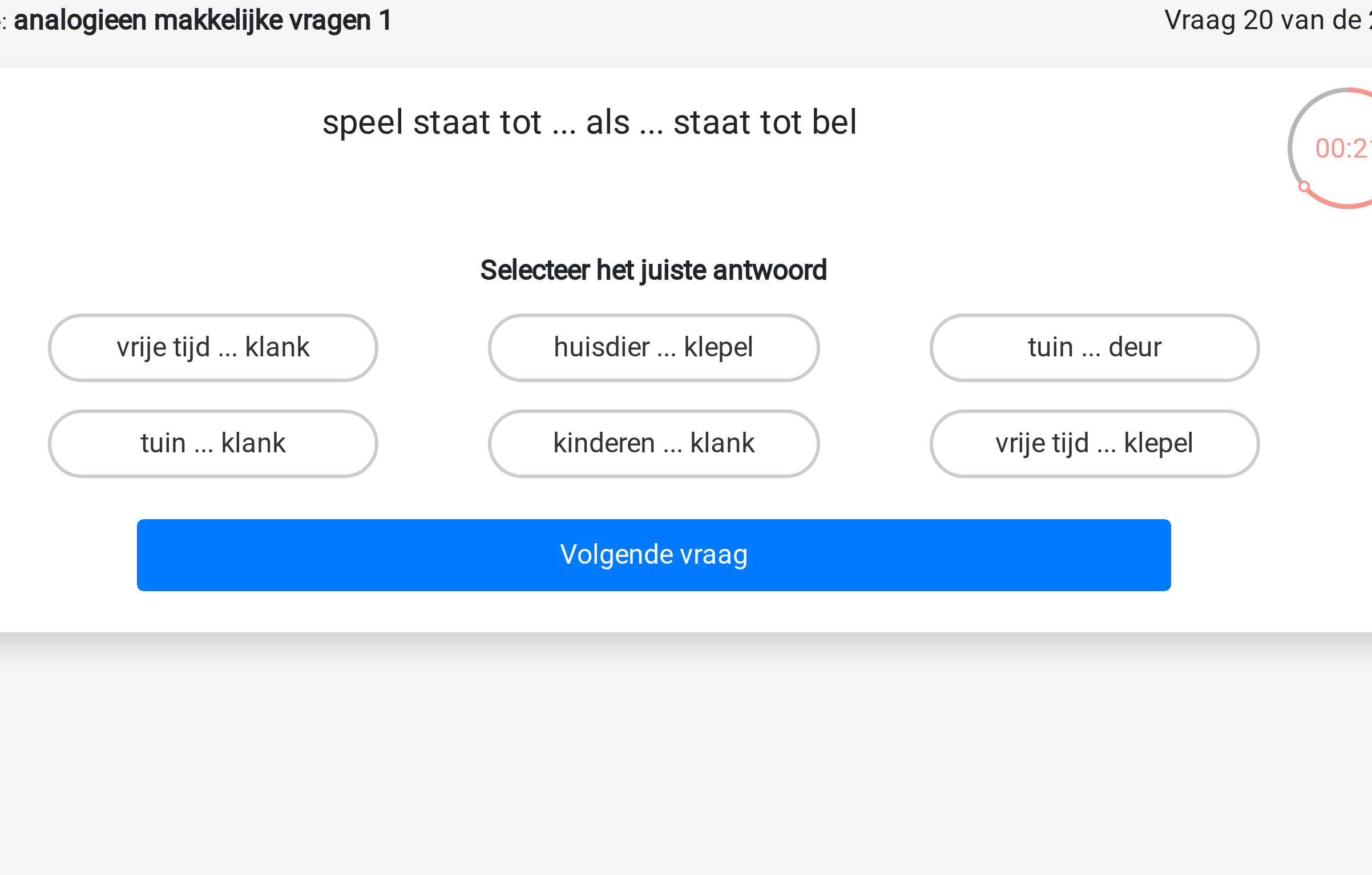
click at [670, 93] on p "speel staat tot ... als ... staat tot bel" at bounding box center [665, 106] width 436 height 35
click at [809, 171] on label "tuin ... deur" at bounding box center [833, 173] width 110 height 23
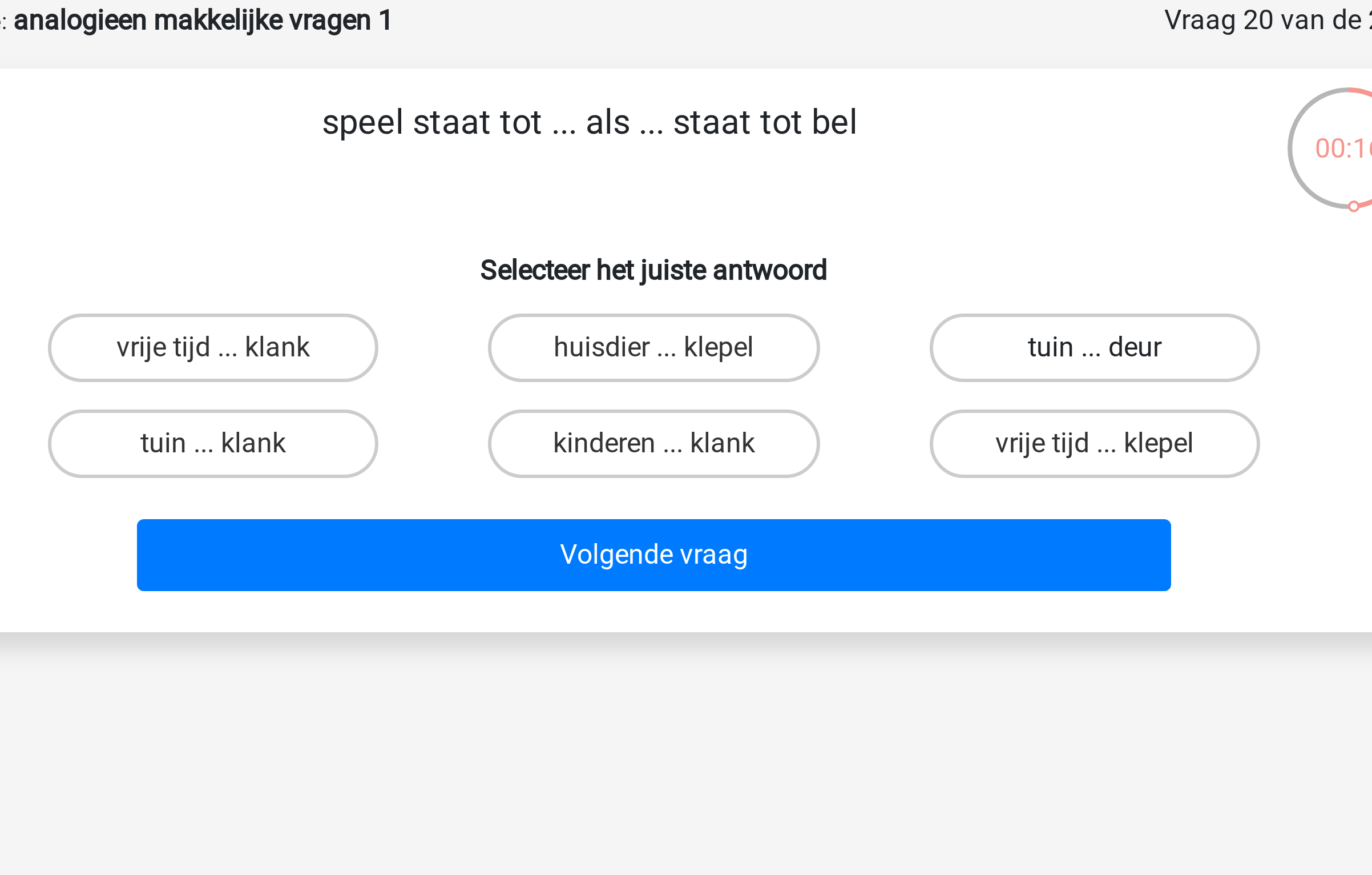
click at [833, 173] on input "tuin ... deur" at bounding box center [836, 176] width 7 height 7
radio input "true"
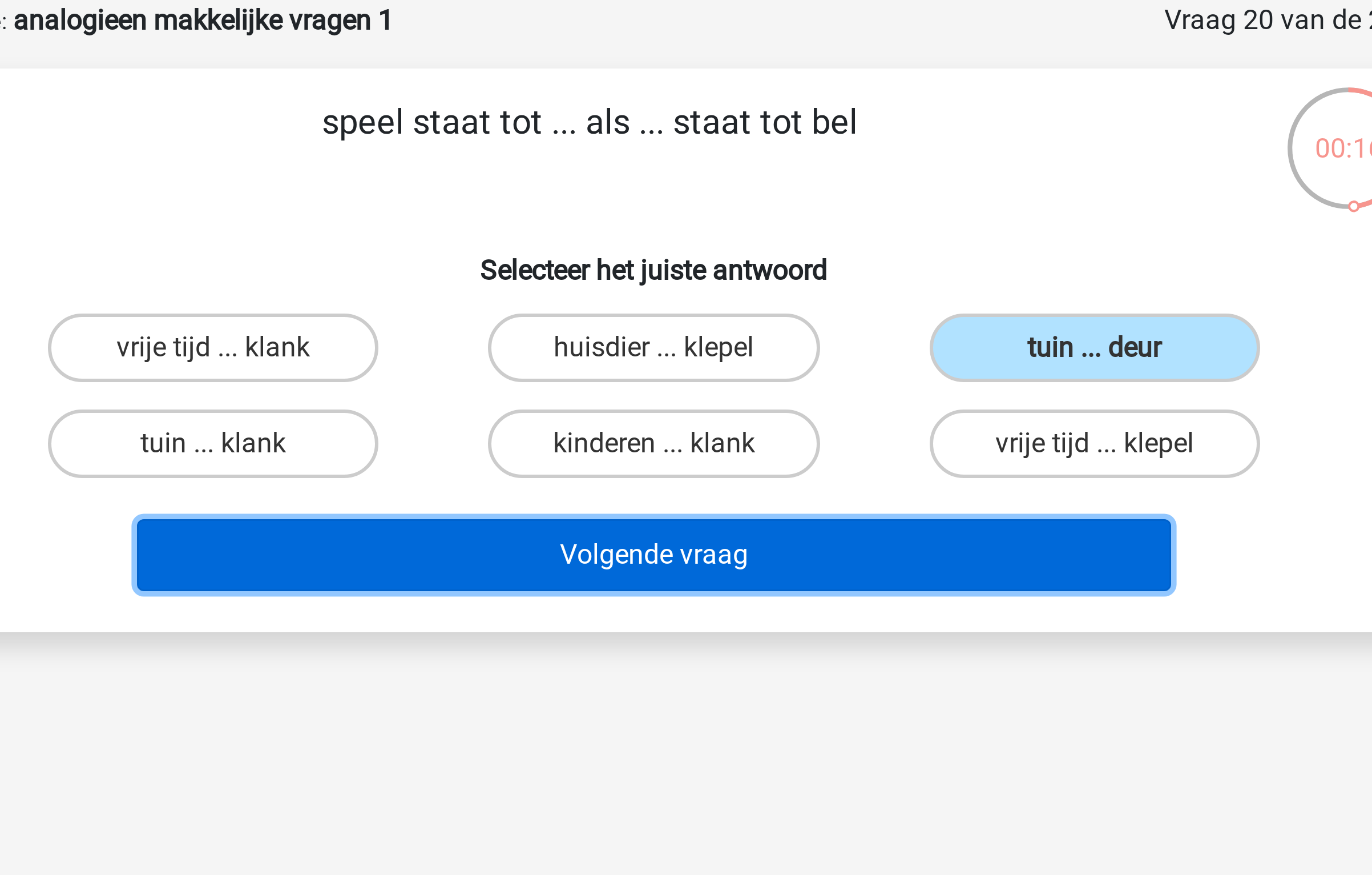
click at [732, 230] on button "Volgende vraag" at bounding box center [686, 241] width 345 height 24
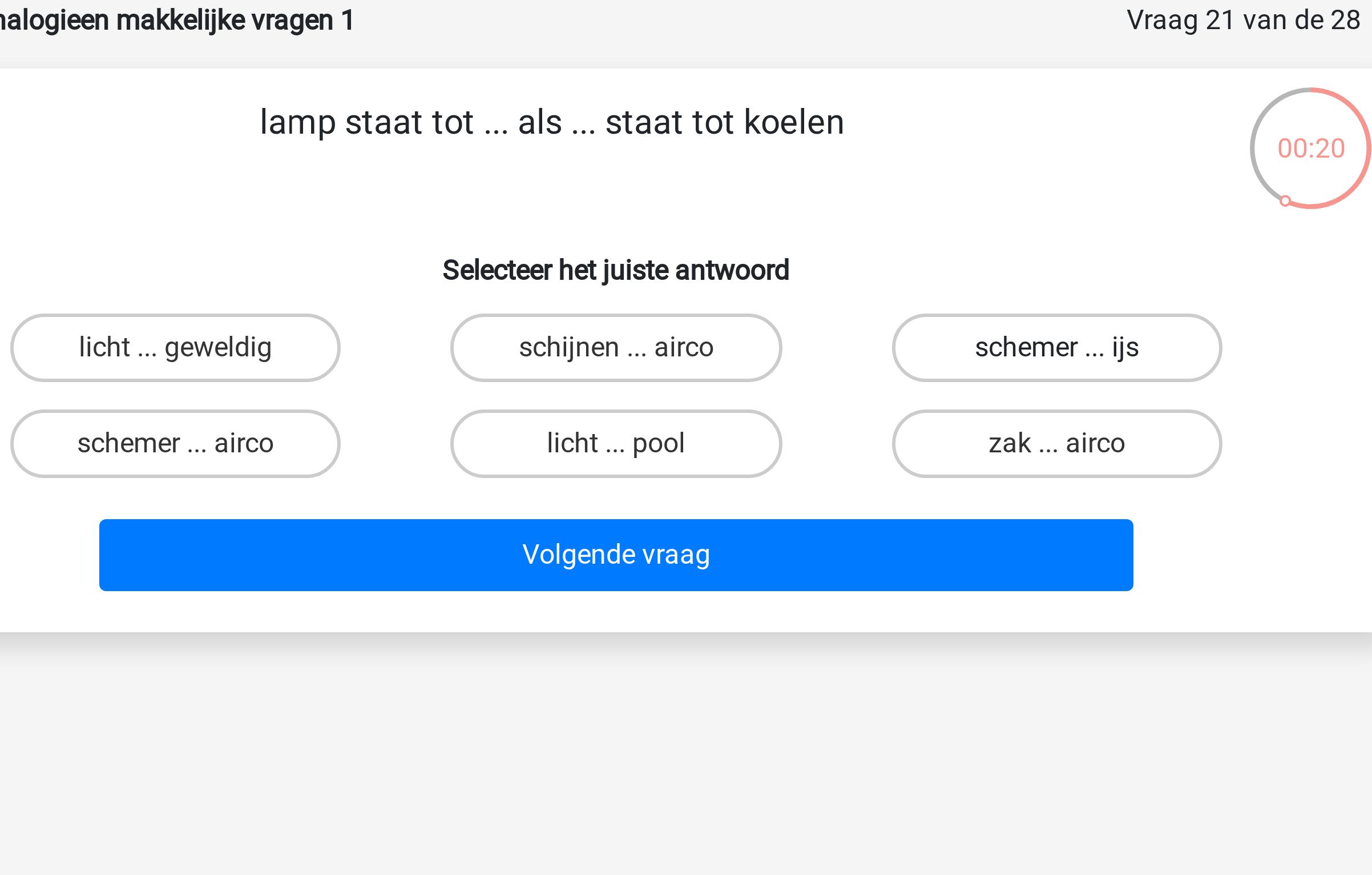
click at [816, 168] on label "schemer ... ijs" at bounding box center [833, 173] width 110 height 23
click at [833, 173] on input "schemer ... ijs" at bounding box center [836, 176] width 7 height 7
radio input "true"
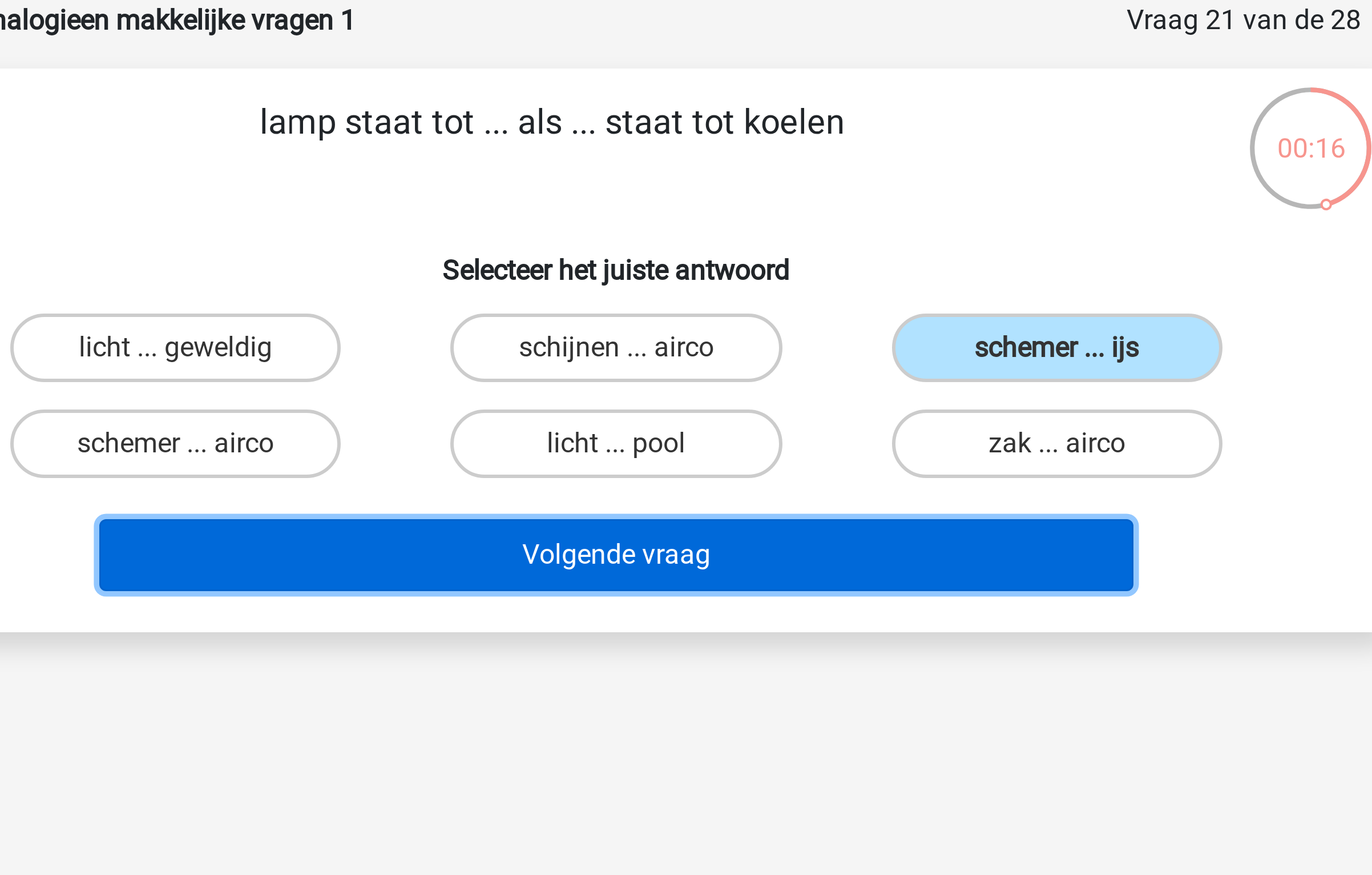
click at [716, 240] on button "Volgende vraag" at bounding box center [686, 241] width 345 height 24
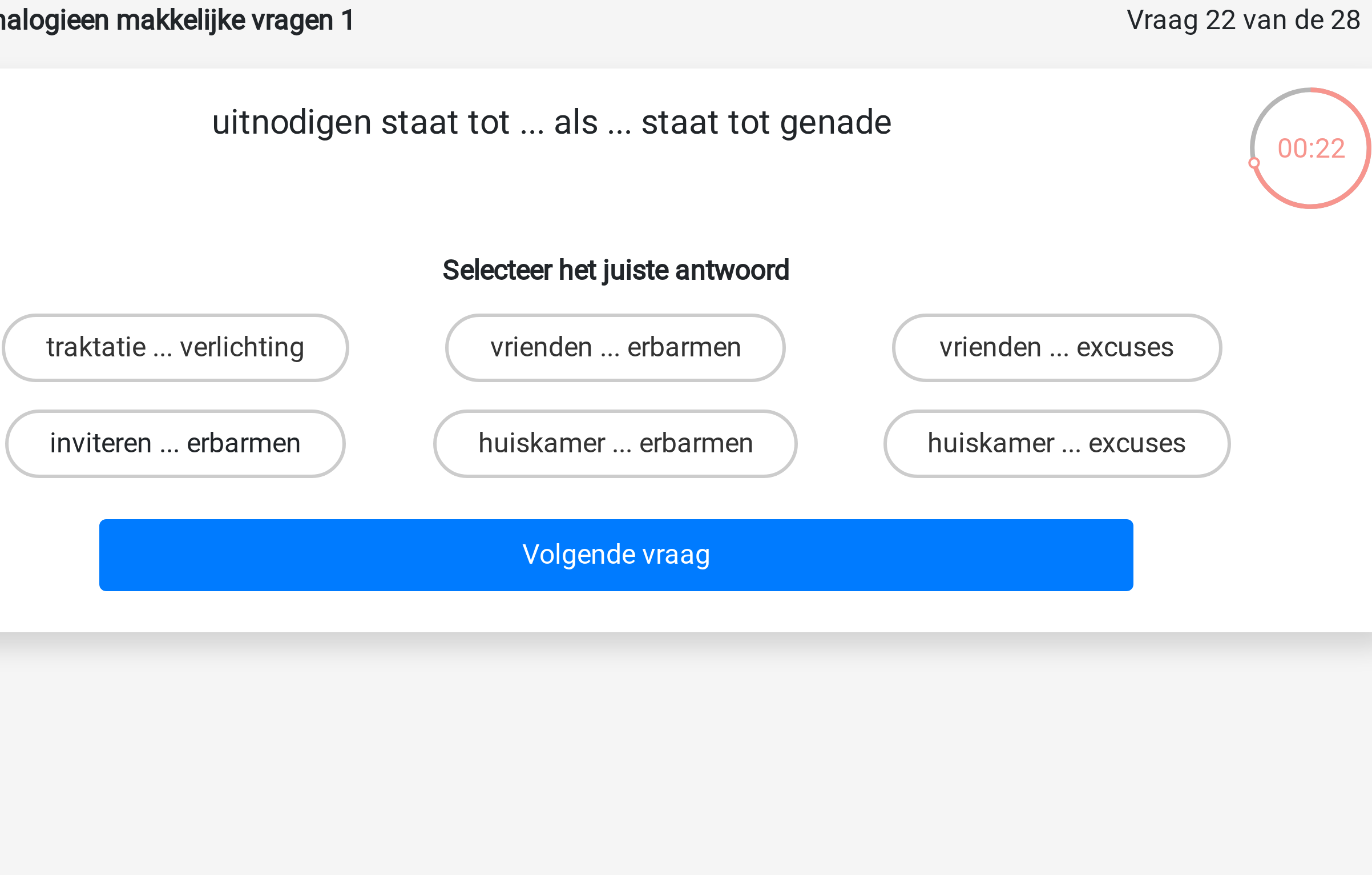
click at [579, 208] on label "inviteren ... erbarmen" at bounding box center [539, 205] width 114 height 23
click at [547, 208] on input "inviteren ... erbarmen" at bounding box center [543, 208] width 7 height 7
radio input "true"
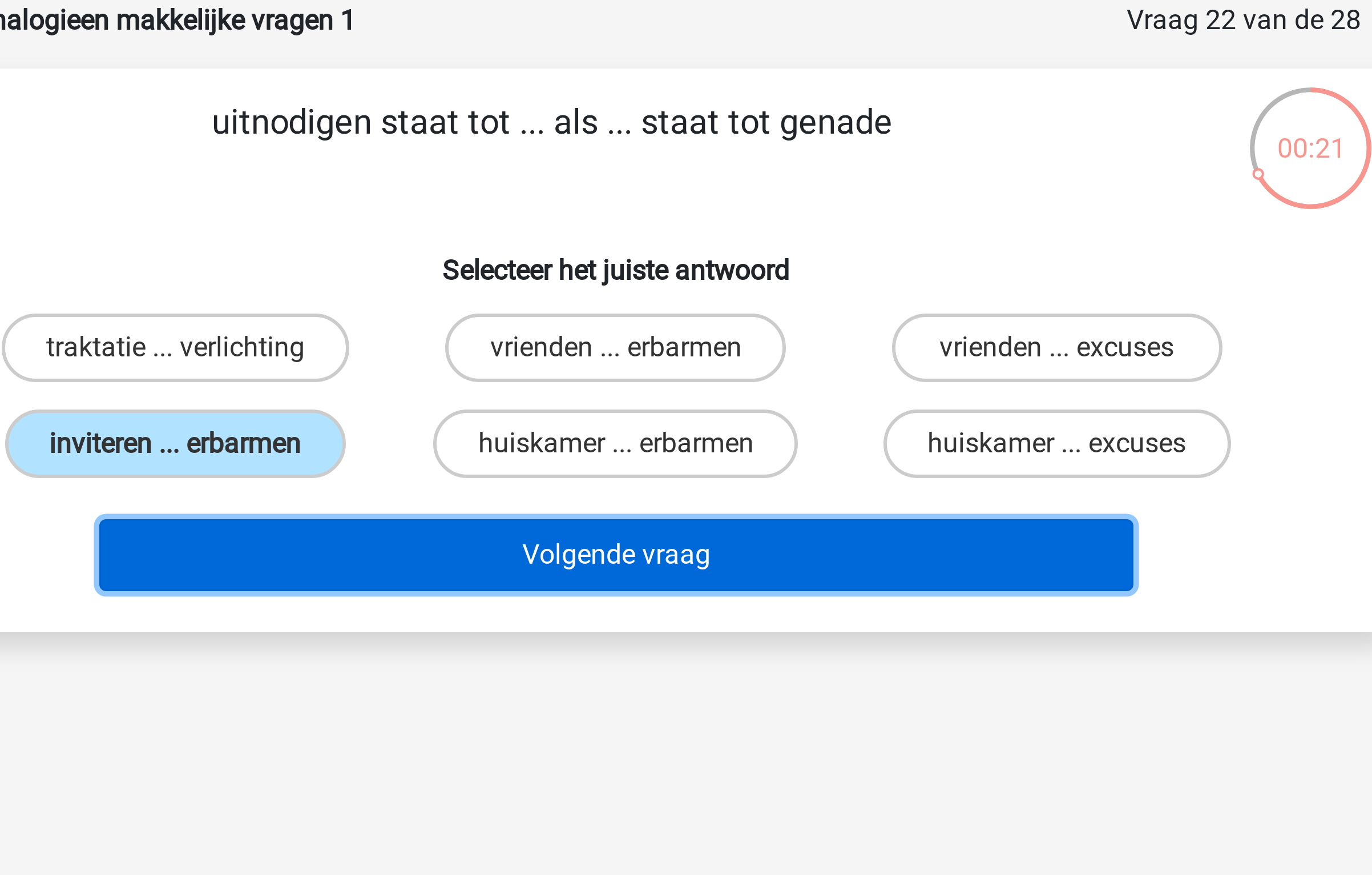
click at [625, 237] on button "Volgende vraag" at bounding box center [686, 241] width 345 height 24
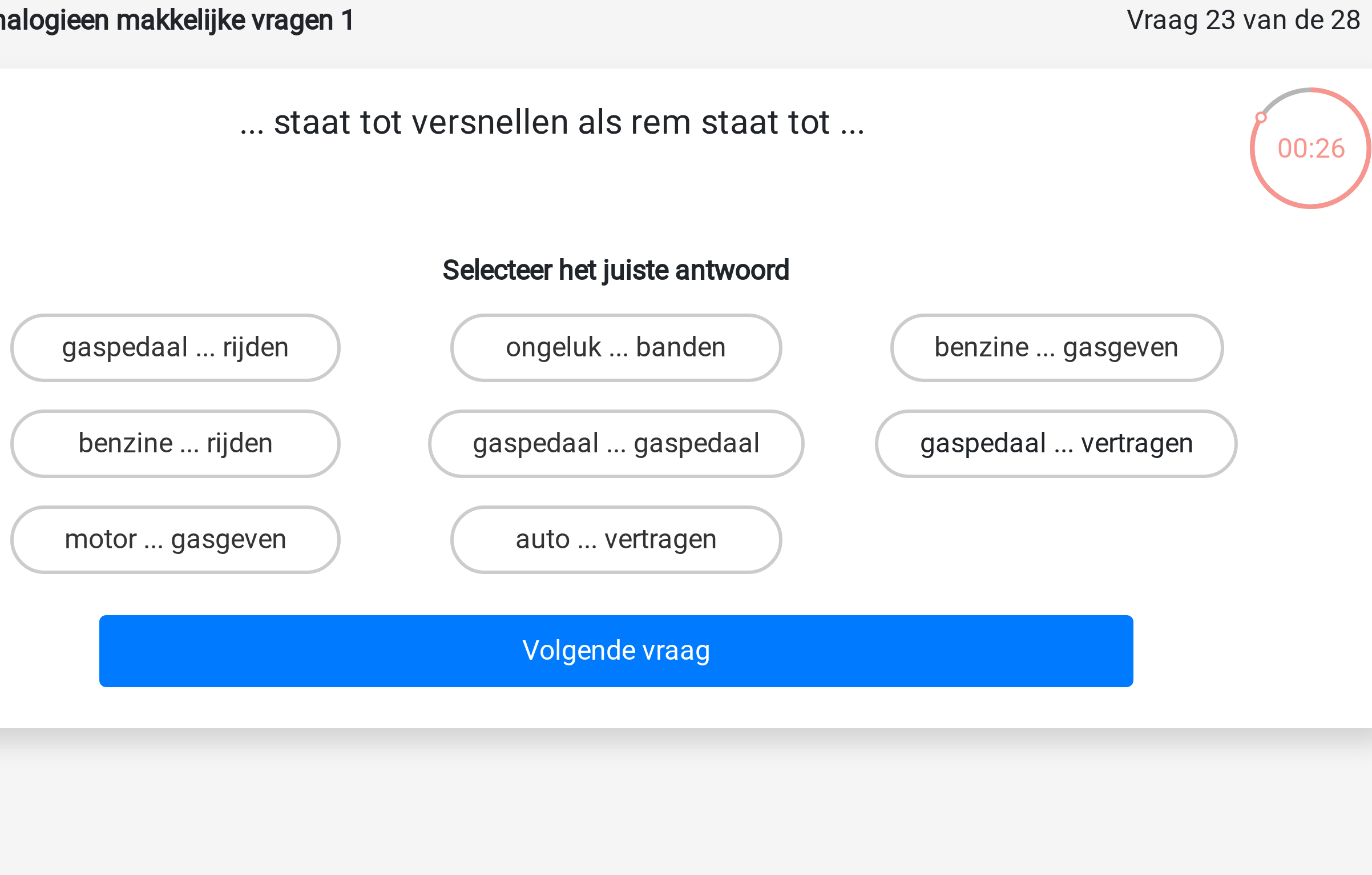
click at [810, 204] on label "gaspedaal ... vertragen" at bounding box center [833, 205] width 121 height 23
click at [833, 205] on input "gaspedaal ... vertragen" at bounding box center [836, 208] width 7 height 7
radio input "true"
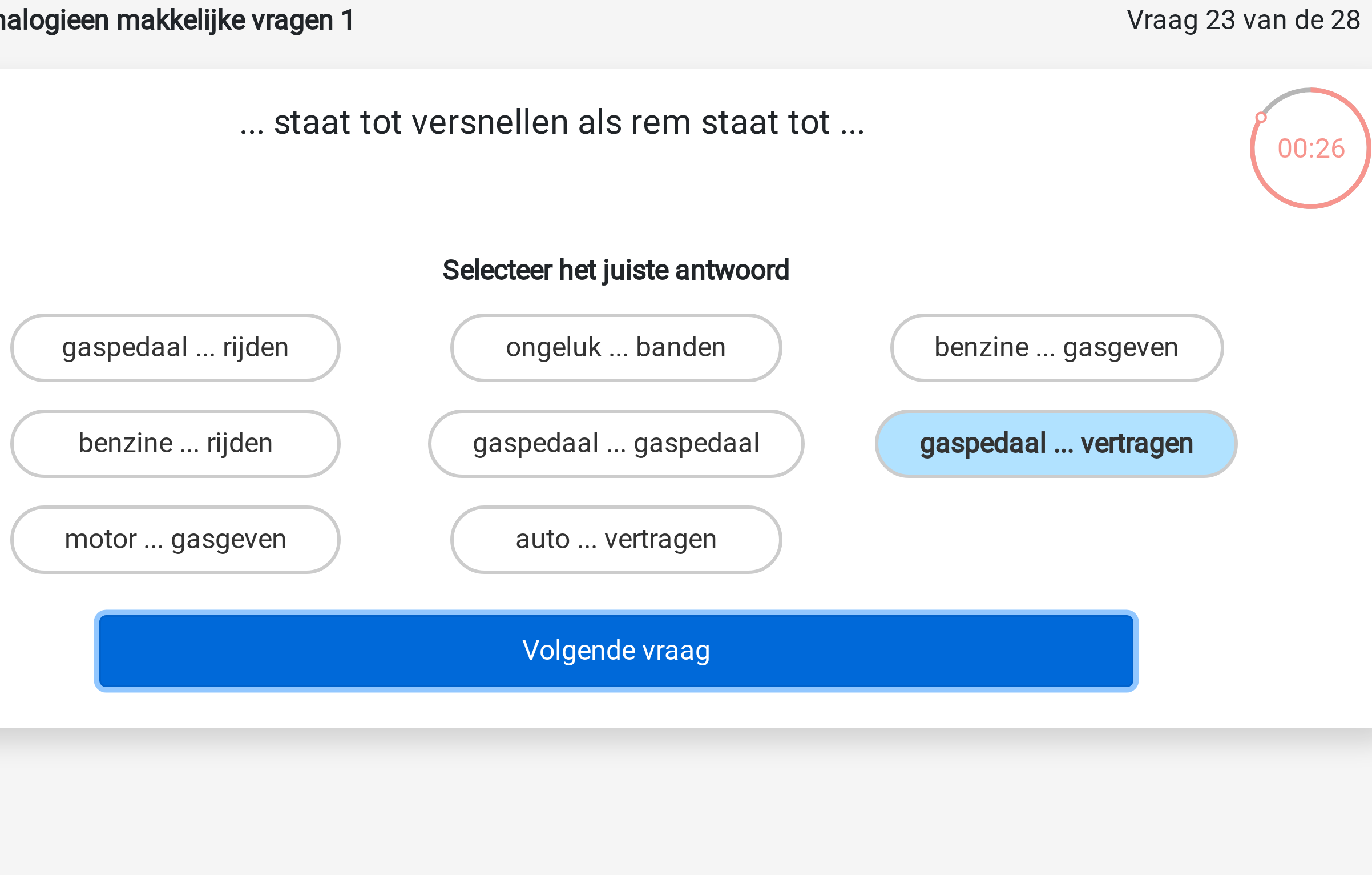
click at [732, 276] on button "Volgende vraag" at bounding box center [686, 274] width 345 height 24
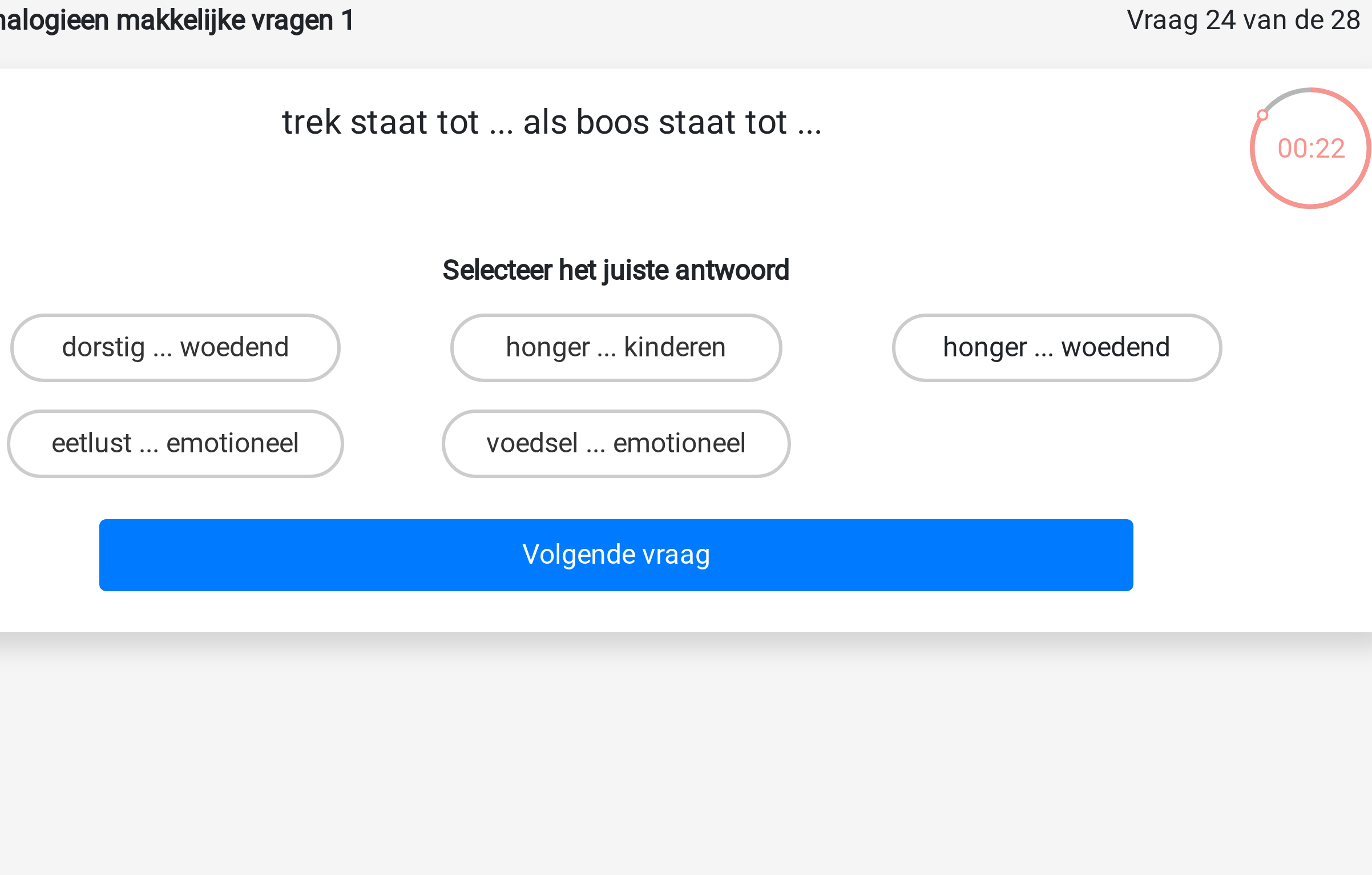
click at [789, 170] on label "honger ... woedend" at bounding box center [833, 173] width 110 height 23
click at [833, 173] on input "honger ... woedend" at bounding box center [836, 176] width 7 height 7
radio input "true"
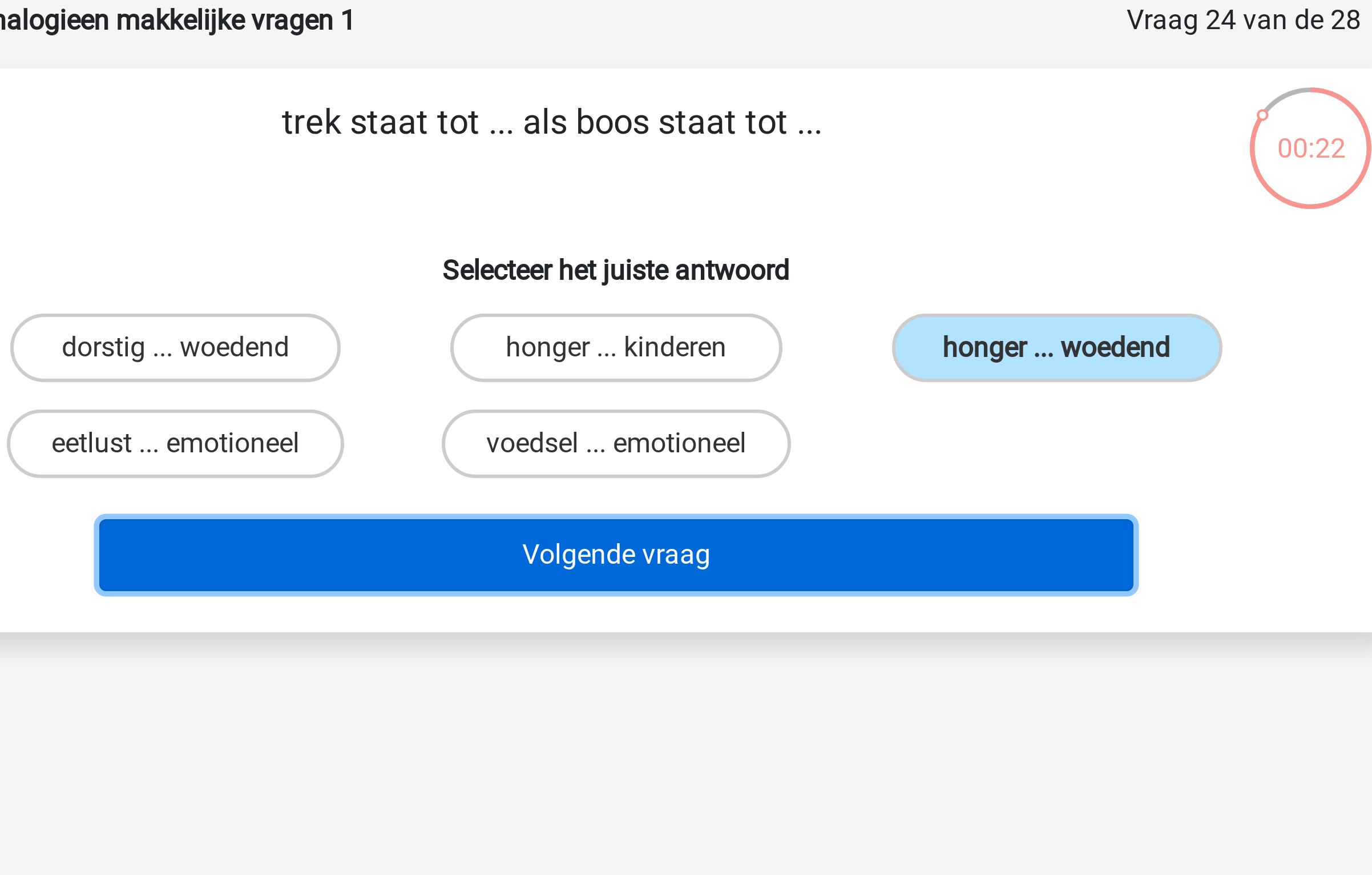
click at [741, 235] on button "Volgende vraag" at bounding box center [686, 241] width 345 height 24
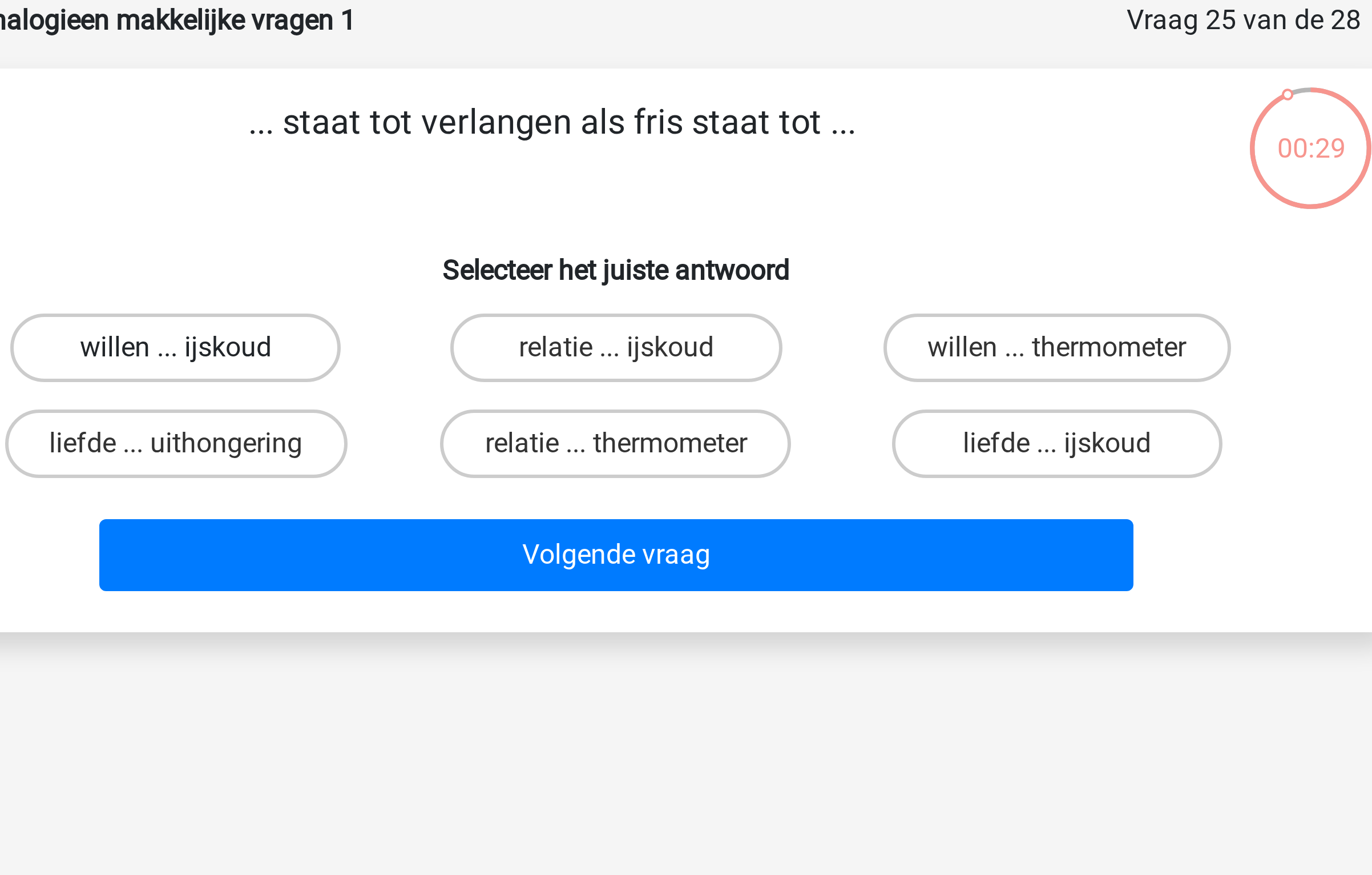
click at [568, 169] on label "willen ... ijskoud" at bounding box center [539, 173] width 110 height 23
click at [547, 173] on input "willen ... ijskoud" at bounding box center [543, 176] width 7 height 7
radio input "true"
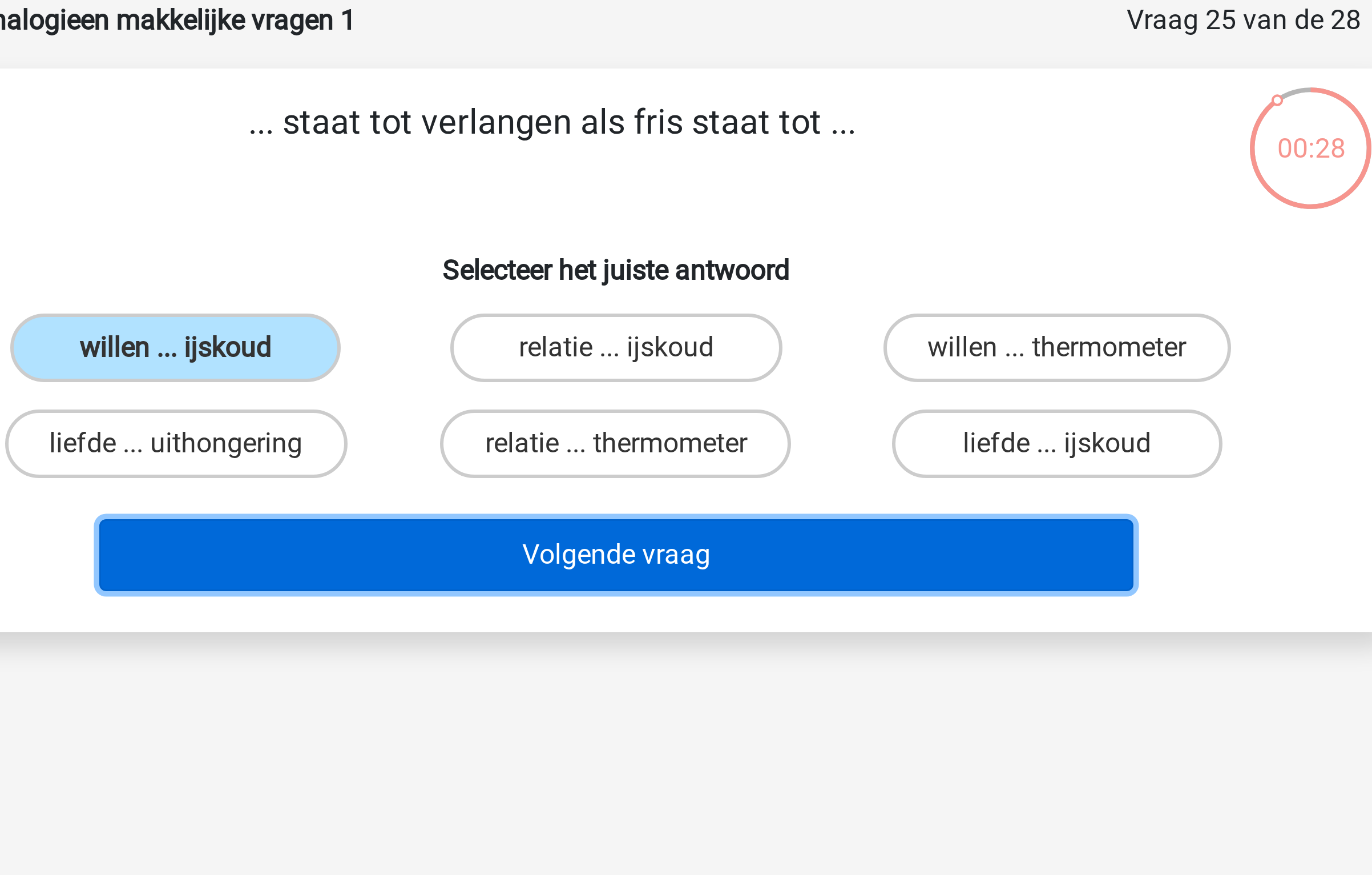
click at [662, 235] on button "Volgende vraag" at bounding box center [686, 241] width 345 height 24
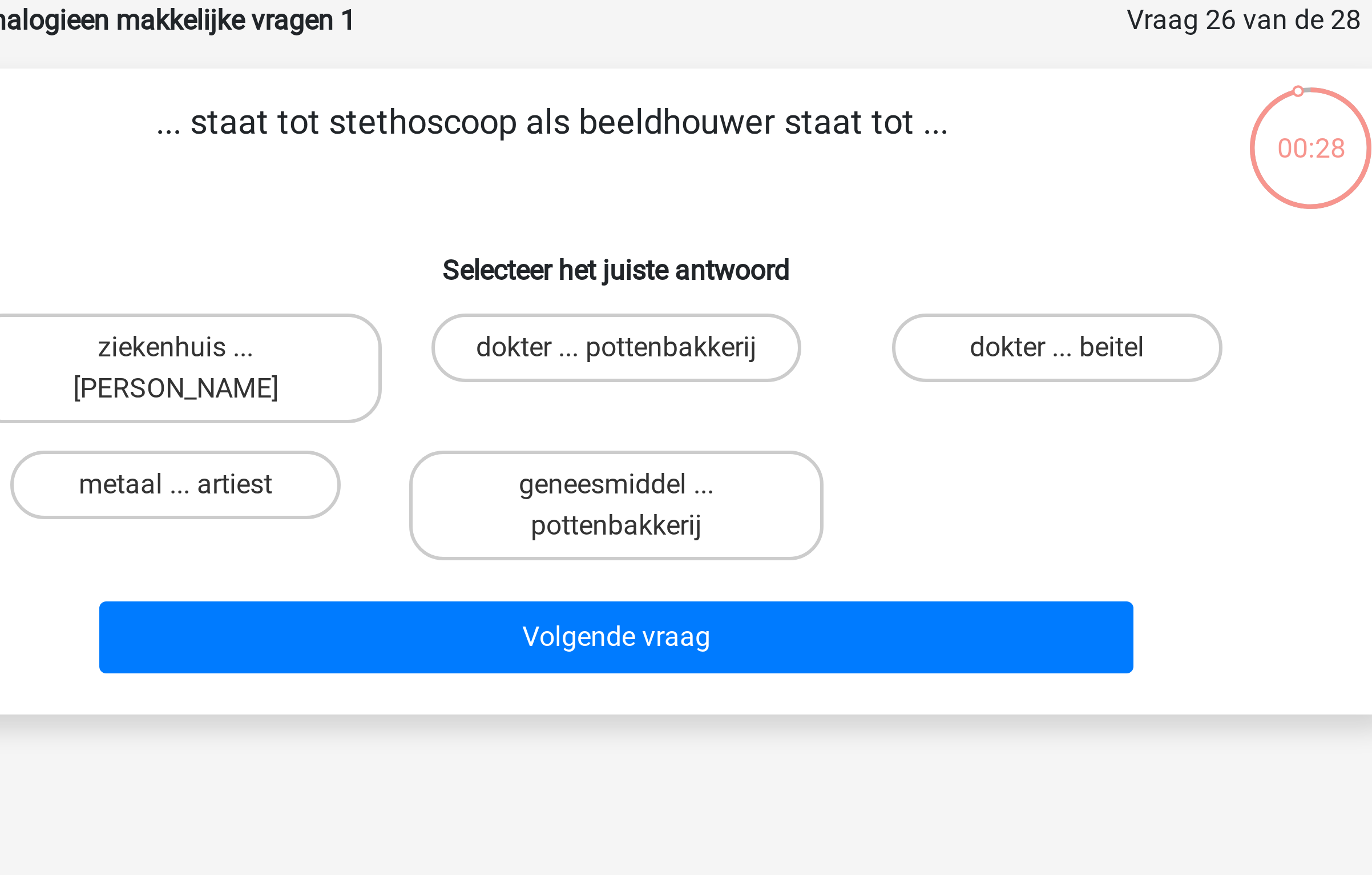
click at [606, 105] on p "... staat tot stethoscoop als beeldhouwer staat tot ..." at bounding box center [665, 106] width 436 height 35
click at [721, 181] on label "dokter ... pottenbakkerij" at bounding box center [686, 173] width 124 height 23
click at [693, 180] on input "dokter ... pottenbakkerij" at bounding box center [689, 176] width 7 height 7
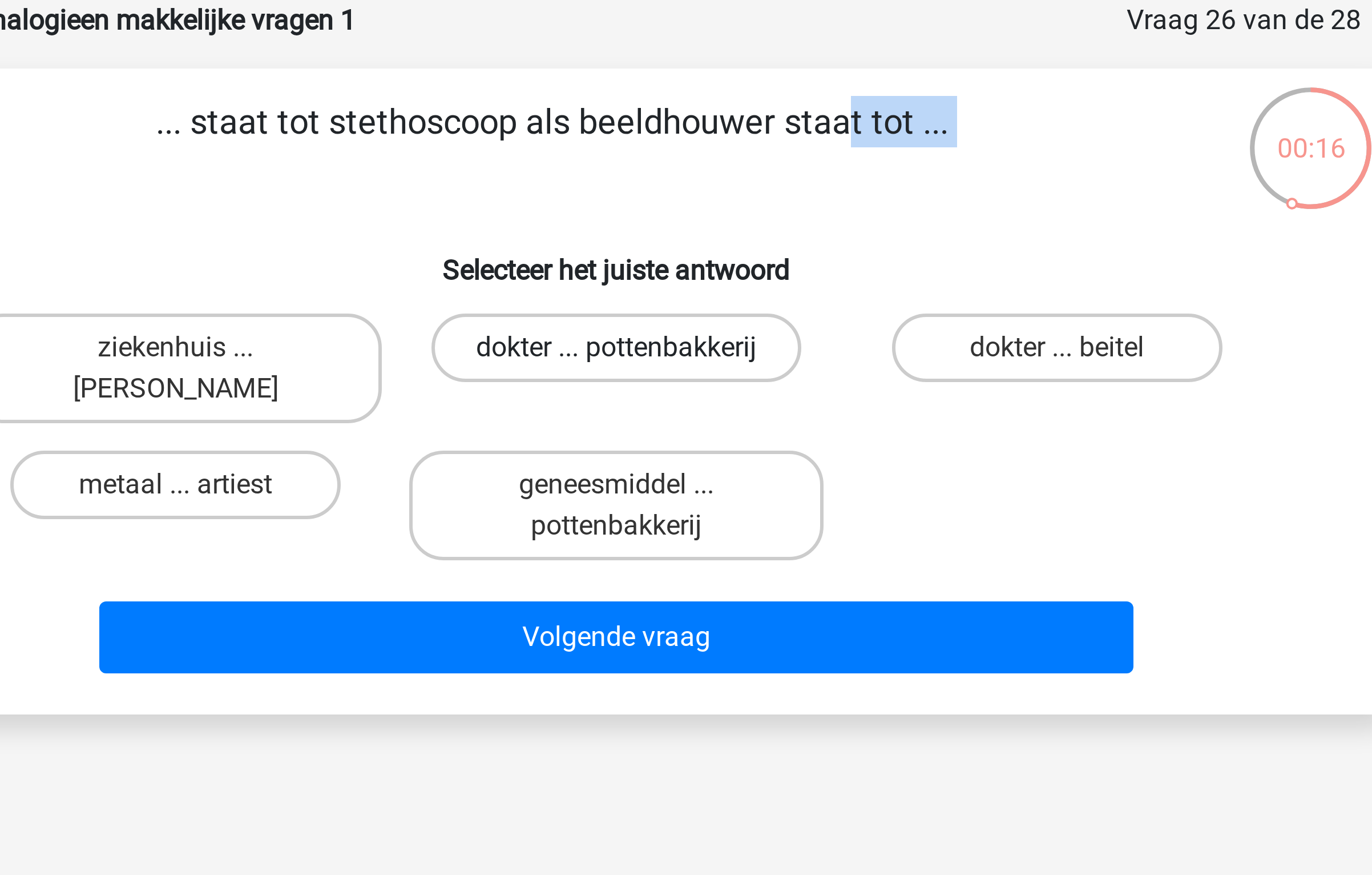
radio input "true"
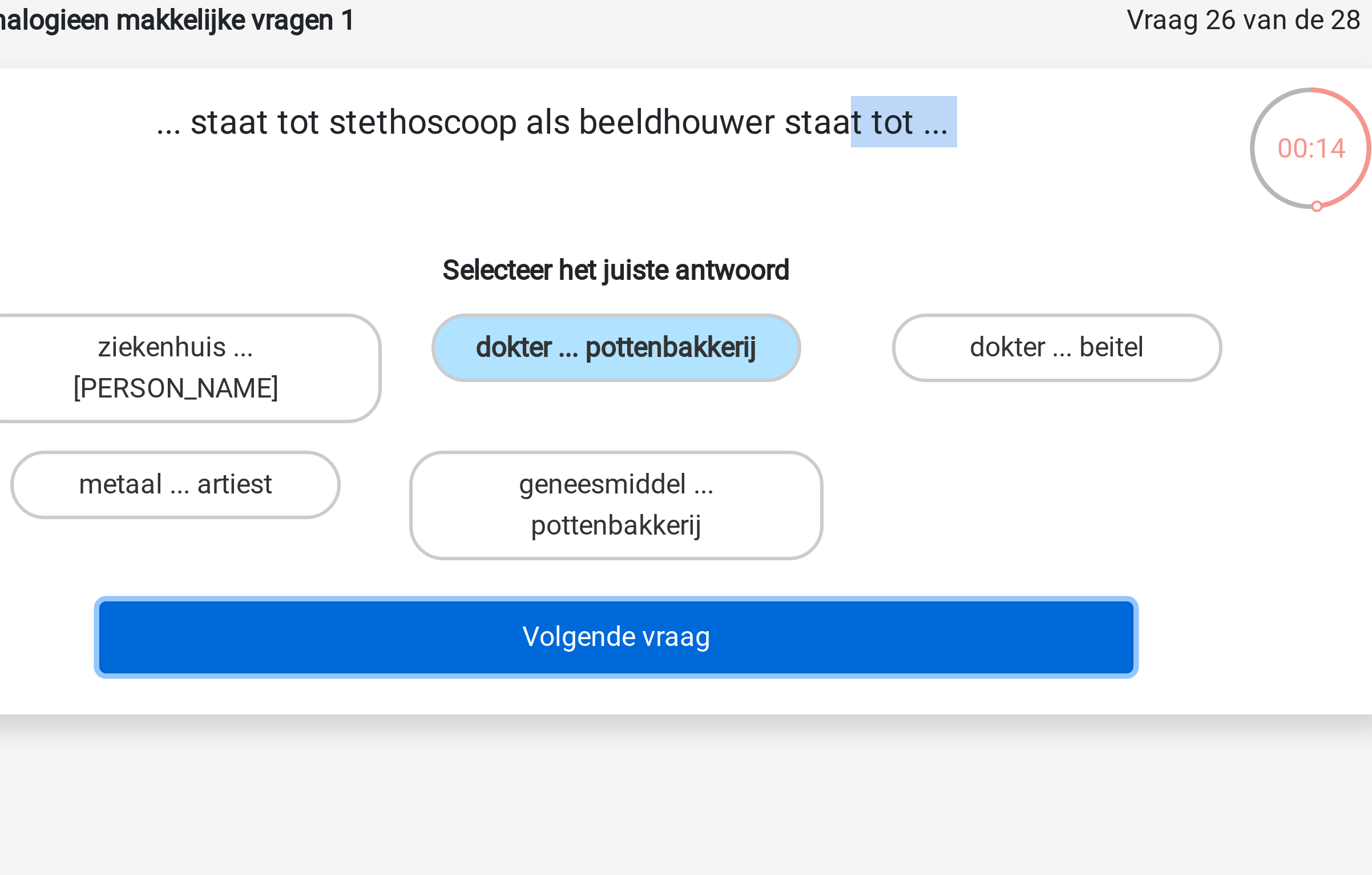
click at [762, 265] on button "Volgende vraag" at bounding box center [686, 269] width 345 height 24
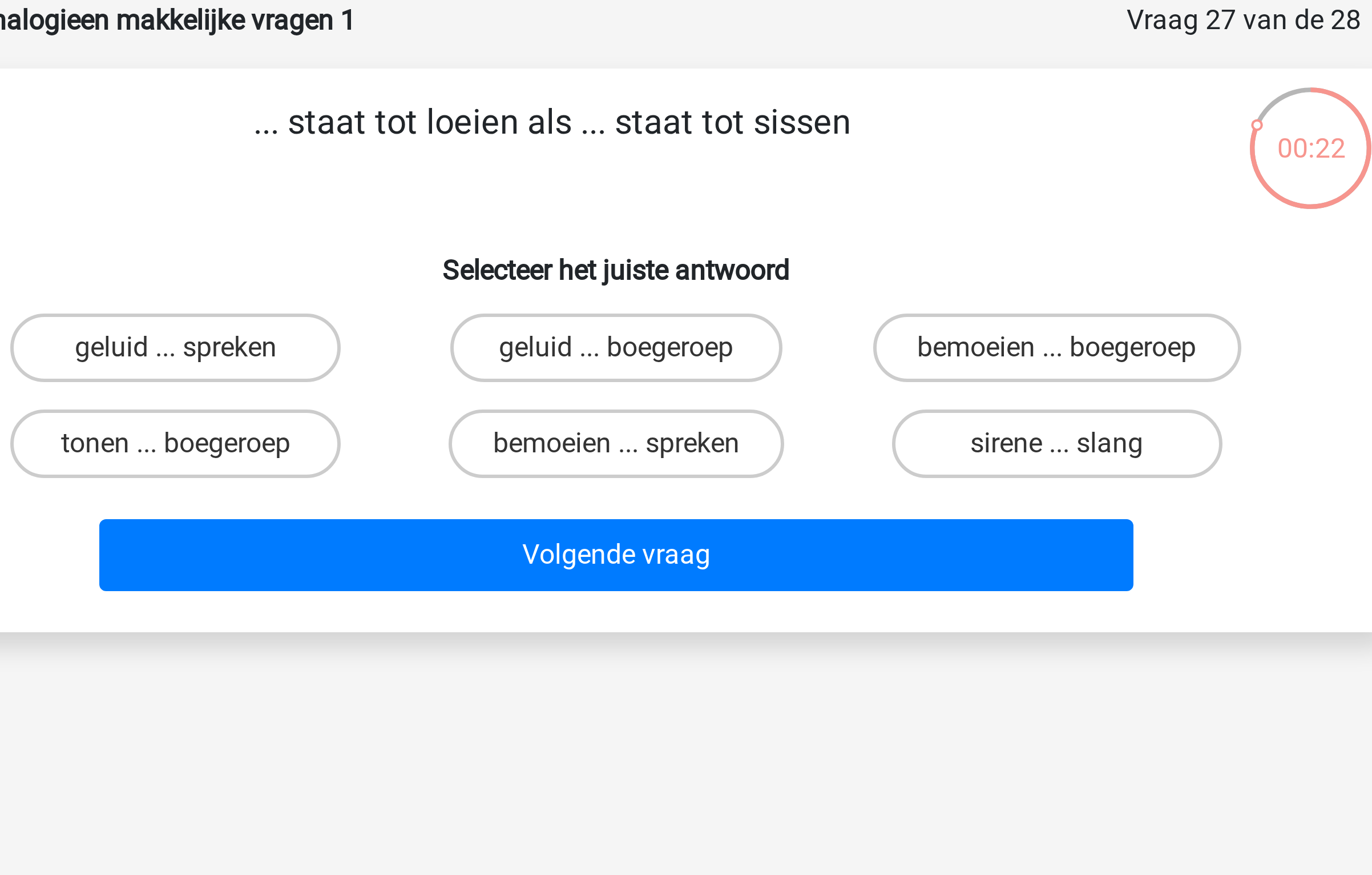
click at [784, 194] on div "sirene ... slang" at bounding box center [833, 205] width 138 height 23
click at [784, 199] on label "sirene ... slang" at bounding box center [833, 205] width 110 height 23
click at [833, 205] on input "sirene ... slang" at bounding box center [836, 208] width 7 height 7
radio input "true"
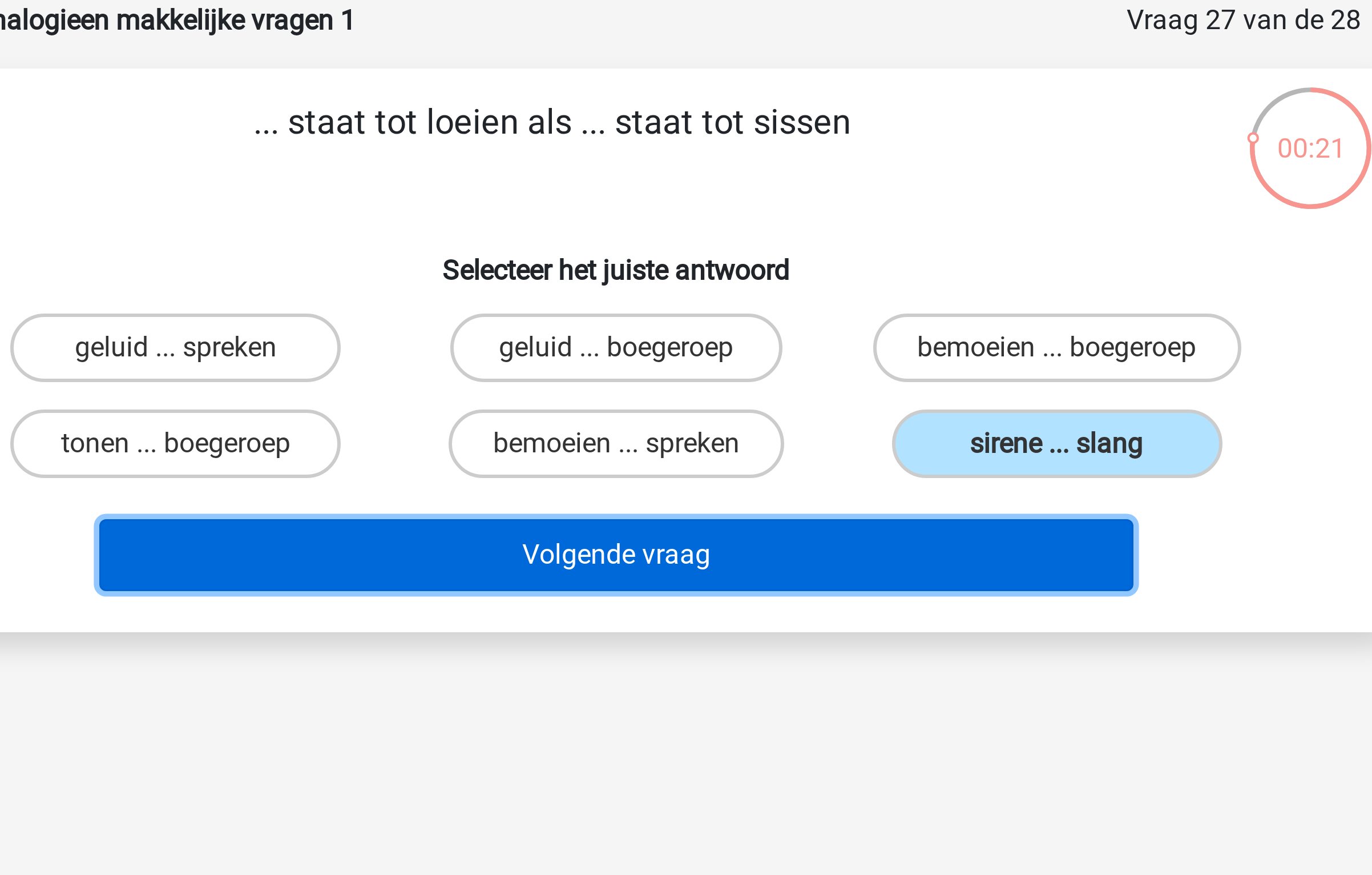
click at [751, 245] on button "Volgende vraag" at bounding box center [686, 241] width 345 height 24
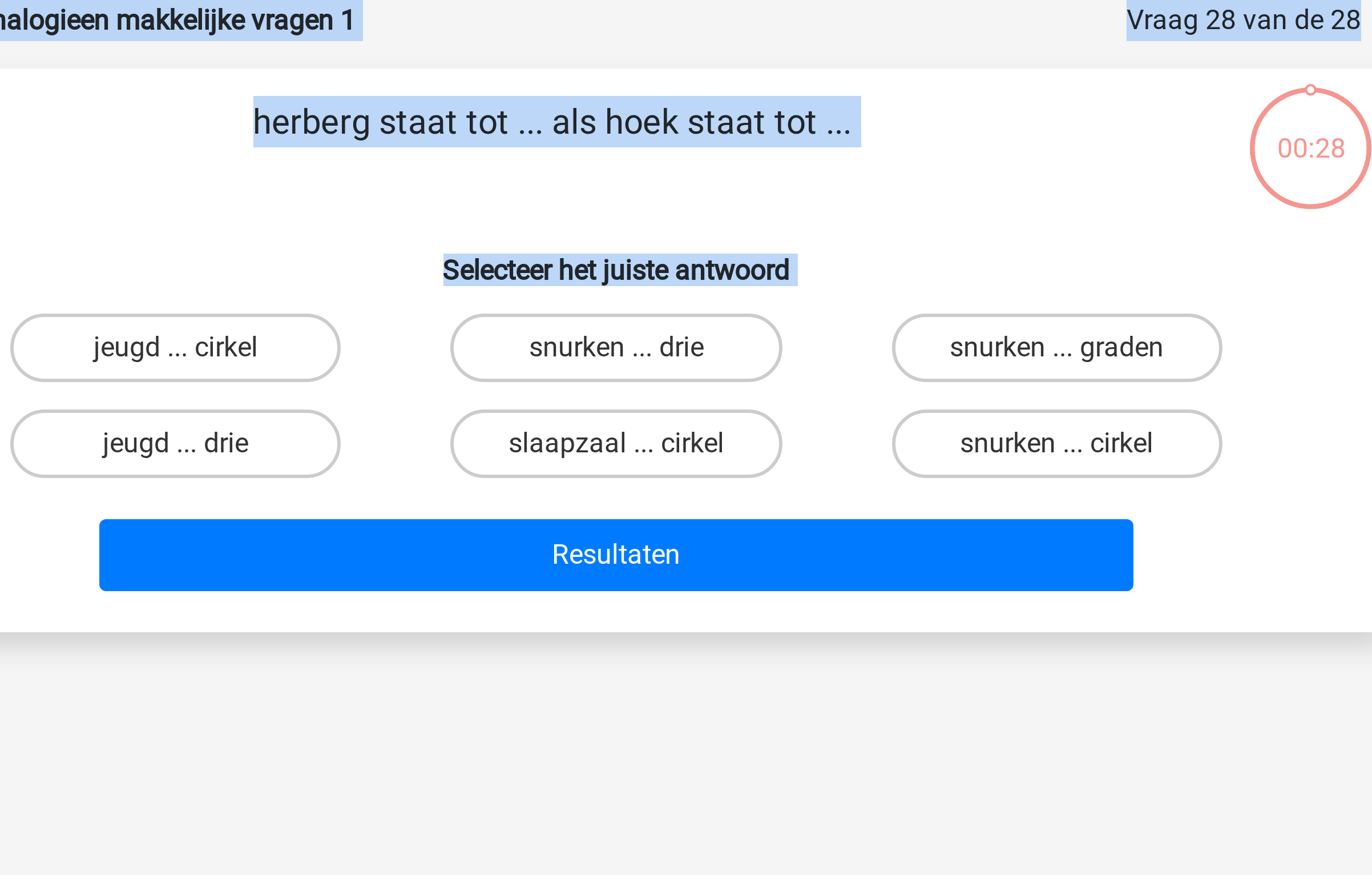
click at [611, 96] on p "herberg staat tot ... als hoek staat tot ..." at bounding box center [665, 106] width 436 height 35
click at [570, 211] on label "jeugd ... drie" at bounding box center [539, 205] width 110 height 23
click at [547, 211] on input "jeugd ... drie" at bounding box center [543, 208] width 7 height 7
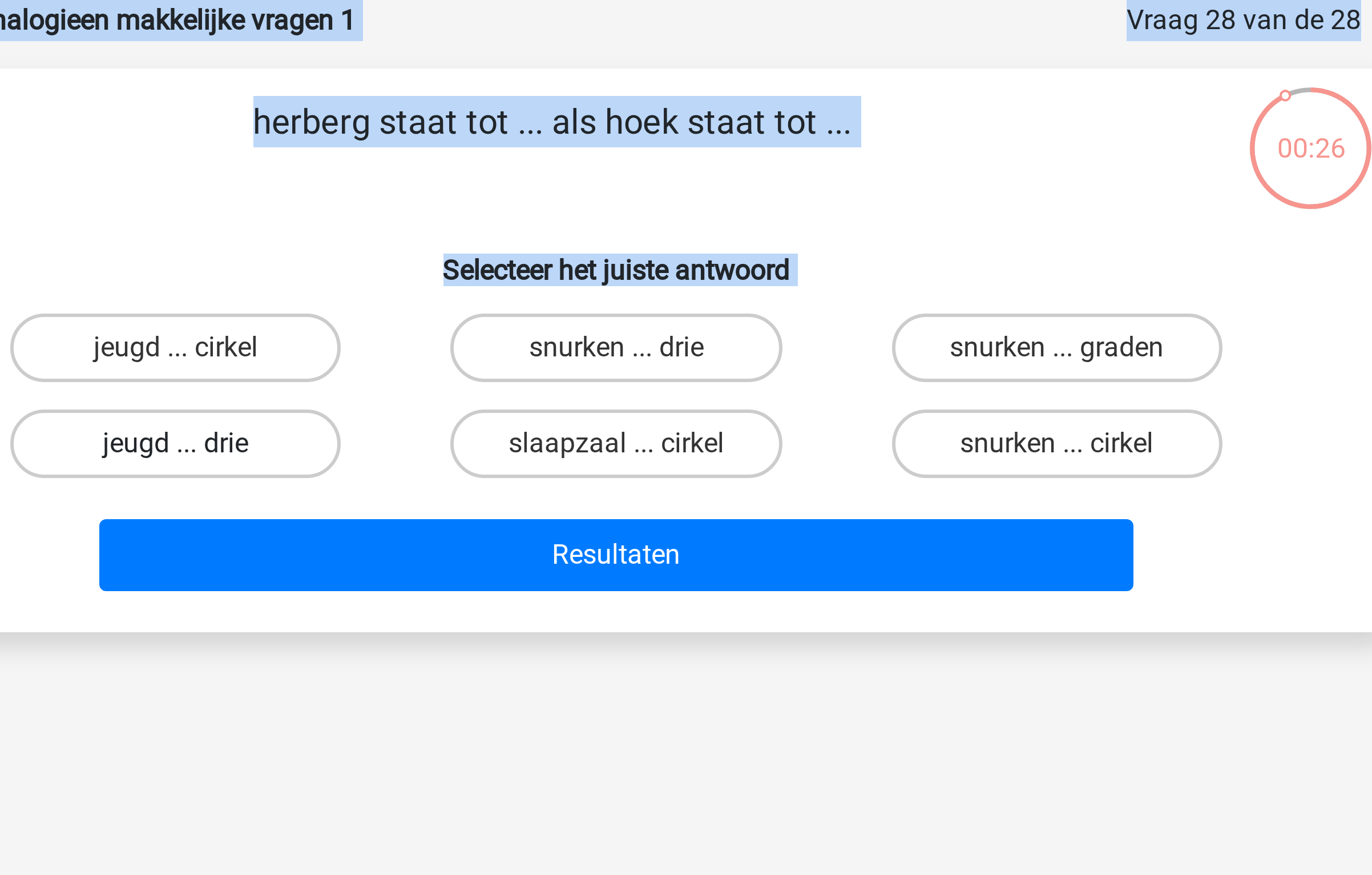
radio input "true"
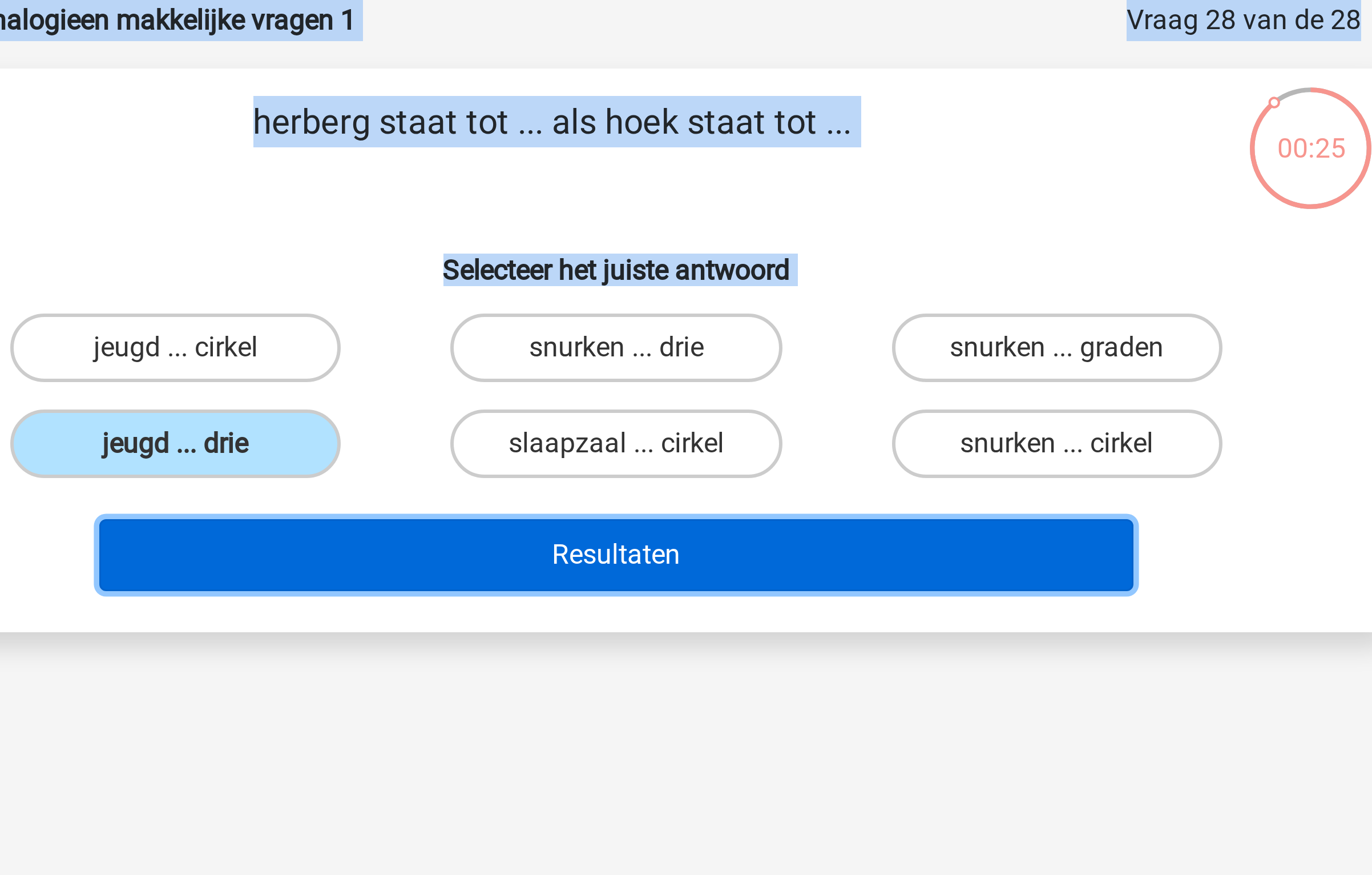
click at [614, 243] on button "Resultaten" at bounding box center [686, 241] width 345 height 24
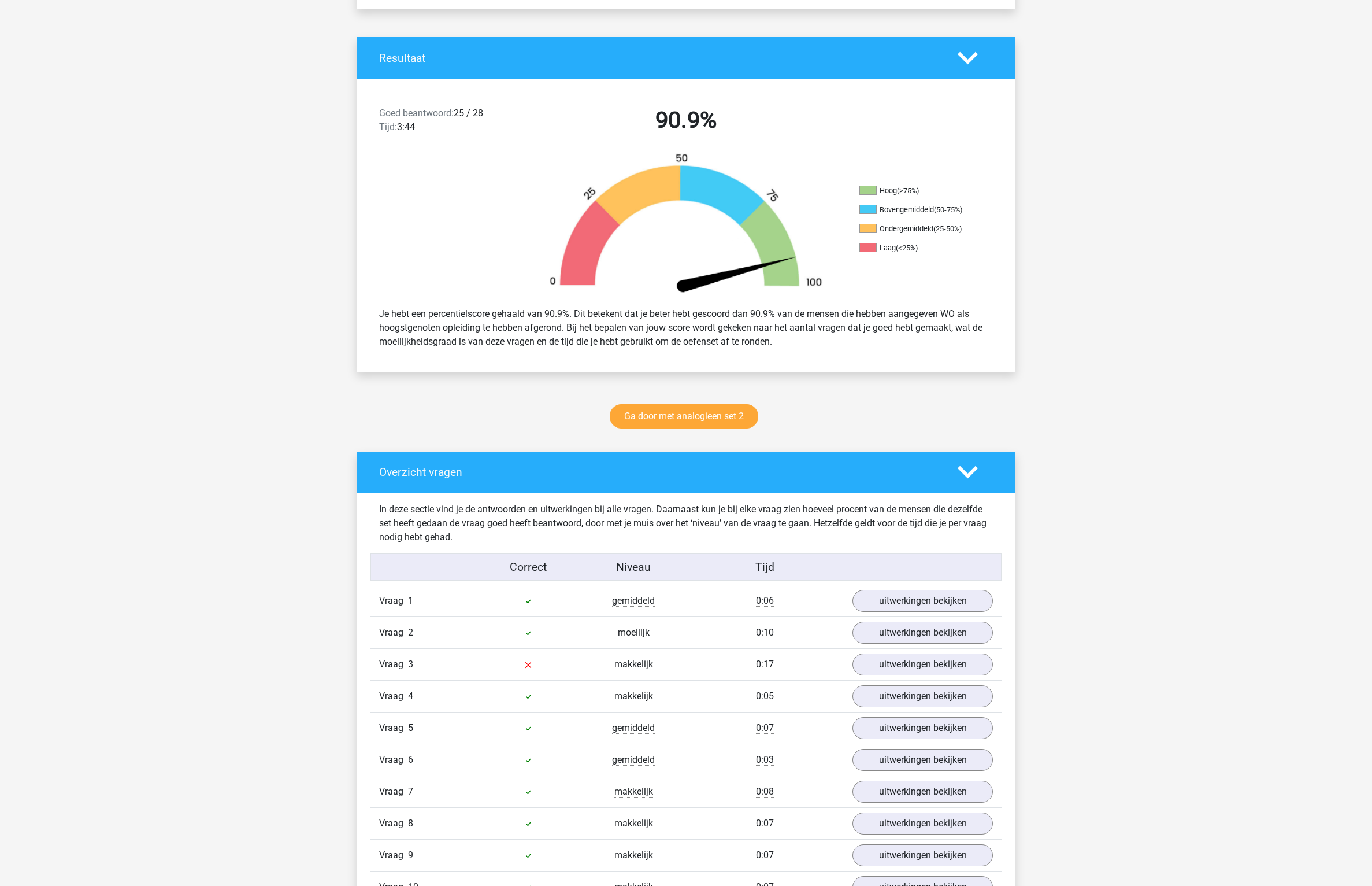
scroll to position [374, 0]
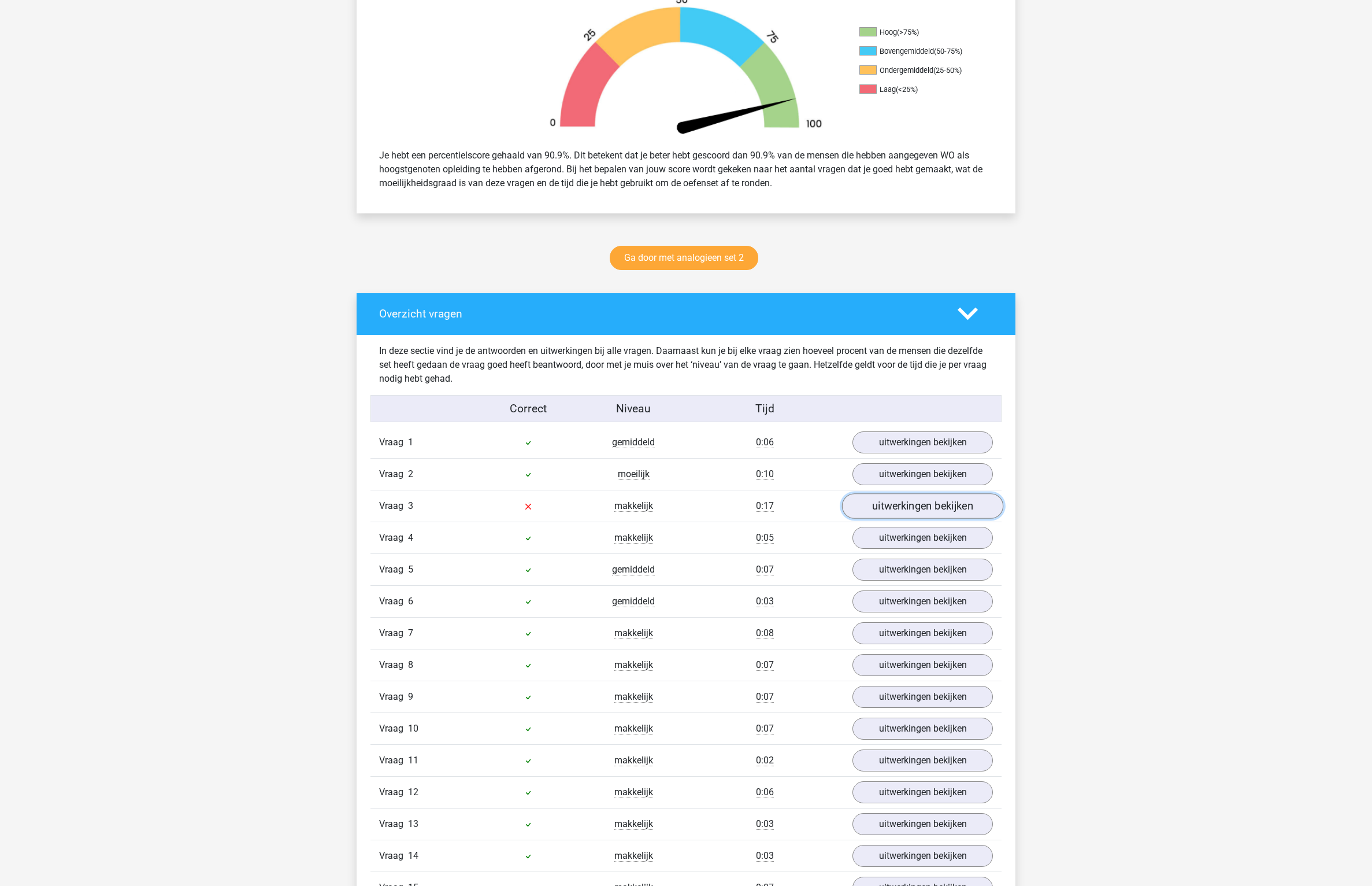
click at [875, 511] on link "uitwerkingen bekijken" at bounding box center [922, 506] width 161 height 25
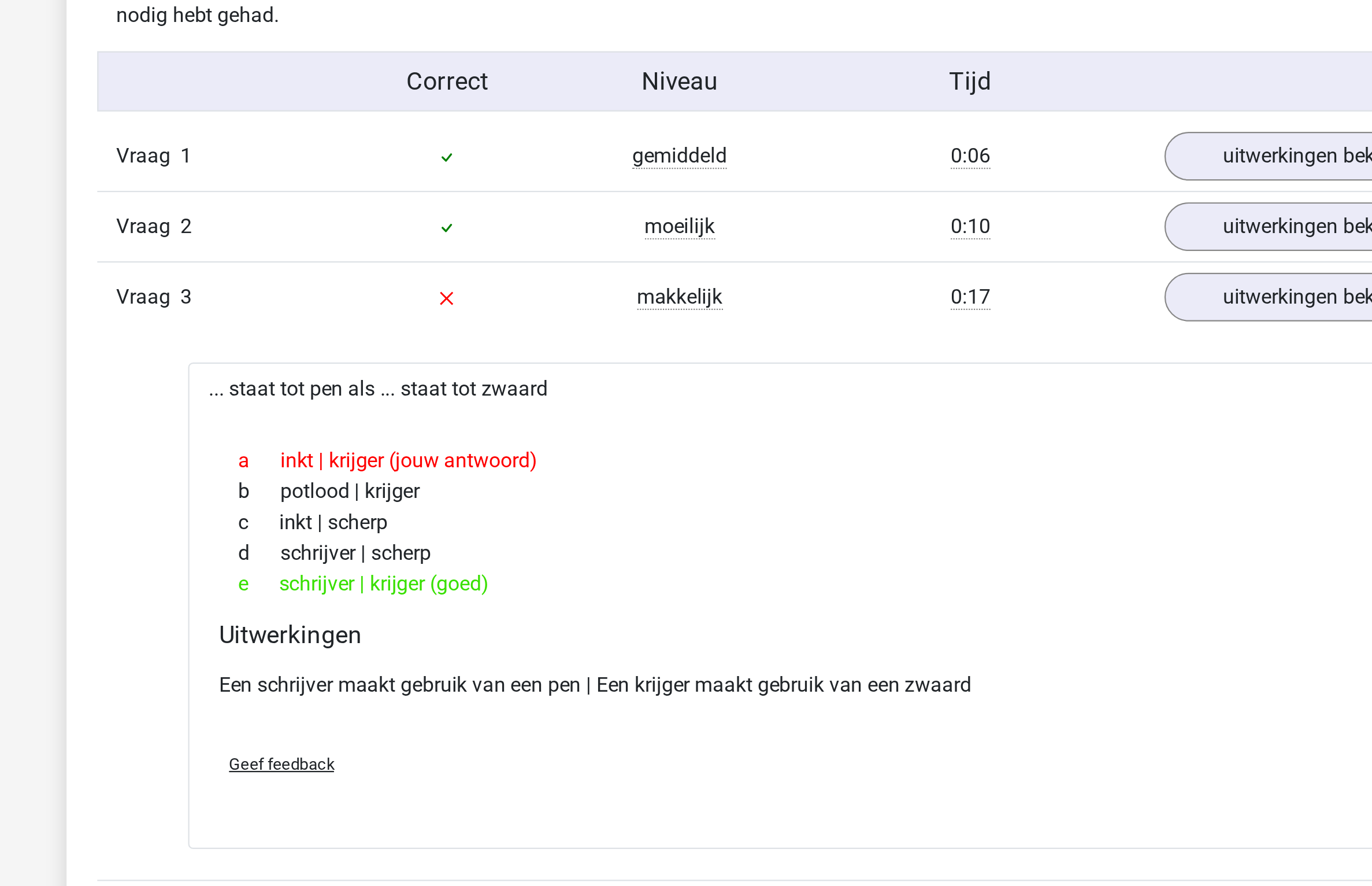
click at [582, 688] on div "Een schrijver maakt gebruik van een pen | Een krijger maakt gebruik van een zwa…" at bounding box center [686, 686] width 521 height 33
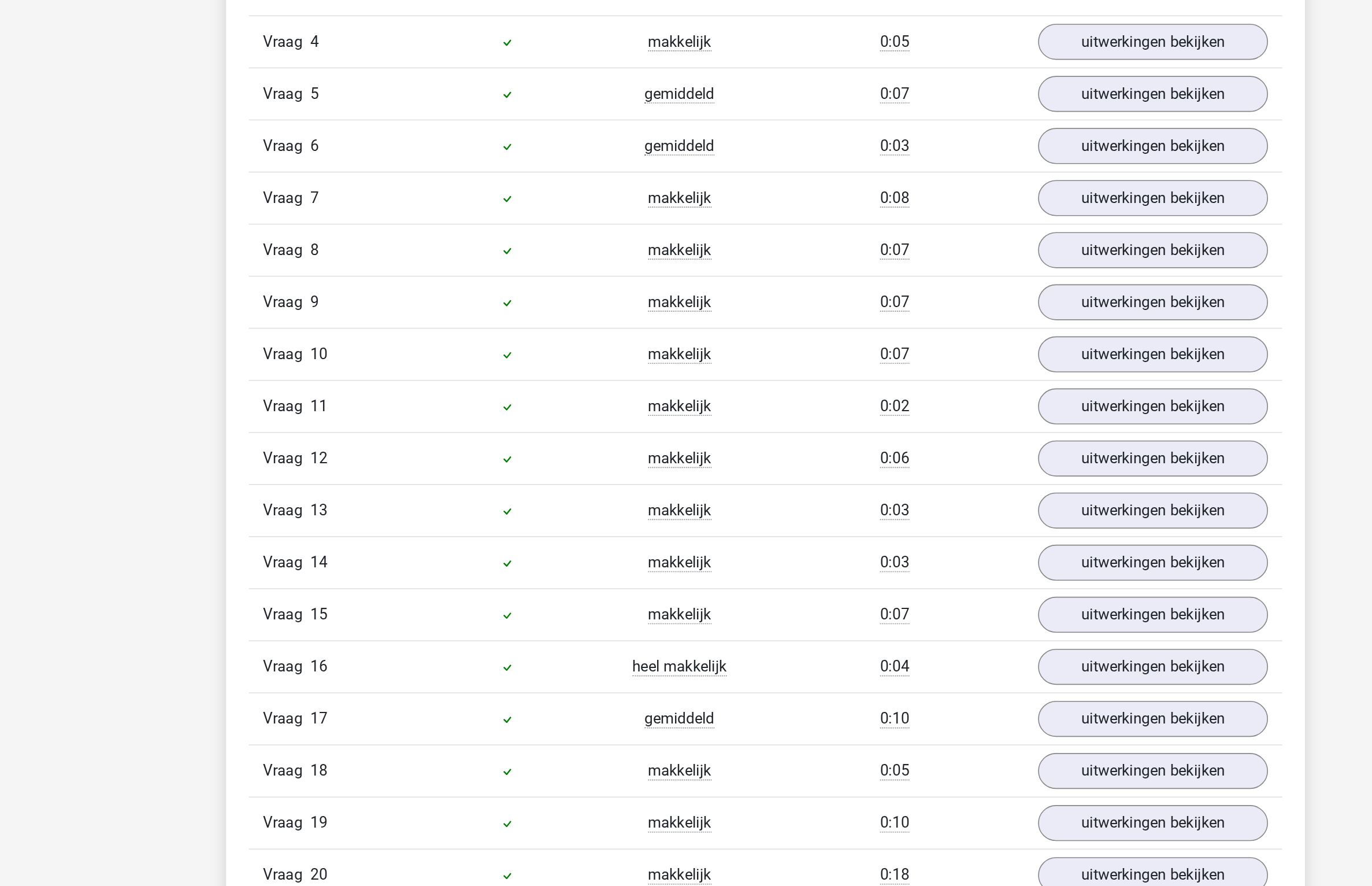
scroll to position [1029, 0]
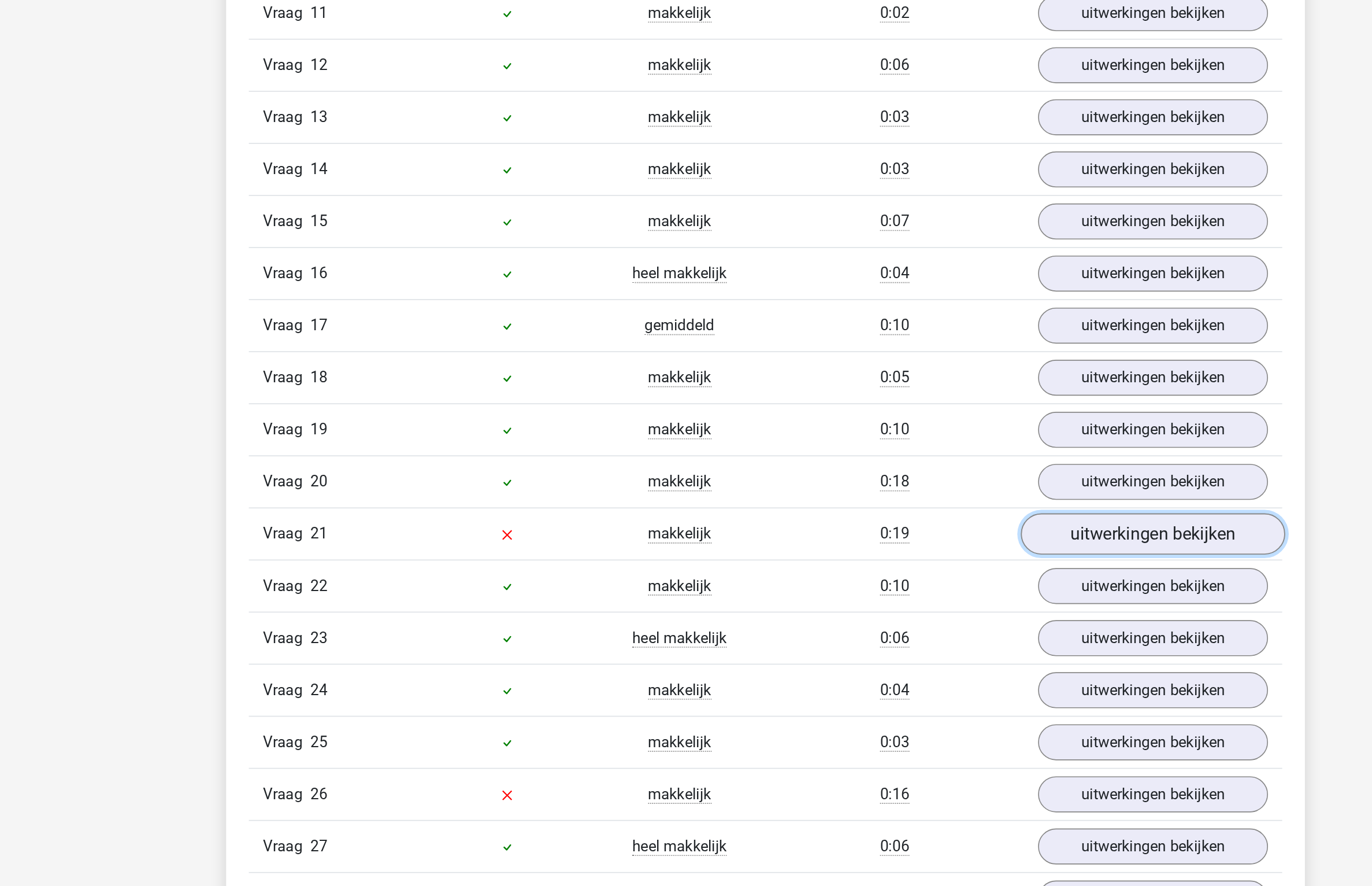
click at [893, 666] on link "uitwerkingen bekijken" at bounding box center [922, 671] width 161 height 25
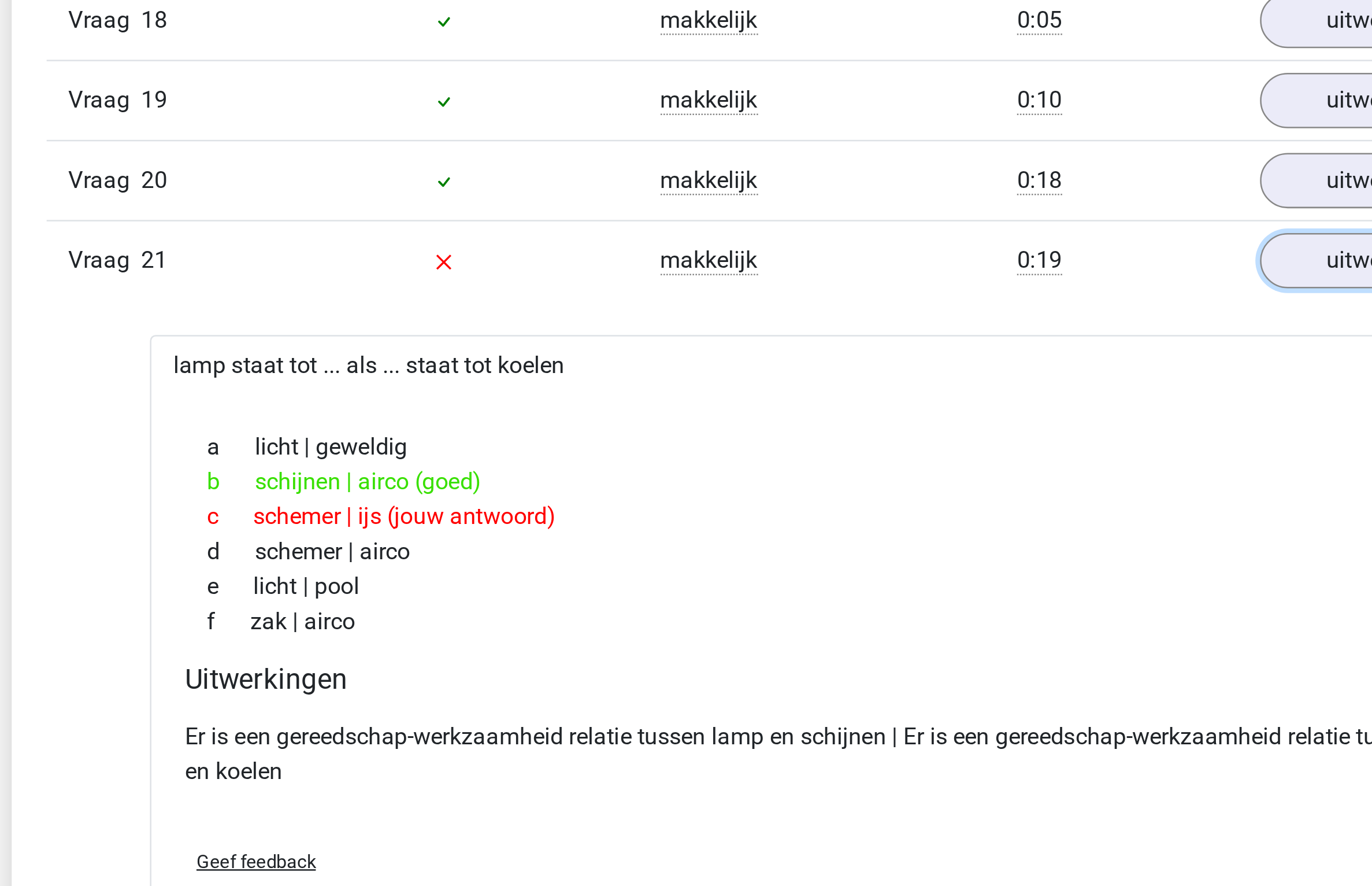
scroll to position [1159, 0]
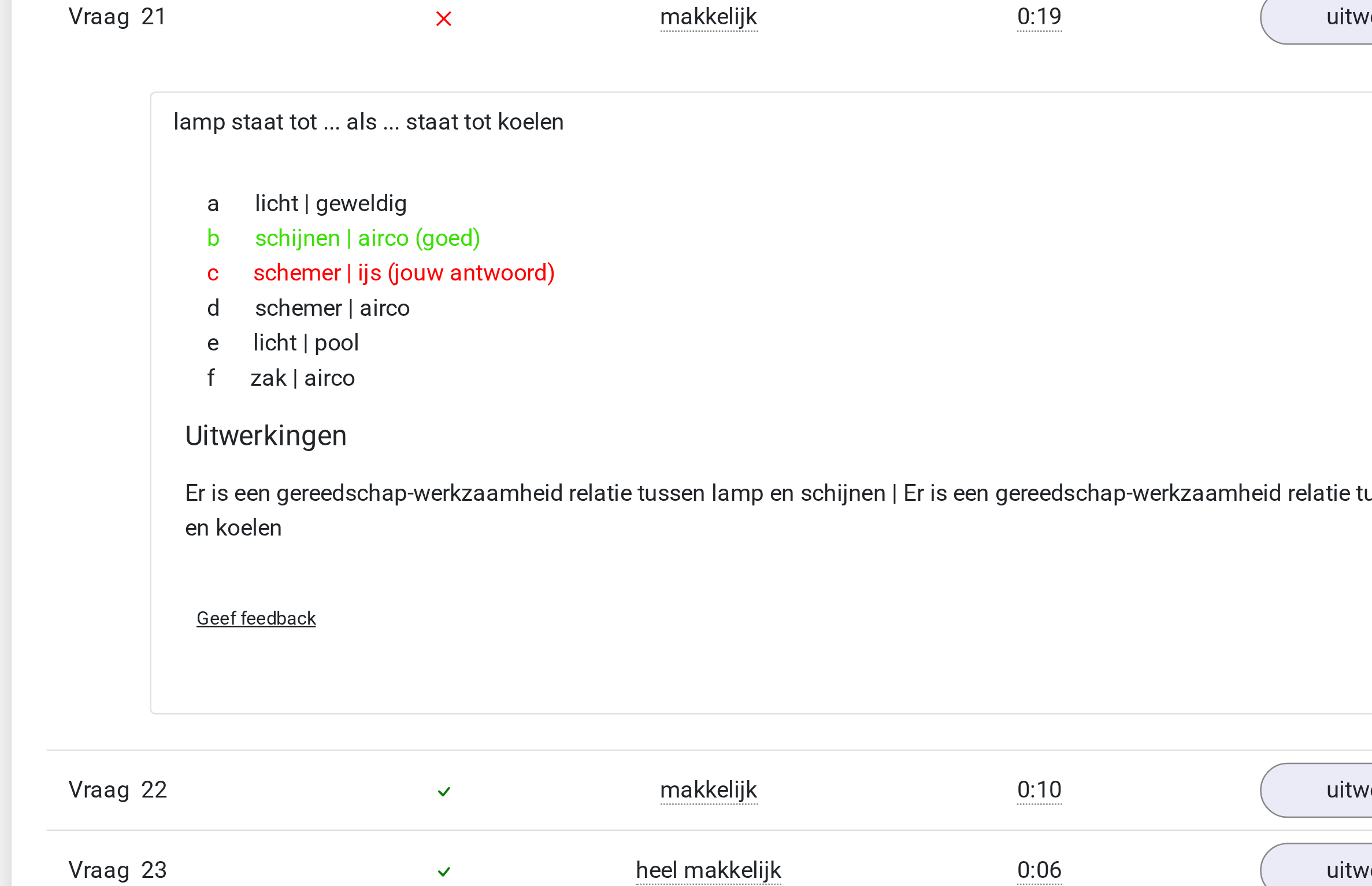
click at [616, 730] on p "Er is een gereedschap-werkzaamheid relatie tussen lamp en schijnen | Er is een …" at bounding box center [686, 736] width 521 height 28
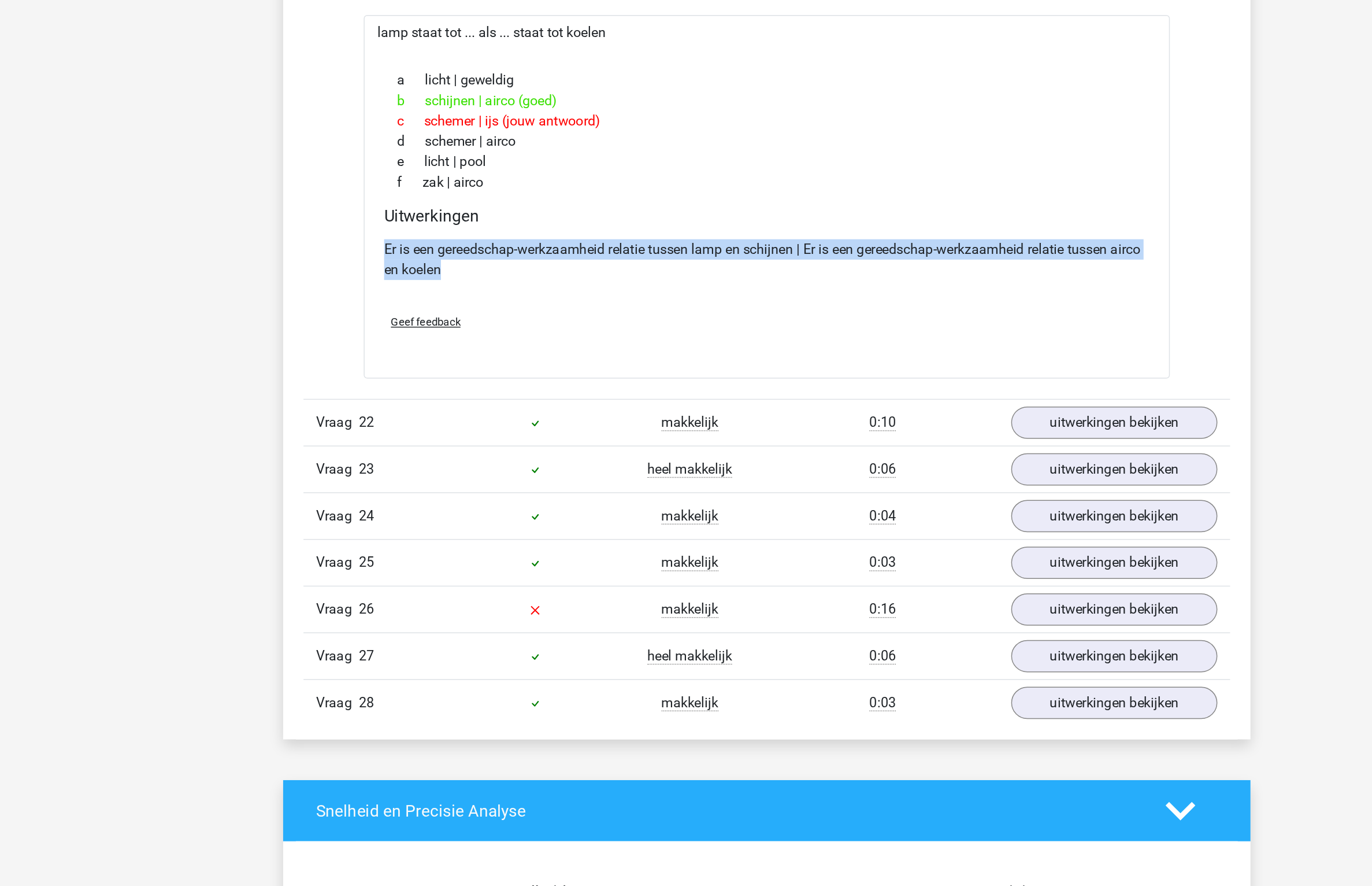
scroll to position [1512, 0]
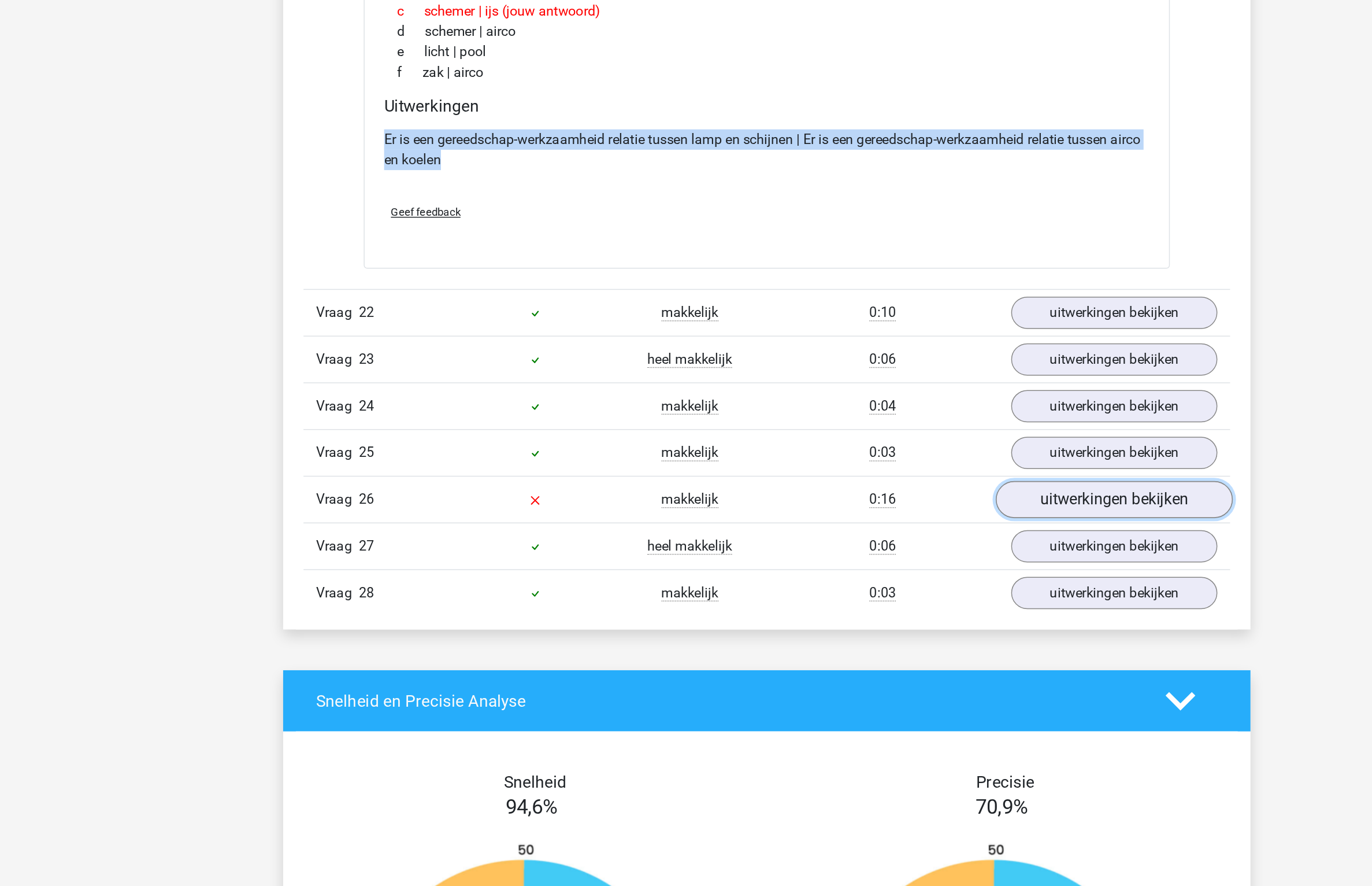
click at [882, 628] on link "uitwerkingen bekijken" at bounding box center [922, 622] width 161 height 25
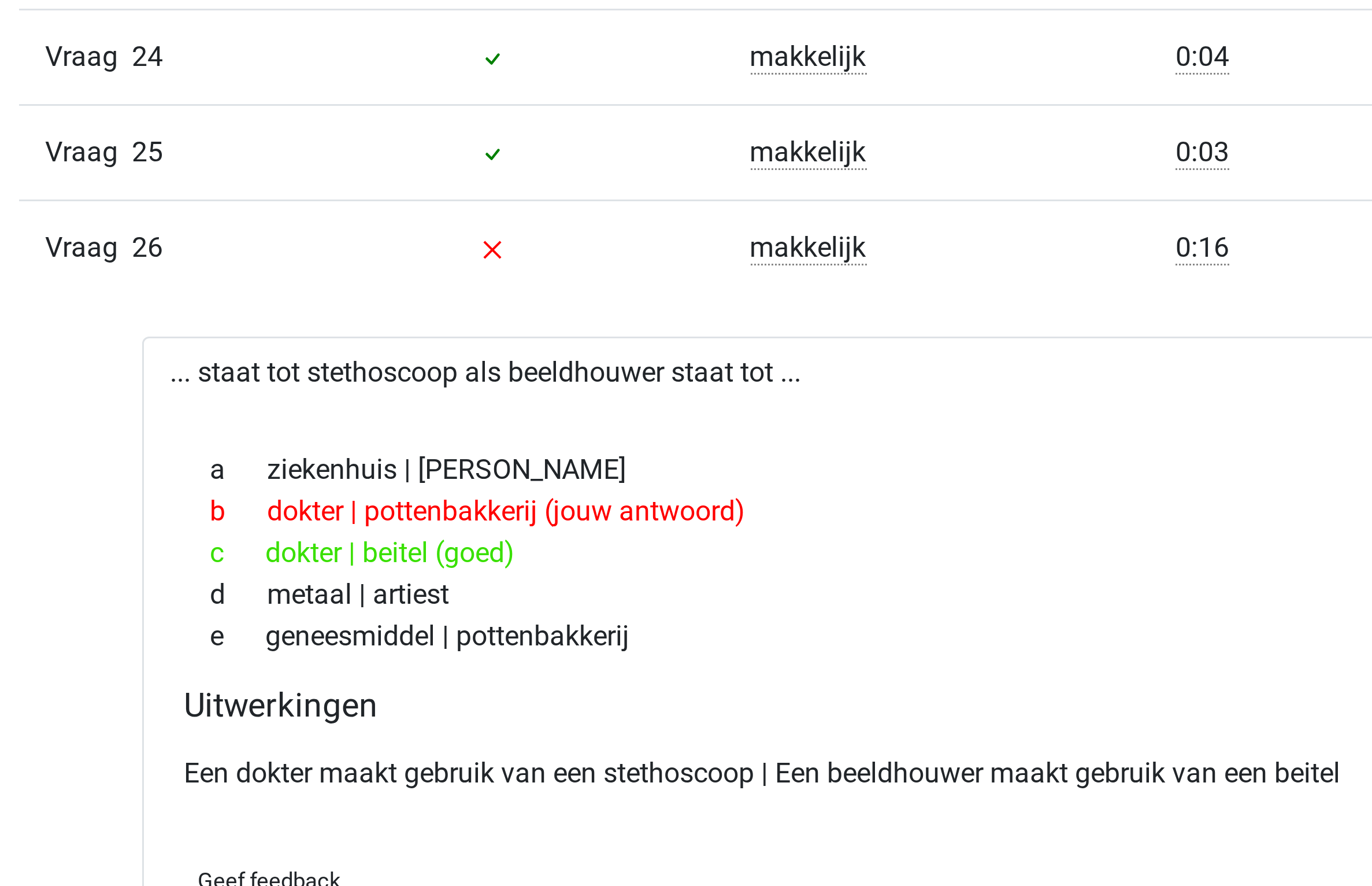
click at [500, 736] on div "d metaal | artiest" at bounding box center [686, 737] width 521 height 14
click at [488, 721] on div "c dokter | beitel (goed)" at bounding box center [686, 723] width 521 height 14
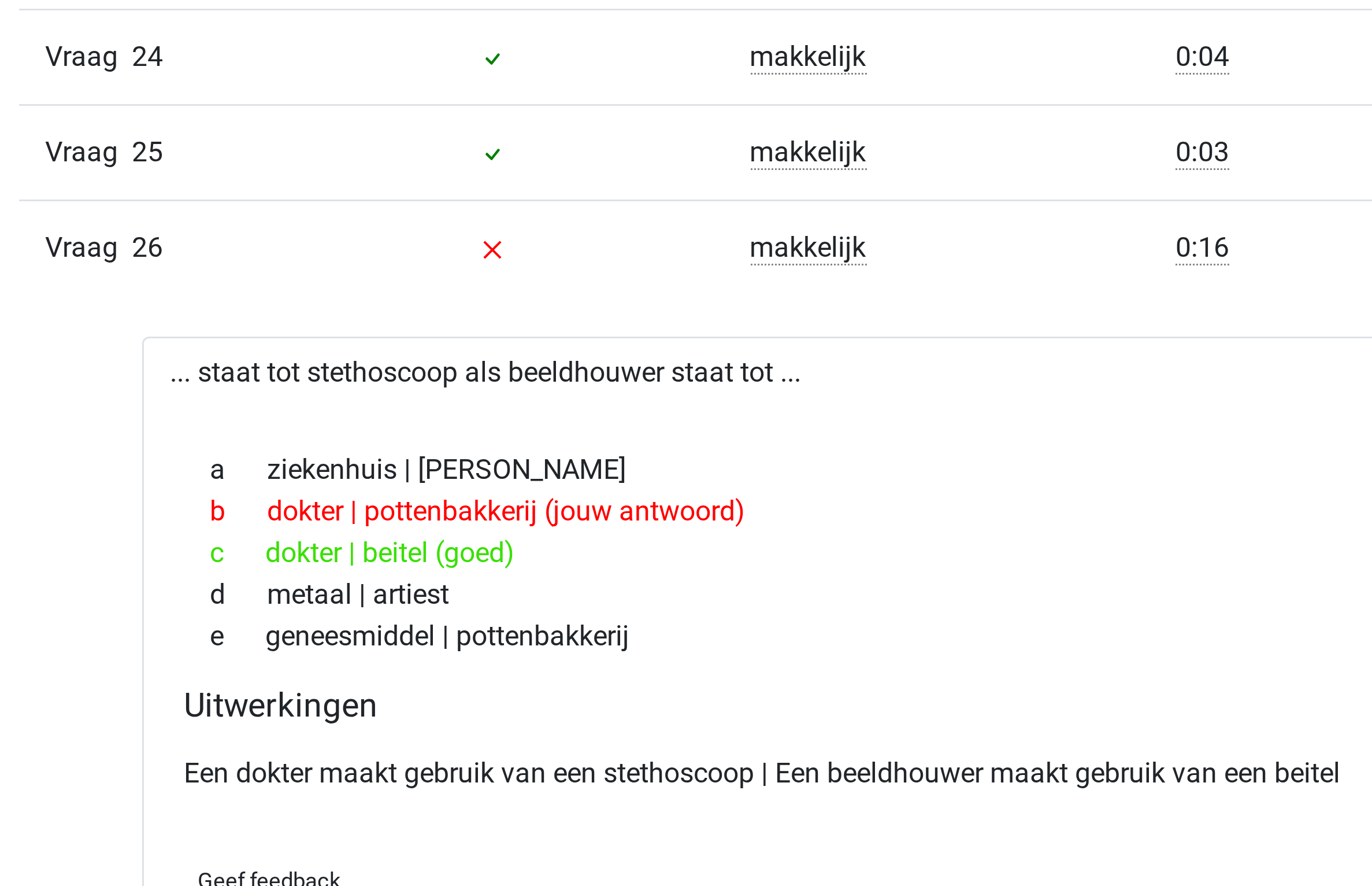
click at [488, 721] on div "c dokter | beitel (goed)" at bounding box center [686, 723] width 521 height 14
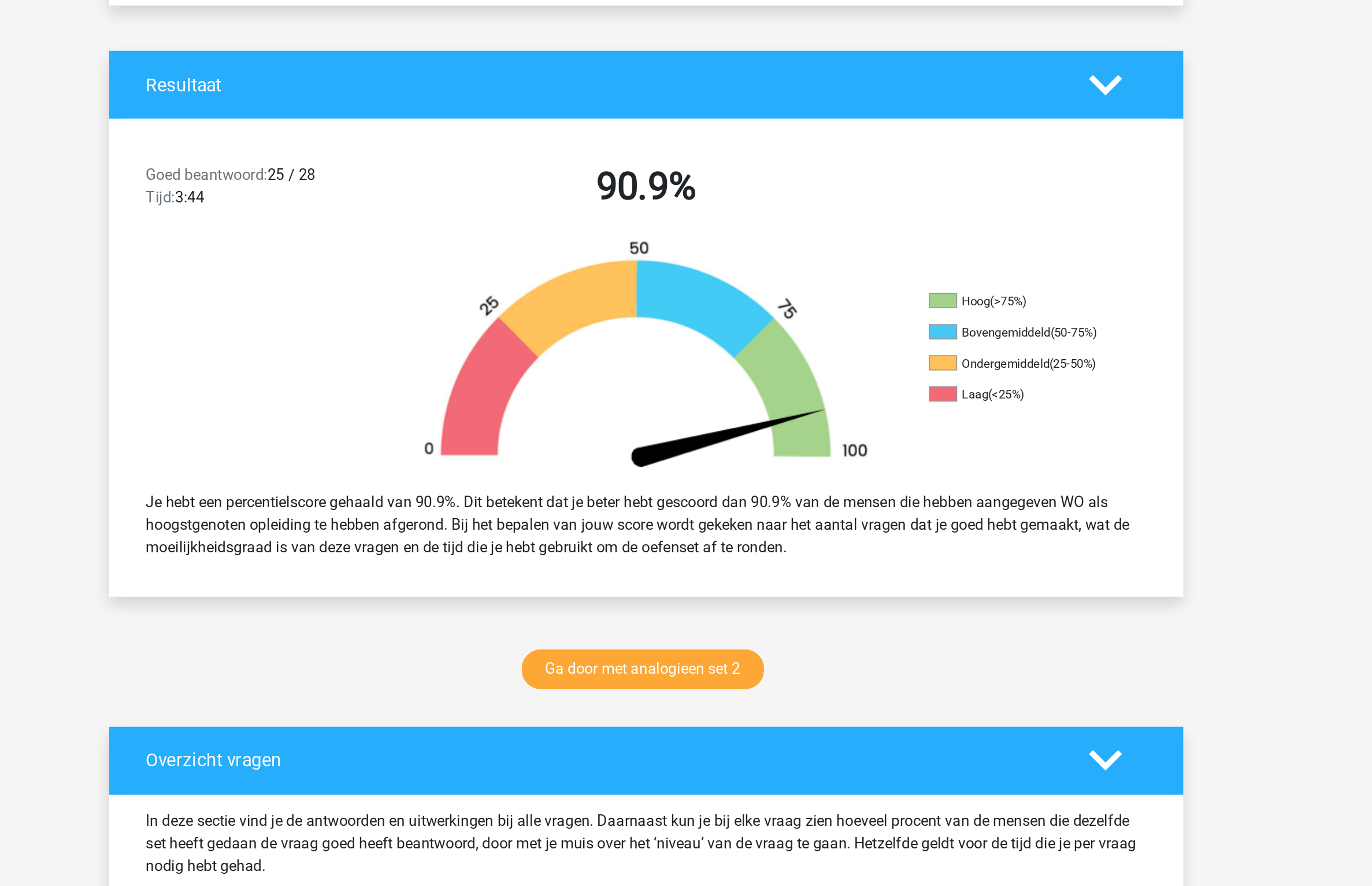
scroll to position [0, 0]
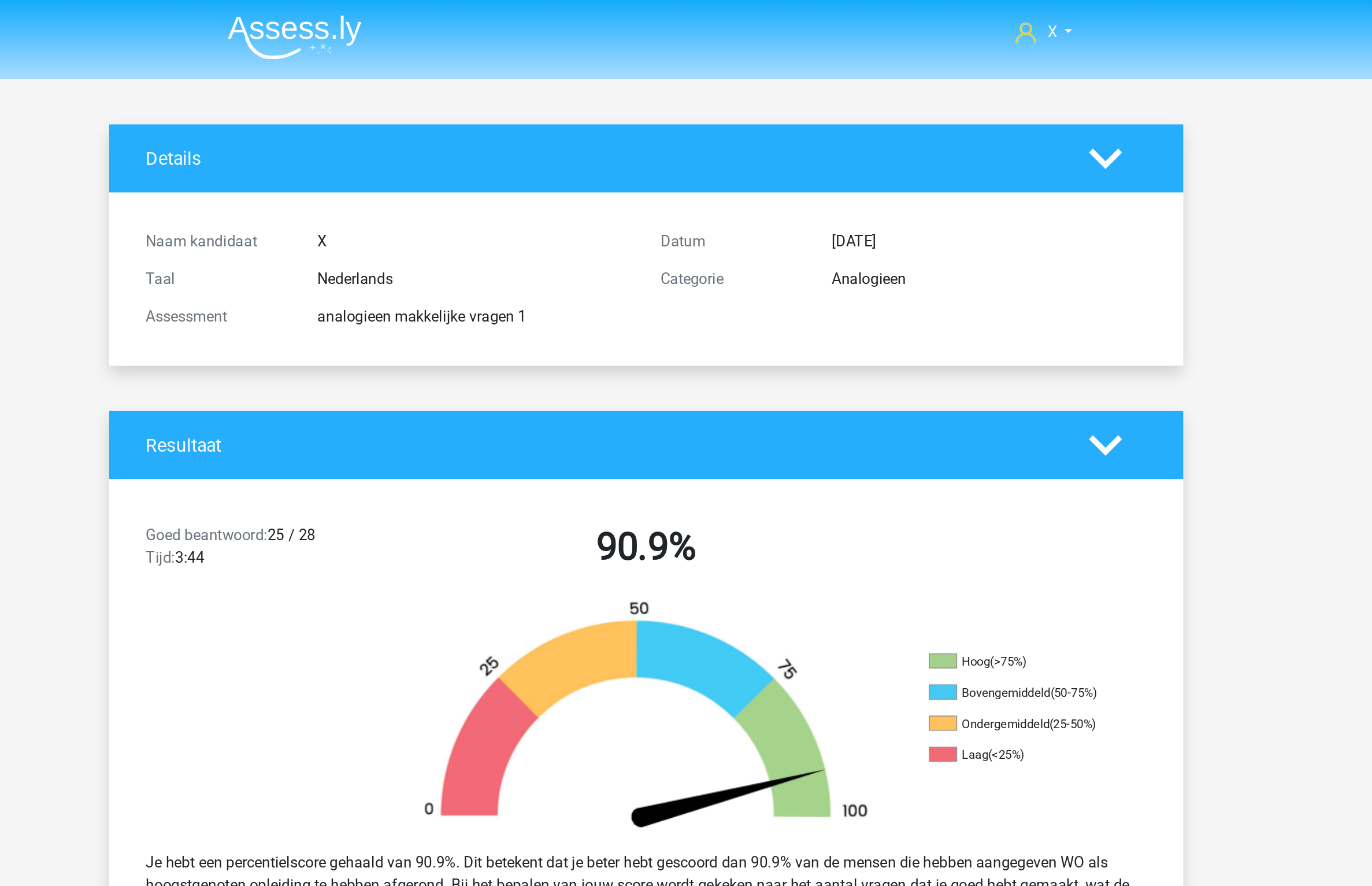
click at [497, 27] on img at bounding box center [470, 23] width 82 height 28
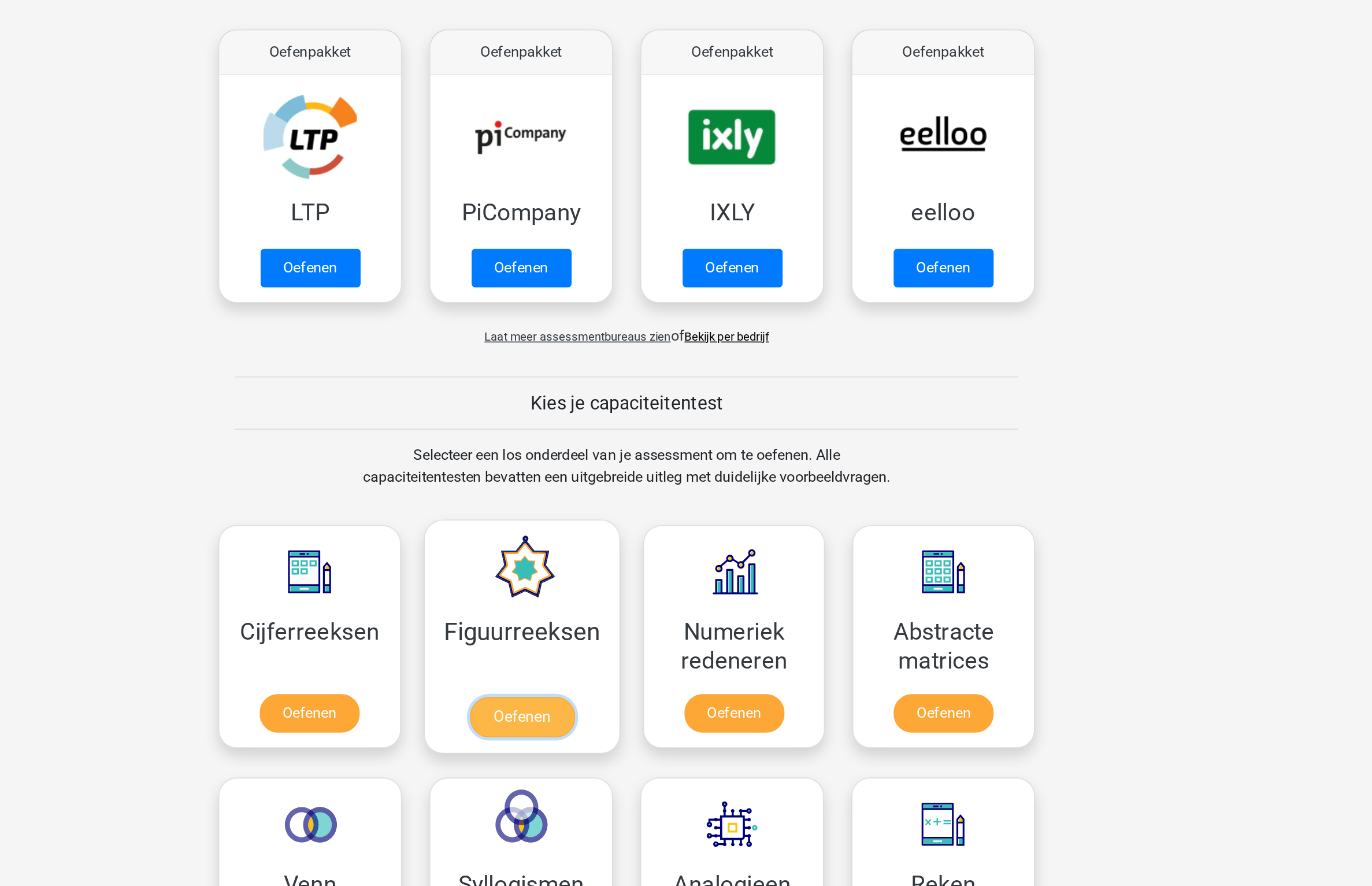
click at [630, 651] on link "Oefenen" at bounding box center [619, 663] width 66 height 25
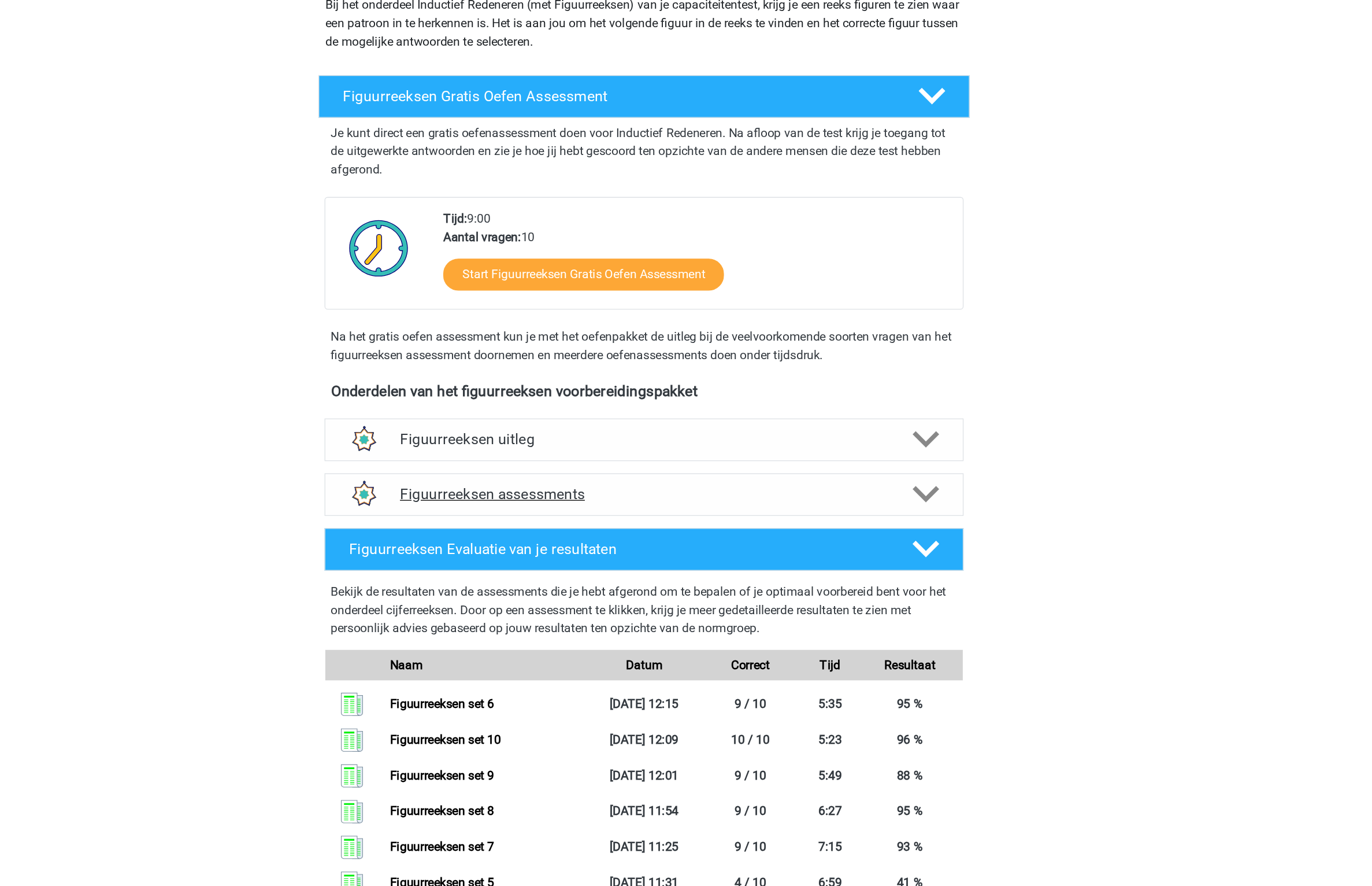
click at [843, 526] on h4 "Figuurreeksen assessments" at bounding box center [686, 523] width 371 height 13
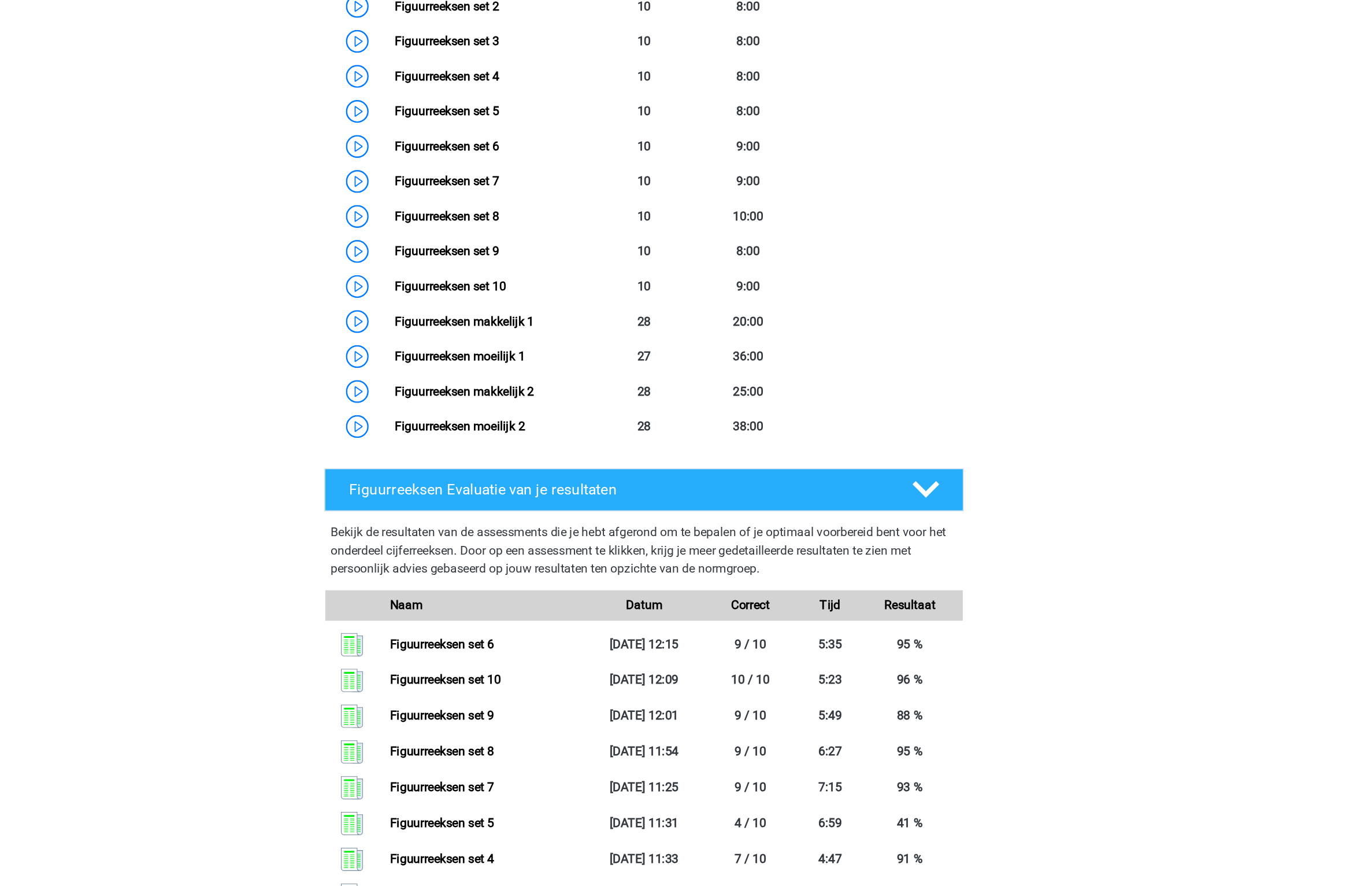
scroll to position [531, 0]
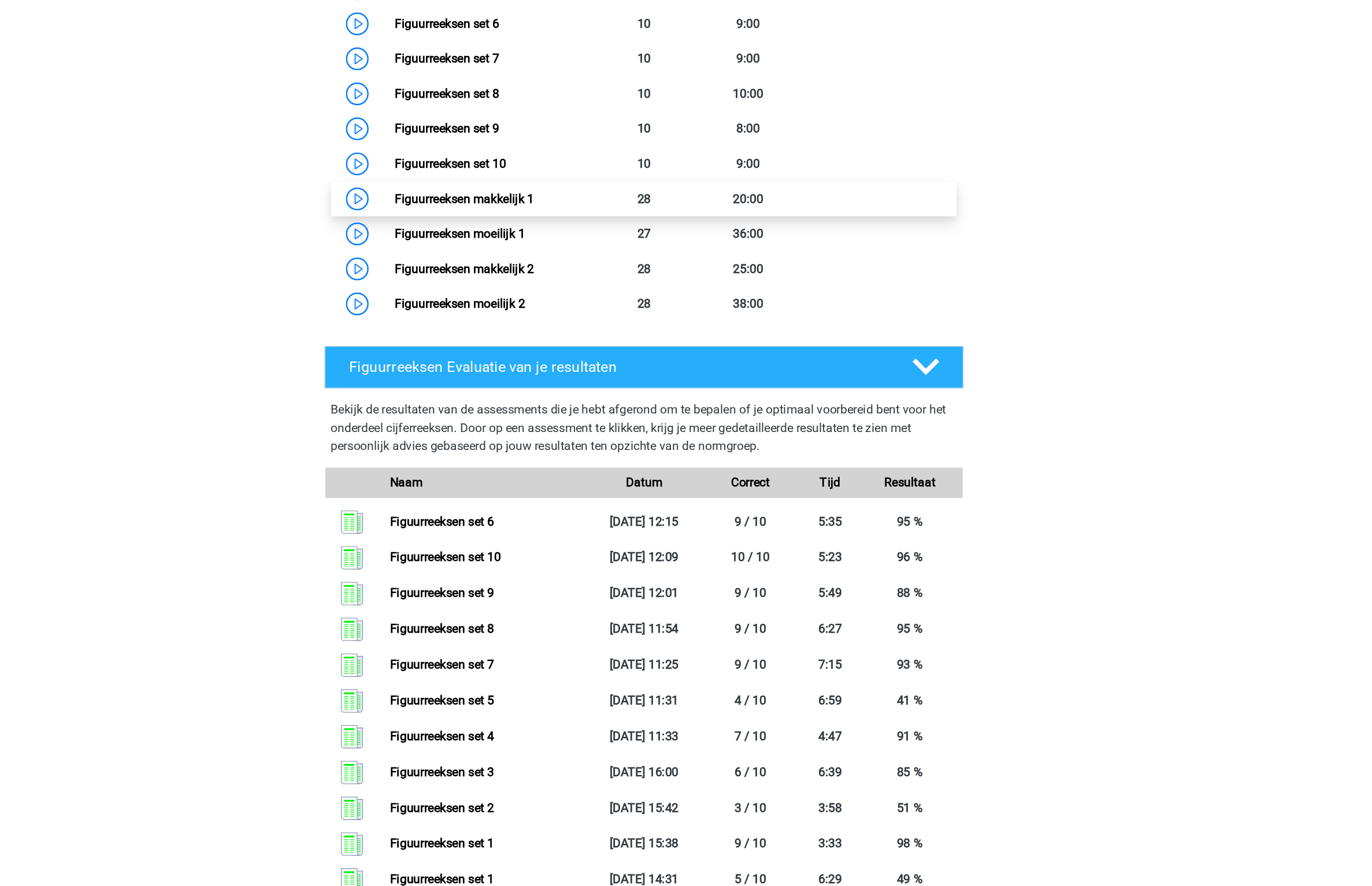
click at [602, 362] on link "Figuurreeksen makkelijk 1" at bounding box center [549, 363] width 106 height 11
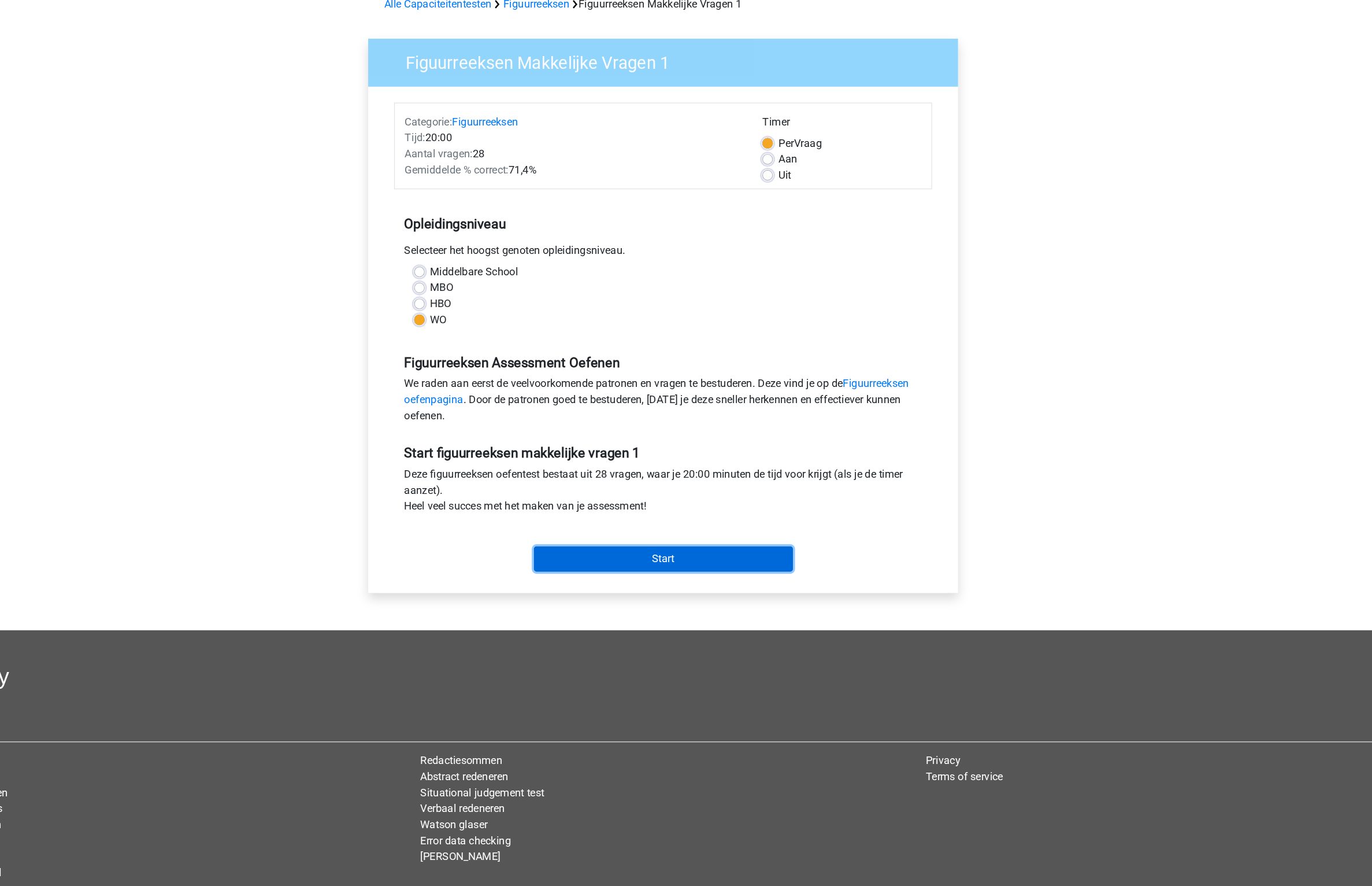
click at [733, 541] on input "Start" at bounding box center [686, 546] width 225 height 22
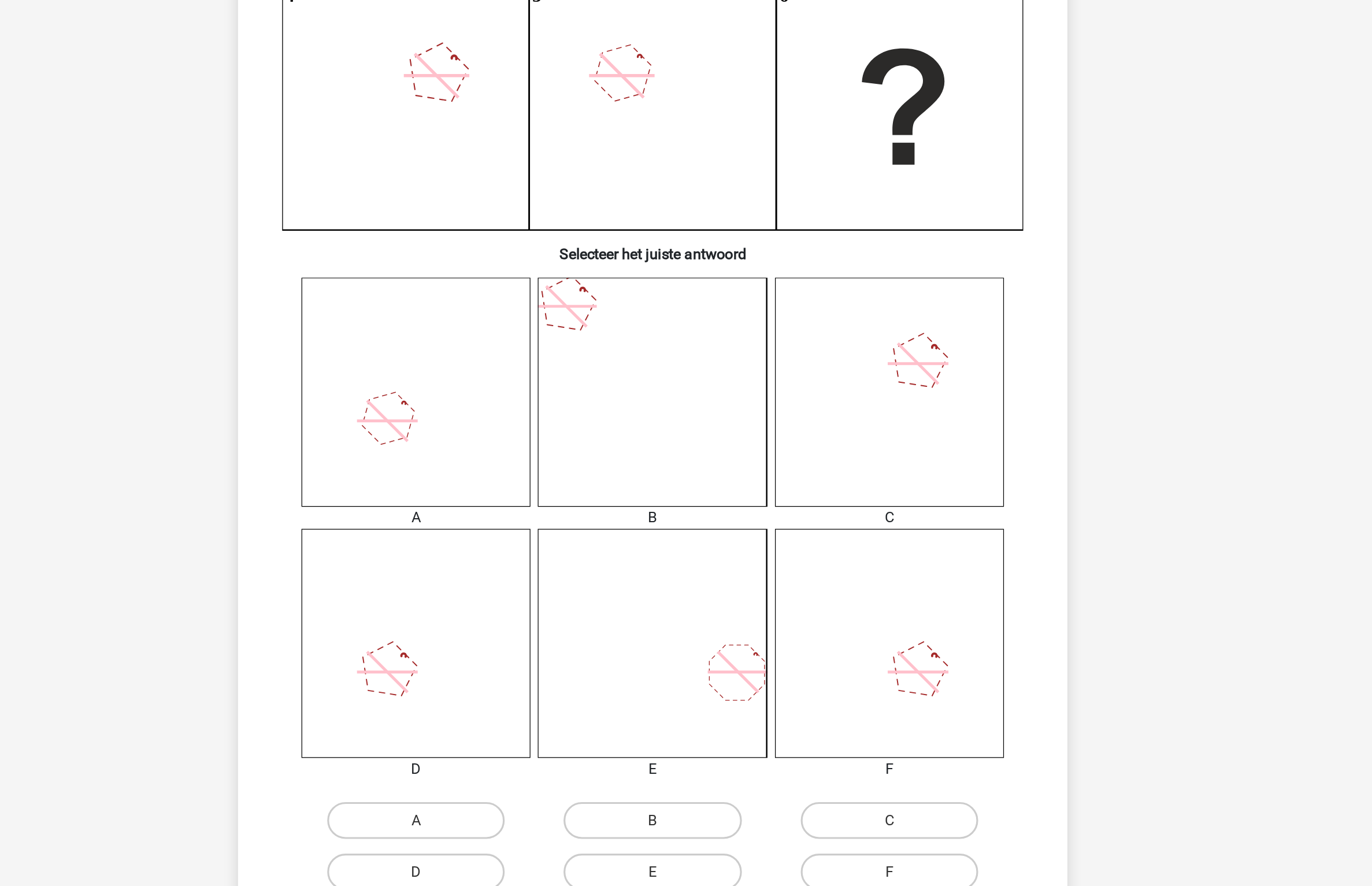
click at [577, 798] on div "A B C D" at bounding box center [686, 670] width 485 height 390
click at [566, 808] on label "A" at bounding box center [537, 816] width 112 height 23
click at [545, 816] on input "A" at bounding box center [541, 819] width 8 height 8
radio input "true"
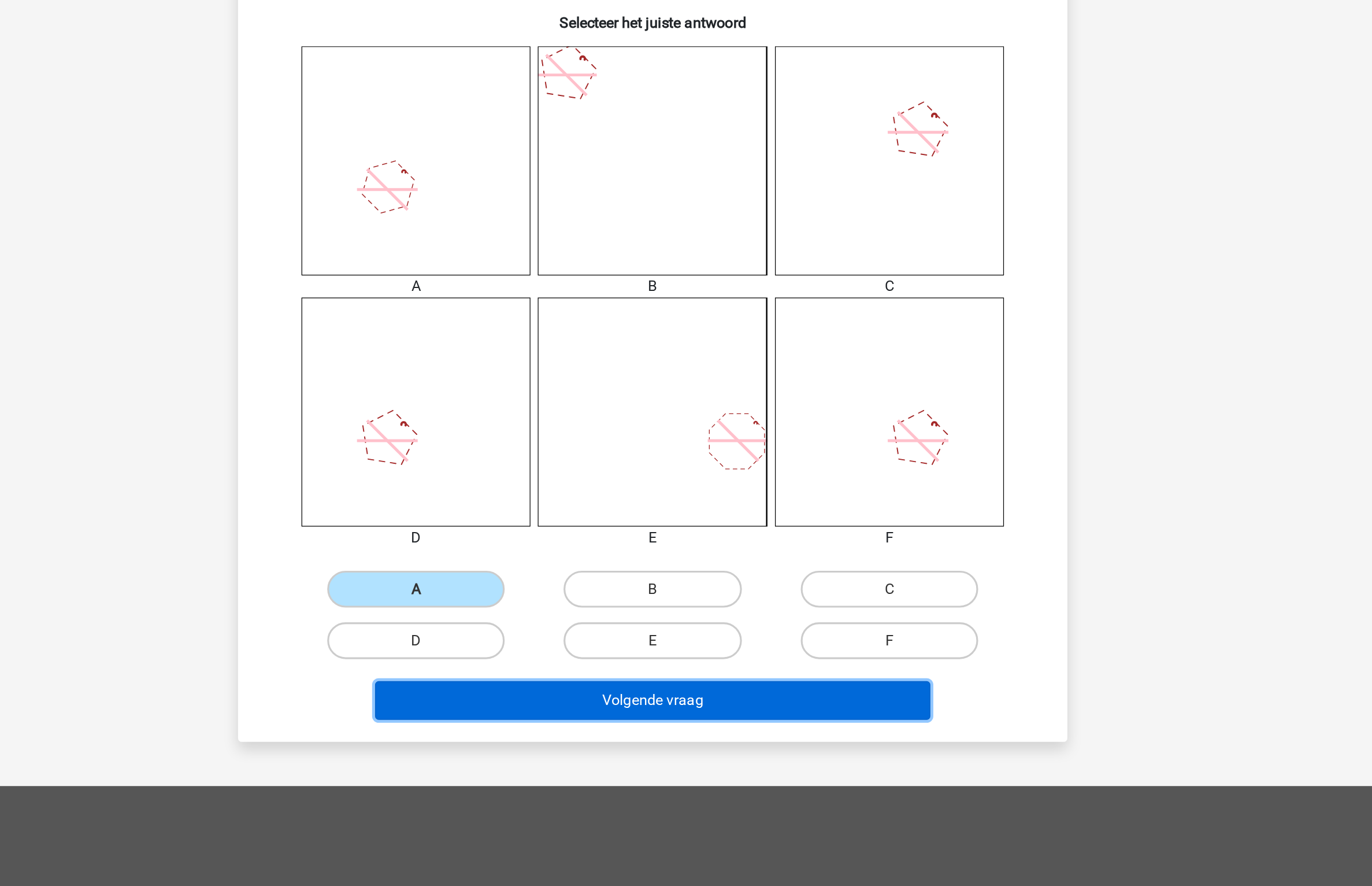
click at [703, 763] on button "Volgende vraag" at bounding box center [686, 768] width 349 height 24
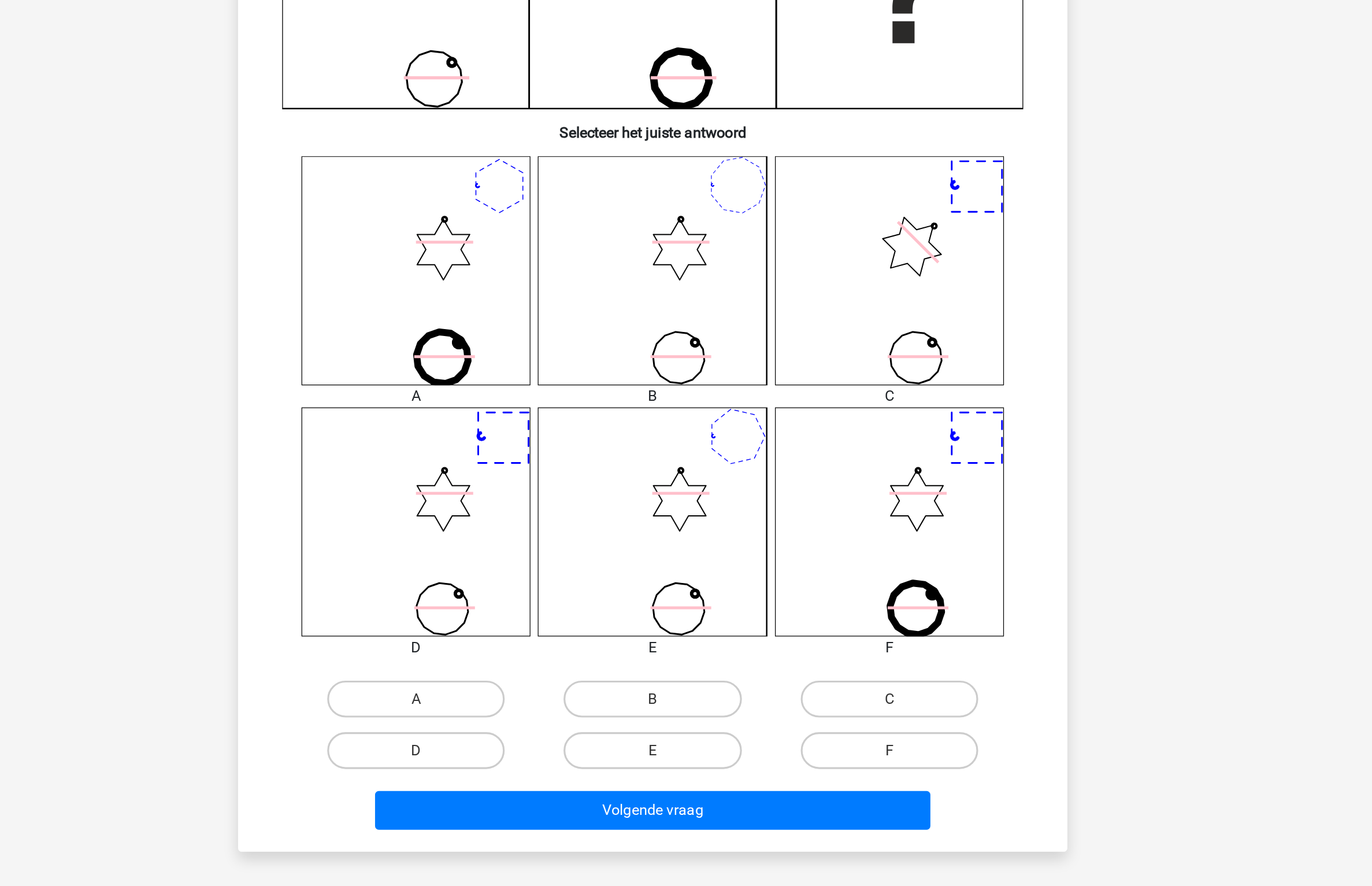
scroll to position [231, 0]
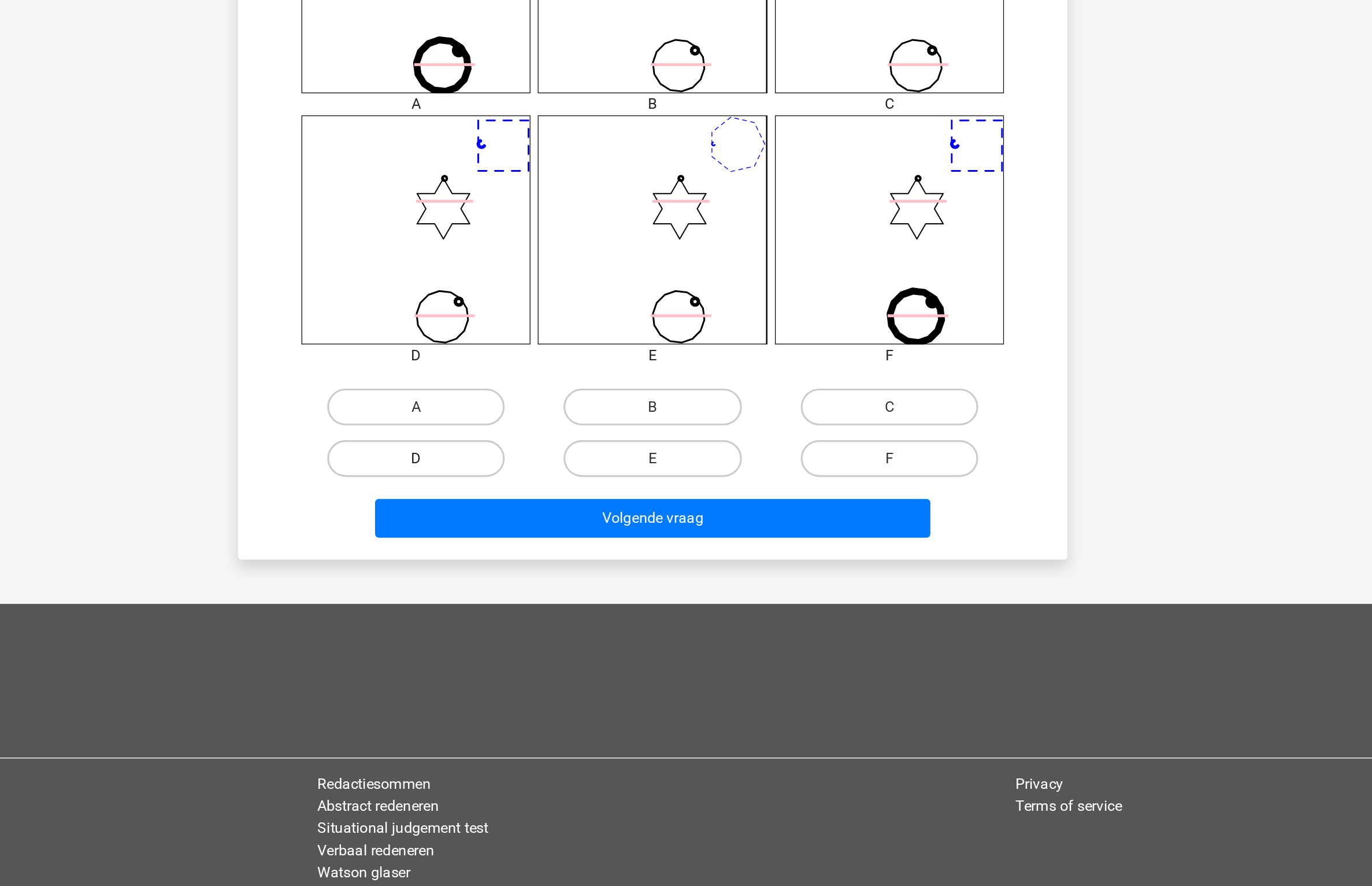
click at [575, 620] on label "D" at bounding box center [537, 617] width 112 height 23
click at [545, 620] on input "D" at bounding box center [541, 620] width 8 height 8
radio input "true"
click at [636, 667] on div "Volgende vraag" at bounding box center [686, 657] width 446 height 29
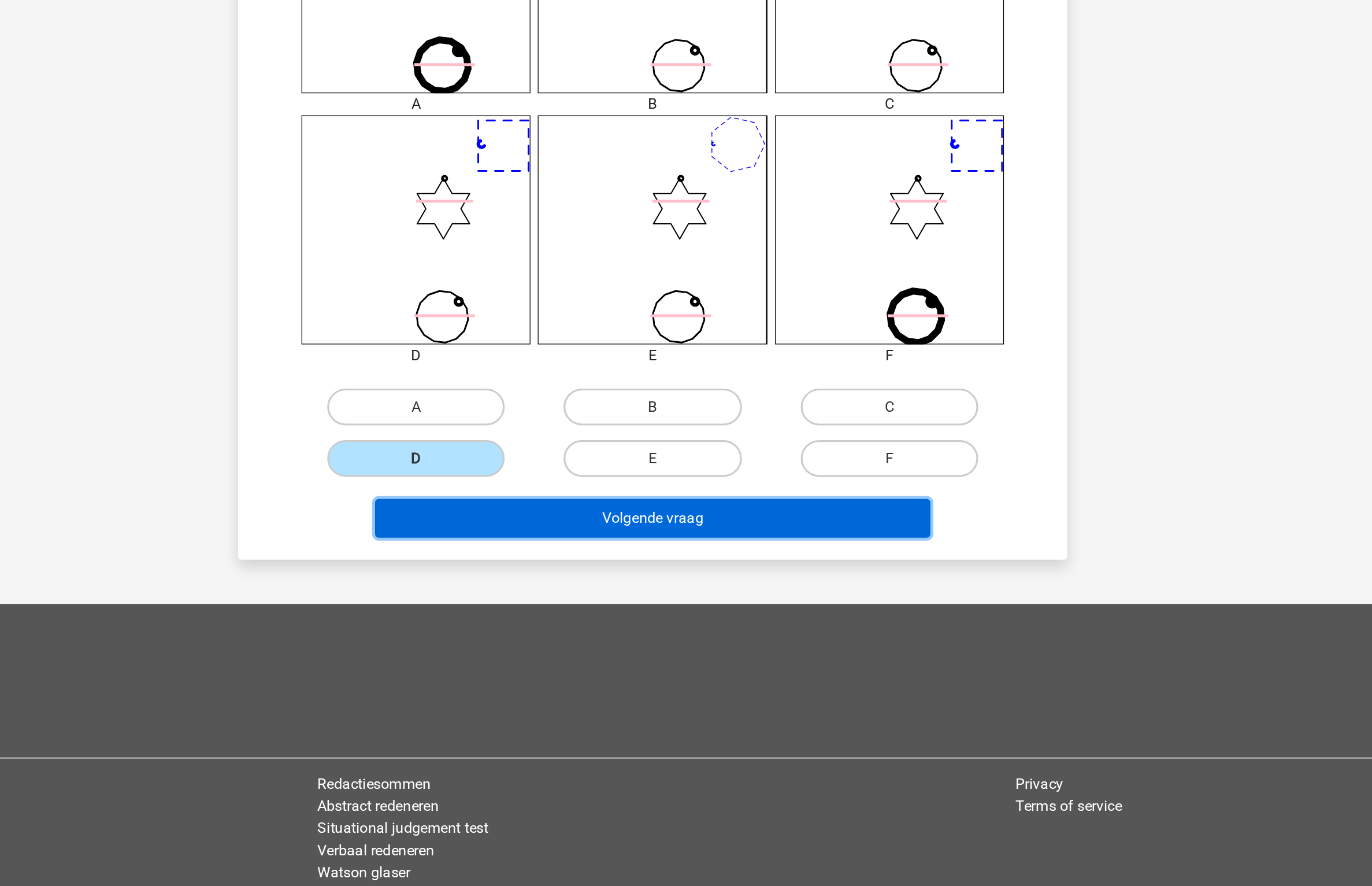
click at [653, 656] on button "Volgende vraag" at bounding box center [686, 654] width 349 height 24
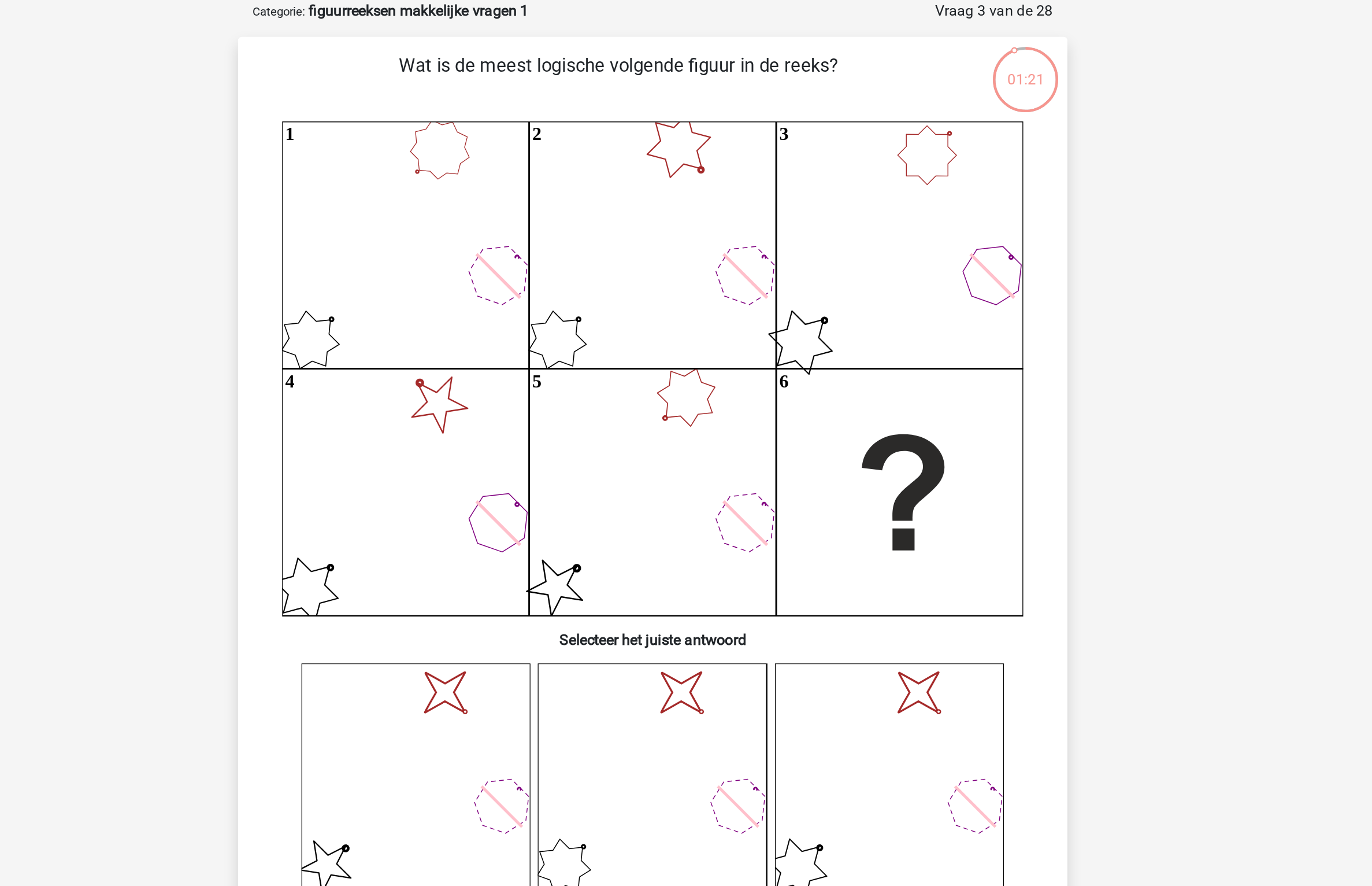
scroll to position [0, 0]
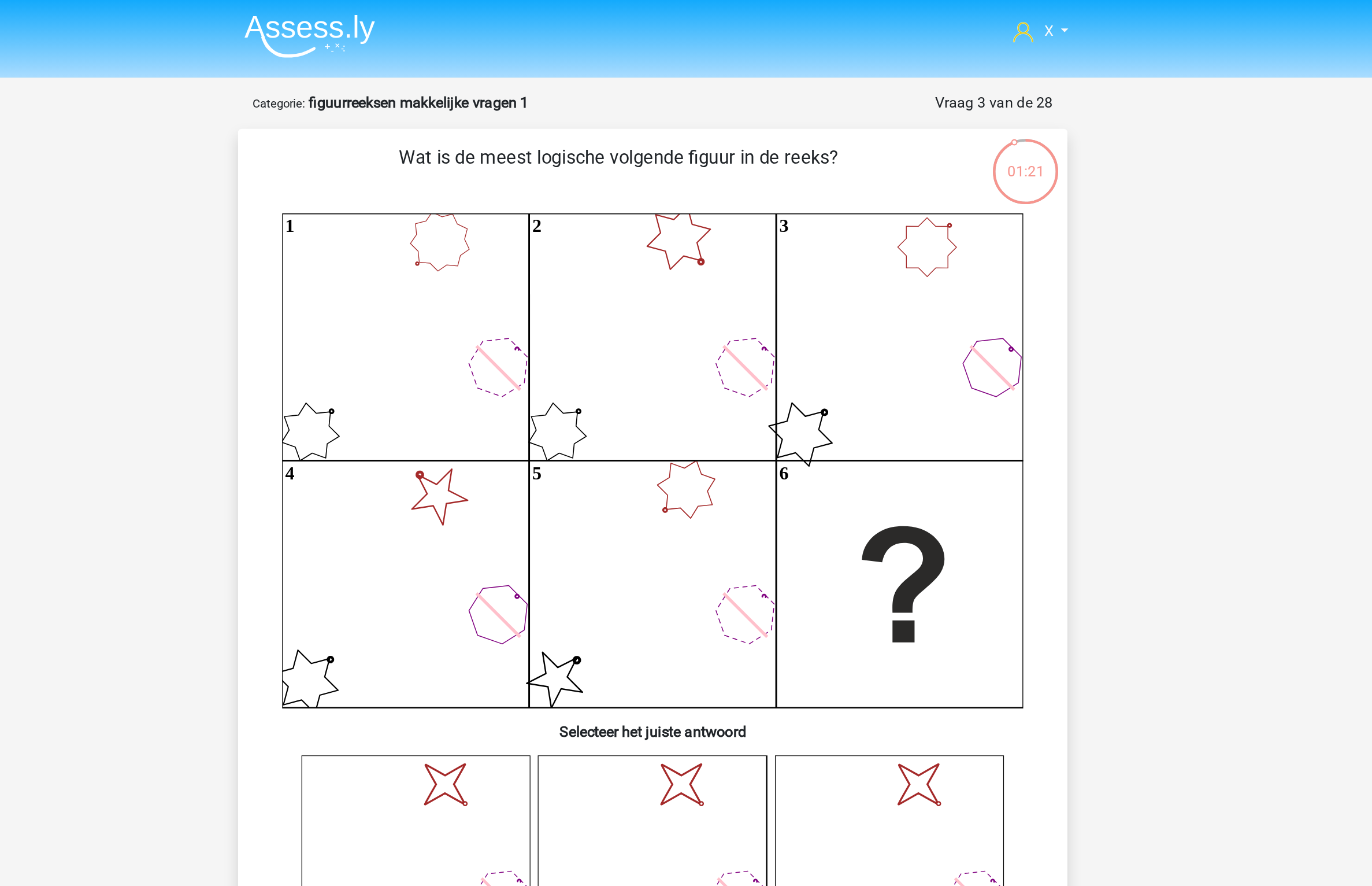
click at [480, 22] on img at bounding box center [470, 23] width 82 height 28
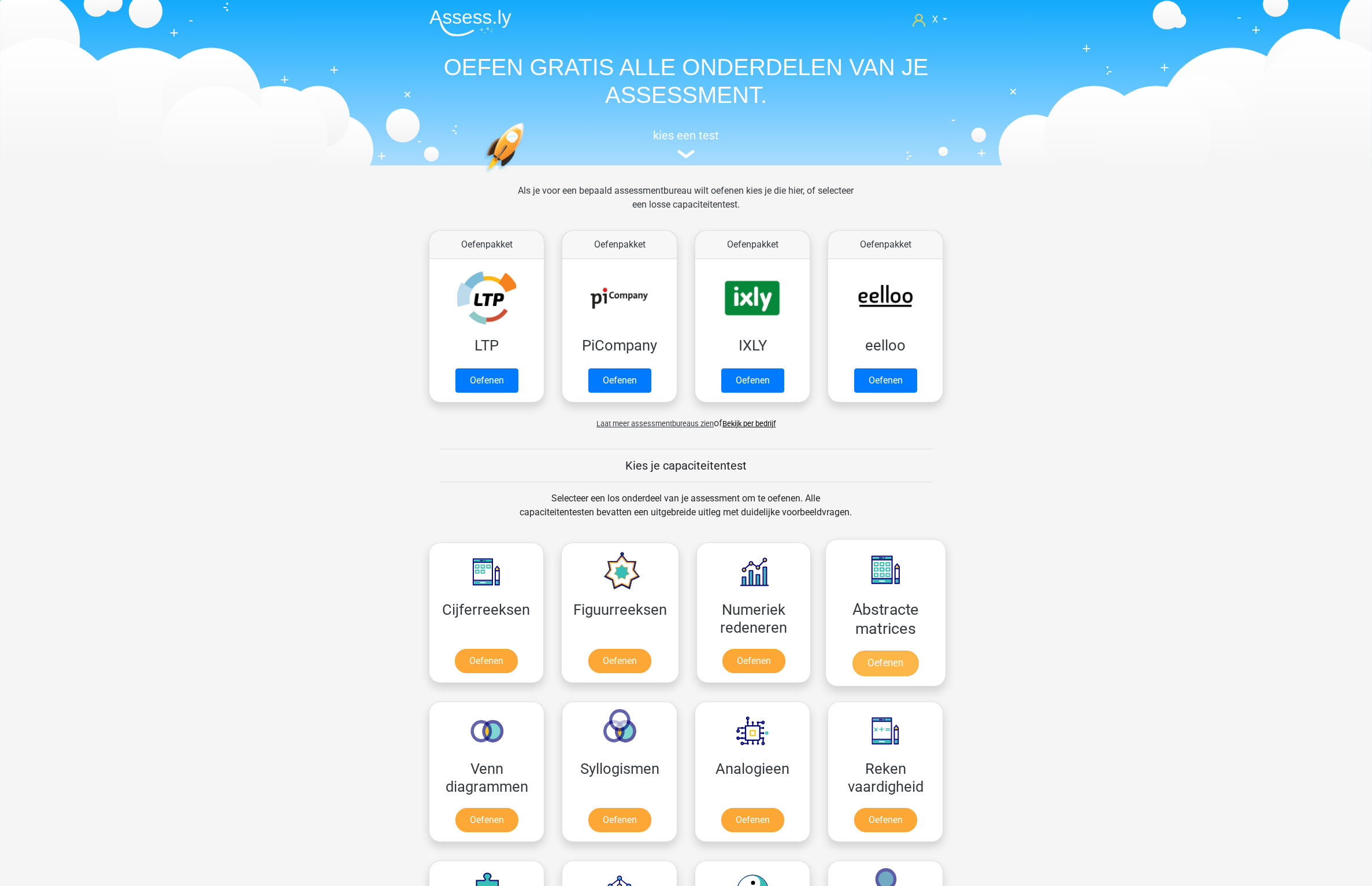
scroll to position [274, 0]
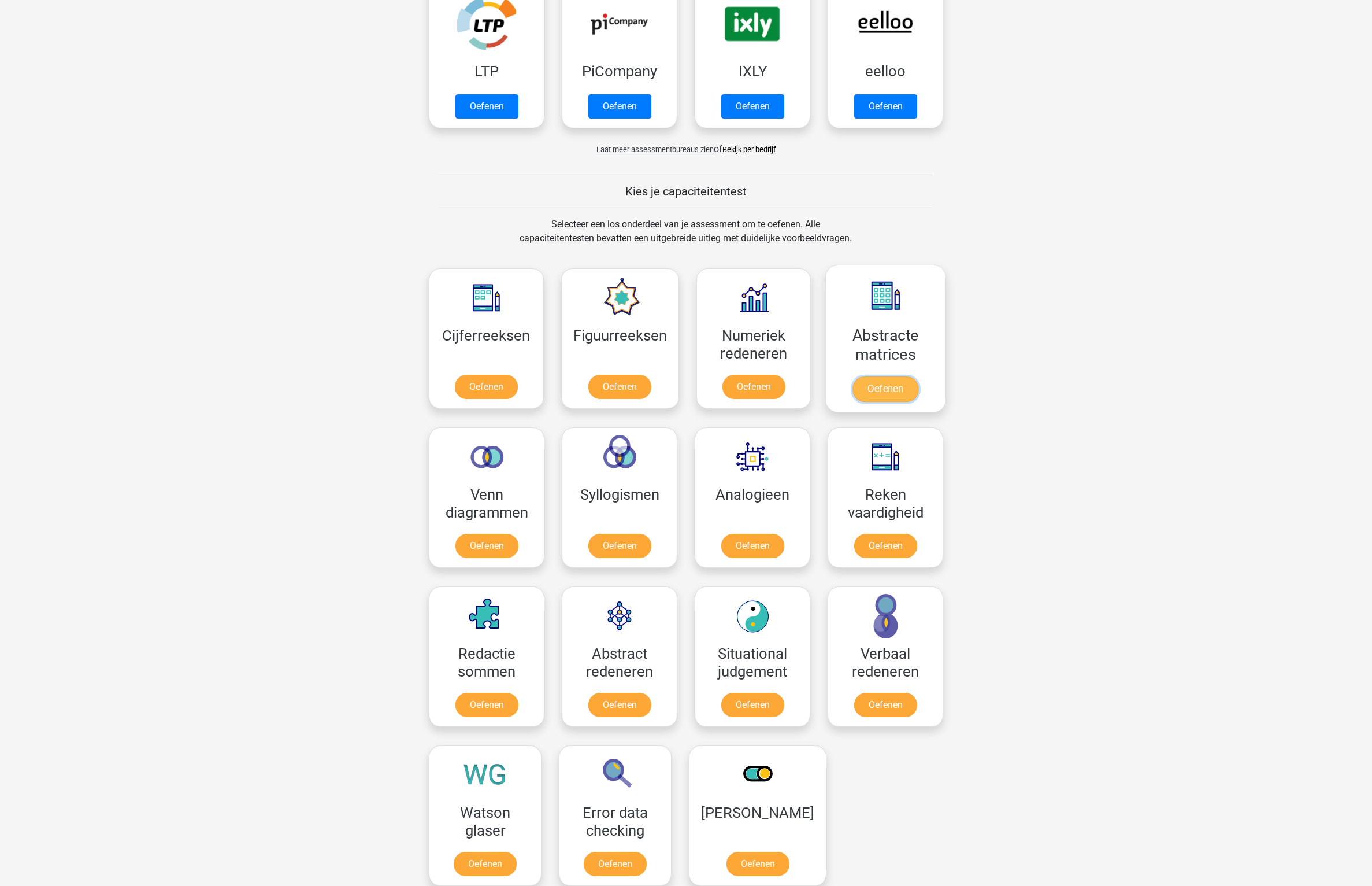
click at [904, 376] on link "Oefenen" at bounding box center [885, 389] width 66 height 25
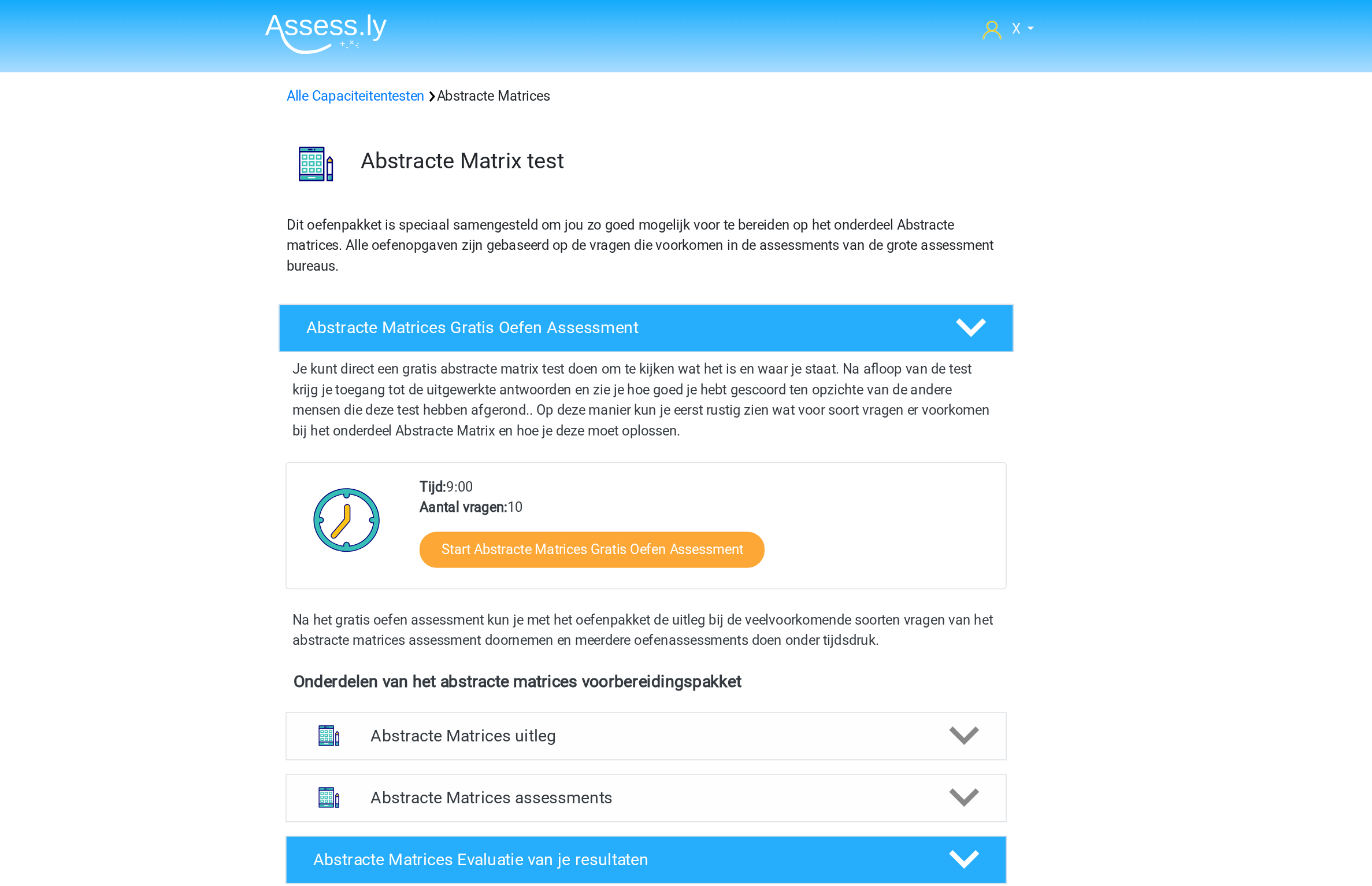
click at [468, 13] on img at bounding box center [470, 23] width 82 height 28
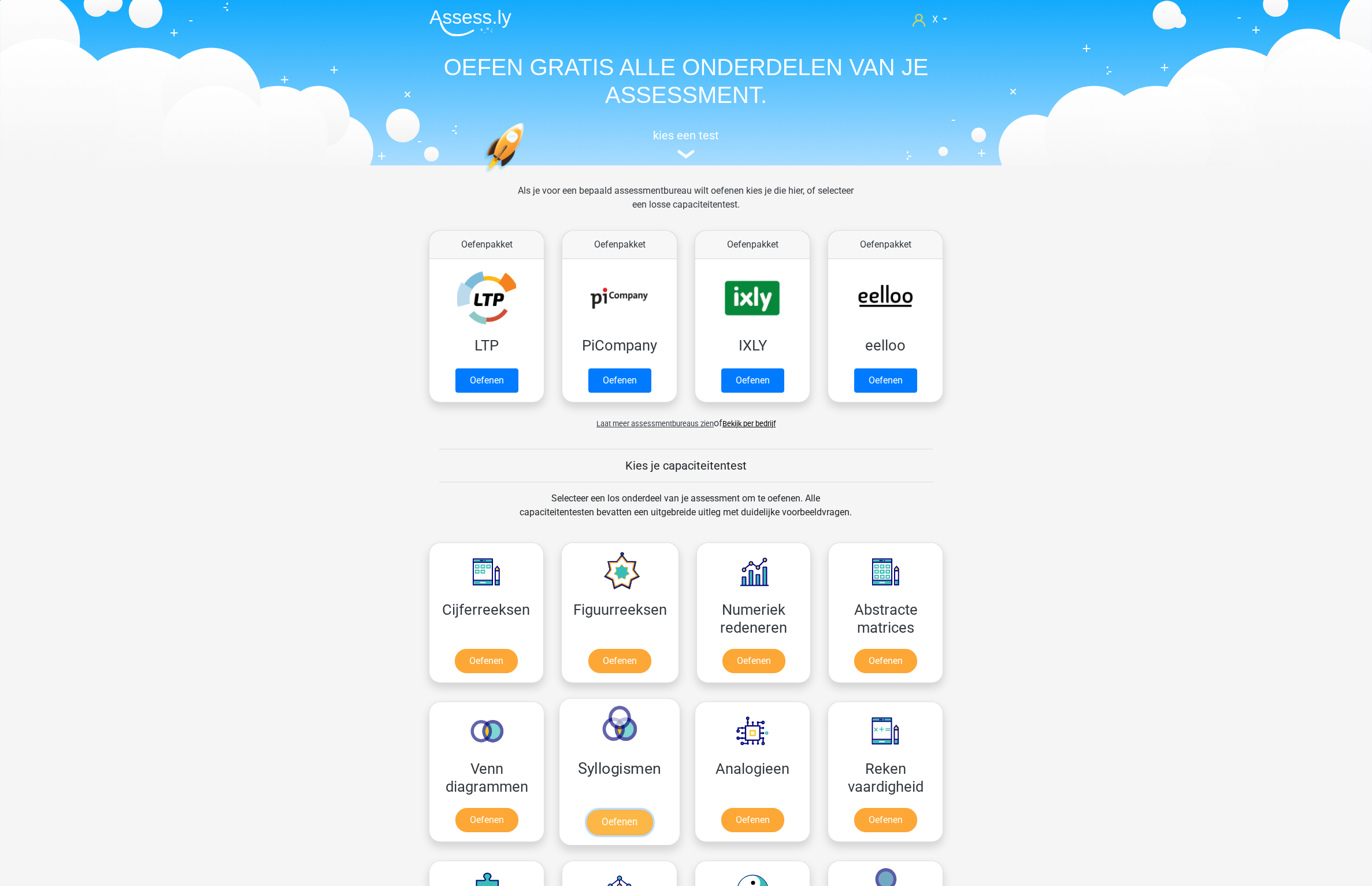
click at [641, 809] on link "Oefenen" at bounding box center [619, 822] width 66 height 25
